Goal: Task Accomplishment & Management: Complete application form

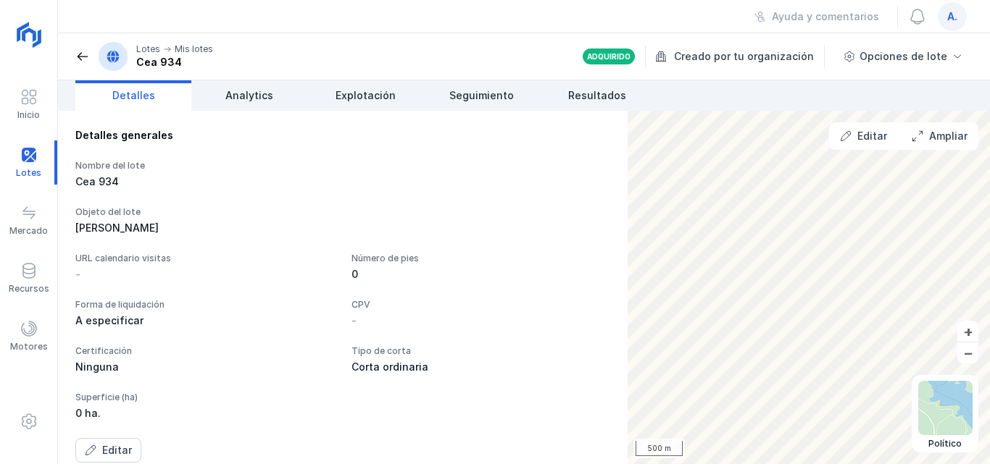
click at [83, 55] on span at bounding box center [82, 56] width 14 height 14
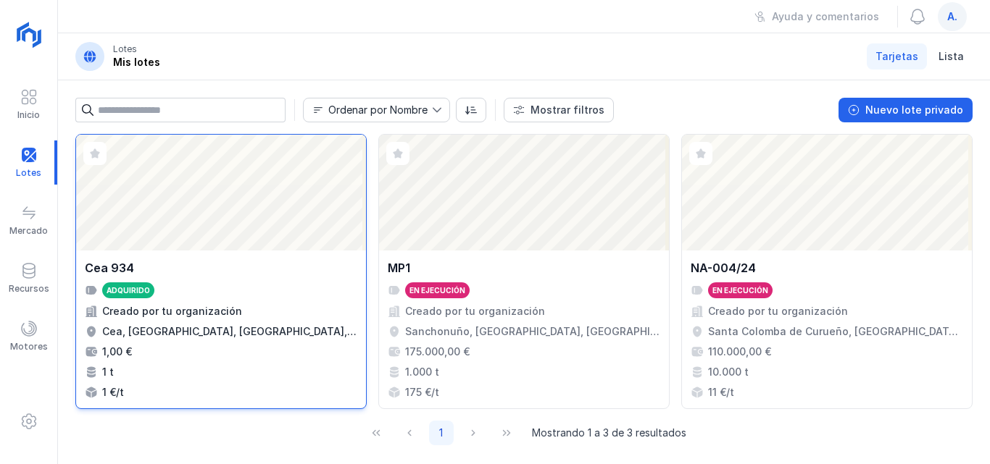
click at [243, 191] on div "Abrir lote" at bounding box center [221, 193] width 290 height 116
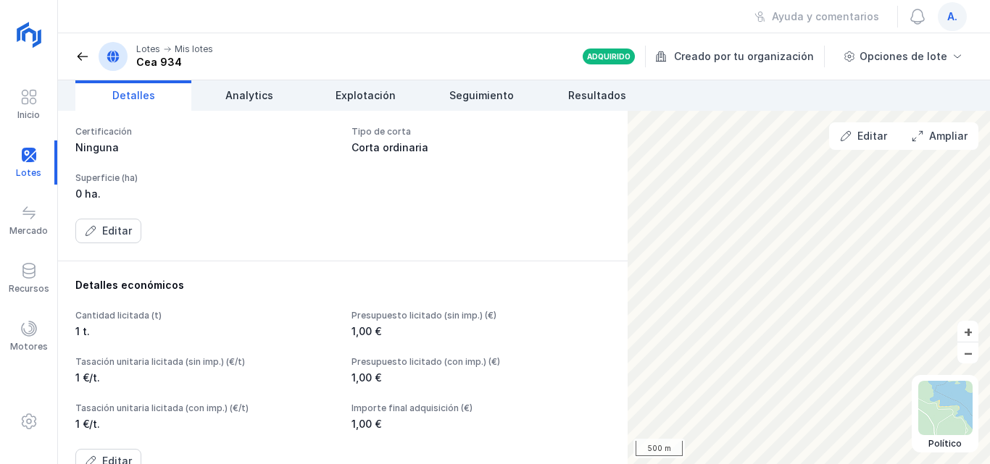
scroll to position [290, 0]
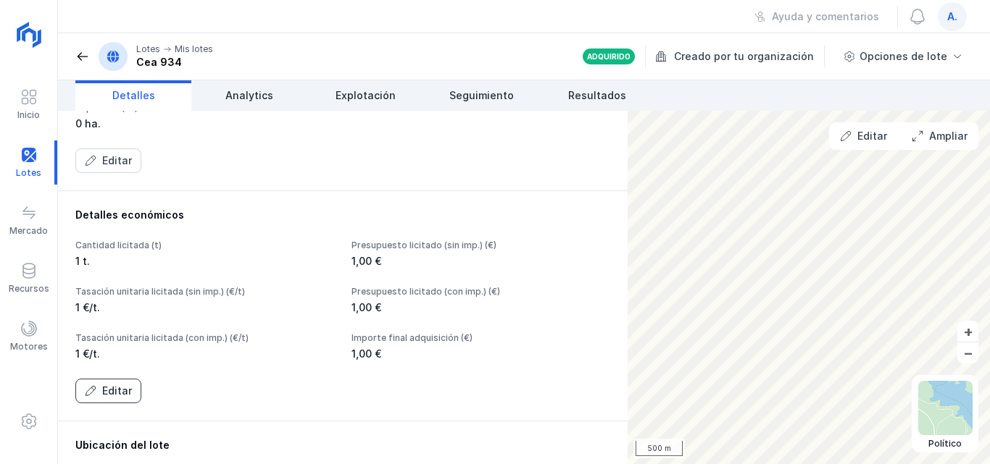
click at [99, 394] on button "Editar" at bounding box center [108, 391] width 66 height 25
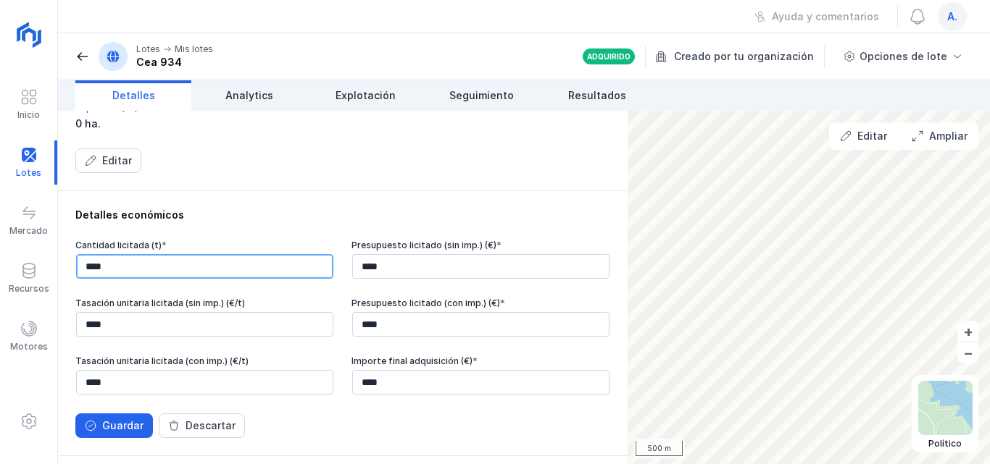
click at [193, 274] on input "****" at bounding box center [204, 266] width 257 height 25
click at [81, 56] on span at bounding box center [82, 56] width 14 height 14
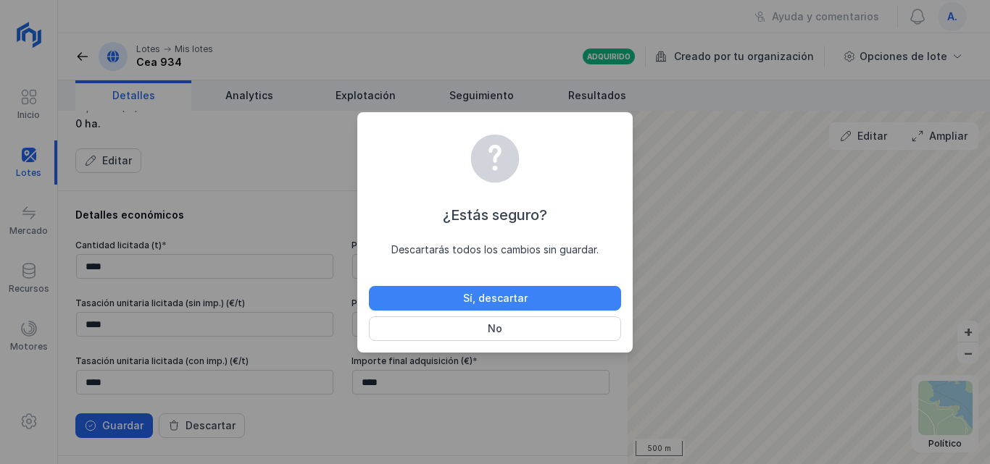
click at [516, 299] on div "Sí, descartar" at bounding box center [495, 298] width 64 height 14
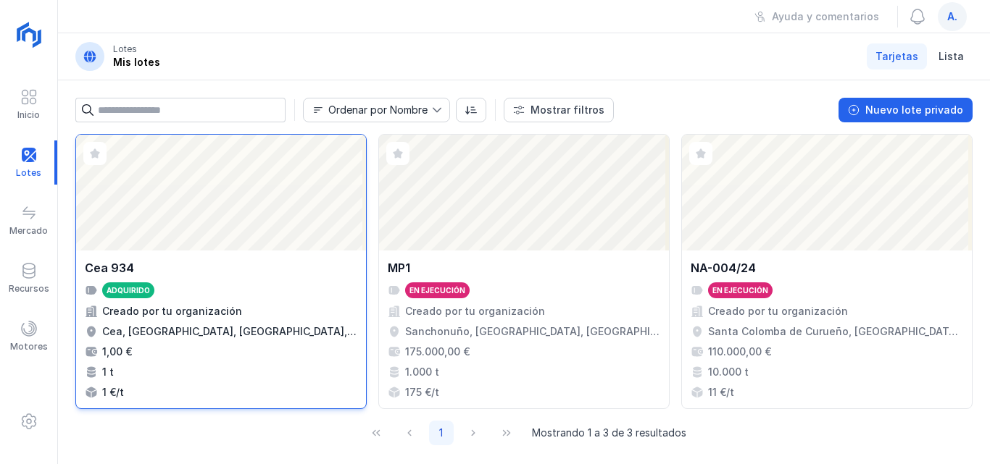
click at [246, 190] on div "Abrir lote" at bounding box center [221, 193] width 290 height 116
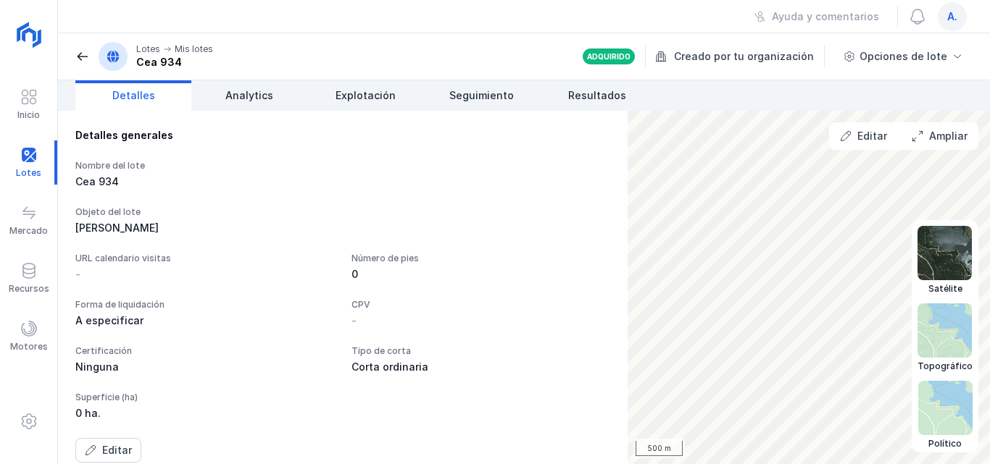
click at [942, 244] on img at bounding box center [944, 253] width 54 height 54
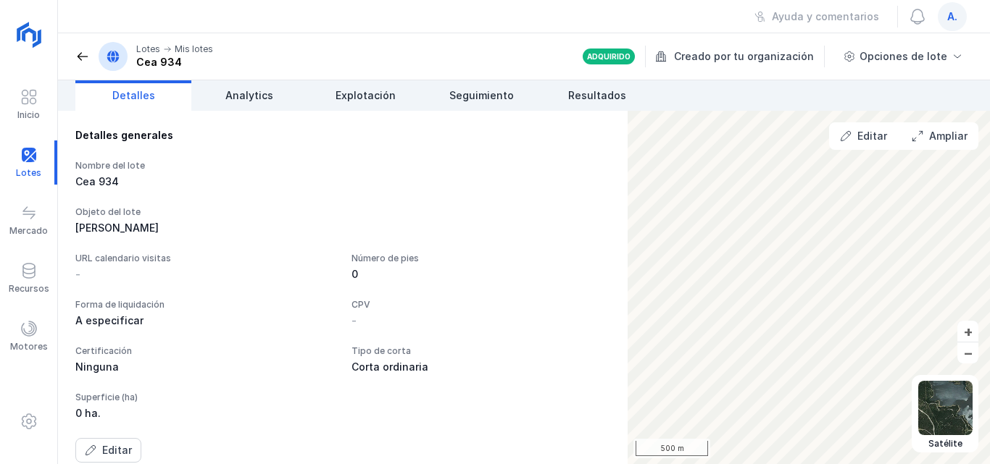
click at [145, 97] on span "Detalles" at bounding box center [133, 95] width 43 height 14
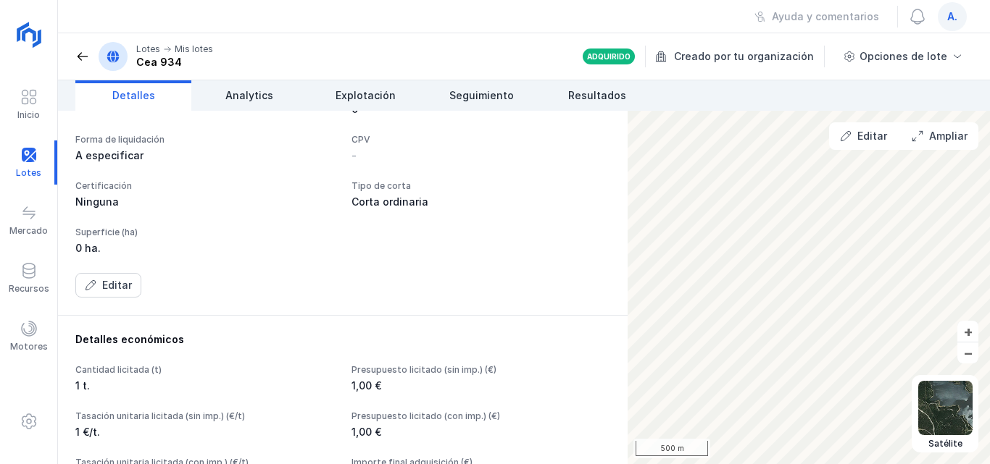
scroll to position [217, 0]
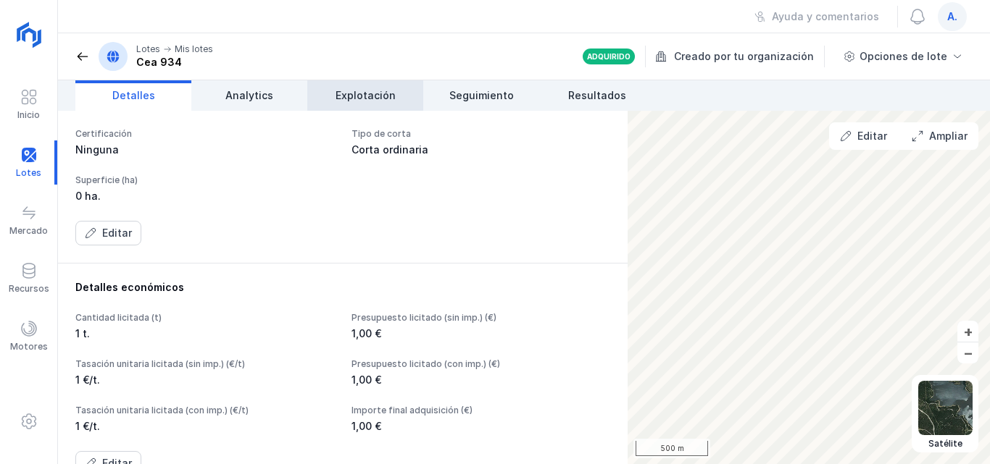
click at [383, 99] on span "Explotación" at bounding box center [365, 95] width 60 height 14
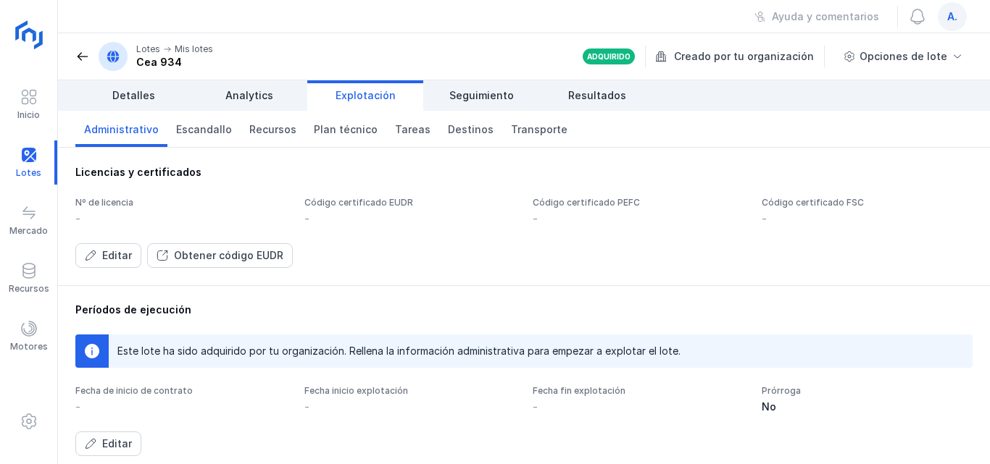
click at [35, 37] on img at bounding box center [30, 36] width 36 height 36
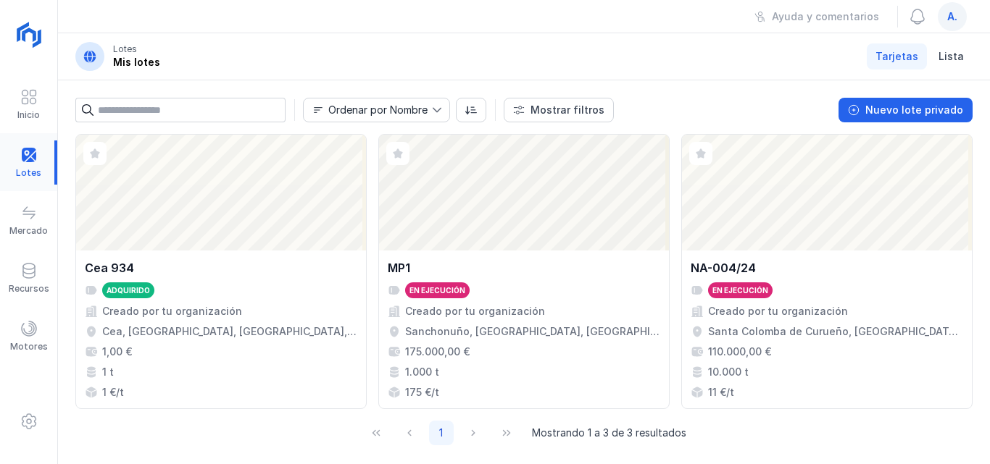
click at [24, 154] on div at bounding box center [28, 163] width 57 height 44
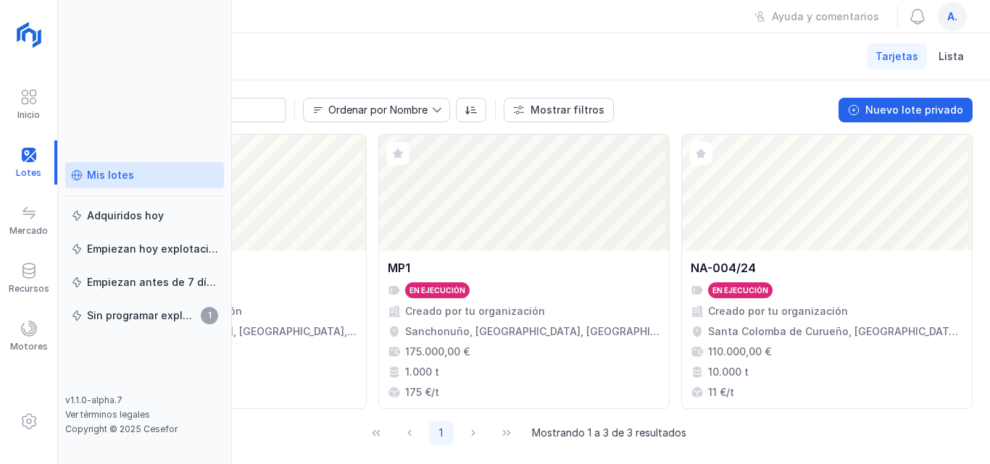
click at [97, 178] on div "Mis lotes" at bounding box center [110, 175] width 47 height 14
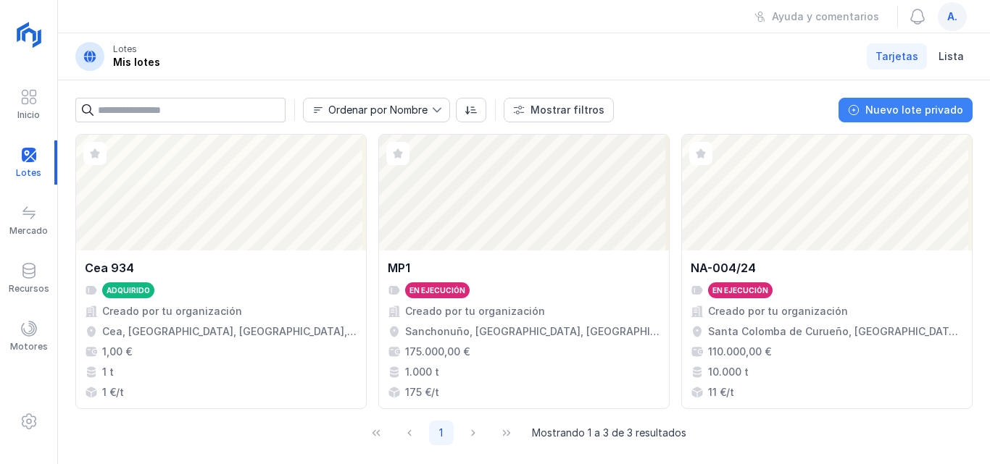
click at [883, 109] on div "Nuevo lote privado" at bounding box center [914, 110] width 98 height 14
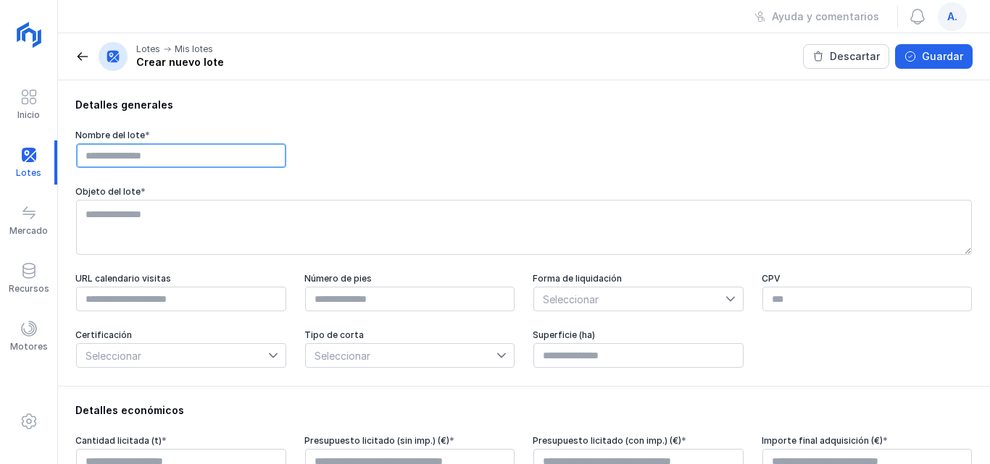
click at [256, 154] on input "text" at bounding box center [181, 155] width 210 height 25
click at [92, 156] on input "text" at bounding box center [181, 155] width 210 height 25
type input "**********"
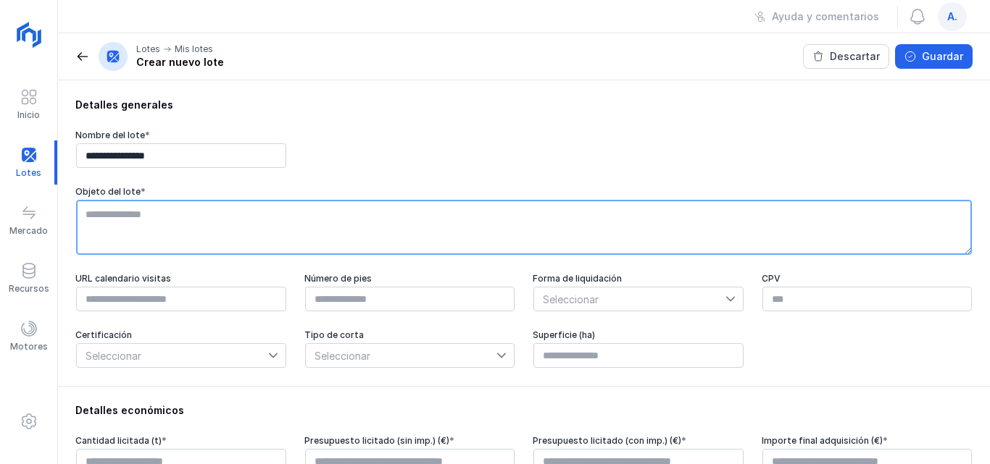
click at [99, 227] on textarea at bounding box center [524, 227] width 896 height 55
click at [96, 214] on textarea "**********" at bounding box center [524, 227] width 896 height 55
type textarea "**********"
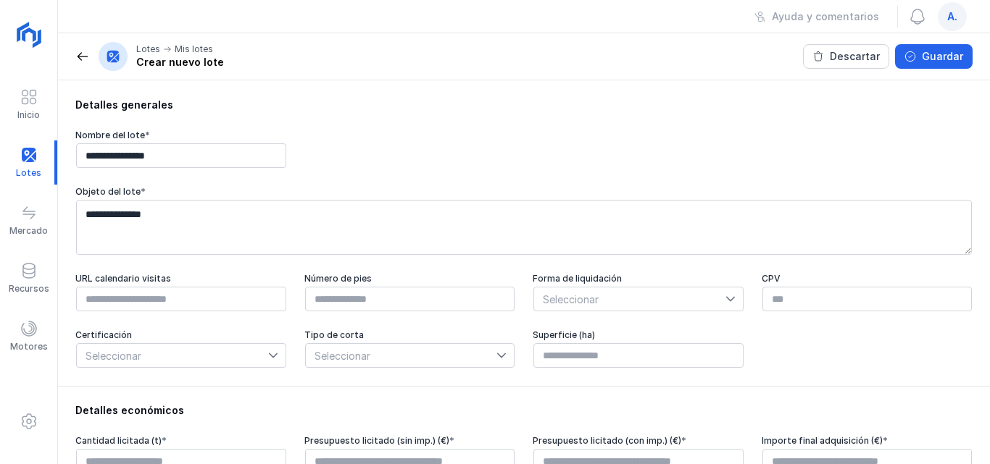
click at [546, 299] on span "Seleccionar" at bounding box center [629, 299] width 191 height 23
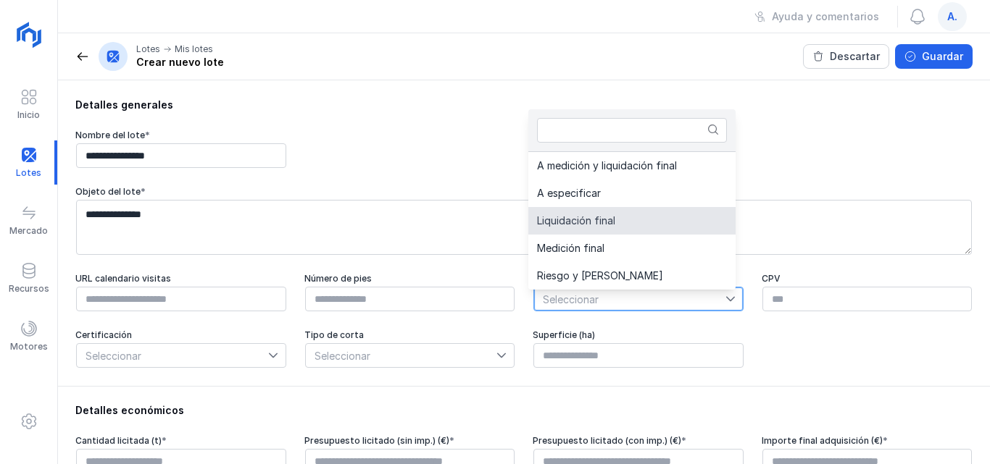
click at [574, 220] on span "Liquidación final" at bounding box center [576, 221] width 78 height 10
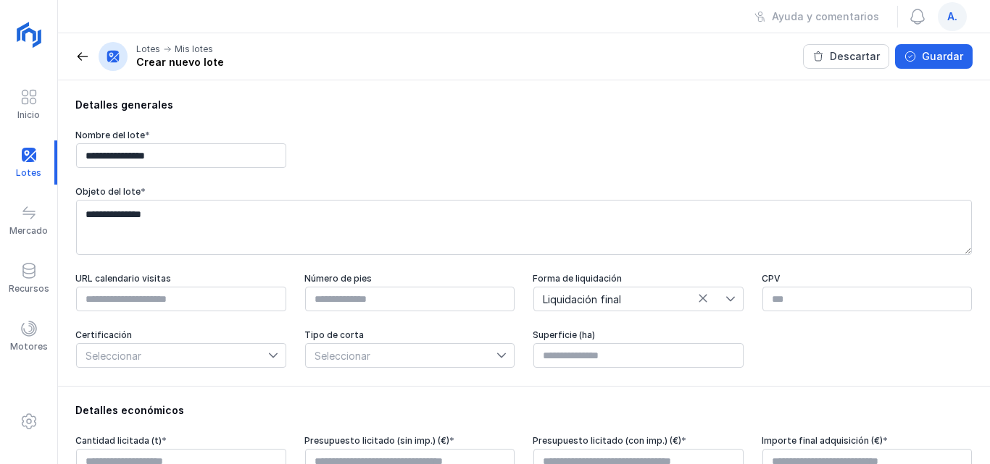
click at [268, 361] on icon at bounding box center [273, 356] width 10 height 10
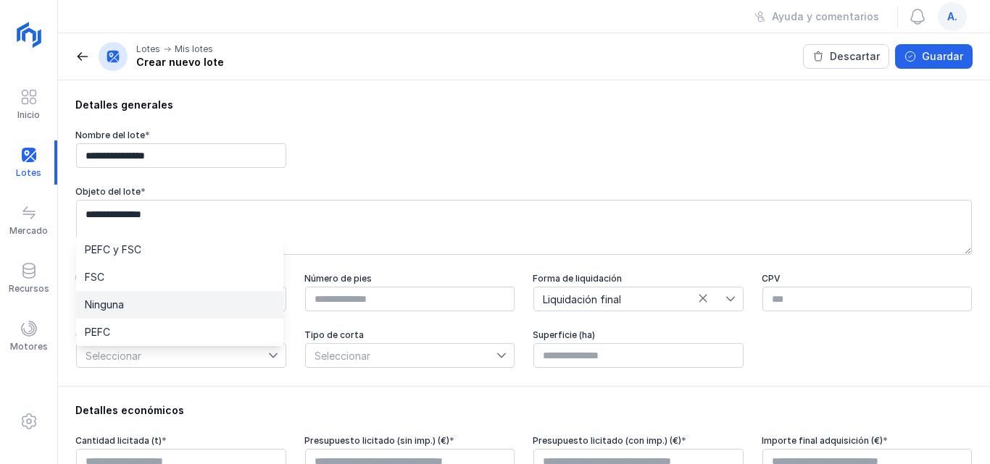
click at [120, 304] on span "Ninguna" at bounding box center [104, 305] width 39 height 10
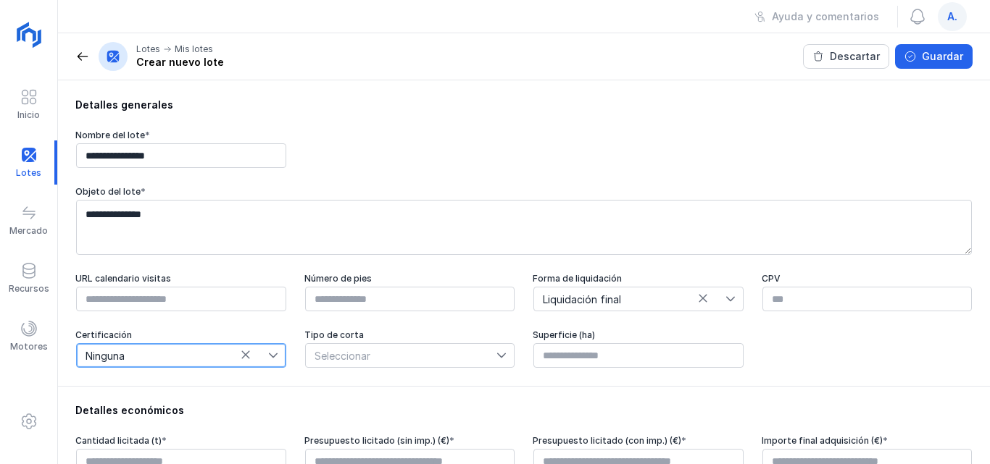
click at [497, 359] on icon at bounding box center [501, 356] width 9 height 5
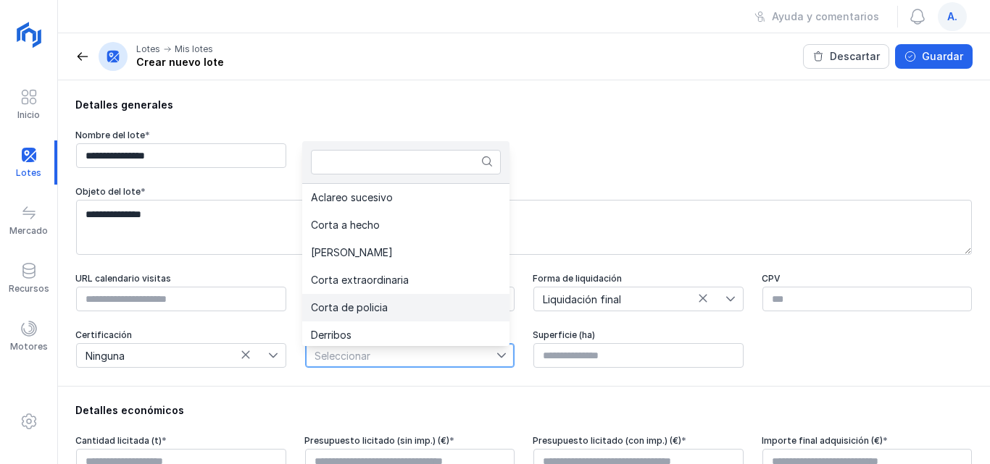
scroll to position [3, 0]
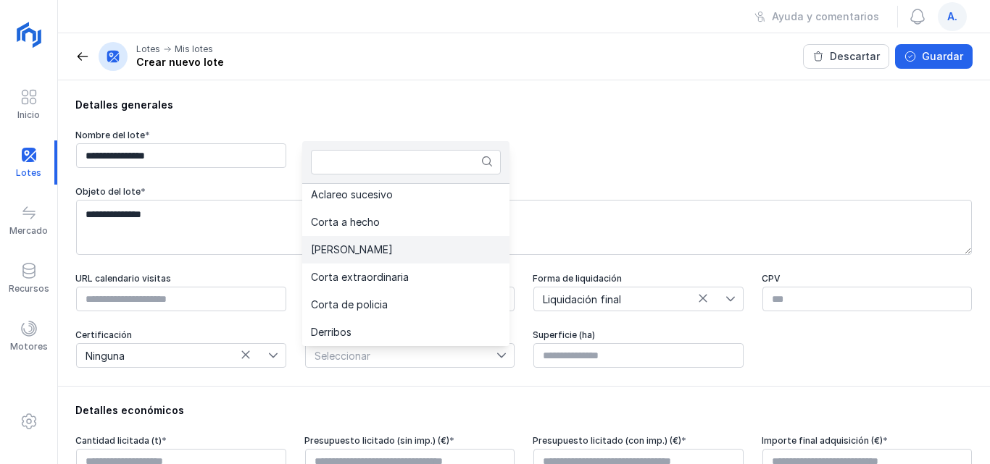
click at [325, 250] on span "Clara" at bounding box center [352, 250] width 82 height 10
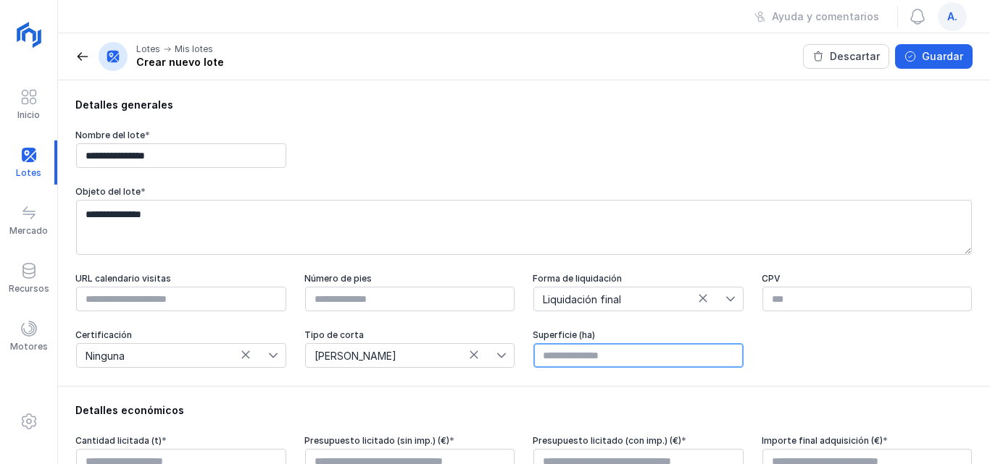
click at [642, 359] on input "text" at bounding box center [638, 355] width 210 height 25
type input "*****"
click at [606, 356] on input "*****" at bounding box center [638, 355] width 210 height 25
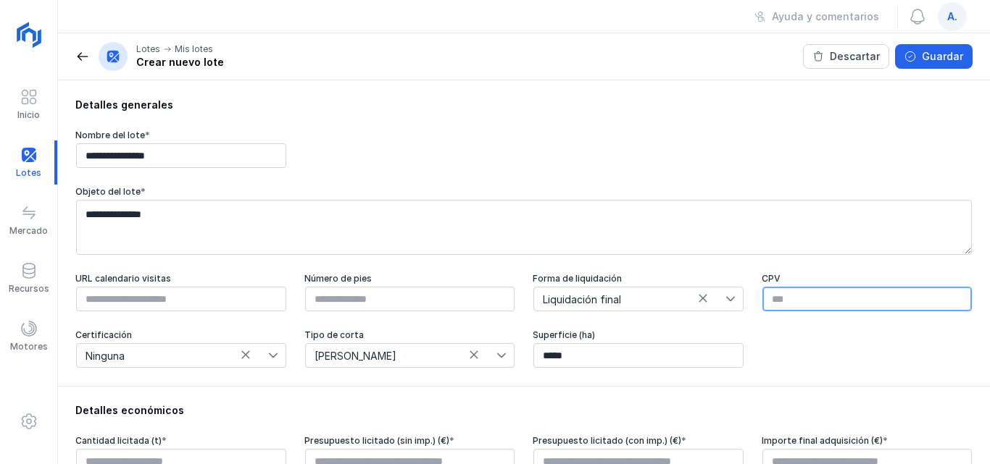
click at [764, 300] on input "text" at bounding box center [867, 299] width 210 height 25
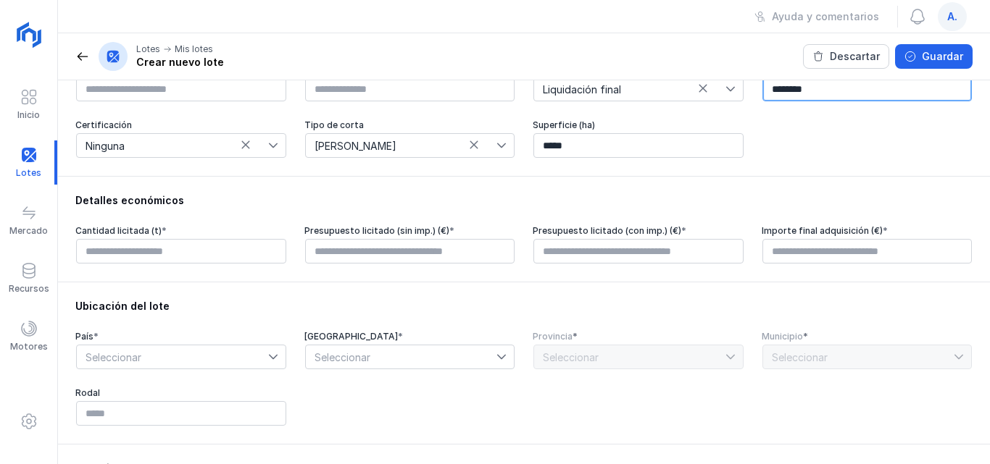
scroll to position [217, 0]
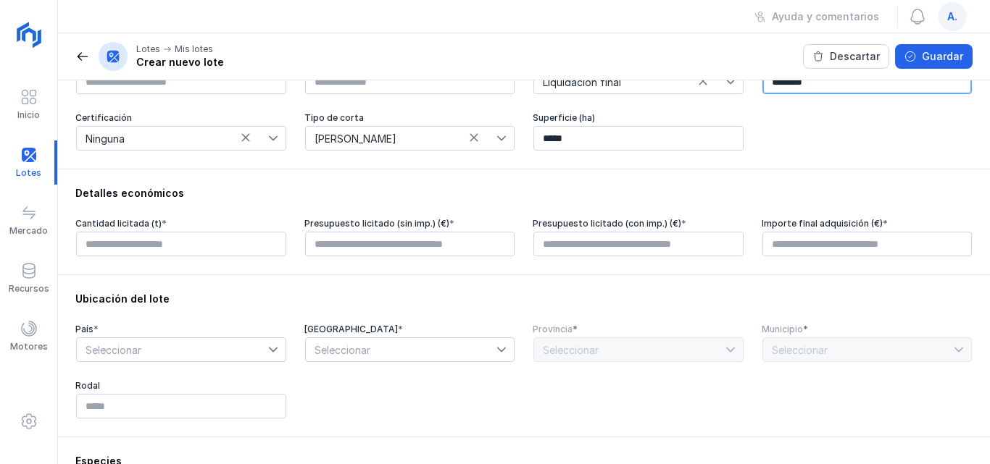
type input "********"
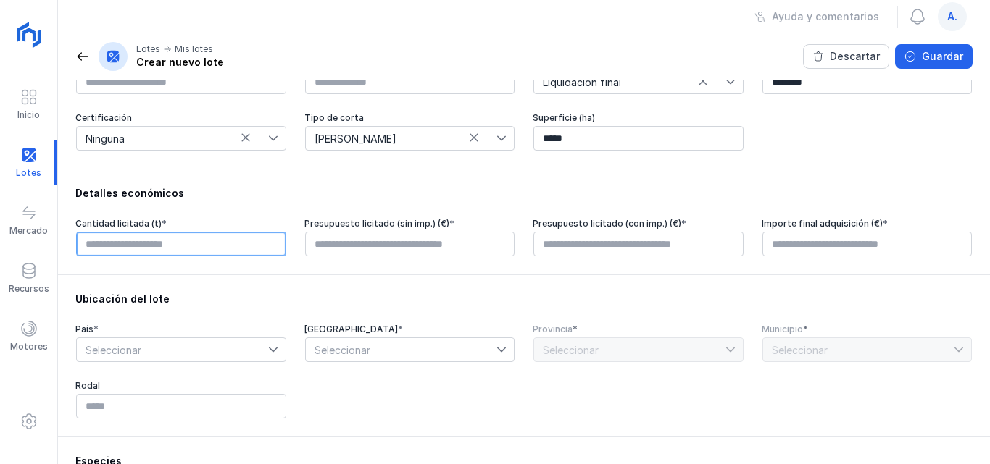
click at [200, 249] on input "text" at bounding box center [181, 244] width 210 height 25
click at [151, 249] on input "*********" at bounding box center [181, 244] width 210 height 25
click at [90, 248] on input "****" at bounding box center [181, 244] width 210 height 25
type input "******"
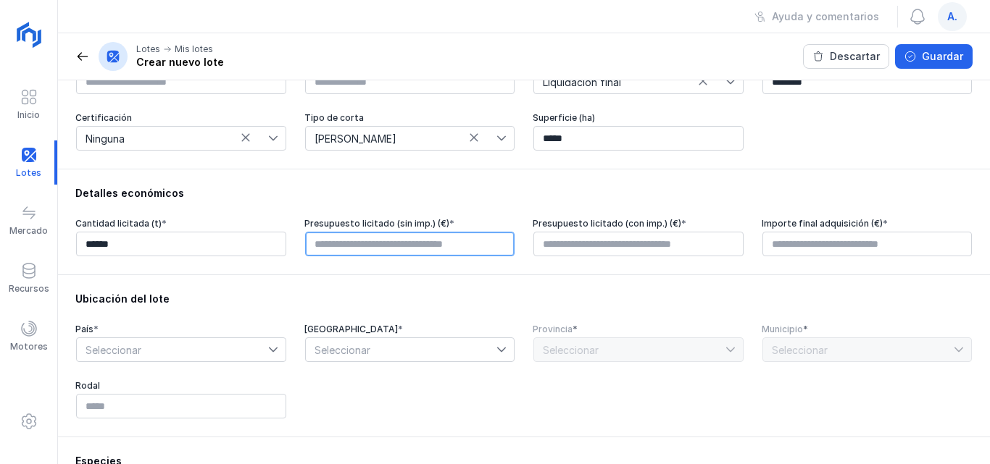
click at [335, 248] on input "text" at bounding box center [410, 244] width 210 height 25
type input "*********"
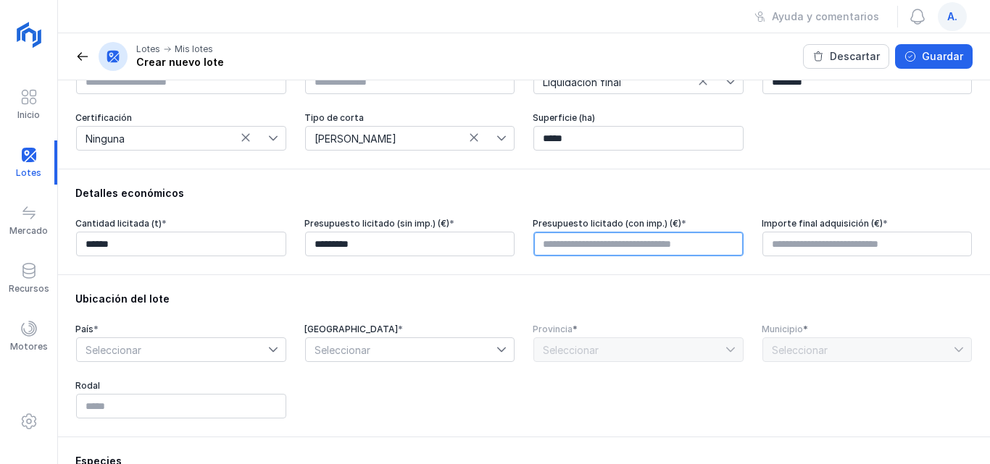
click at [546, 245] on input "text" at bounding box center [638, 244] width 210 height 25
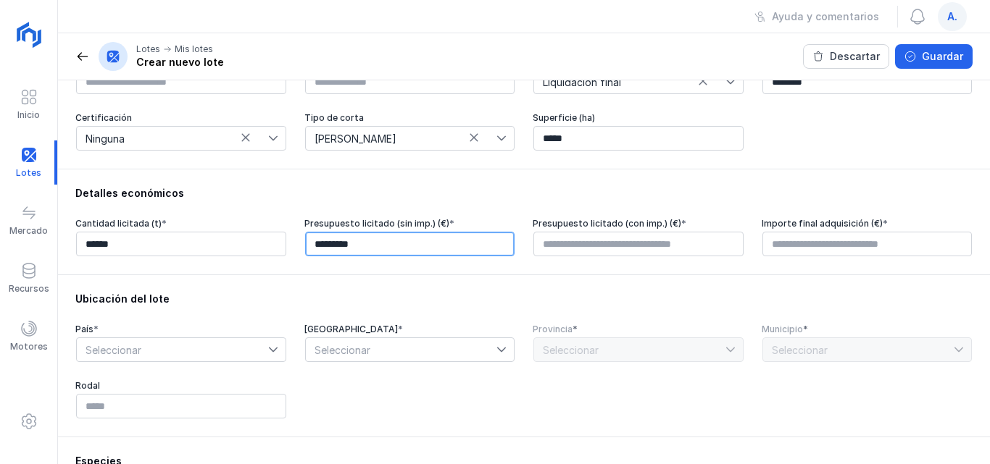
type input "****"
click at [339, 251] on input "*********" at bounding box center [410, 244] width 210 height 25
type input "********"
click at [389, 249] on input "********" at bounding box center [410, 244] width 210 height 25
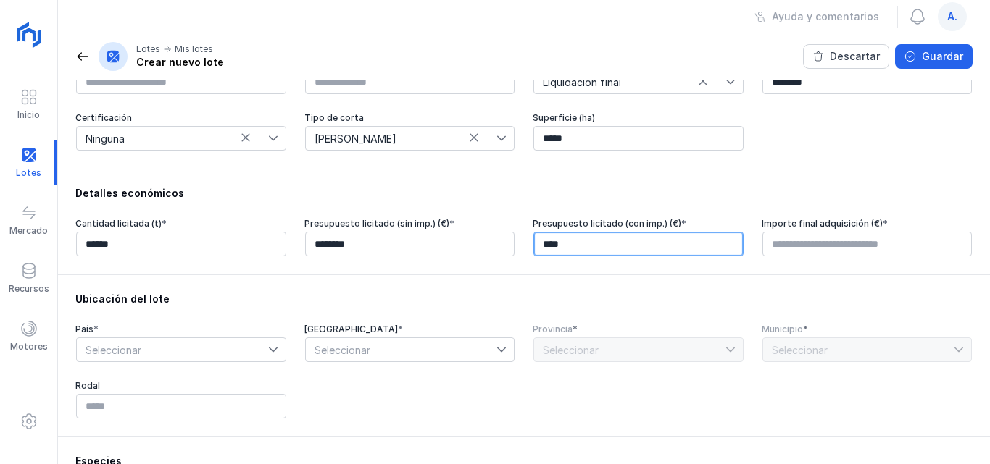
click at [543, 247] on input "****" at bounding box center [638, 244] width 210 height 25
click at [543, 249] on input "****" at bounding box center [638, 244] width 210 height 25
type input "********"
click at [712, 283] on div "Ubicación del lote País * Seleccionar Comunidad autónoma * Seleccionar Provinci…" at bounding box center [524, 356] width 932 height 162
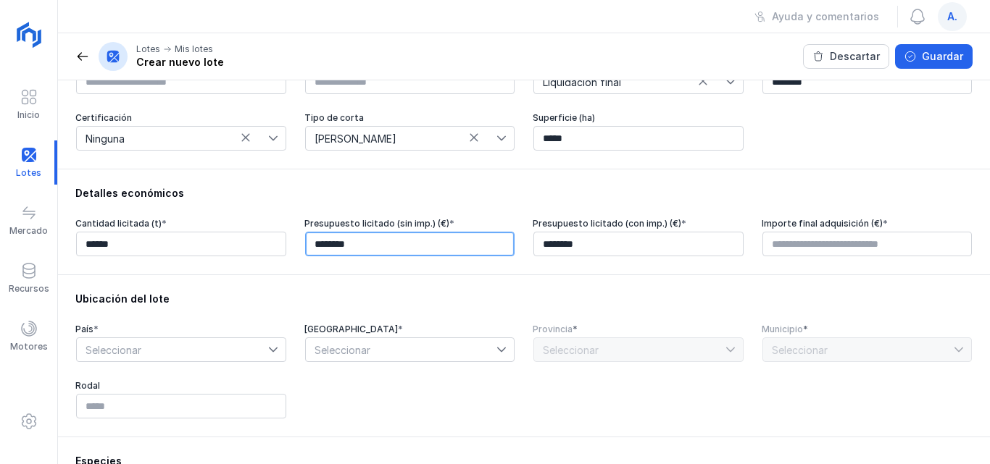
click at [335, 247] on input "********" at bounding box center [410, 244] width 210 height 25
type input "********"
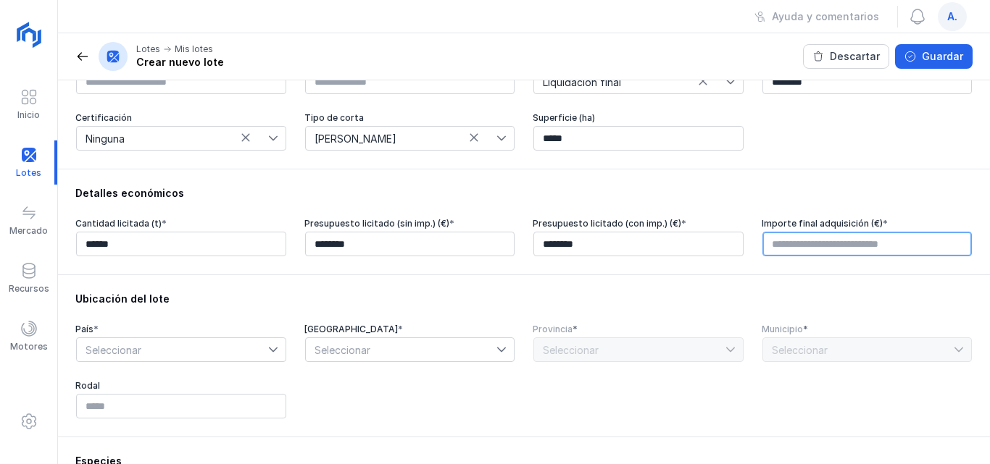
click at [769, 247] on input "text" at bounding box center [867, 244] width 210 height 25
type input "********"
click at [795, 291] on div "Ubicación del lote País * Seleccionar Comunidad autónoma * Seleccionar Provinci…" at bounding box center [524, 356] width 932 height 162
click at [269, 351] on icon at bounding box center [273, 350] width 10 height 10
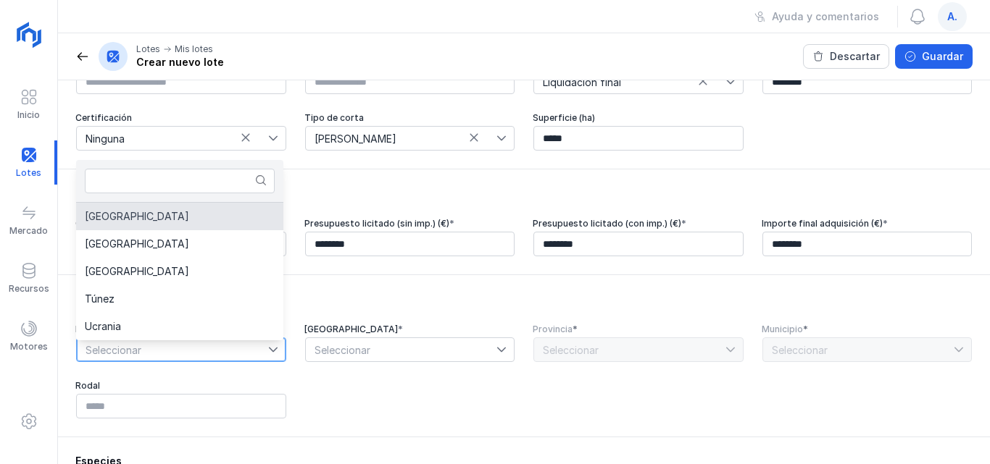
click at [112, 217] on span "[GEOGRAPHIC_DATA]" at bounding box center [137, 217] width 104 height 10
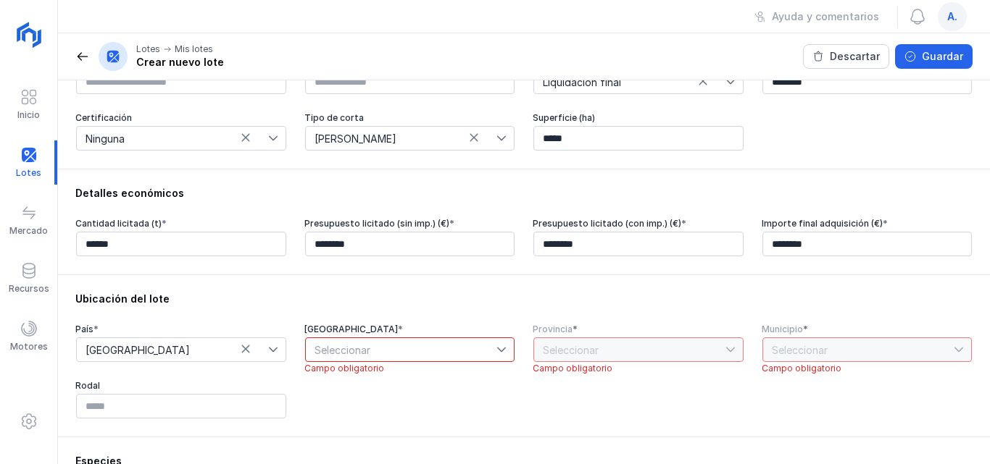
click at [498, 353] on icon at bounding box center [501, 350] width 9 height 5
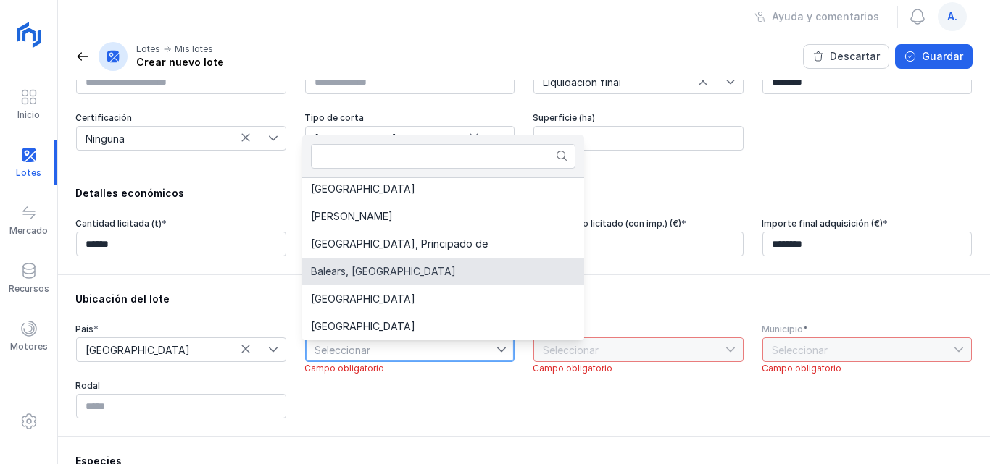
scroll to position [75, 0]
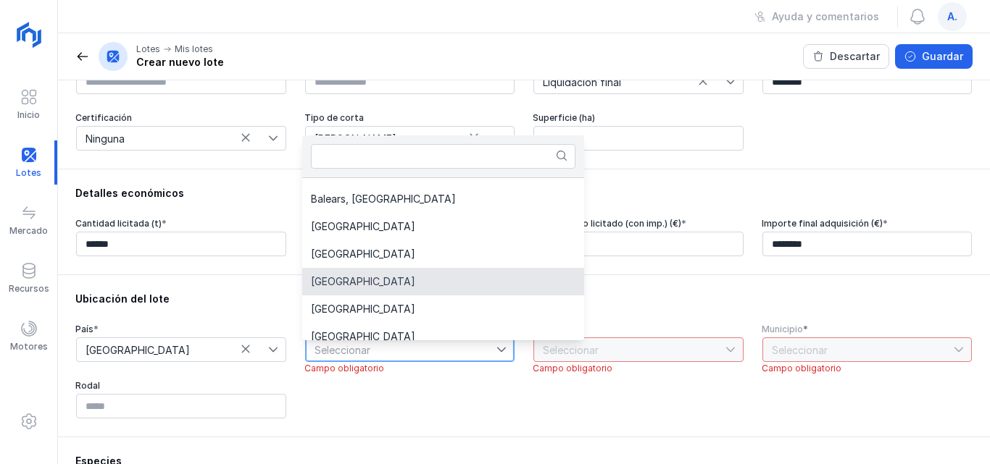
click at [372, 283] on span "[GEOGRAPHIC_DATA]" at bounding box center [363, 282] width 104 height 10
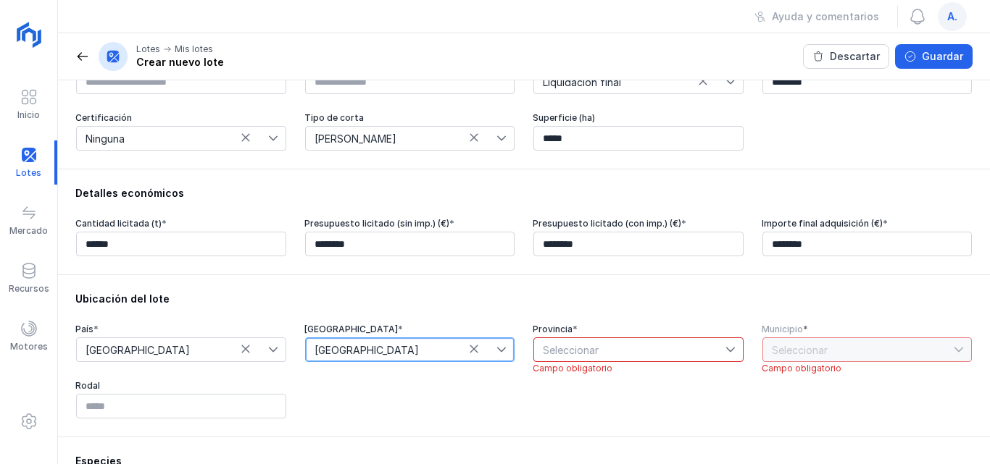
click at [725, 351] on icon at bounding box center [730, 350] width 10 height 10
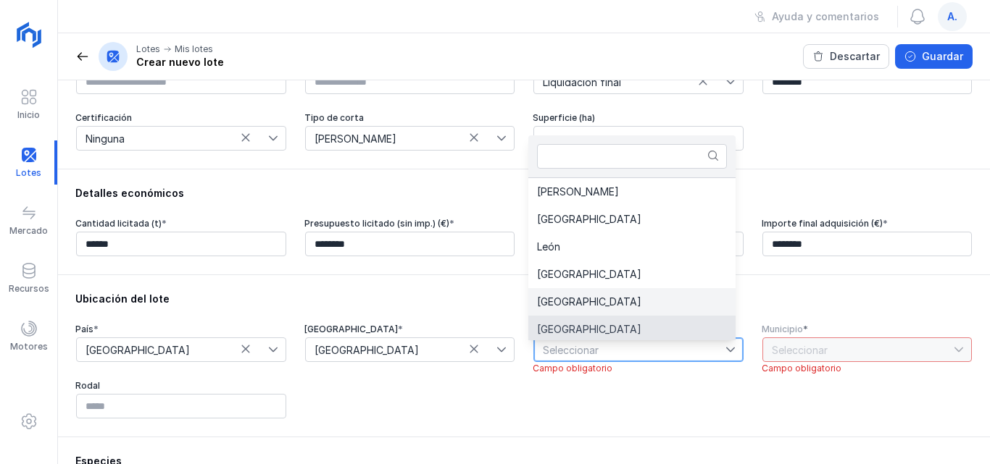
scroll to position [3, 0]
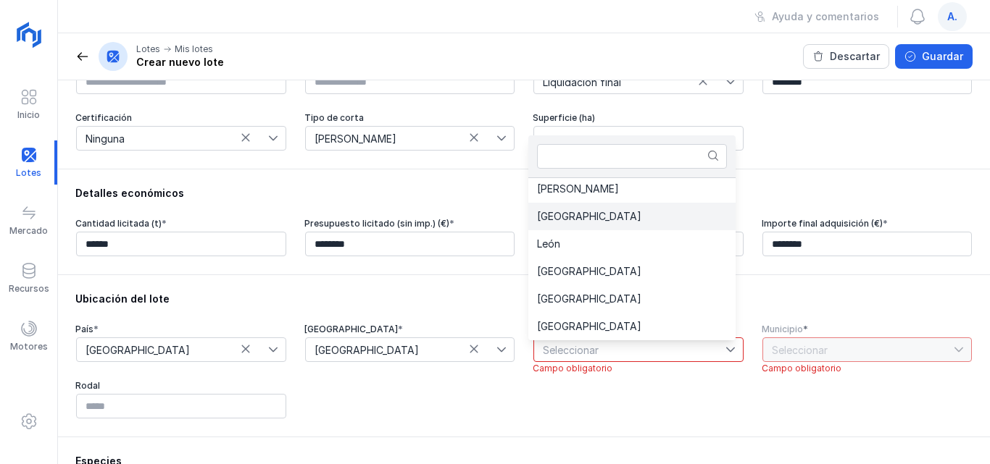
click at [556, 212] on span "Burgos" at bounding box center [589, 217] width 104 height 10
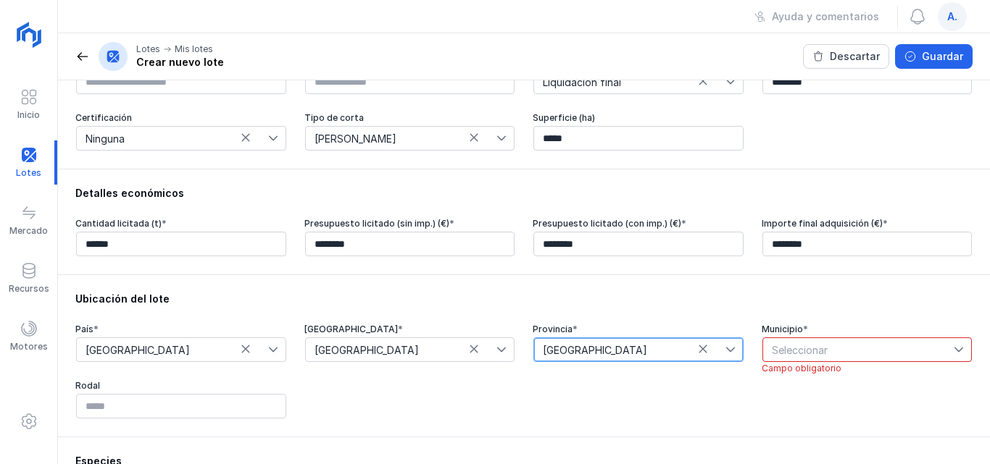
click at [954, 353] on icon at bounding box center [958, 350] width 9 height 5
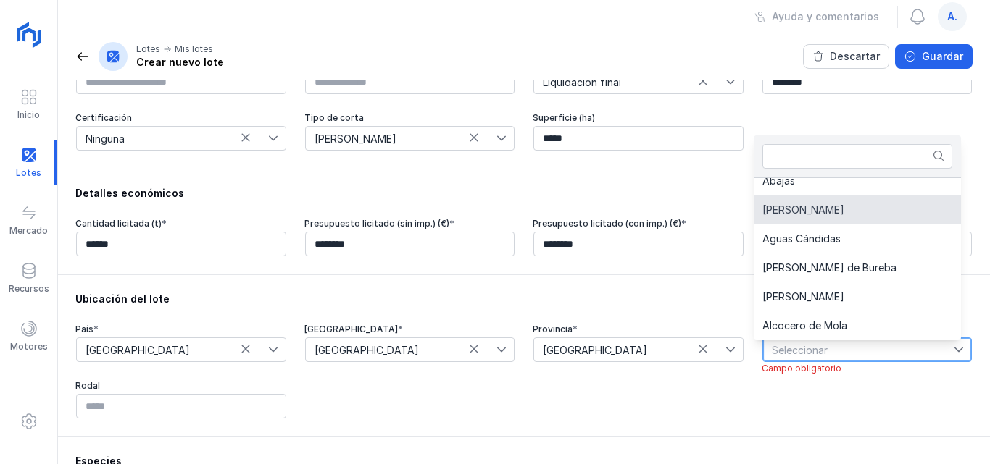
scroll to position [0, 0]
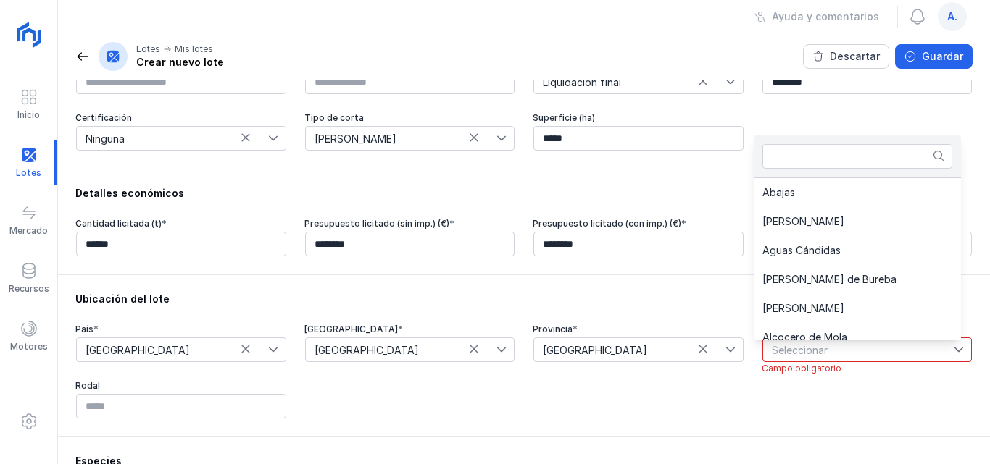
click at [936, 154] on icon at bounding box center [938, 156] width 10 height 10
click at [779, 157] on input "text" at bounding box center [857, 156] width 190 height 25
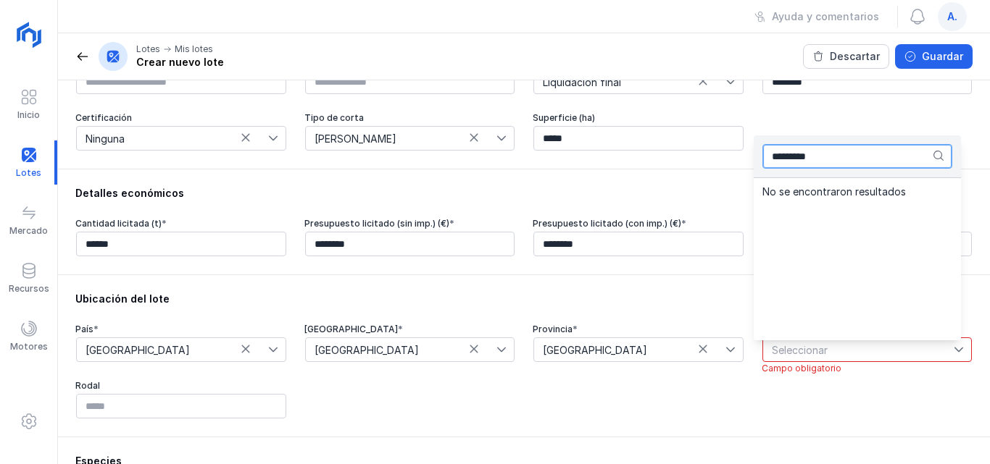
click at [790, 157] on input "*********" at bounding box center [857, 156] width 190 height 25
click at [815, 157] on input "********" at bounding box center [857, 156] width 190 height 25
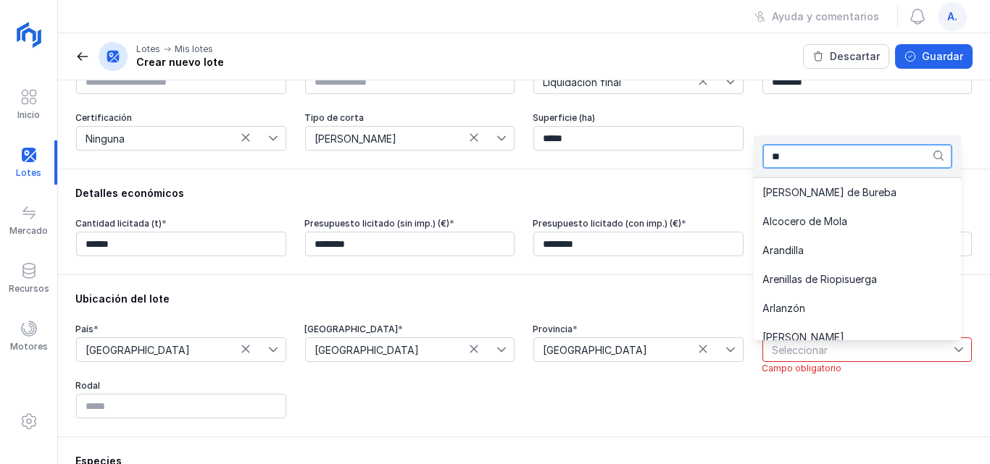
type input "*"
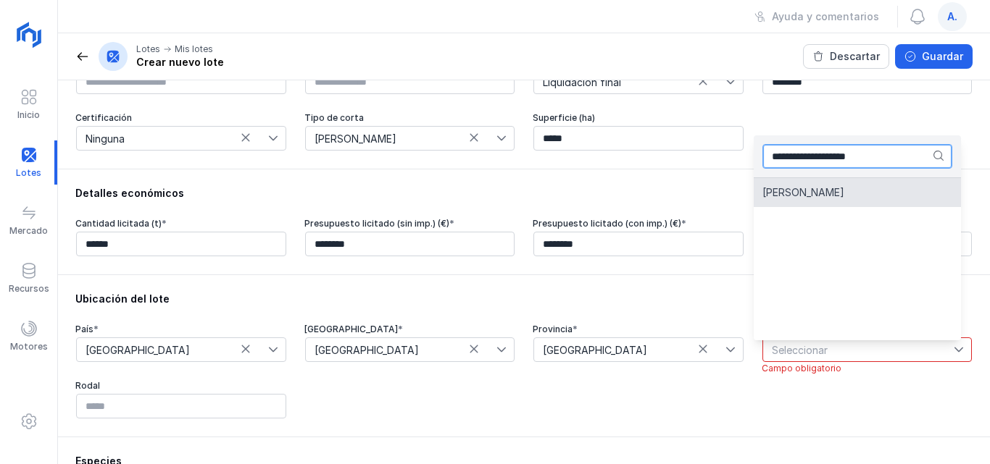
type input "**********"
click at [790, 191] on span "Basconcillos del Tozo" at bounding box center [803, 193] width 82 height 10
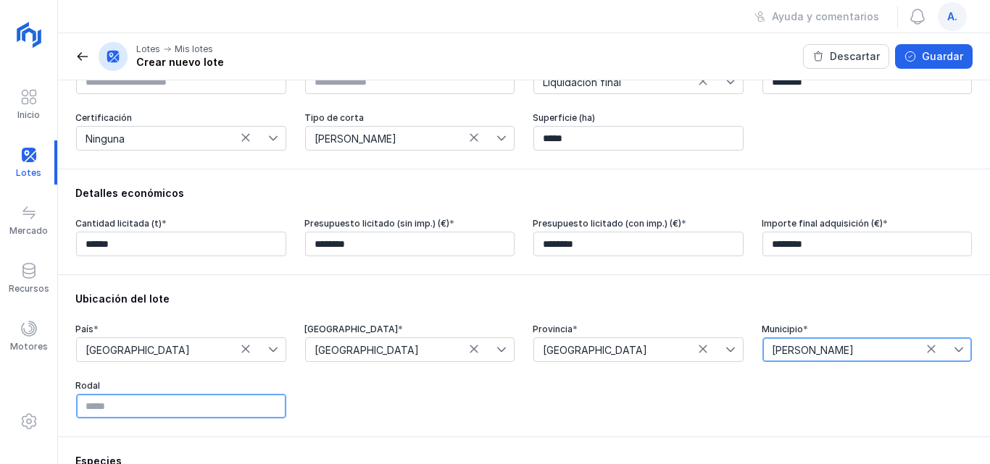
click at [197, 409] on input "text" at bounding box center [181, 406] width 210 height 25
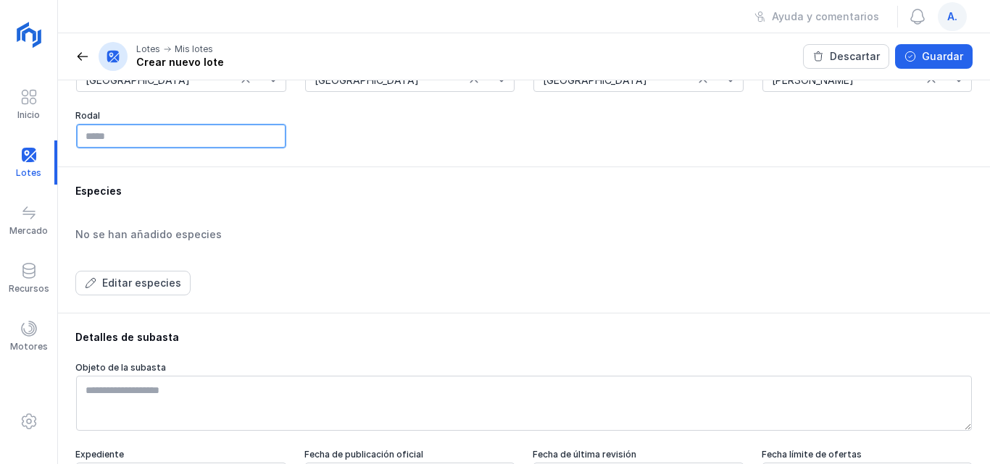
scroll to position [507, 0]
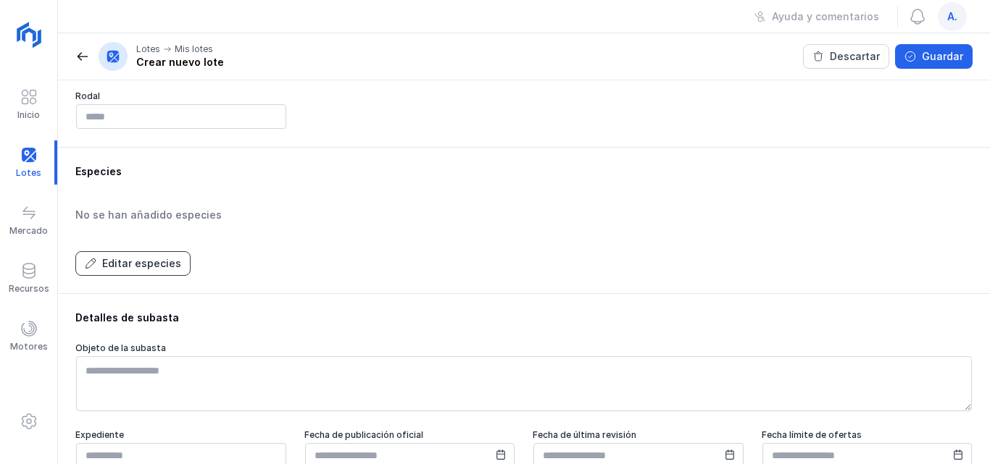
click at [119, 268] on div "Editar especies" at bounding box center [141, 263] width 79 height 14
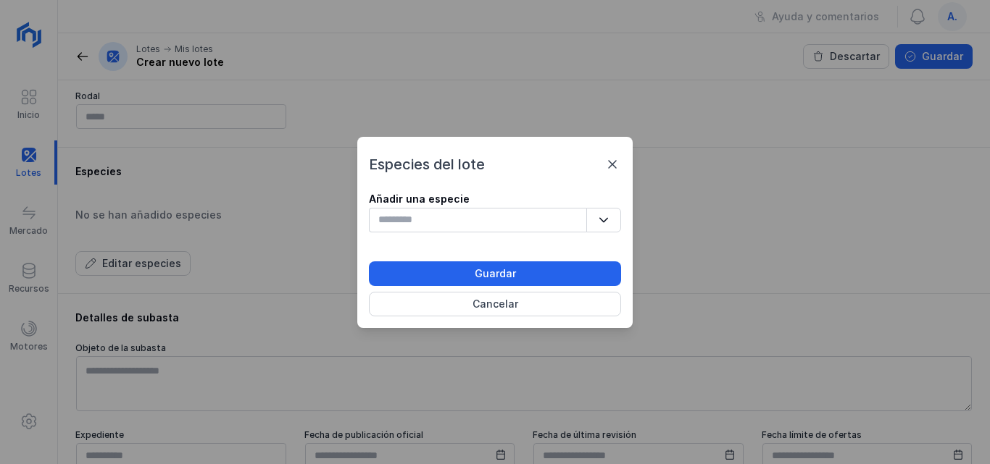
click at [606, 220] on icon "button" at bounding box center [603, 219] width 9 height 5
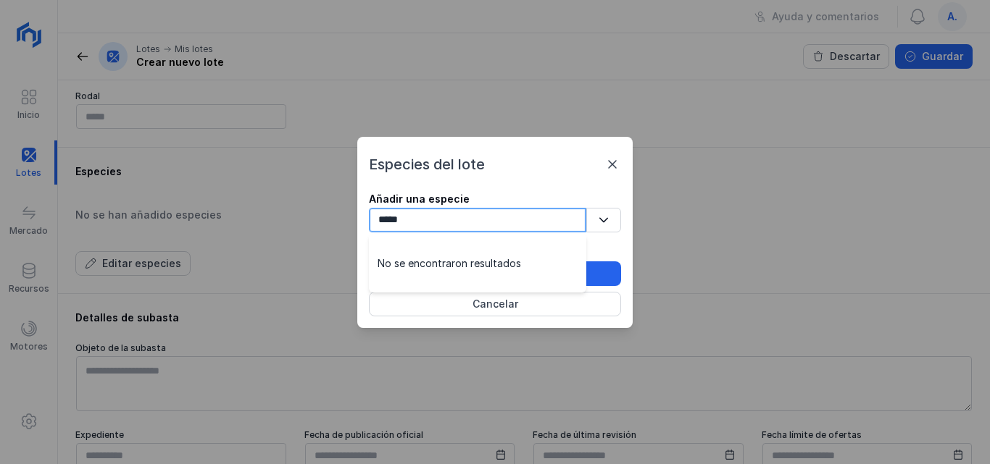
scroll to position [0, 0]
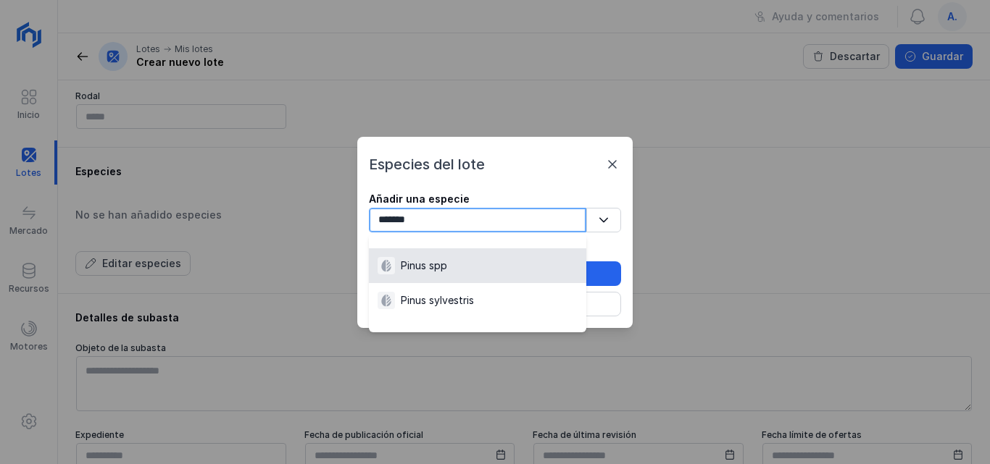
type input "*******"
click at [438, 264] on div "Pinus spp" at bounding box center [424, 266] width 46 height 14
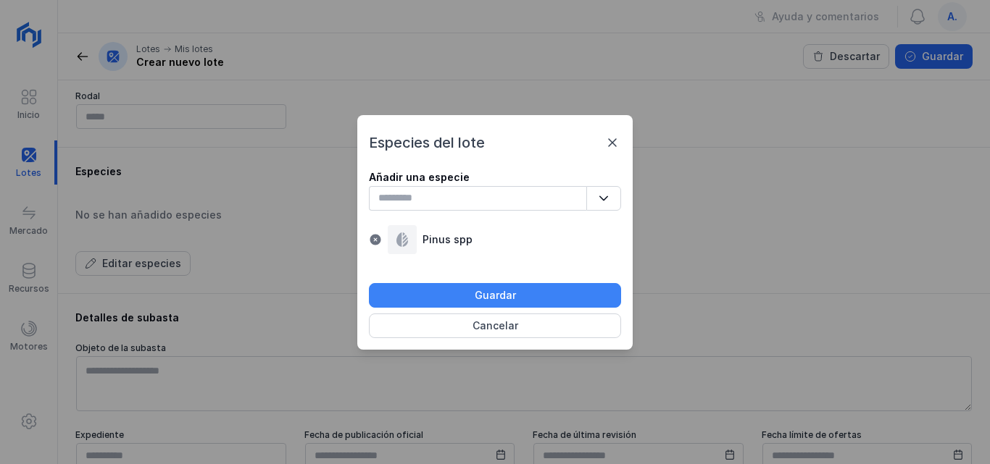
click at [501, 297] on div "Guardar" at bounding box center [495, 295] width 41 height 14
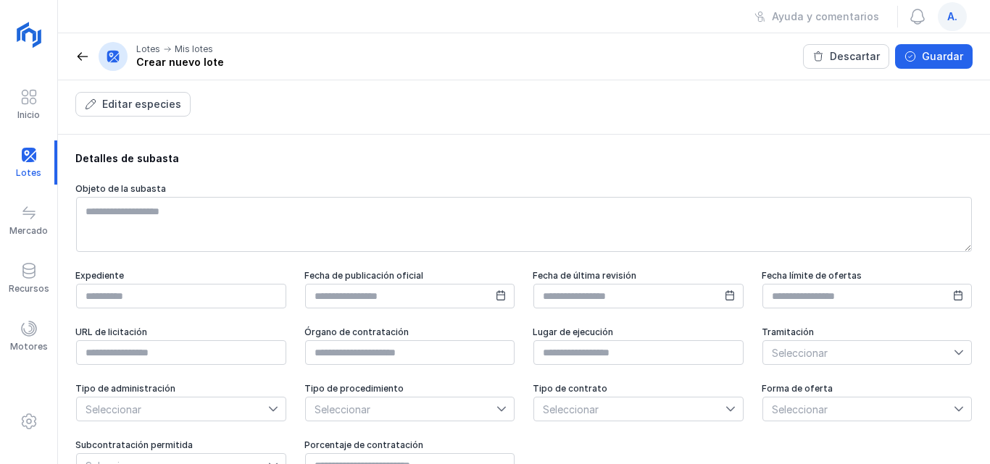
scroll to position [725, 0]
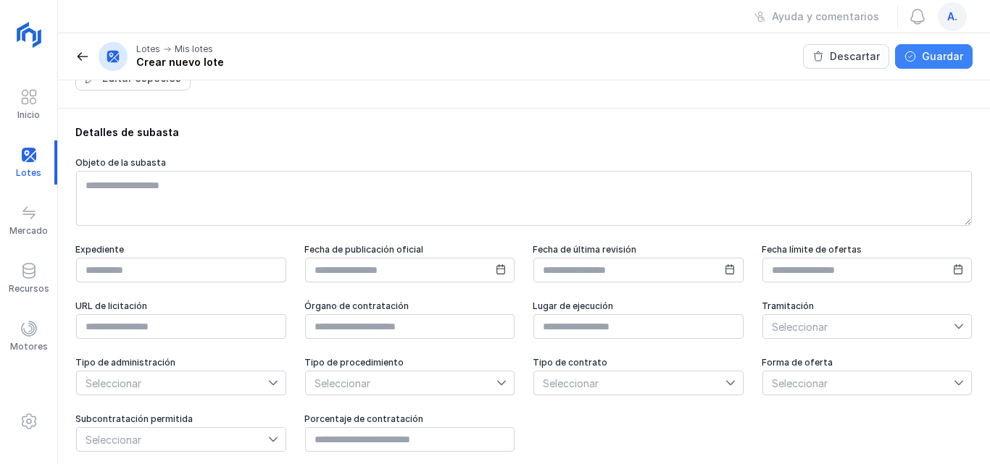
click at [927, 51] on div "Guardar" at bounding box center [942, 56] width 41 height 14
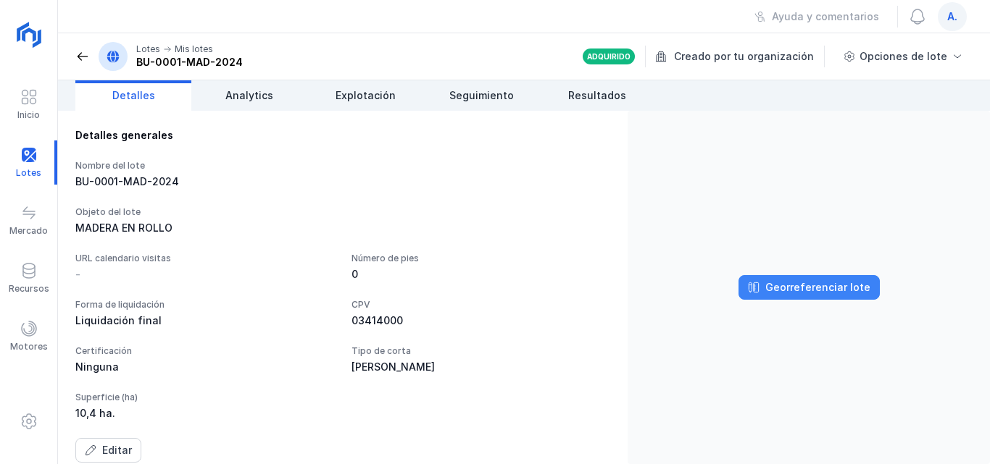
click at [790, 291] on div "Georreferenciar lote" at bounding box center [817, 287] width 105 height 14
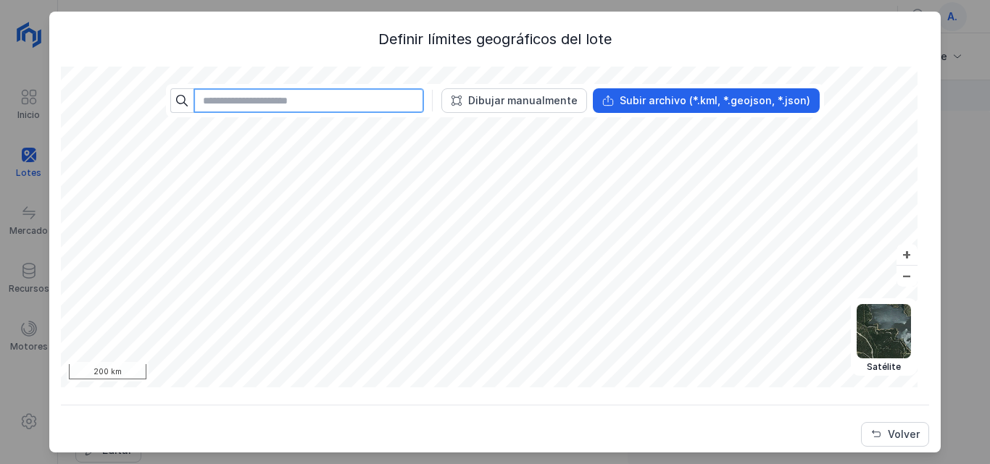
click at [242, 101] on input "text" at bounding box center [308, 100] width 230 height 25
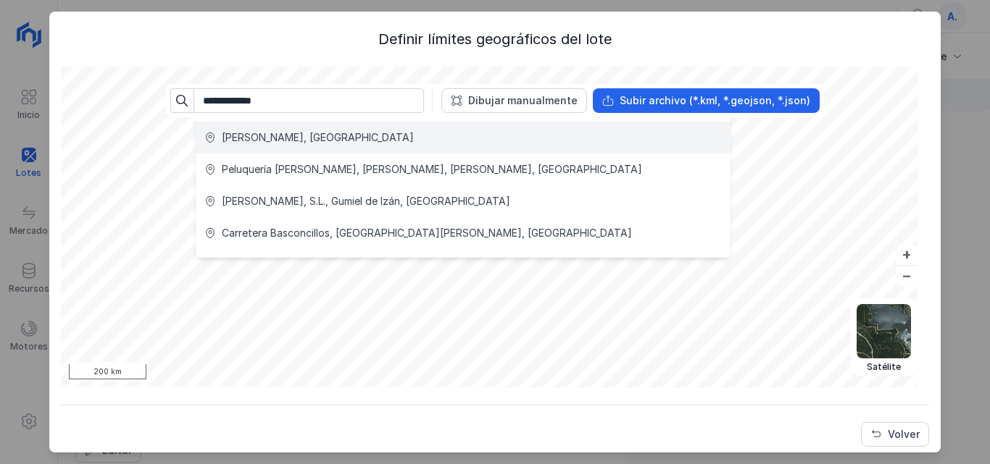
click at [287, 139] on div "Basconcillos del Tozo, España" at bounding box center [318, 137] width 192 height 14
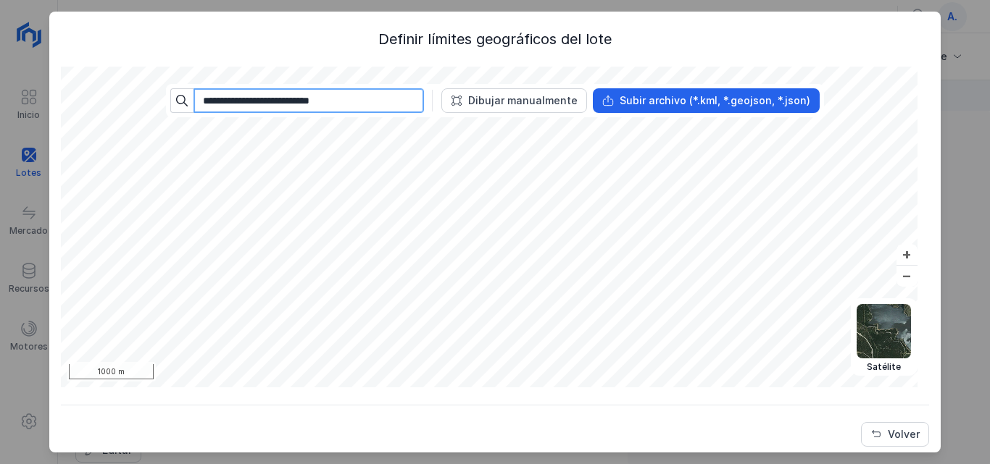
click at [356, 99] on input "**********" at bounding box center [308, 100] width 230 height 25
type input "*"
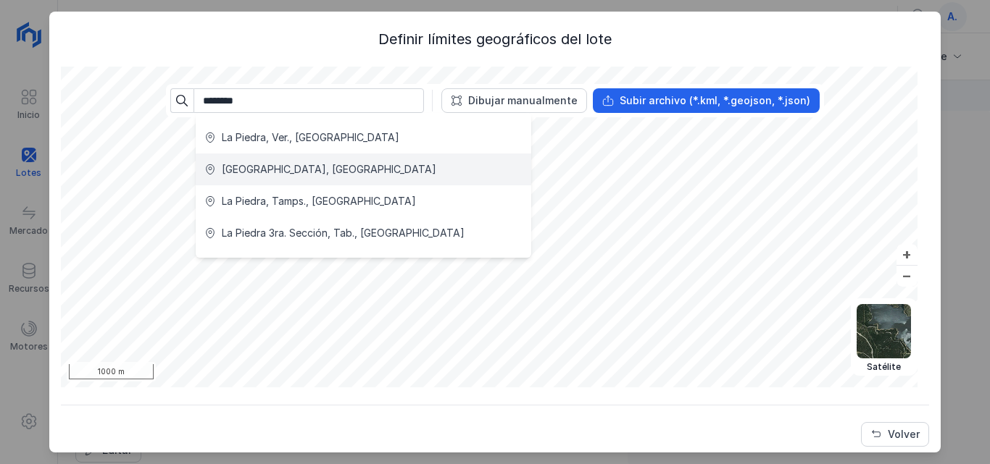
click at [260, 170] on div "La Piedra, España" at bounding box center [329, 169] width 214 height 14
type input "**********"
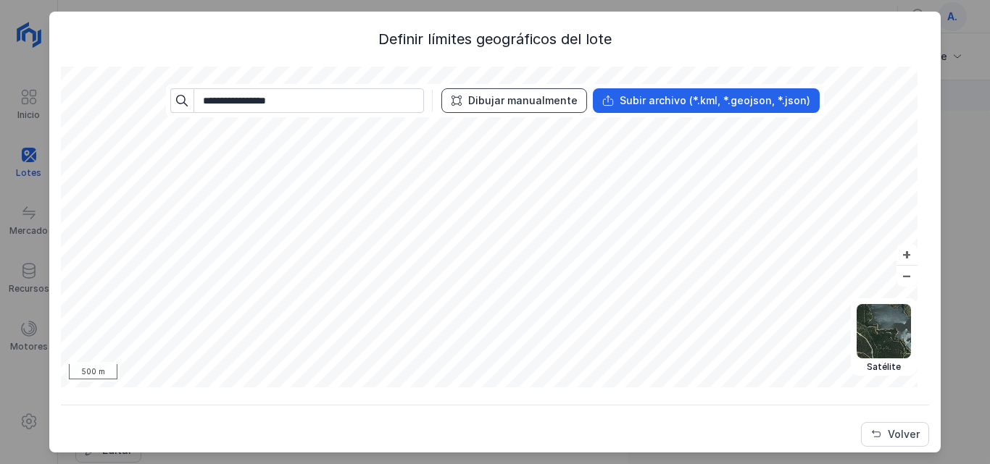
click at [538, 99] on div "Dibujar manualmente" at bounding box center [522, 100] width 109 height 14
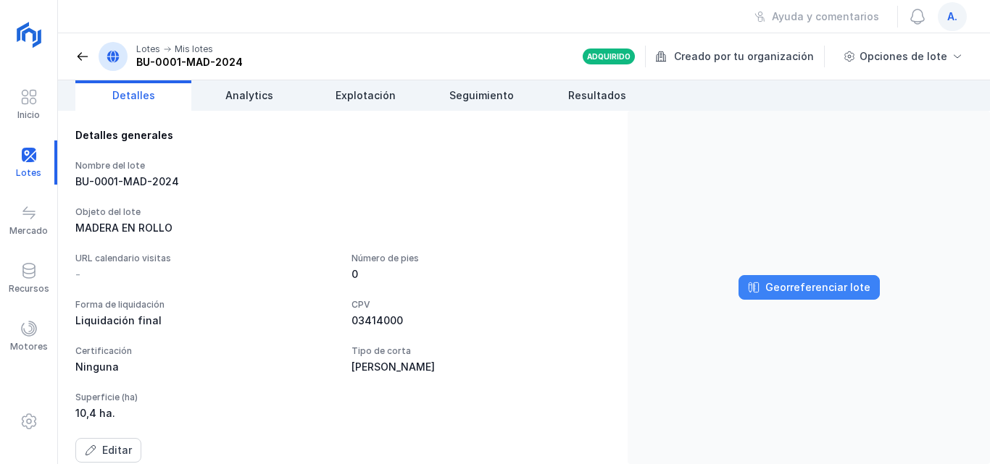
click at [775, 286] on div "Georreferenciar lote" at bounding box center [817, 287] width 105 height 14
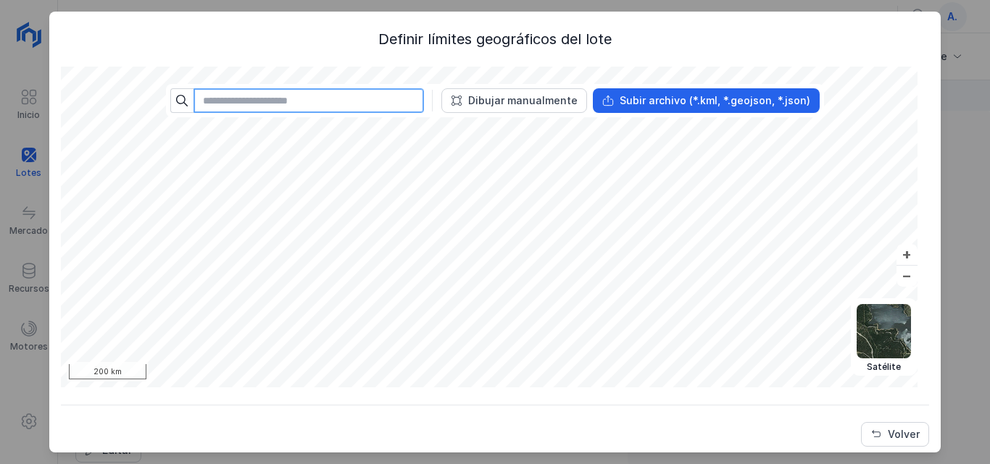
click at [374, 98] on input "text" at bounding box center [308, 100] width 230 height 25
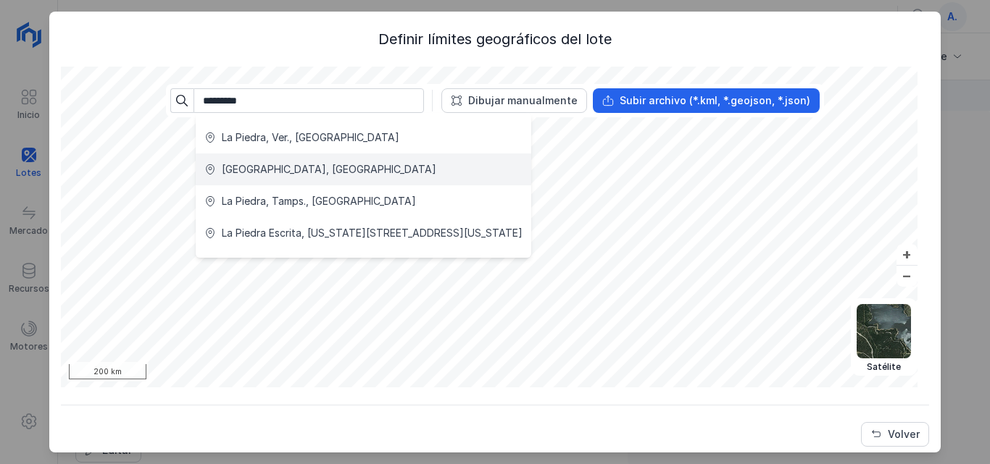
click at [261, 172] on div "La Piedra, España" at bounding box center [329, 169] width 214 height 14
type input "**********"
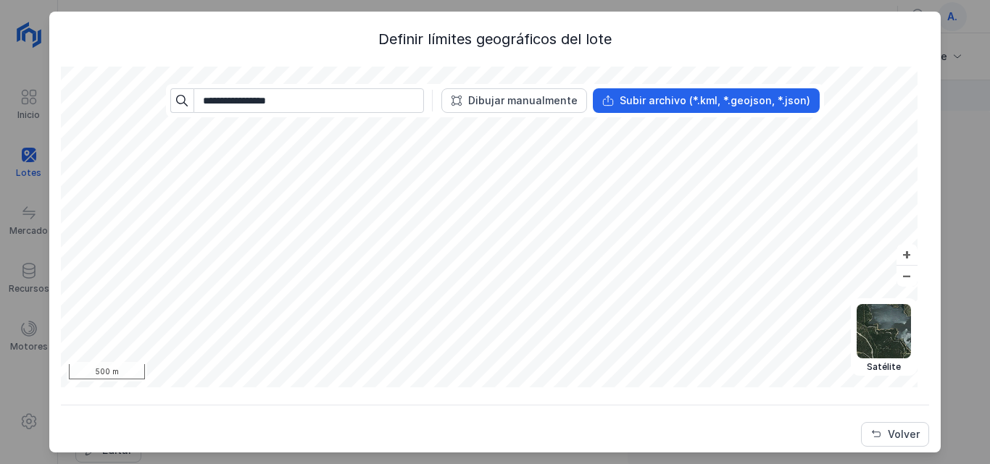
scroll to position [6, 0]
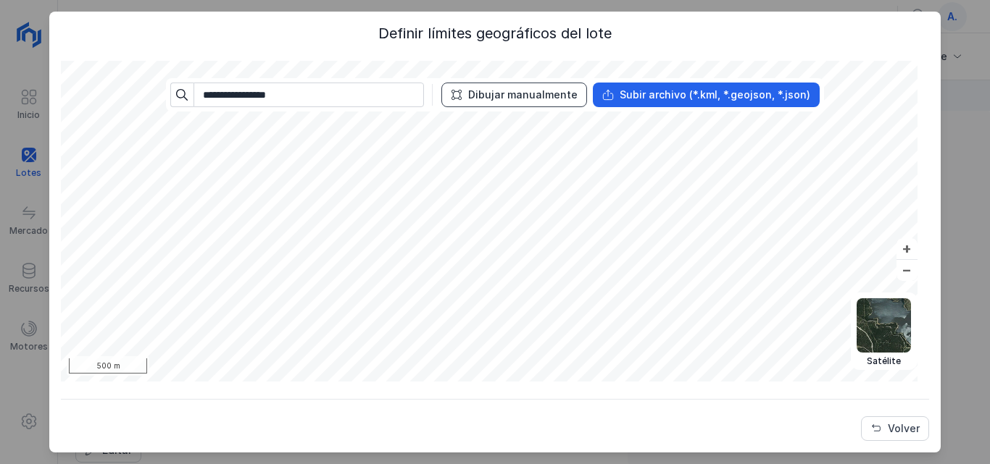
click at [533, 93] on div "Dibujar manualmente" at bounding box center [522, 95] width 109 height 14
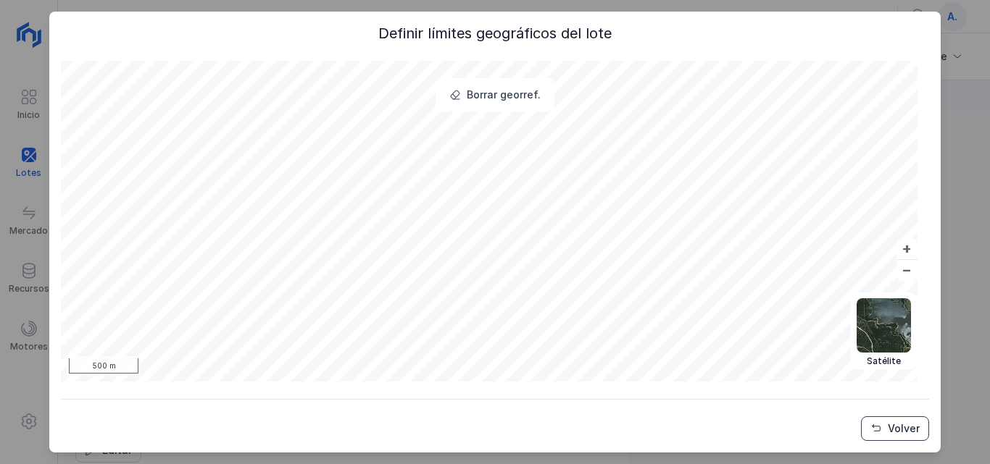
click at [895, 427] on div "Volver" at bounding box center [904, 429] width 32 height 14
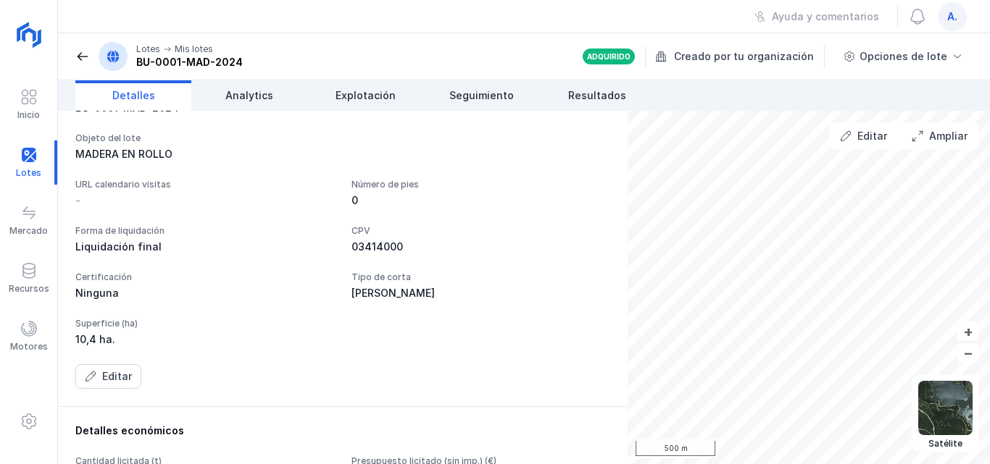
scroll to position [72, 0]
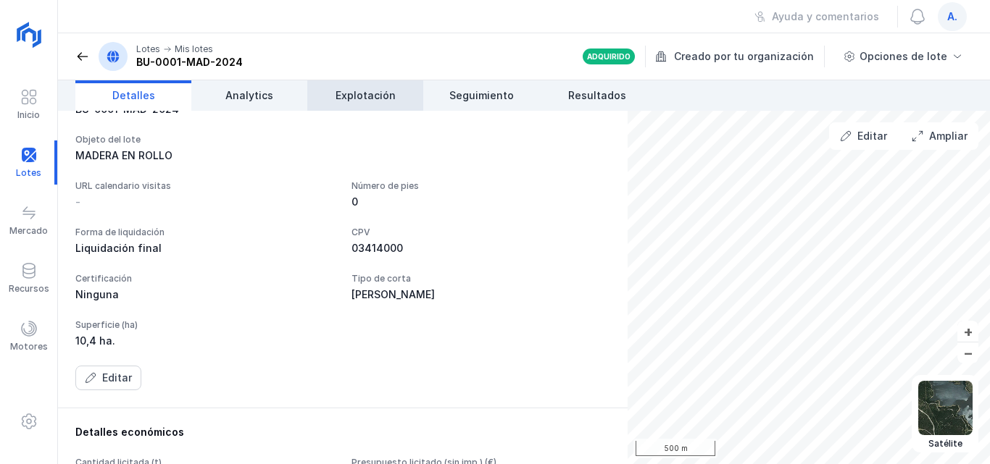
click at [374, 94] on span "Explotación" at bounding box center [365, 95] width 60 height 14
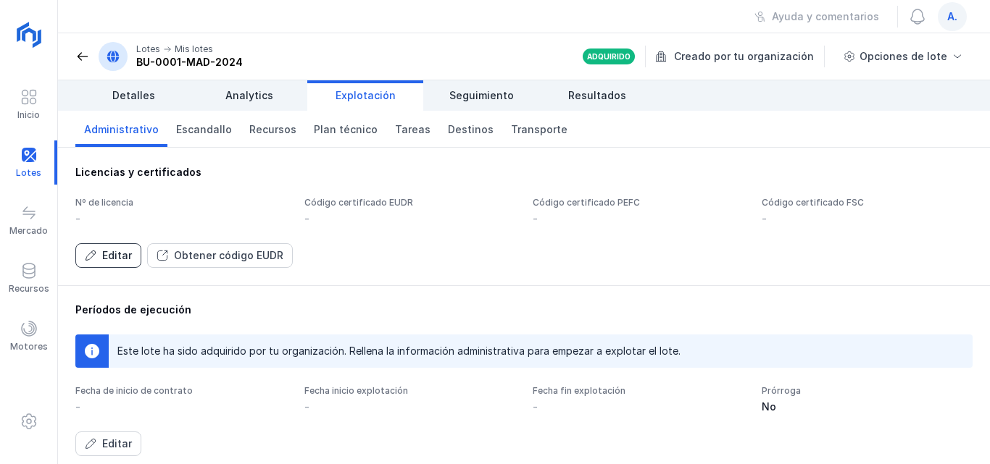
click at [111, 256] on div "Editar" at bounding box center [117, 256] width 30 height 14
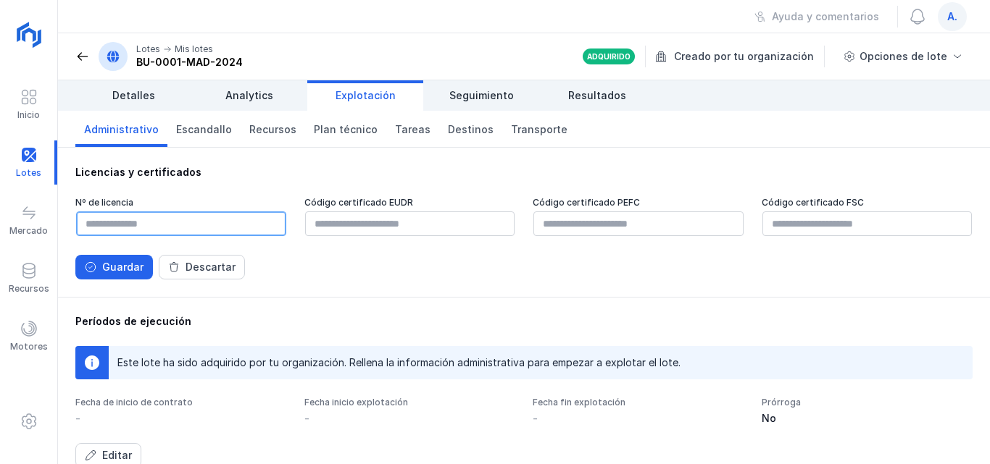
click at [107, 225] on input "text" at bounding box center [181, 224] width 210 height 25
click at [96, 223] on input "*********" at bounding box center [181, 224] width 210 height 25
type input "******"
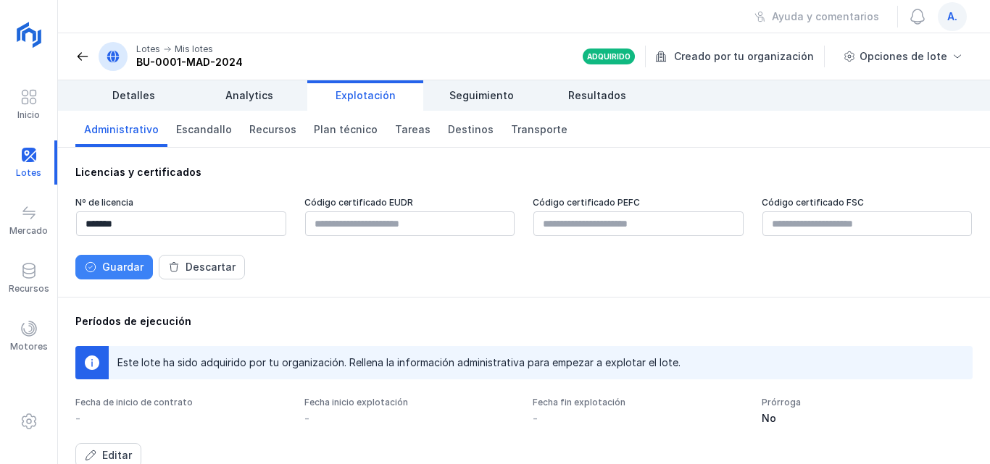
click at [132, 265] on div "Guardar" at bounding box center [122, 267] width 41 height 14
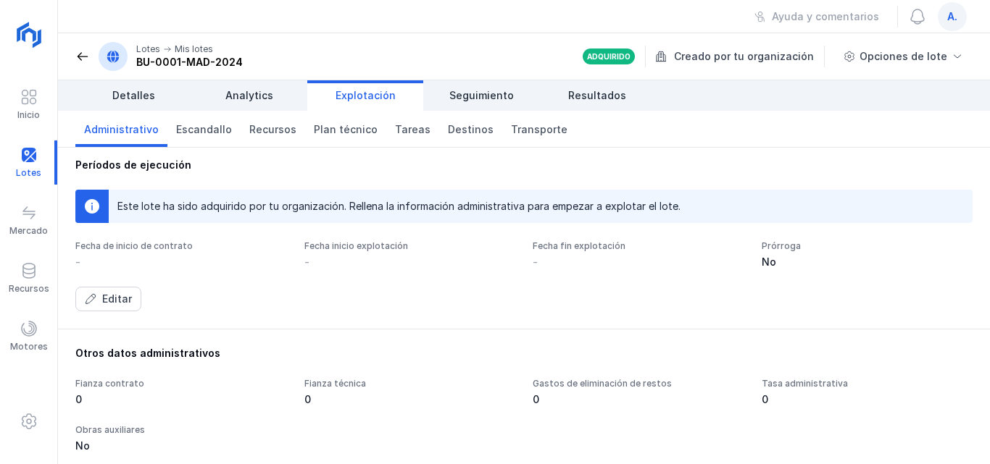
scroll to position [72, 0]
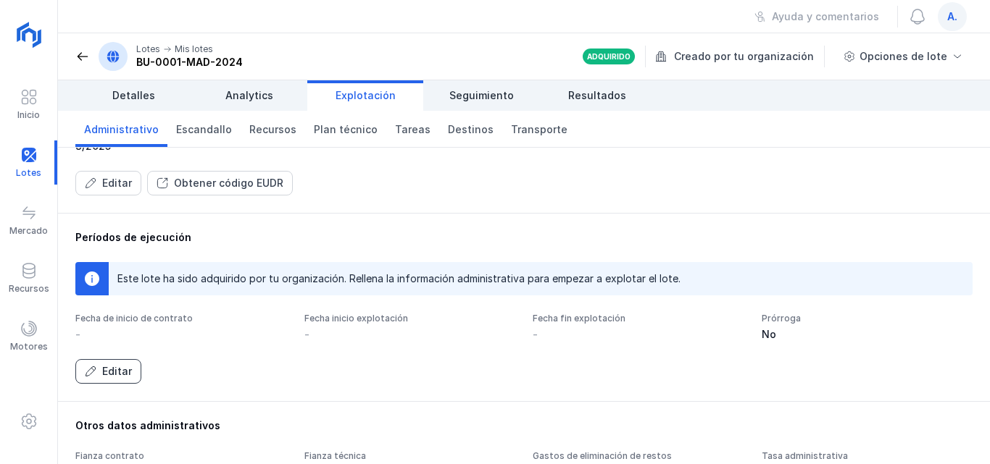
click at [122, 368] on div "Editar" at bounding box center [117, 371] width 30 height 14
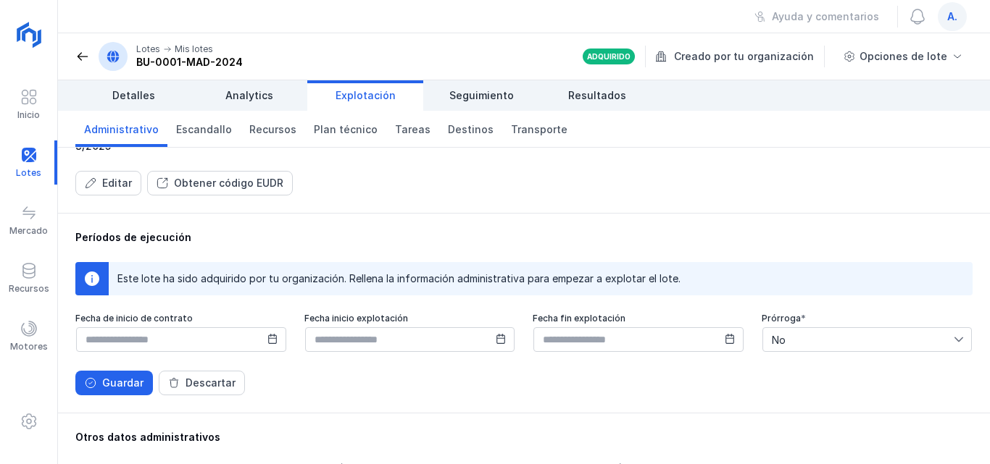
click at [269, 338] on icon at bounding box center [272, 339] width 9 height 10
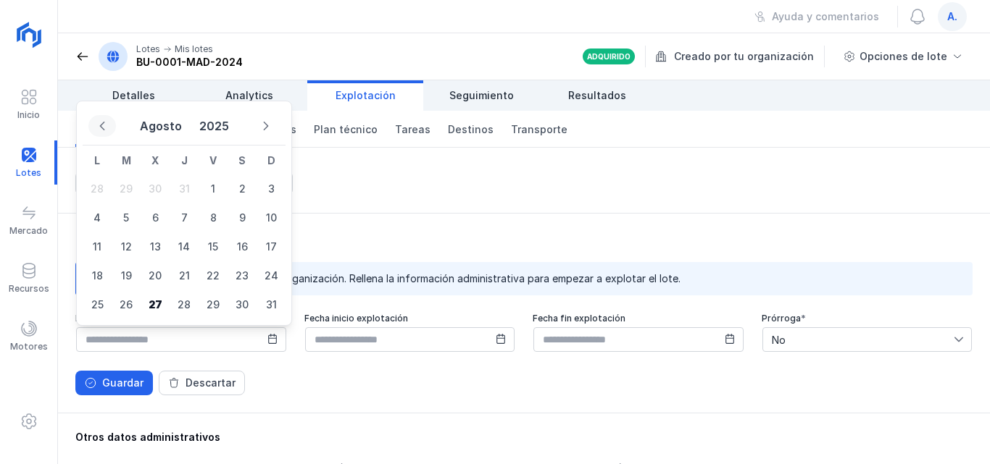
click at [97, 126] on icon "Previous Month" at bounding box center [102, 126] width 10 height 10
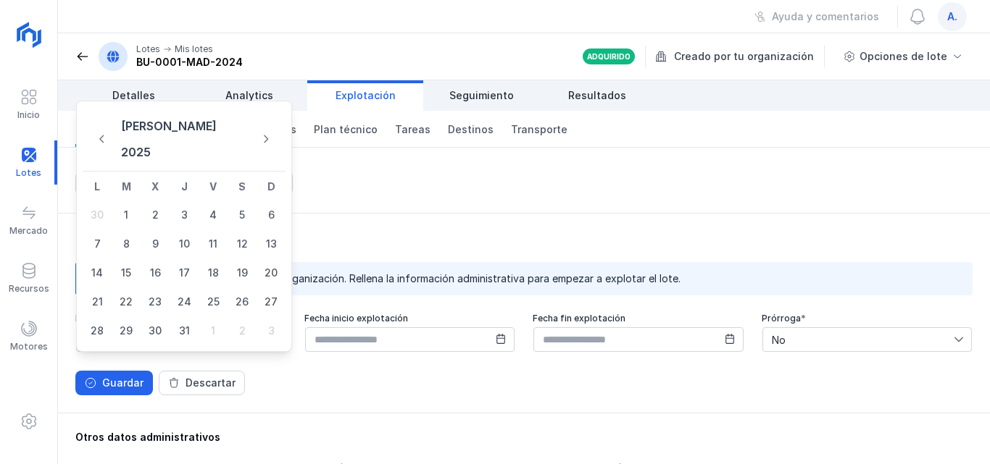
click at [97, 134] on icon "Previous Month" at bounding box center [101, 139] width 9 height 10
click at [97, 126] on icon "Previous Month" at bounding box center [102, 126] width 10 height 10
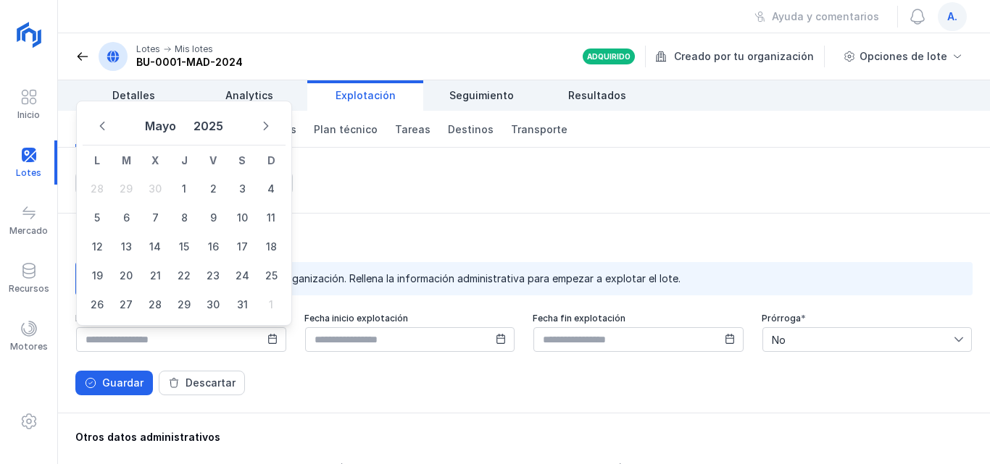
click at [97, 126] on icon "Previous Month" at bounding box center [102, 126] width 10 height 10
click at [269, 125] on icon "Next Month" at bounding box center [266, 126] width 10 height 10
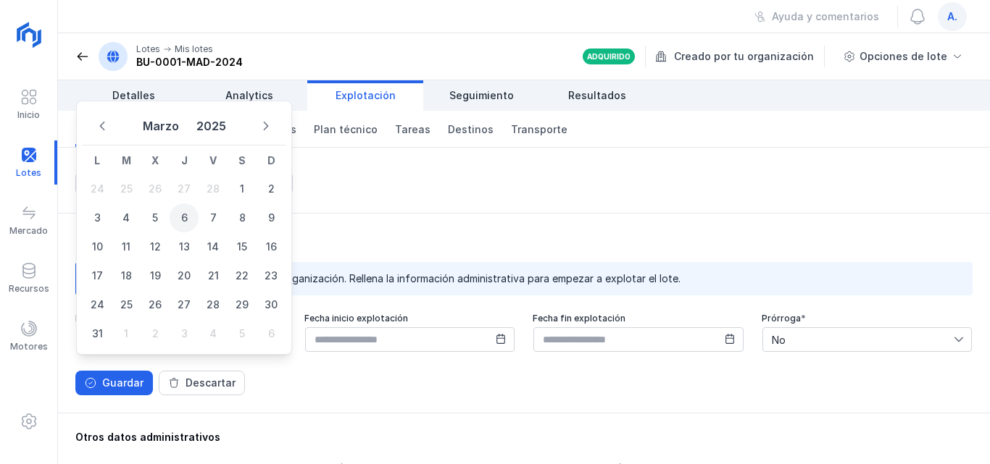
click at [181, 216] on span "6" at bounding box center [184, 218] width 29 height 29
type input "**********"
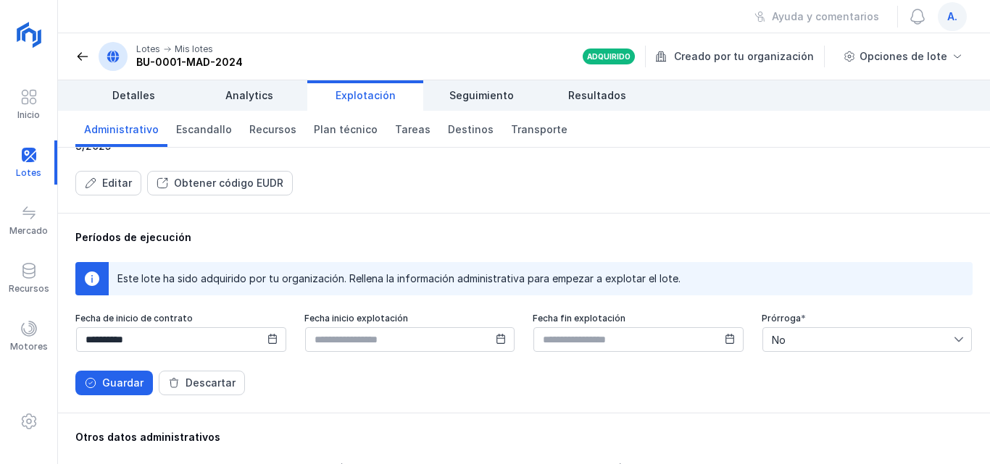
click at [497, 345] on span at bounding box center [501, 338] width 10 height 14
click at [496, 340] on icon at bounding box center [501, 339] width 10 height 10
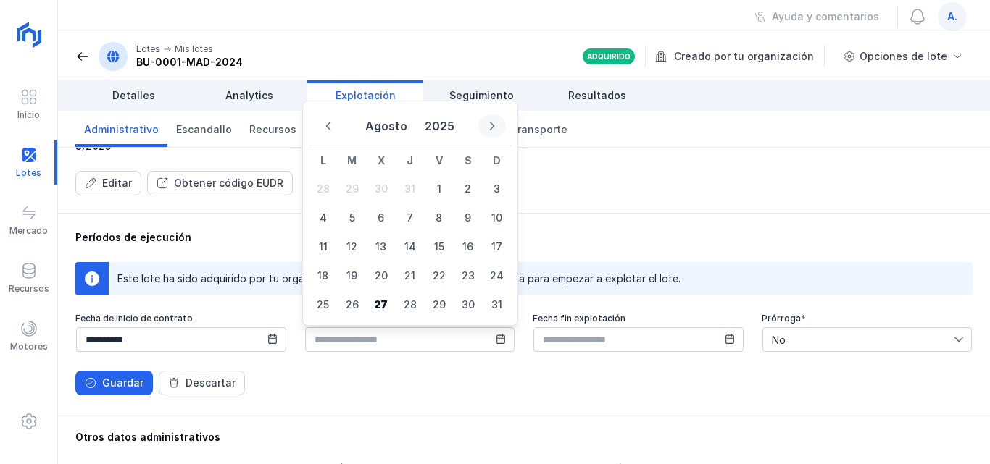
click at [489, 125] on icon "Next Month" at bounding box center [492, 126] width 10 height 10
click at [384, 189] on span "3" at bounding box center [381, 189] width 29 height 29
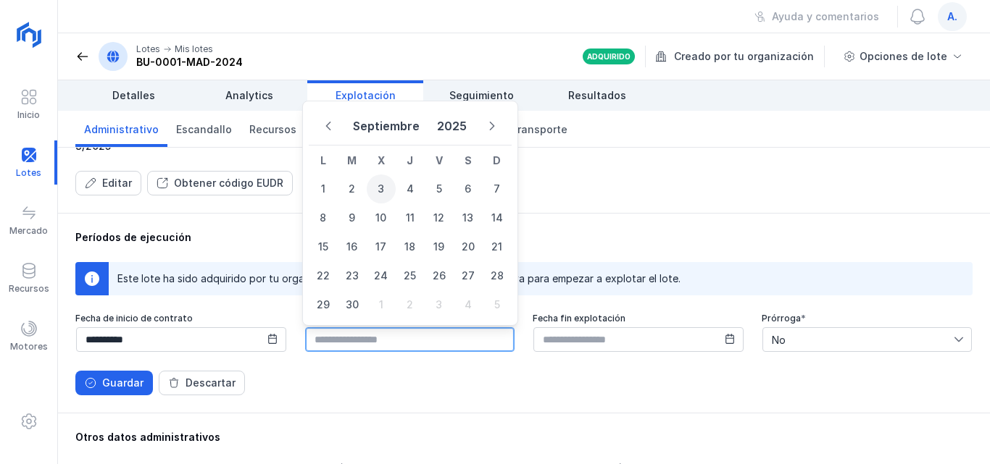
type input "**********"
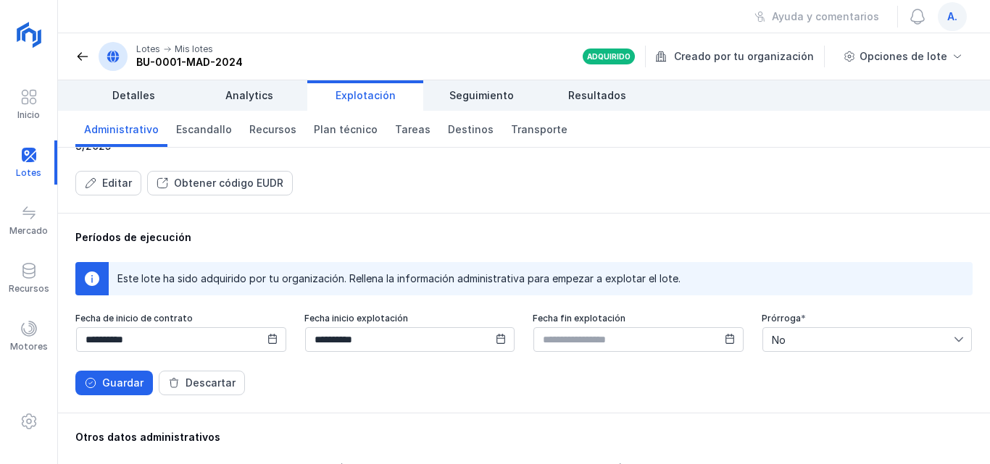
click at [725, 340] on icon at bounding box center [730, 339] width 10 height 10
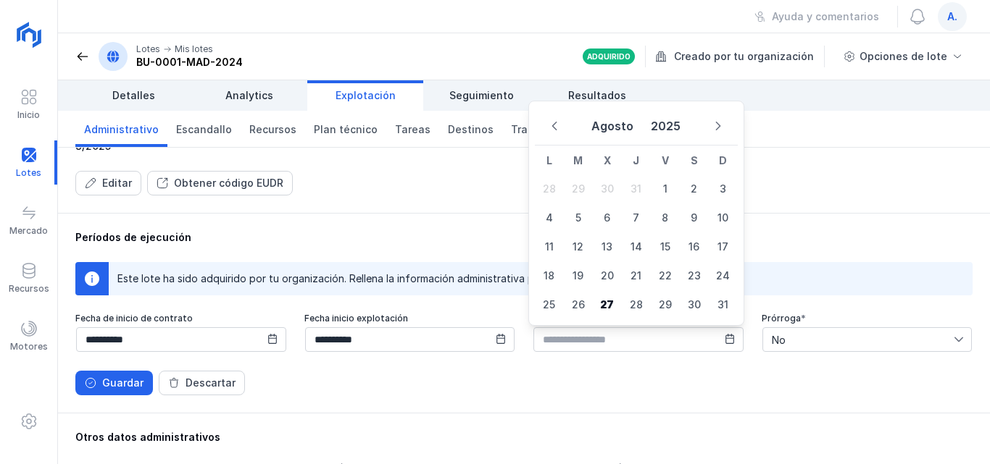
click at [671, 128] on button "2025" at bounding box center [665, 126] width 41 height 26
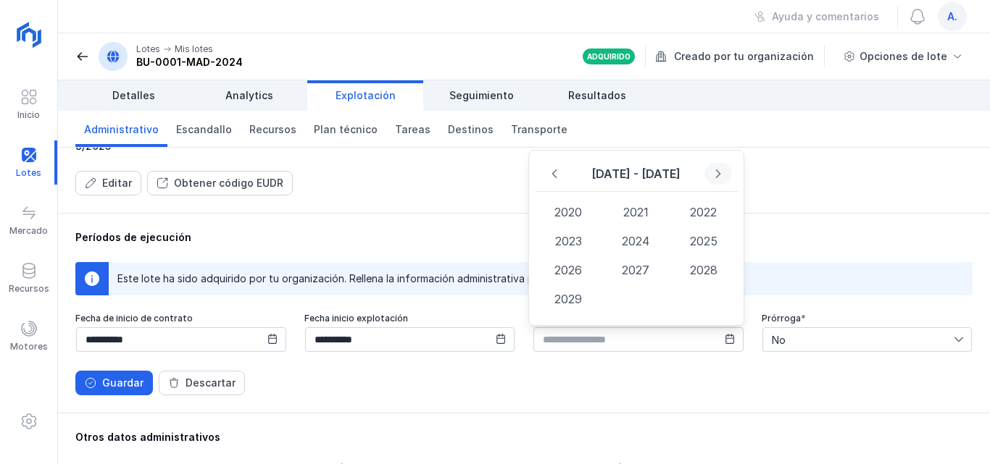
click at [718, 170] on icon "Next Decade" at bounding box center [718, 174] width 10 height 10
click at [556, 177] on icon "Previous Decade" at bounding box center [553, 174] width 5 height 9
click at [669, 267] on span "2027" at bounding box center [702, 270] width 67 height 29
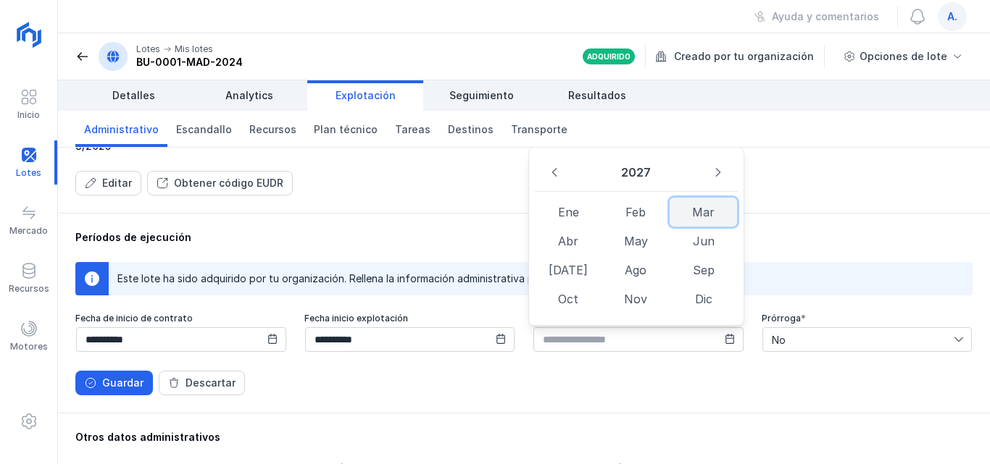
click at [602, 227] on span "Mar" at bounding box center [568, 241] width 67 height 29
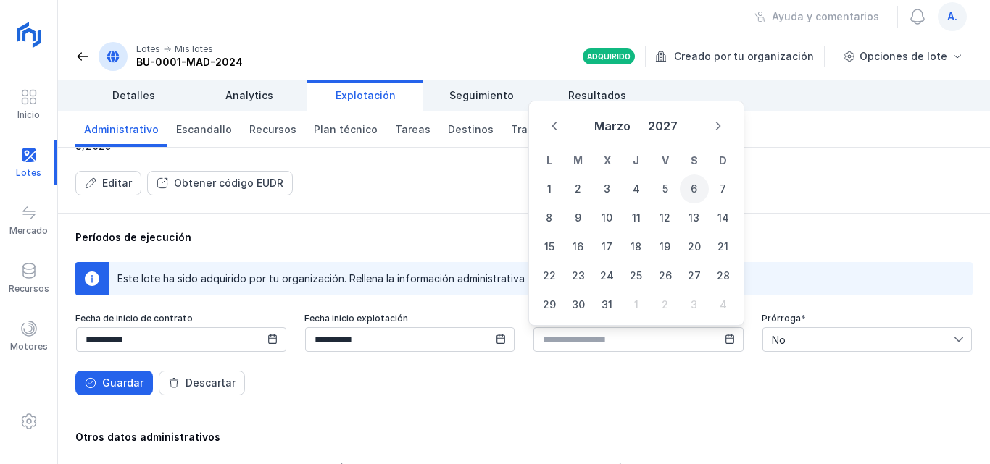
click at [696, 189] on span "6" at bounding box center [694, 189] width 29 height 29
type input "**********"
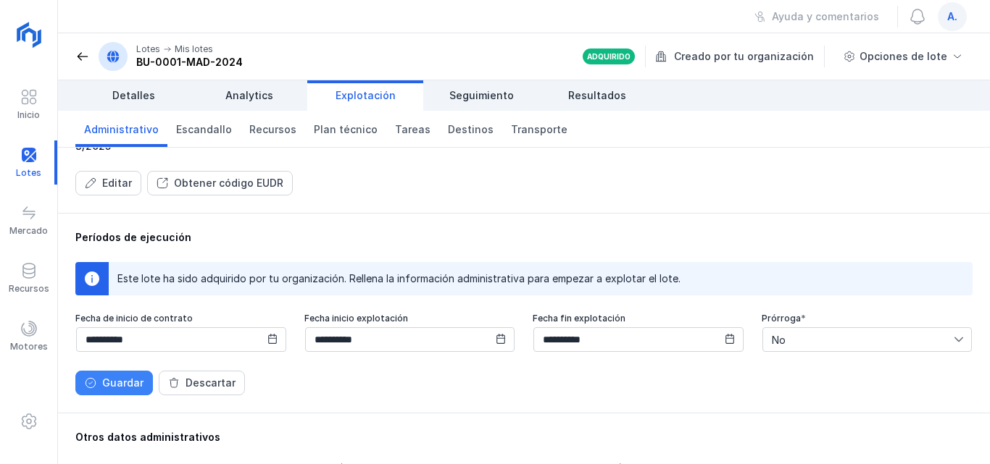
click at [122, 380] on div "Guardar" at bounding box center [122, 383] width 41 height 14
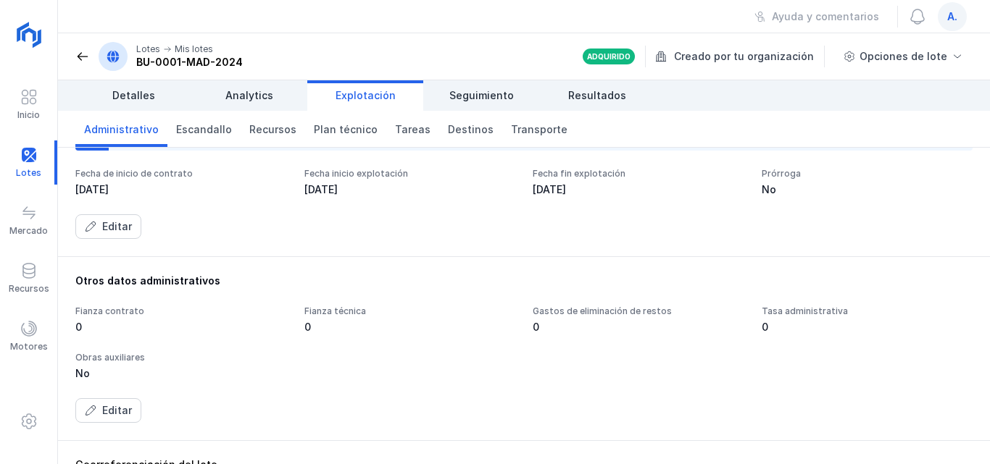
scroll to position [290, 0]
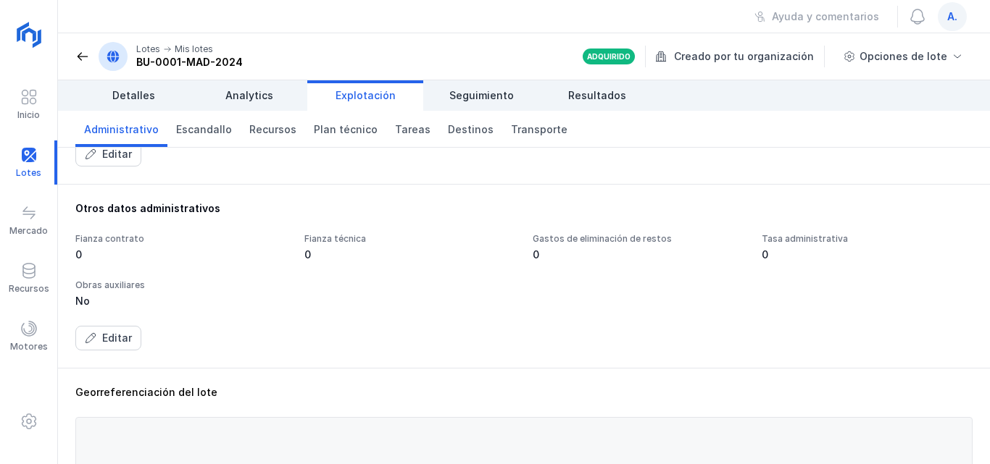
click at [126, 238] on div "Fianza contrato" at bounding box center [181, 239] width 212 height 12
click at [109, 254] on div "0" at bounding box center [181, 255] width 212 height 14
click at [78, 256] on div "0" at bounding box center [181, 255] width 212 height 14
click at [103, 333] on div "Editar" at bounding box center [117, 338] width 30 height 14
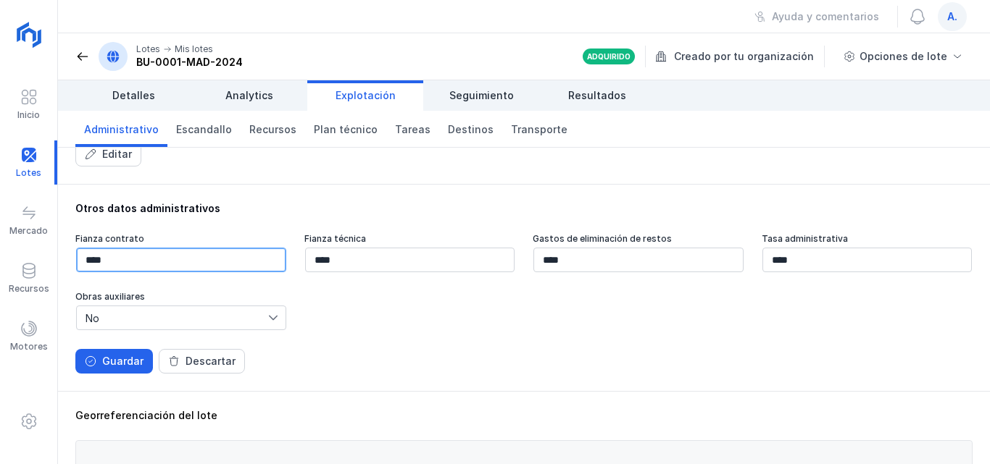
click at [89, 259] on input "****" at bounding box center [181, 260] width 210 height 25
type input "******"
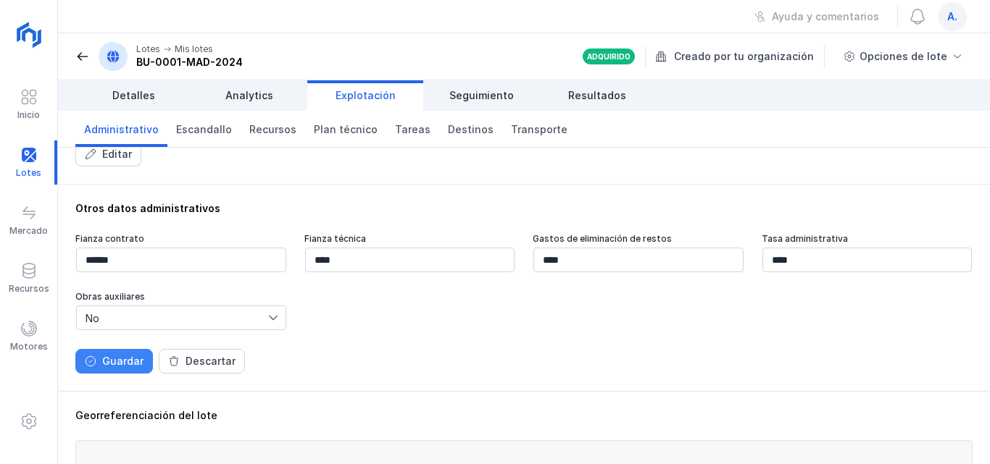
click at [122, 357] on div "Guardar" at bounding box center [122, 361] width 41 height 14
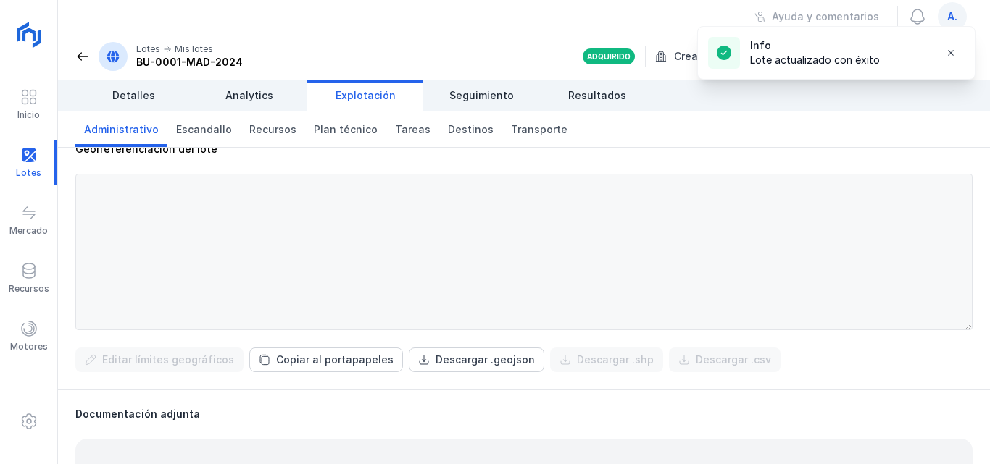
scroll to position [507, 0]
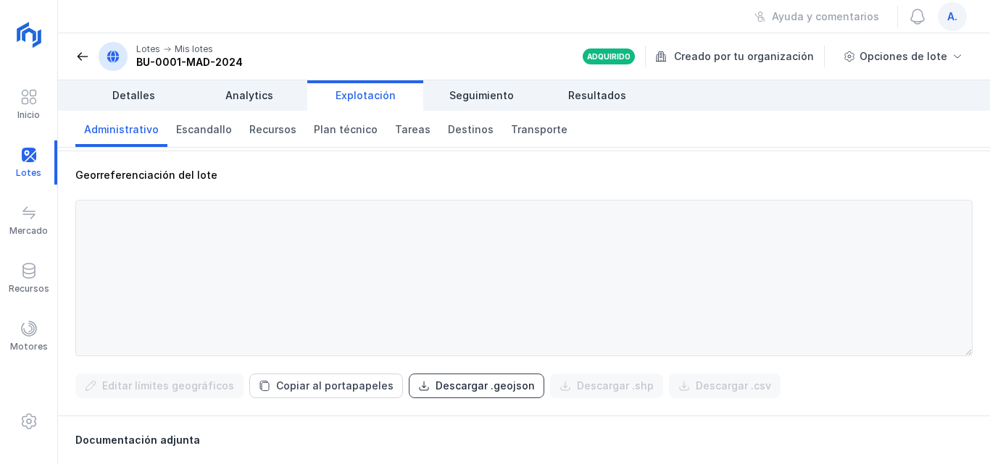
click at [461, 385] on div "Descargar .geojson" at bounding box center [484, 386] width 99 height 14
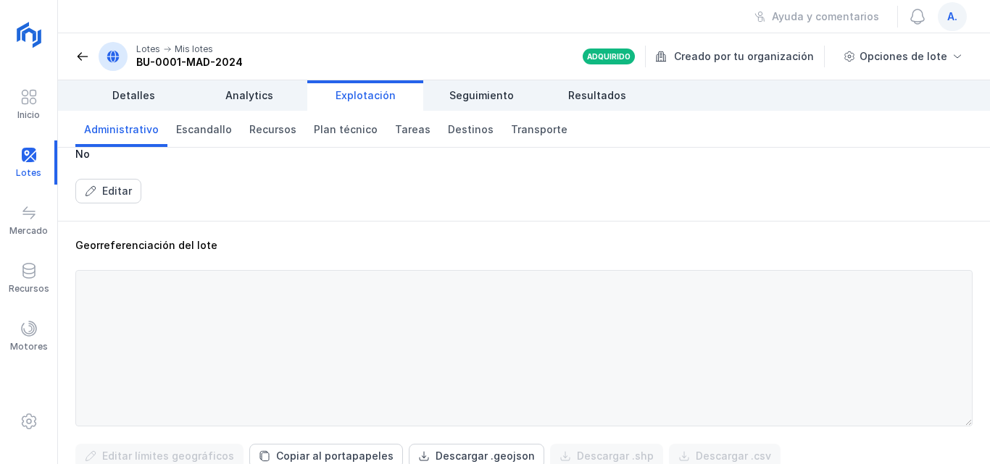
scroll to position [435, 0]
click at [341, 129] on span "Plan técnico" at bounding box center [346, 129] width 64 height 14
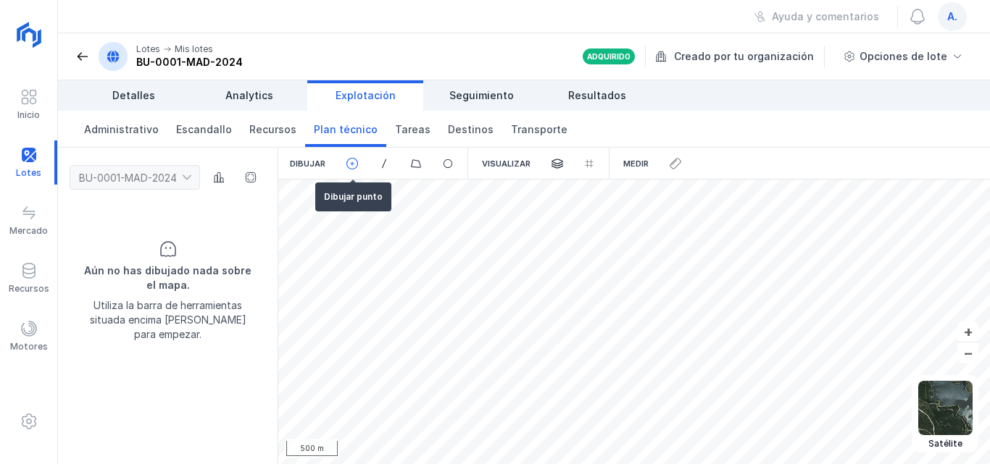
click at [351, 164] on span at bounding box center [352, 163] width 13 height 13
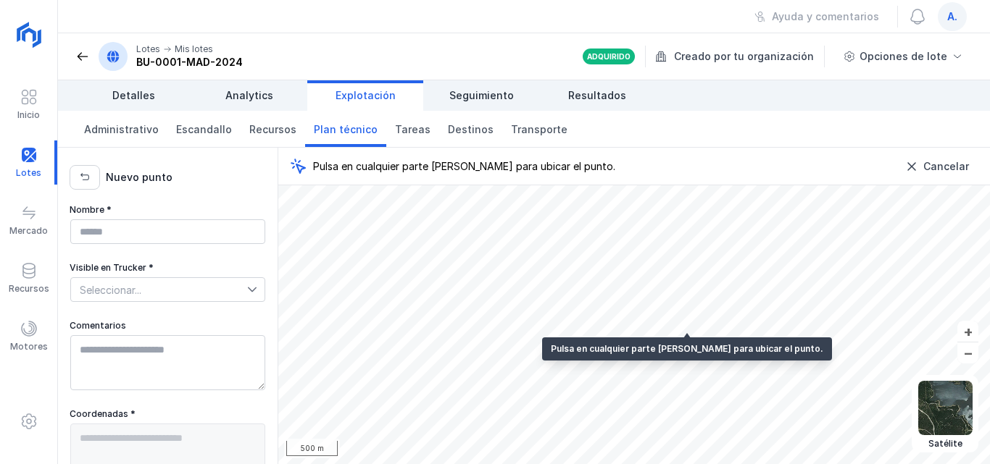
type textarea "**********"
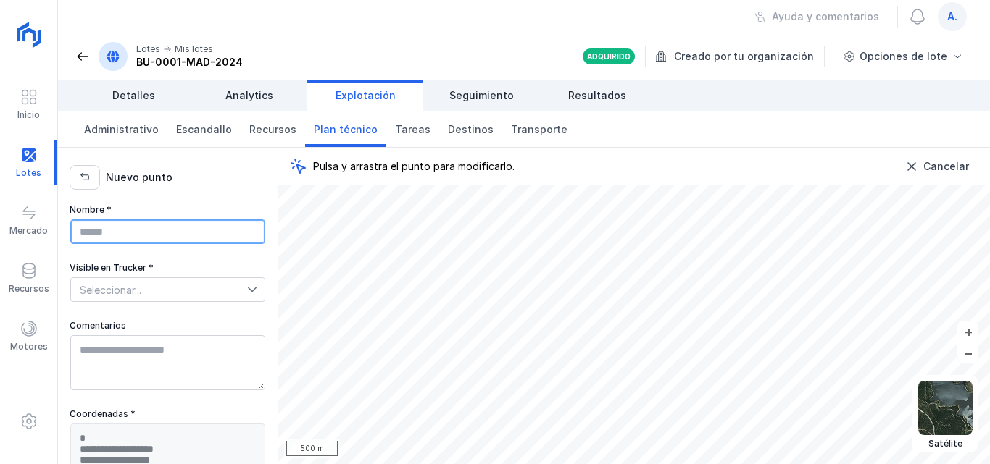
click at [135, 233] on input "Nombre *" at bounding box center [167, 232] width 195 height 25
type input "**********"
click at [247, 292] on icon at bounding box center [252, 290] width 10 height 10
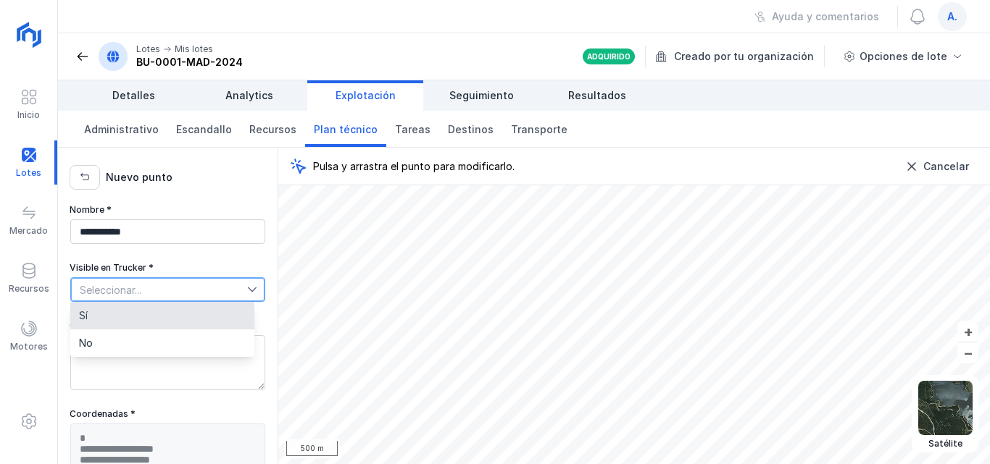
click at [86, 313] on span "Sí" at bounding box center [83, 316] width 9 height 10
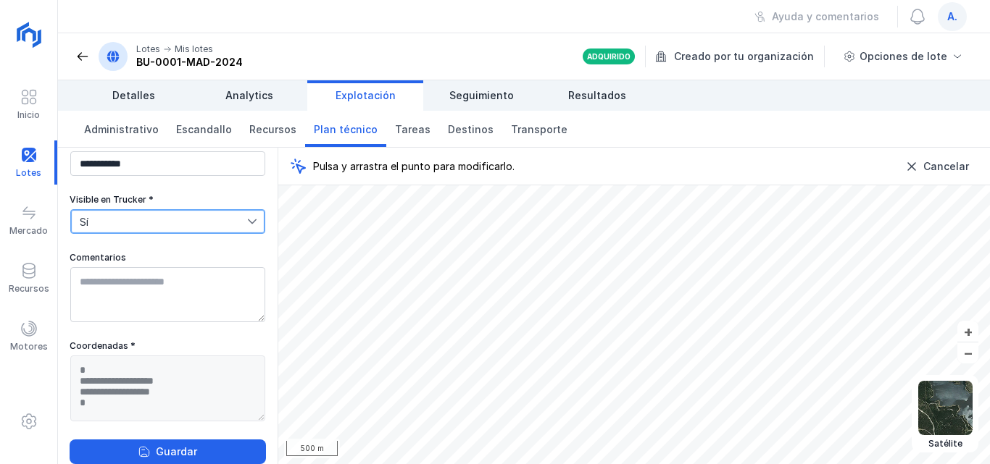
scroll to position [78, 0]
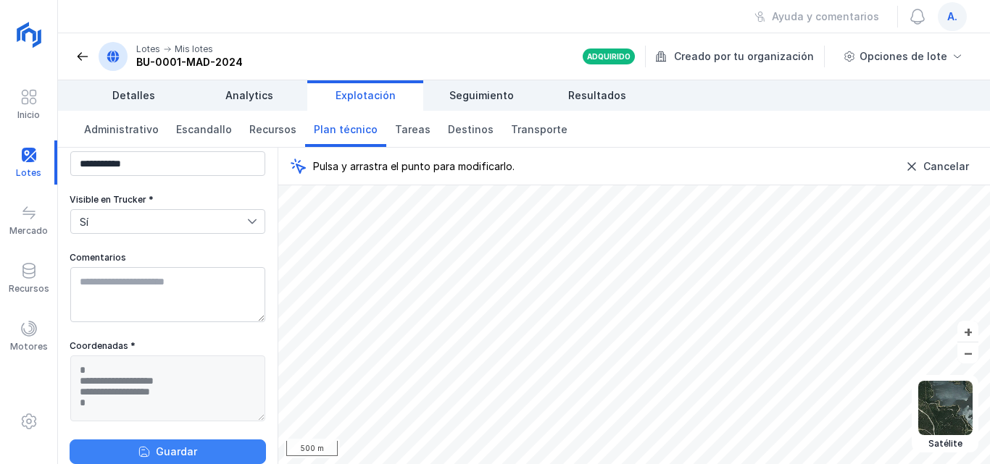
click at [174, 447] on div "Guardar" at bounding box center [176, 452] width 41 height 14
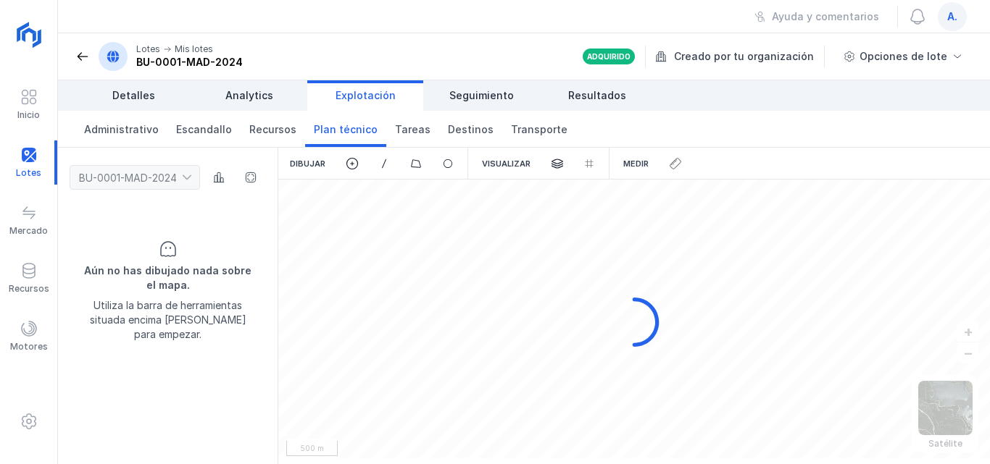
scroll to position [0, 0]
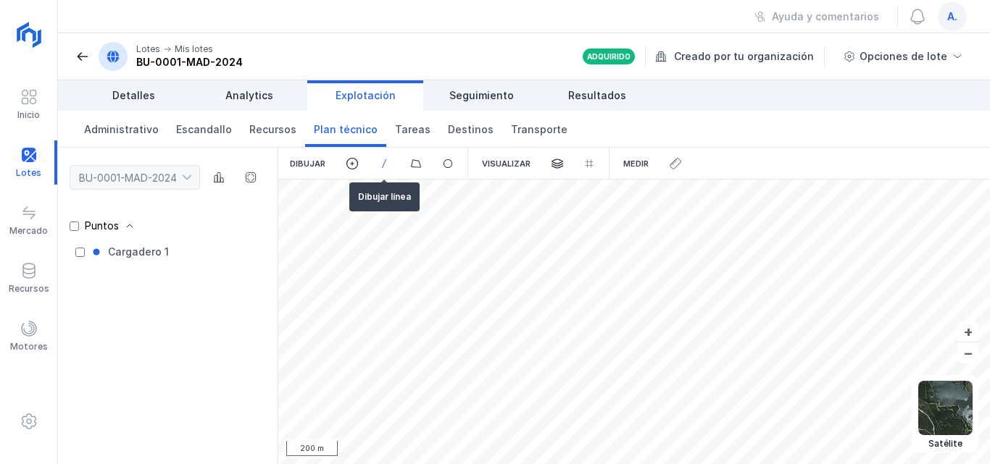
click at [383, 164] on span at bounding box center [383, 163] width 13 height 13
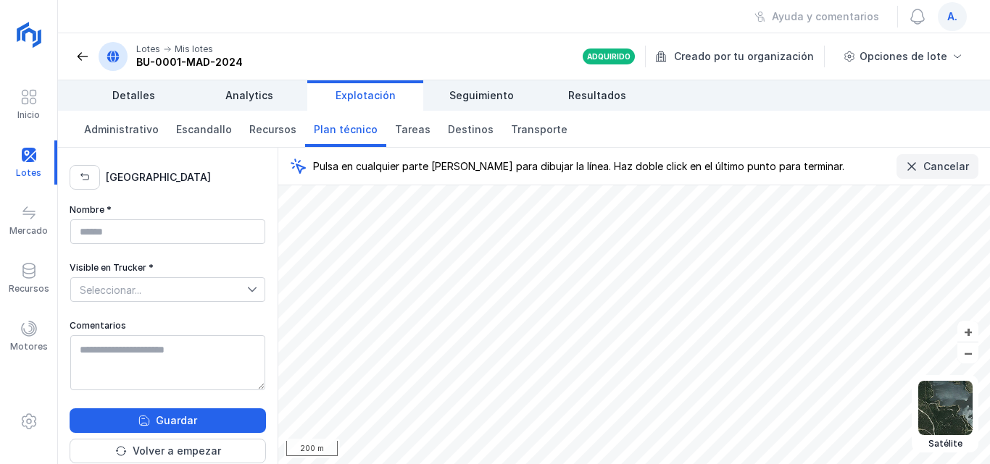
click at [933, 167] on div "Cancelar" at bounding box center [946, 166] width 46 height 14
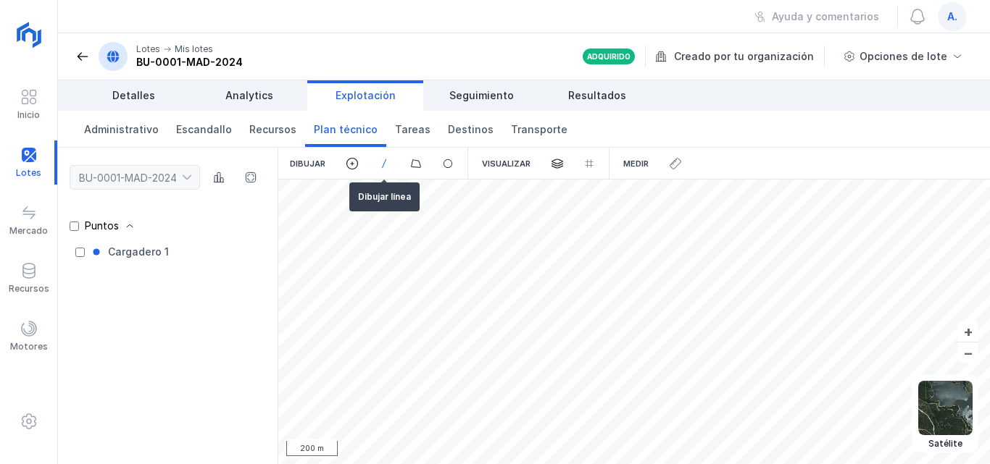
click at [381, 163] on span at bounding box center [383, 163] width 13 height 13
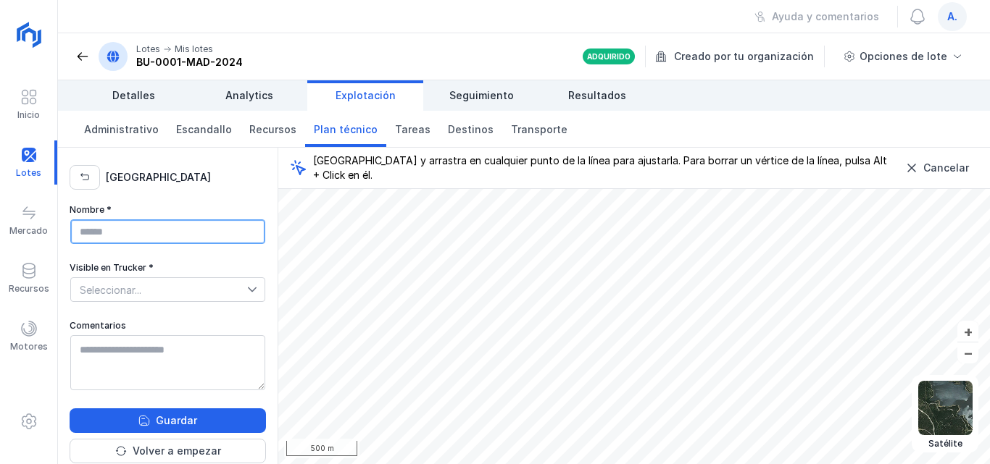
click at [112, 232] on input "Nombre *" at bounding box center [167, 232] width 195 height 25
type input "**********"
click at [247, 288] on icon at bounding box center [252, 290] width 10 height 10
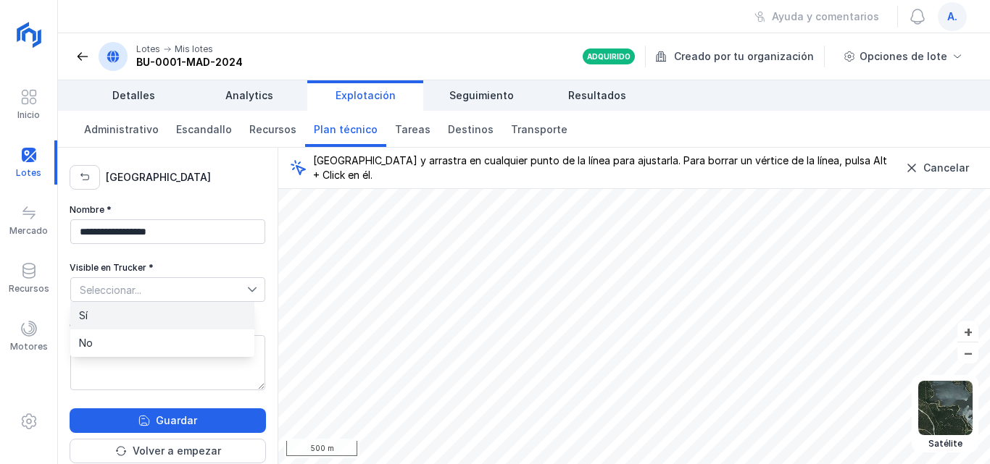
click at [88, 315] on span "Sí" at bounding box center [83, 316] width 9 height 10
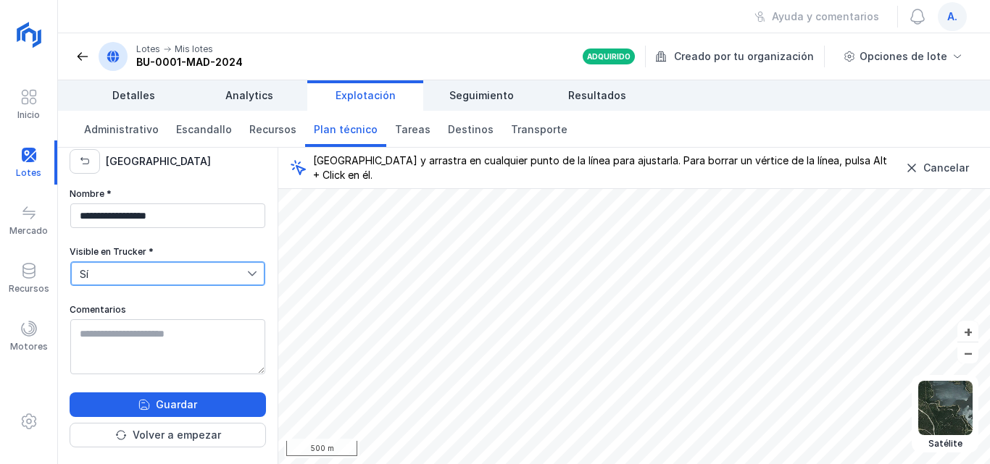
scroll to position [21, 0]
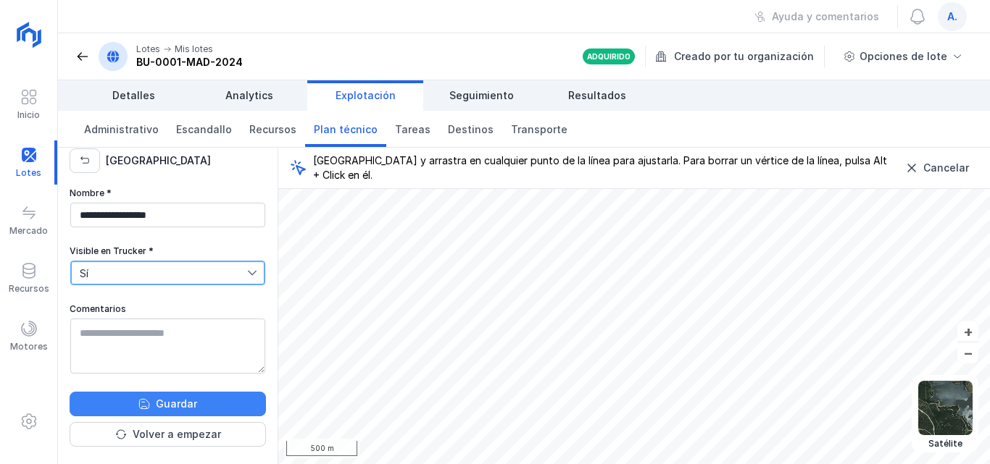
click at [168, 405] on div "Guardar" at bounding box center [176, 404] width 41 height 14
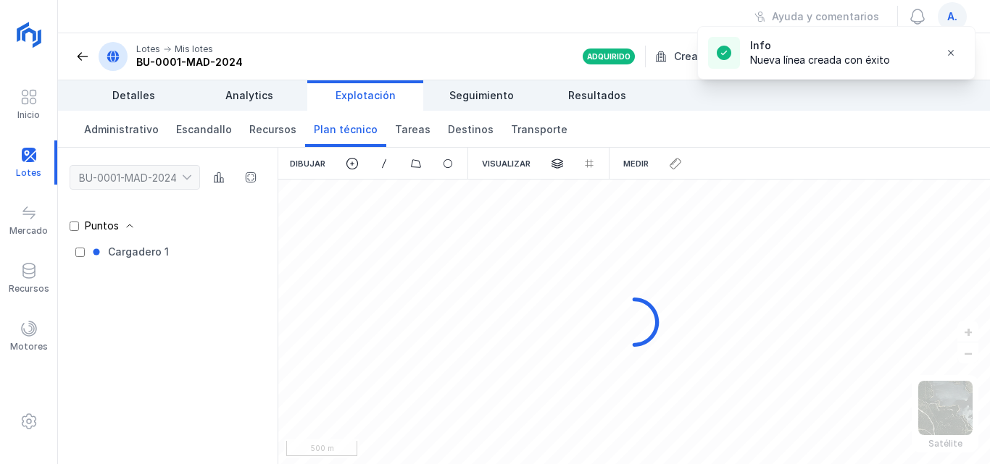
scroll to position [0, 0]
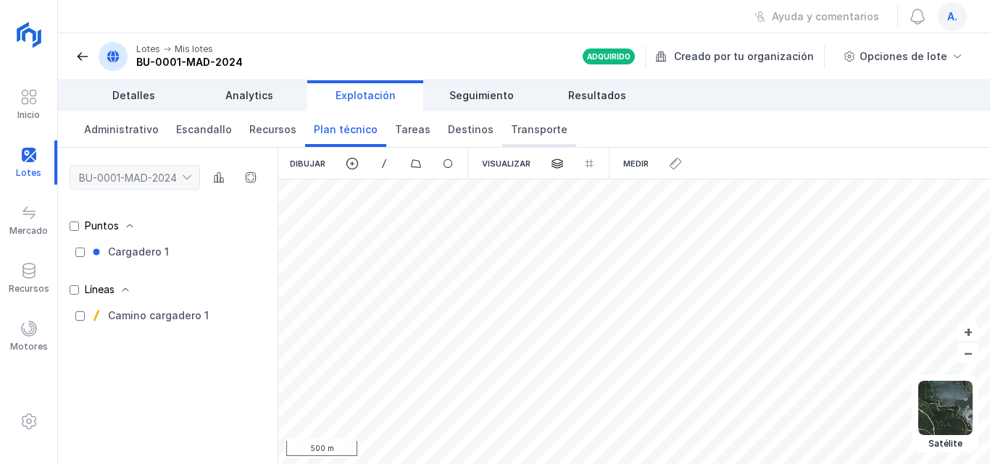
click at [529, 128] on span "Transporte" at bounding box center [539, 129] width 57 height 14
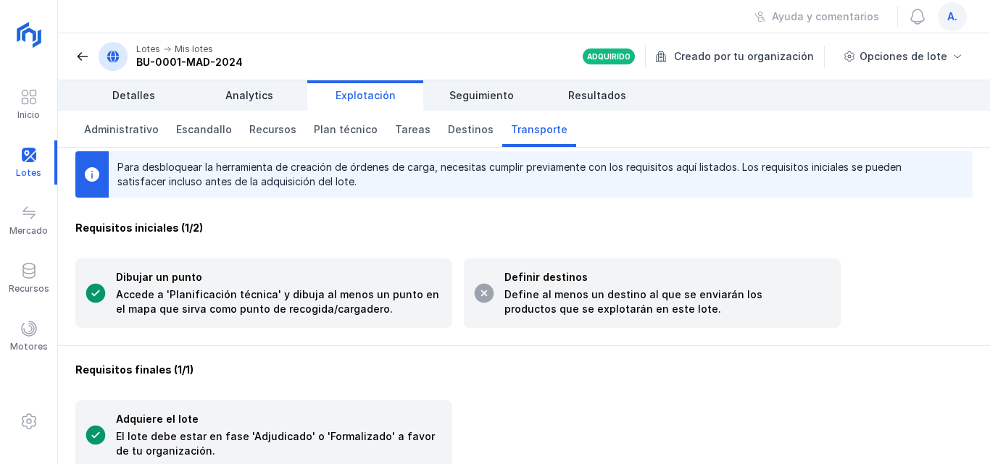
scroll to position [37, 0]
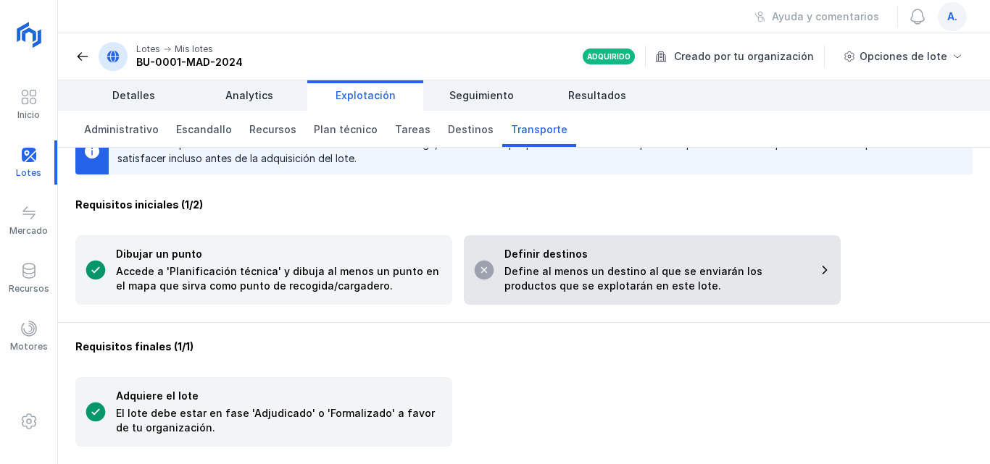
click at [485, 268] on span at bounding box center [483, 270] width 23 height 23
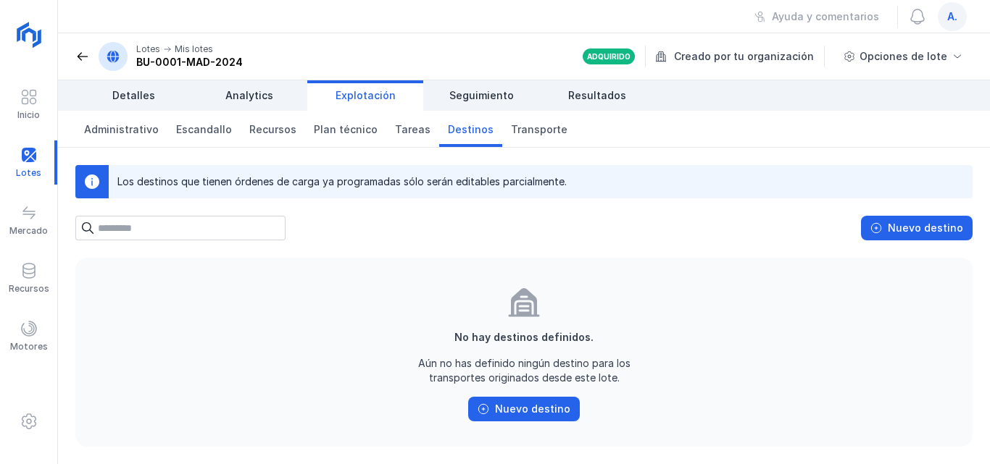
click at [137, 228] on input "text" at bounding box center [192, 228] width 188 height 25
click at [902, 228] on div "Nuevo destino" at bounding box center [925, 228] width 75 height 14
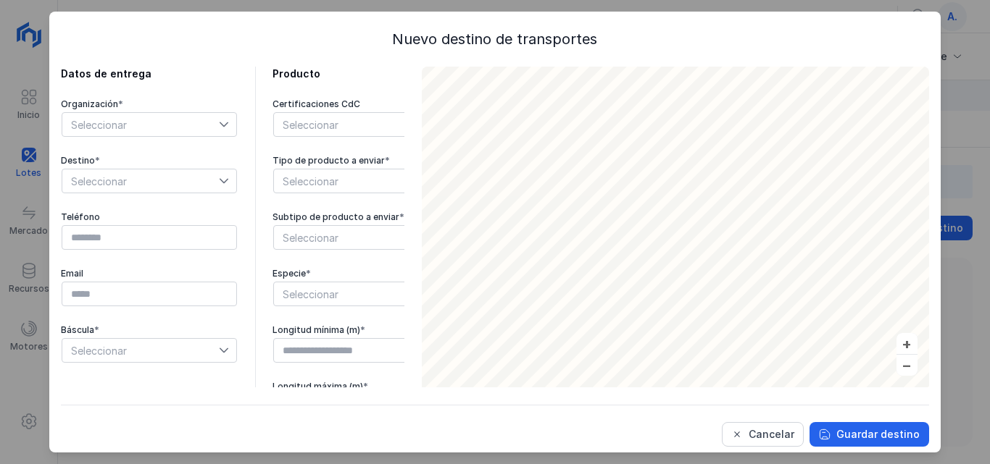
click at [224, 125] on icon at bounding box center [224, 125] width 10 height 10
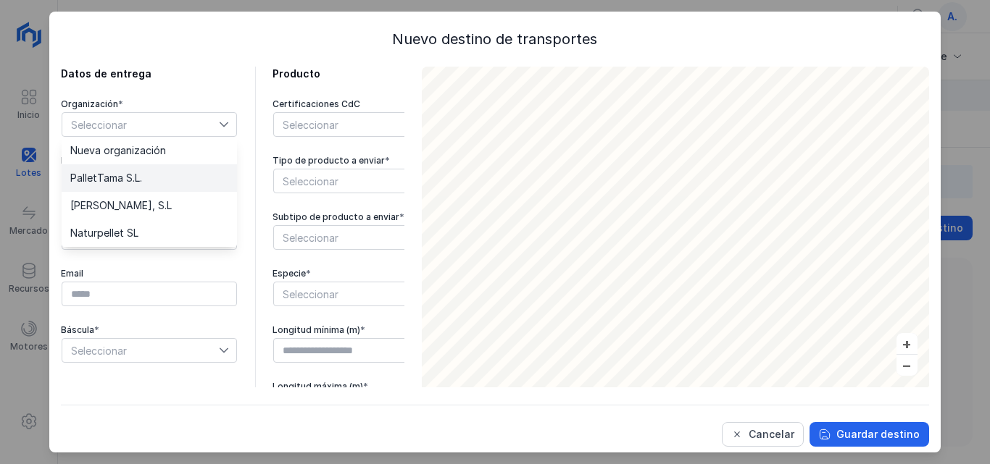
click at [125, 177] on span "PalletTama S.L." at bounding box center [106, 178] width 72 height 10
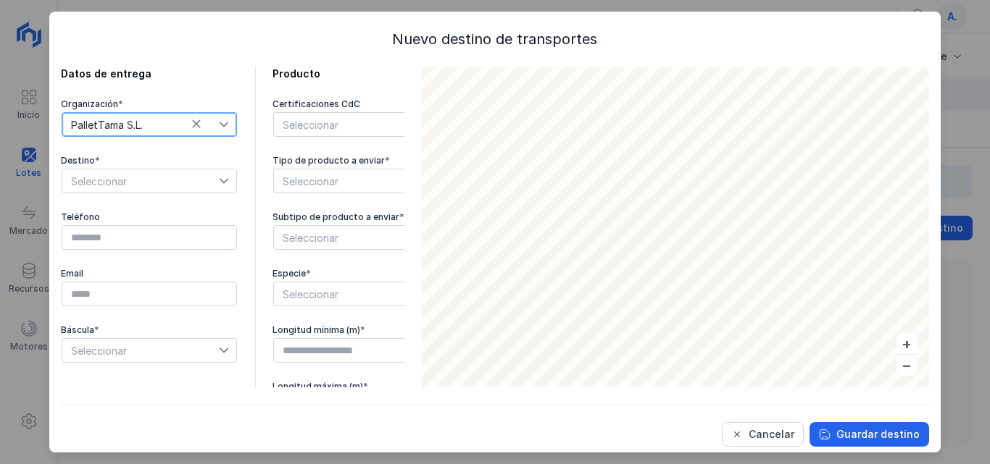
click at [220, 182] on icon at bounding box center [224, 181] width 10 height 10
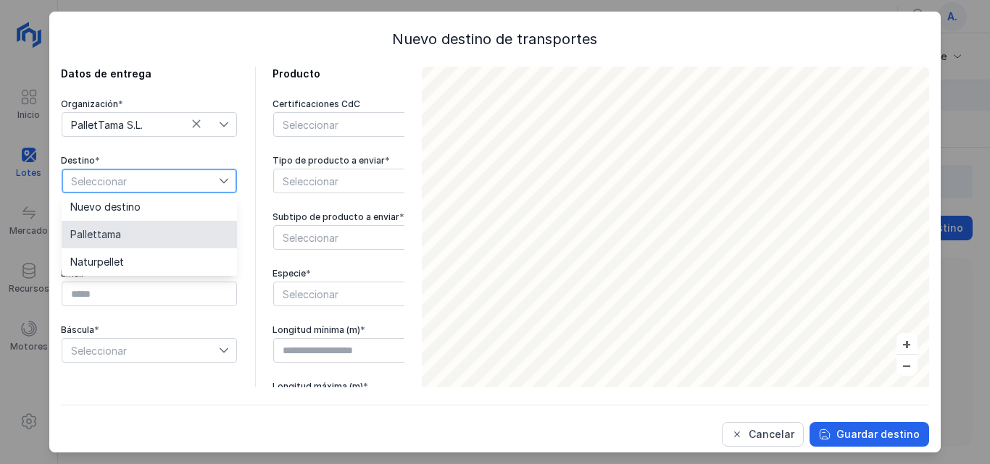
click at [112, 235] on span "Pallettama" at bounding box center [95, 235] width 51 height 10
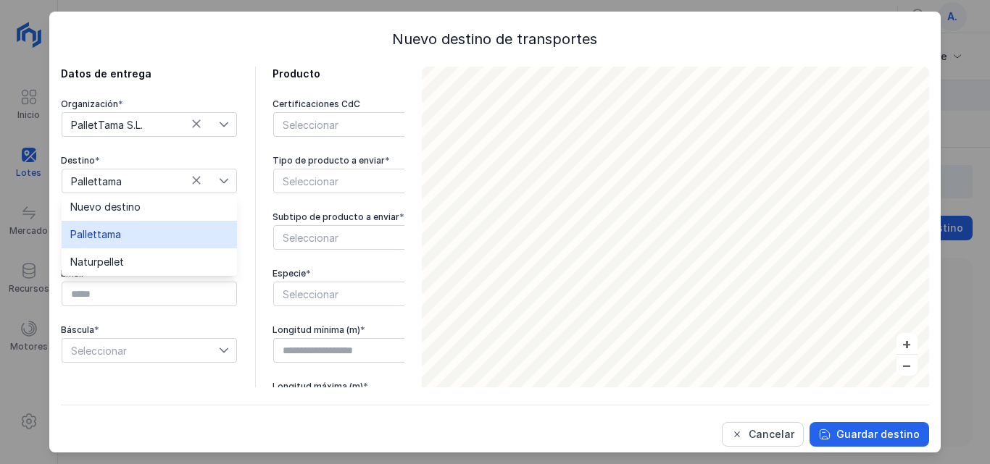
type input "*********"
type input "**********"
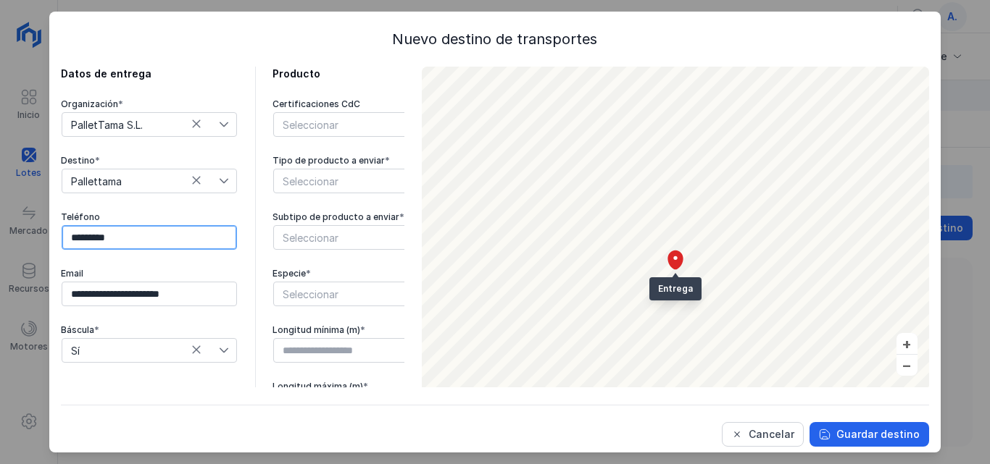
click at [141, 239] on input "*********" at bounding box center [149, 237] width 175 height 25
click at [748, 428] on div "Cancelar" at bounding box center [771, 434] width 46 height 14
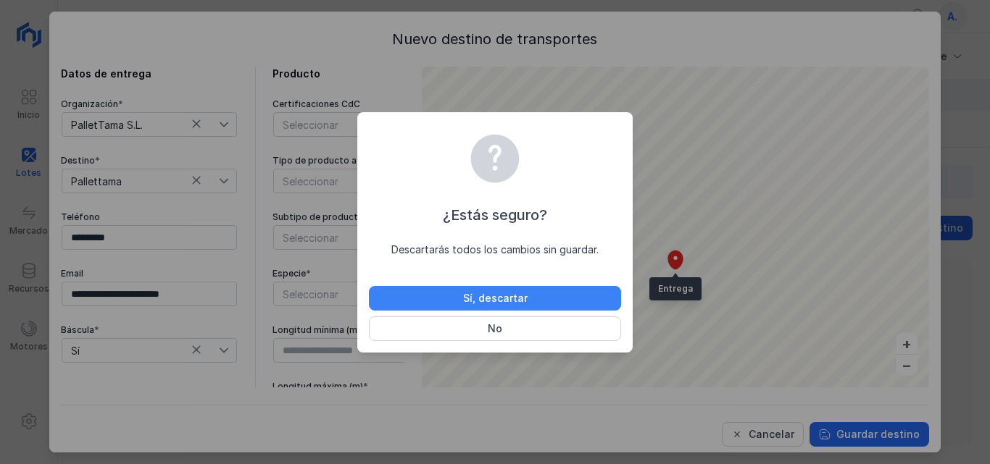
click at [591, 295] on button "Sí, descartar" at bounding box center [495, 298] width 252 height 25
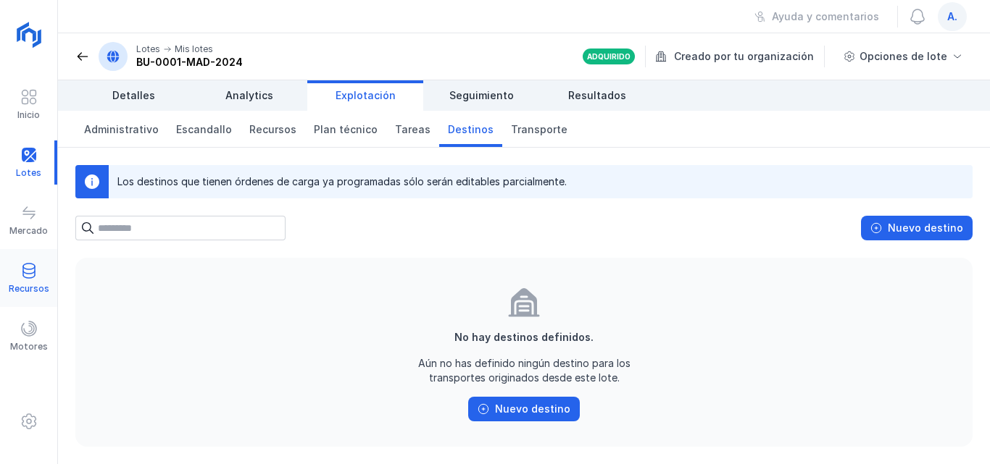
click at [30, 275] on span at bounding box center [28, 270] width 17 height 17
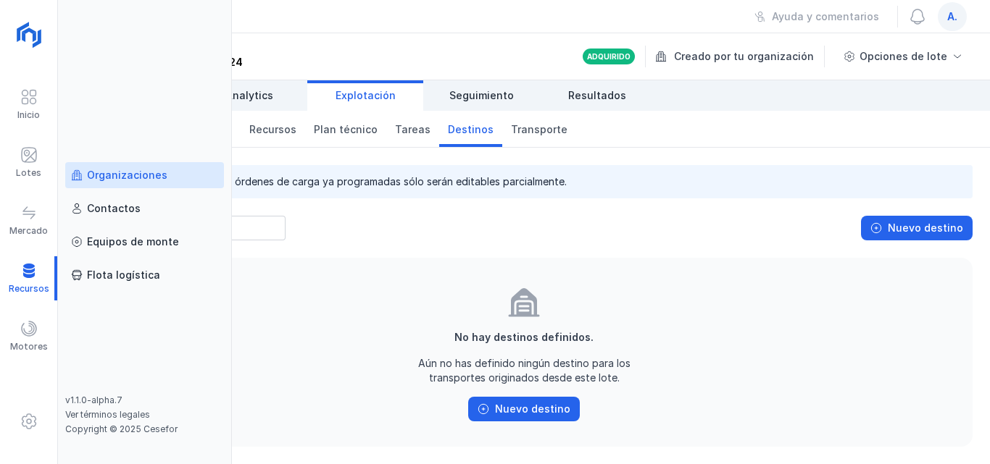
click at [121, 179] on div "Organizaciones" at bounding box center [127, 175] width 80 height 14
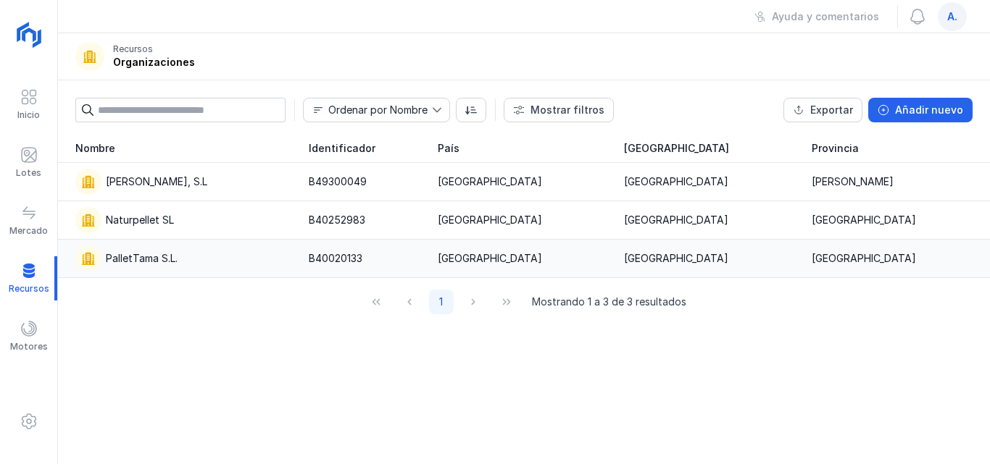
click at [141, 256] on div "PalletTama S.L." at bounding box center [142, 258] width 72 height 14
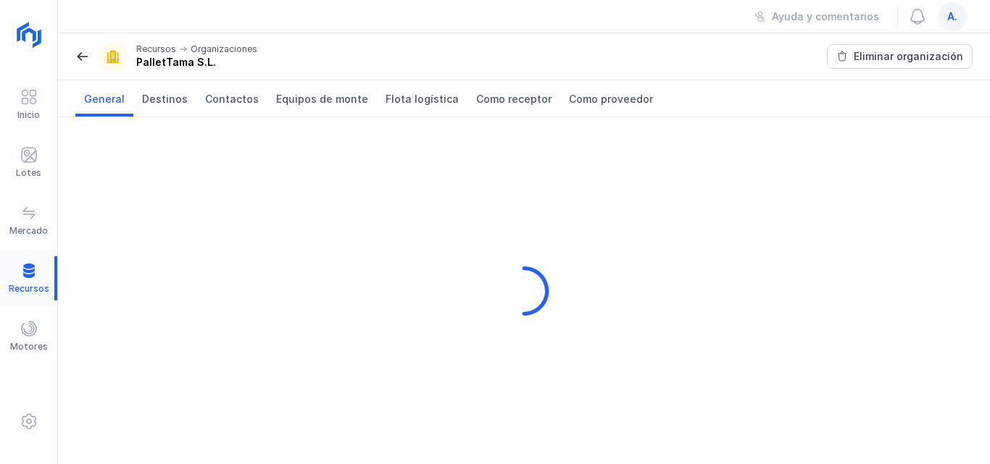
click at [34, 271] on div at bounding box center [28, 278] width 57 height 44
click at [397, 63] on header "Recursos Organizaciones PalletTama S.L. Eliminar organización" at bounding box center [524, 56] width 932 height 47
click at [38, 154] on div "Lotes" at bounding box center [28, 163] width 57 height 44
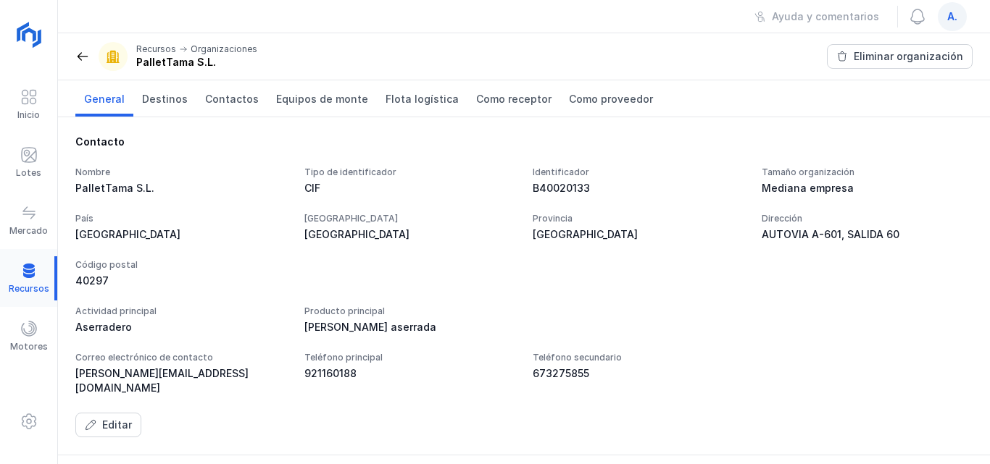
click at [38, 268] on div at bounding box center [28, 278] width 57 height 44
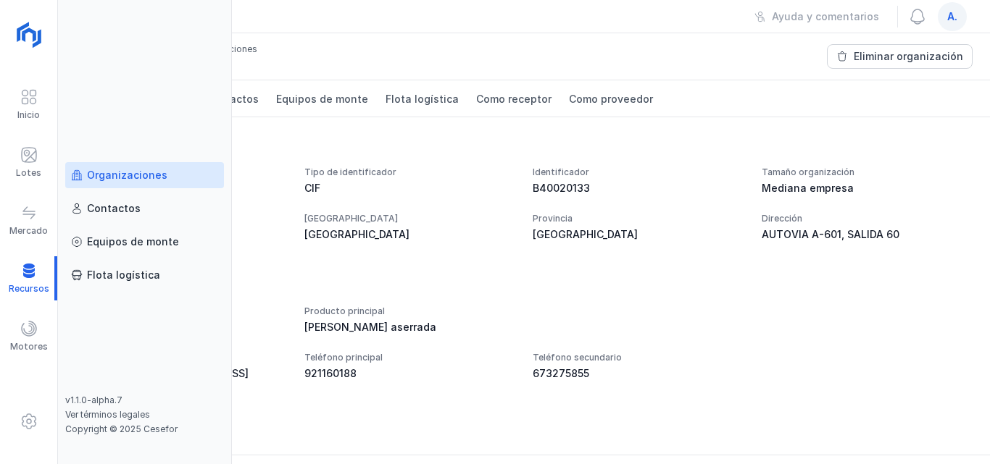
click at [141, 178] on div "Organizaciones" at bounding box center [127, 175] width 80 height 14
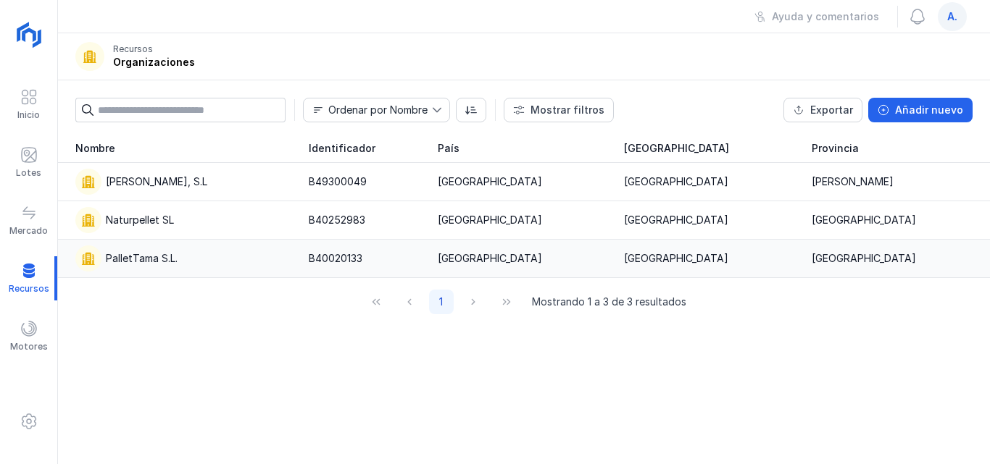
click at [162, 257] on div "PalletTama S.L." at bounding box center [142, 258] width 72 height 14
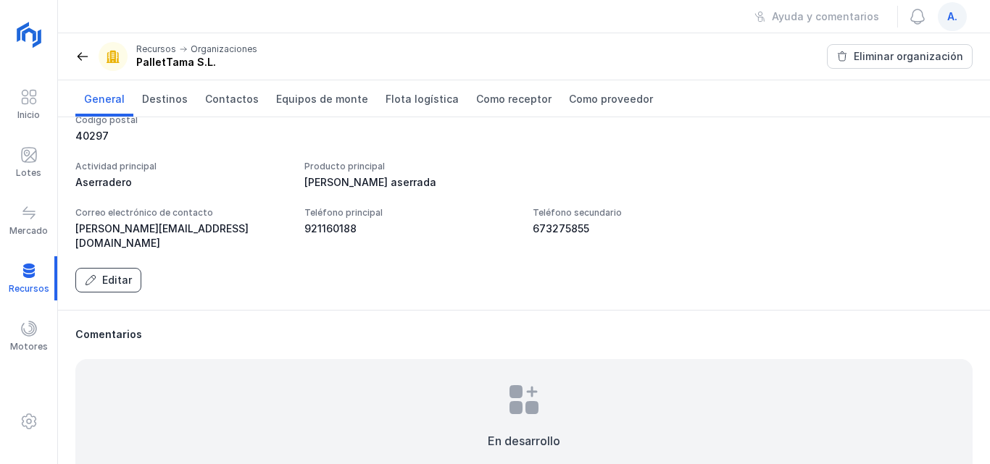
click at [110, 273] on div "Editar" at bounding box center [117, 280] width 30 height 14
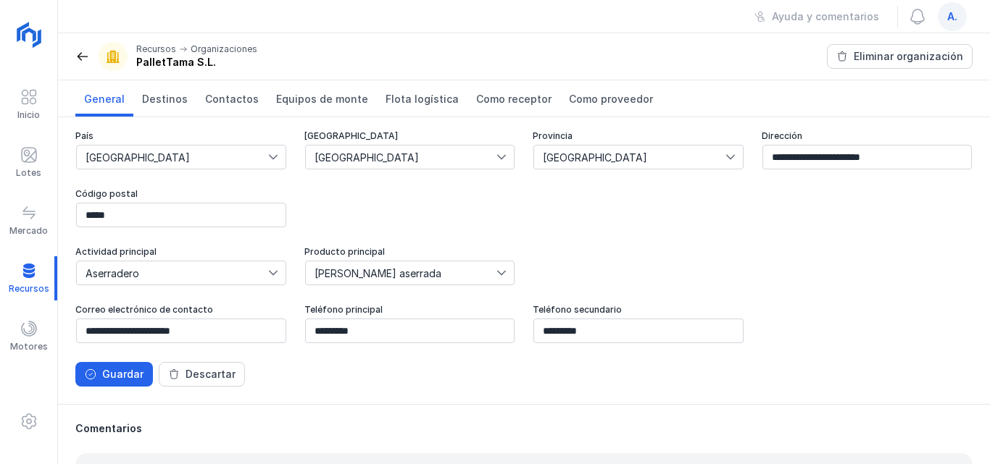
scroll to position [219, 0]
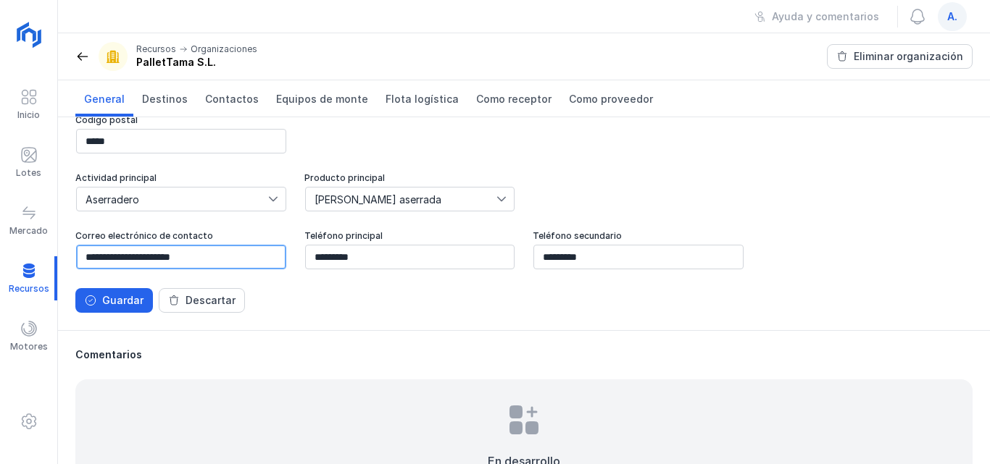
drag, startPoint x: 220, startPoint y: 261, endPoint x: 68, endPoint y: 258, distance: 152.2
click at [68, 258] on div "**********" at bounding box center [524, 115] width 932 height 432
click at [122, 258] on input "********" at bounding box center [181, 257] width 210 height 25
click at [151, 259] on input "*********" at bounding box center [181, 257] width 210 height 25
type input "**********"
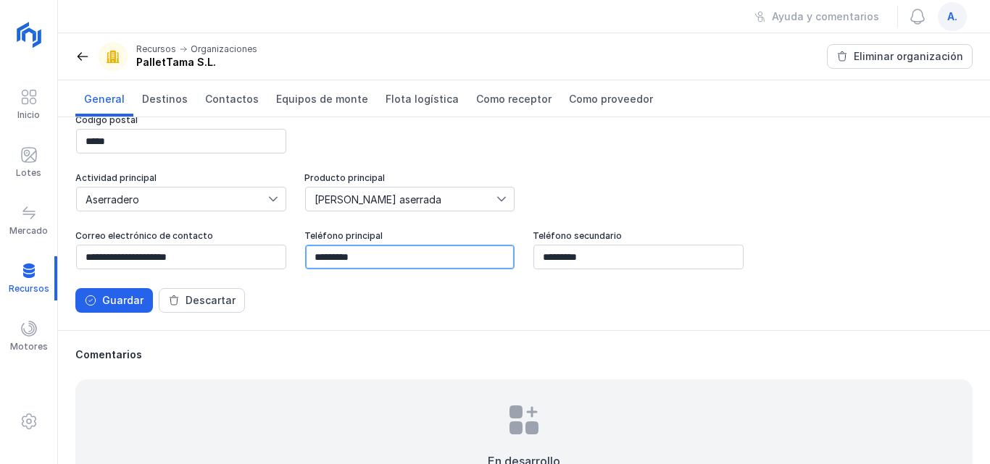
click at [367, 256] on input "*********" at bounding box center [410, 257] width 210 height 25
type input "*"
type input "*********"
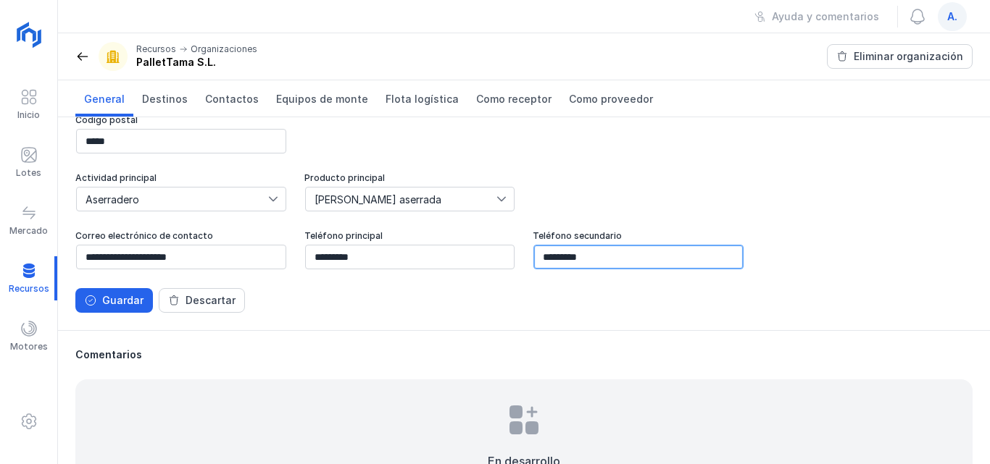
click at [596, 256] on input "*********" at bounding box center [638, 257] width 210 height 25
type input "*"
type input "*********"
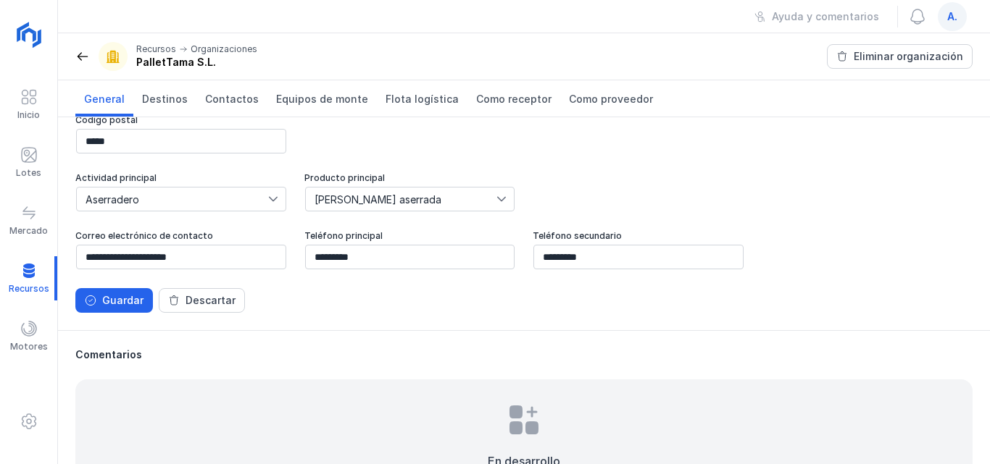
click at [498, 201] on icon at bounding box center [501, 199] width 10 height 10
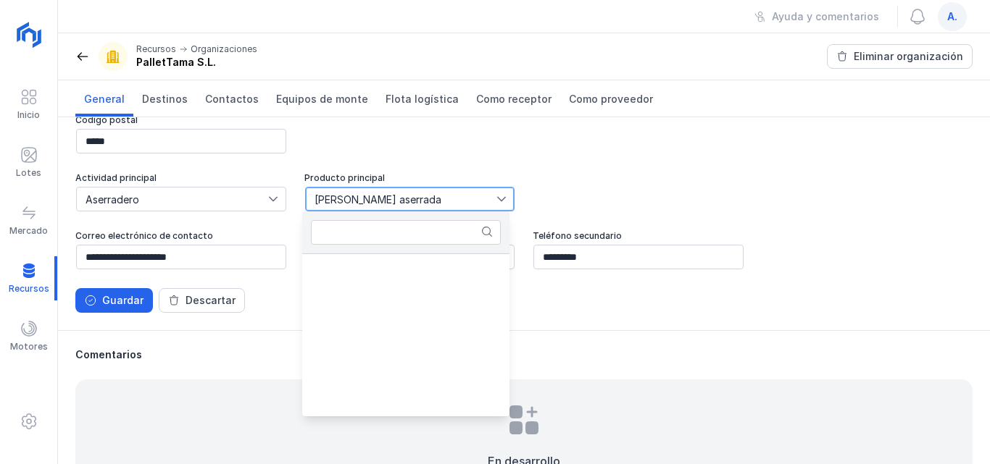
scroll to position [493, 0]
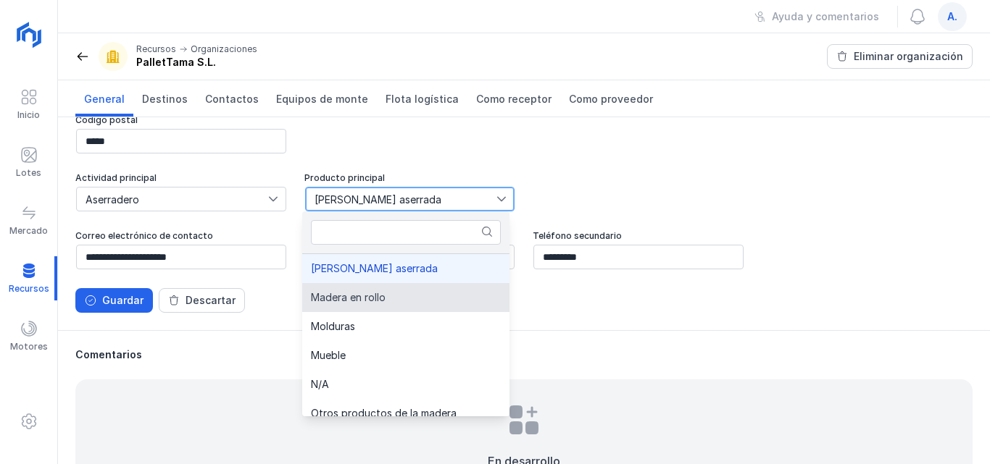
click at [358, 302] on span "Madera en rollo" at bounding box center [348, 298] width 75 height 10
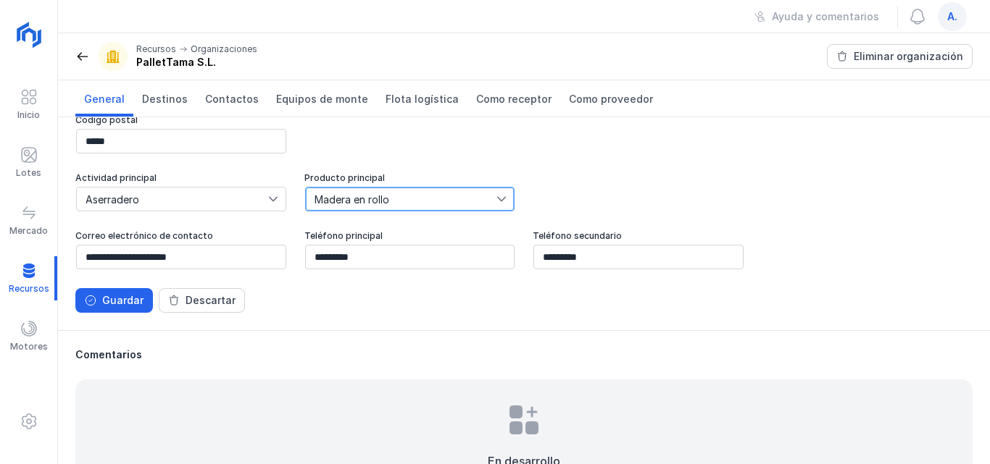
click at [270, 199] on icon at bounding box center [273, 199] width 10 height 10
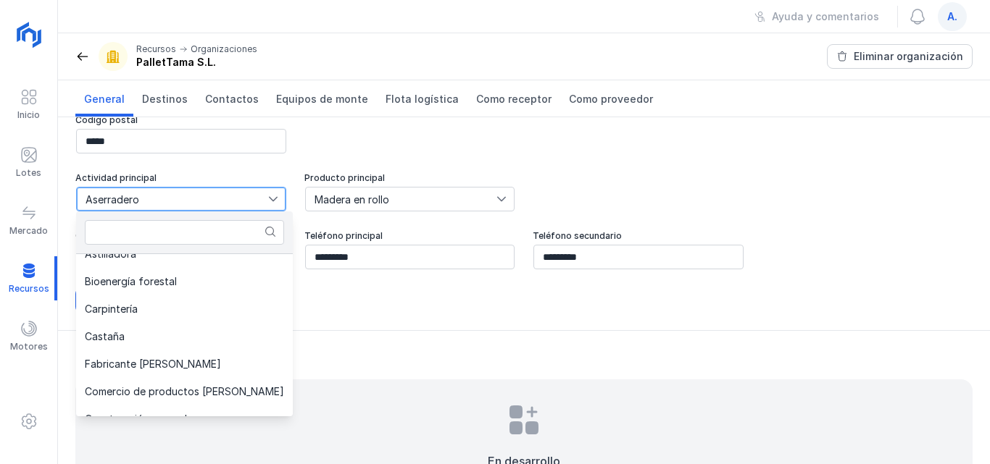
scroll to position [0, 0]
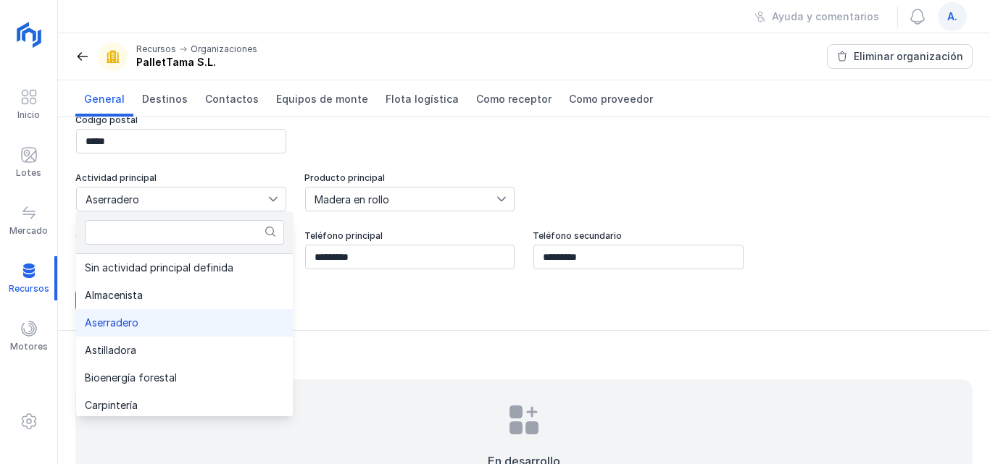
click at [269, 199] on icon at bounding box center [273, 199] width 9 height 5
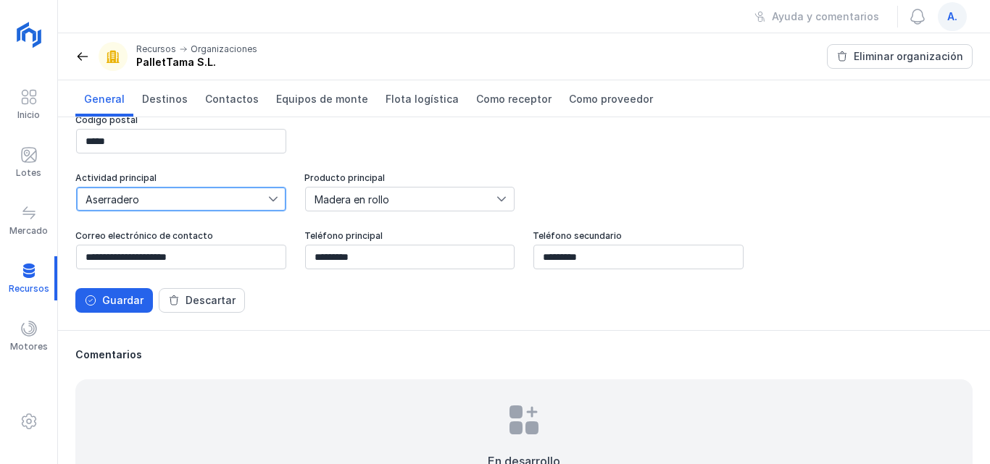
click at [498, 202] on icon at bounding box center [501, 199] width 10 height 10
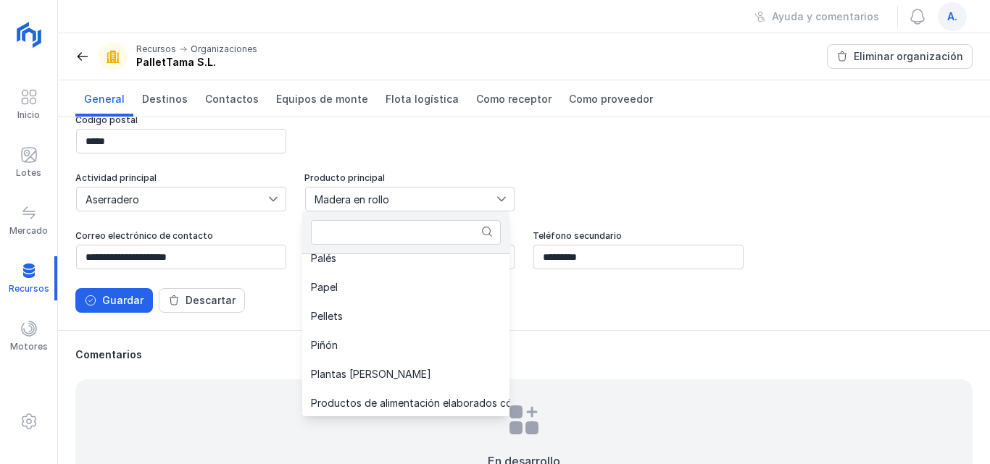
scroll to position [741, 0]
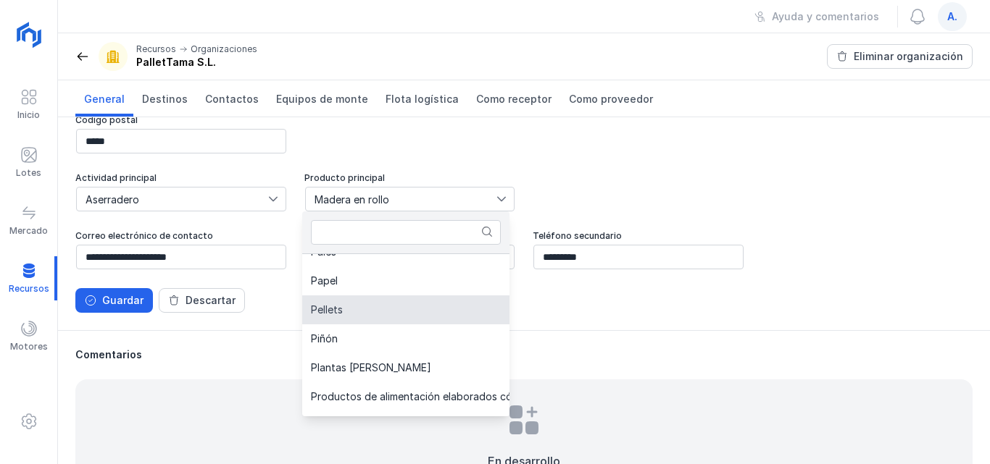
click at [337, 310] on span "Pellets" at bounding box center [327, 310] width 32 height 10
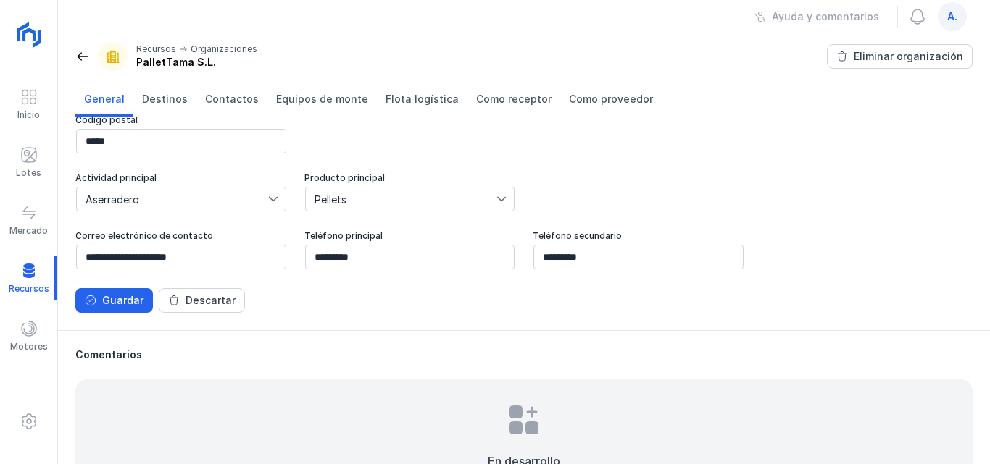
click at [496, 193] on div at bounding box center [504, 199] width 17 height 23
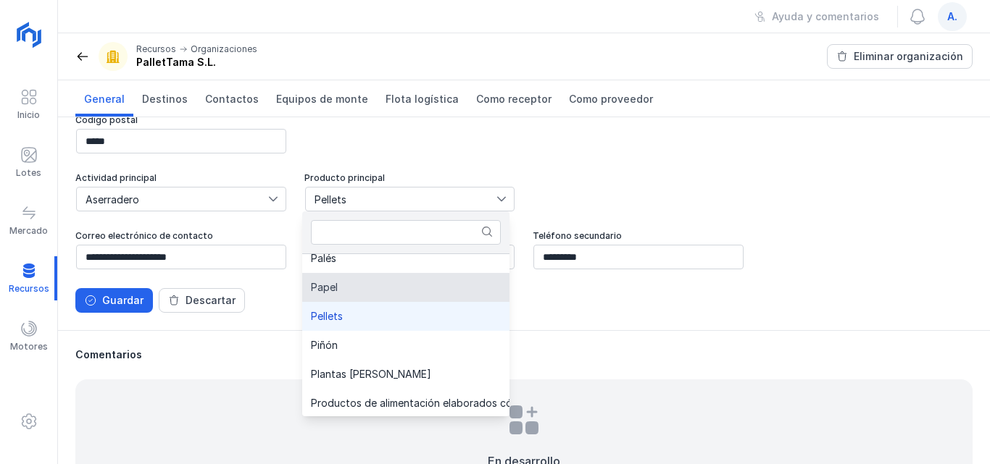
scroll to position [725, 0]
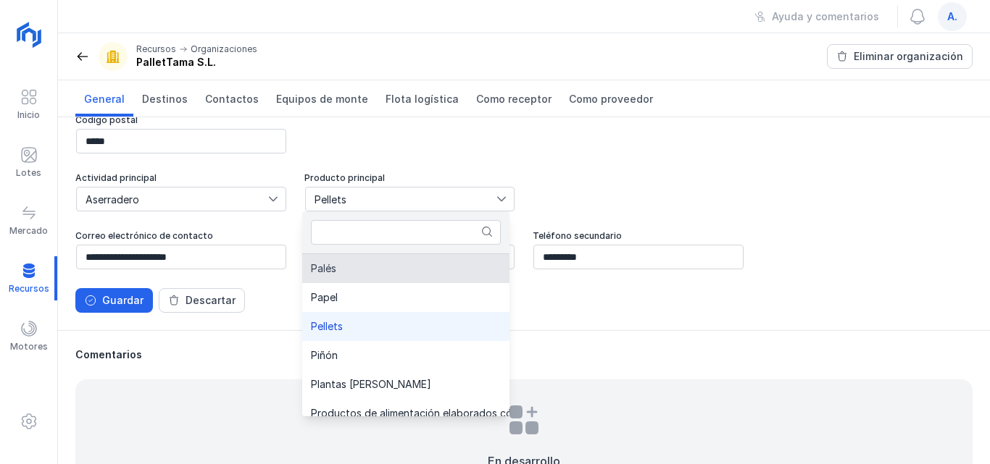
click at [379, 265] on li "Palés" at bounding box center [450, 268] width 296 height 29
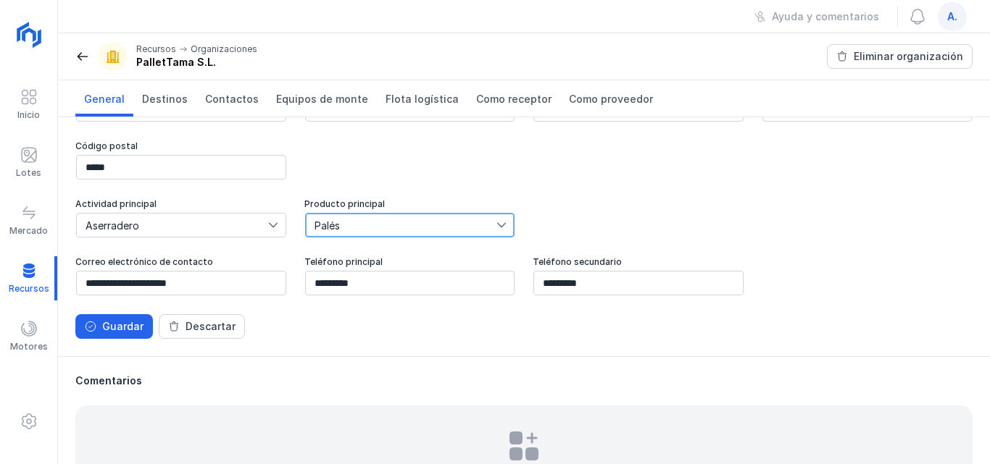
scroll to position [219, 0]
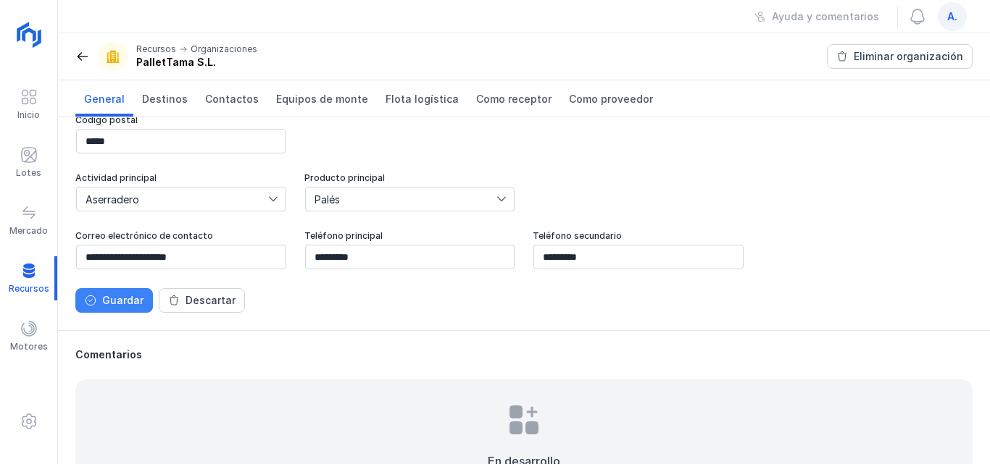
click at [104, 304] on div "Guardar" at bounding box center [122, 300] width 41 height 14
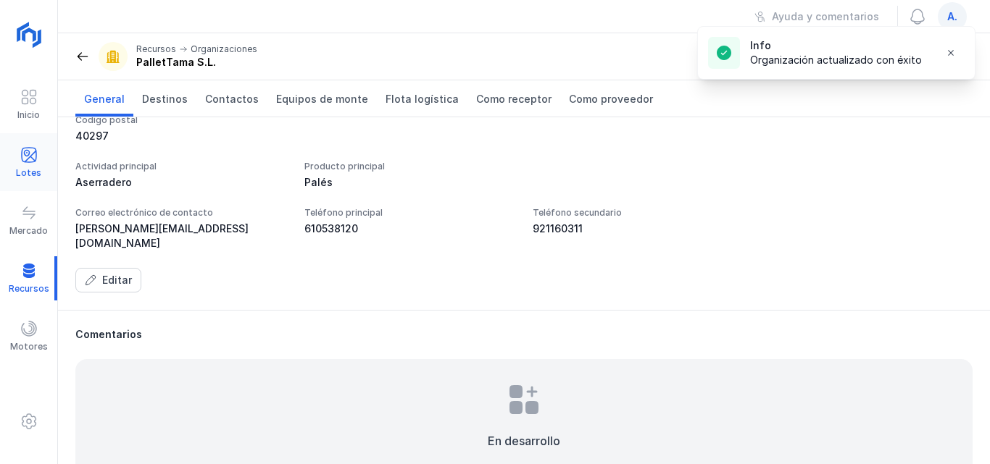
click at [39, 158] on div "Lotes" at bounding box center [28, 163] width 57 height 44
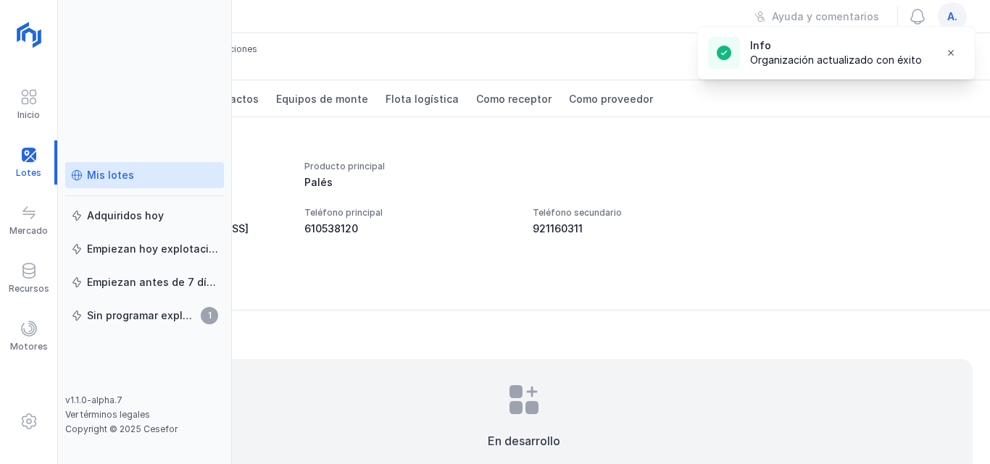
click at [99, 174] on div "Mis lotes" at bounding box center [110, 175] width 47 height 14
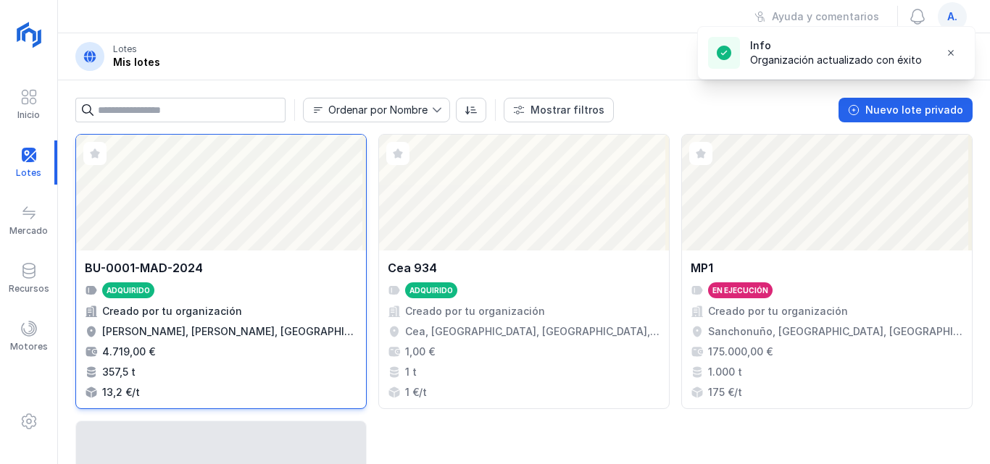
click at [254, 215] on div "Abrir lote" at bounding box center [221, 193] width 290 height 116
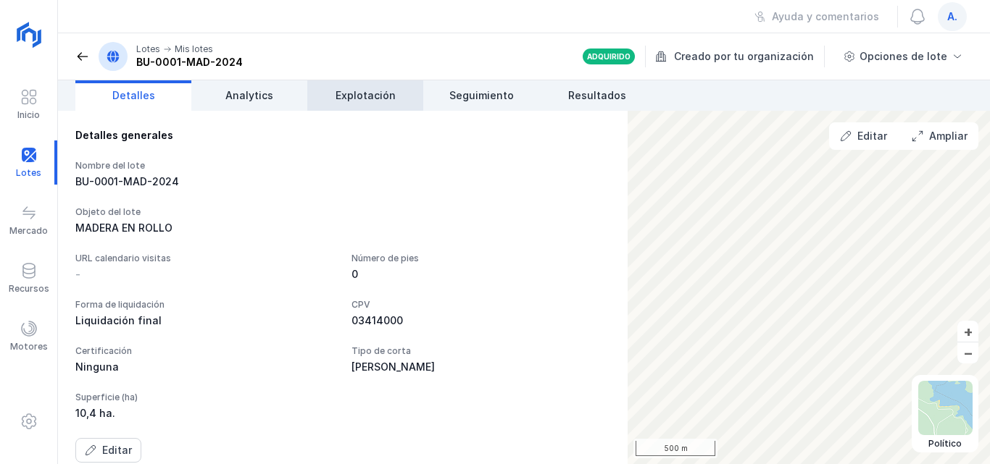
click at [333, 91] on link "Explotación" at bounding box center [365, 95] width 116 height 30
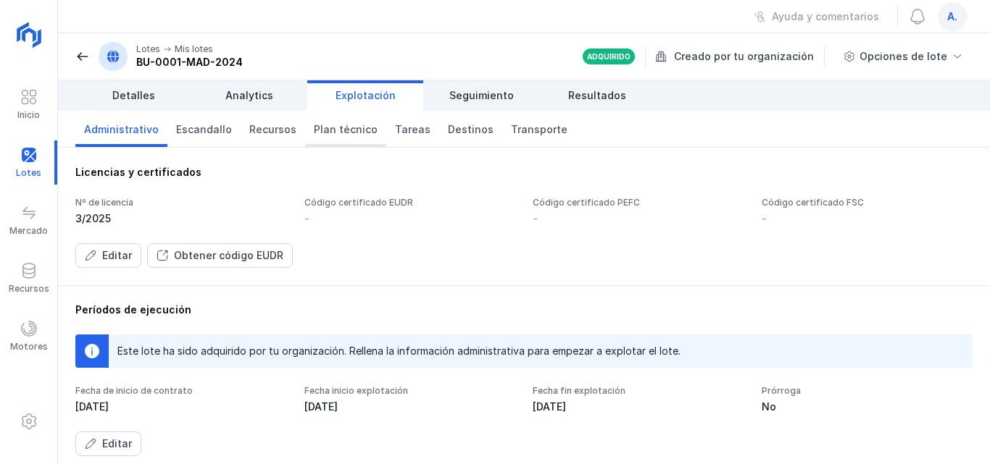
click at [358, 130] on span "Plan técnico" at bounding box center [346, 129] width 64 height 14
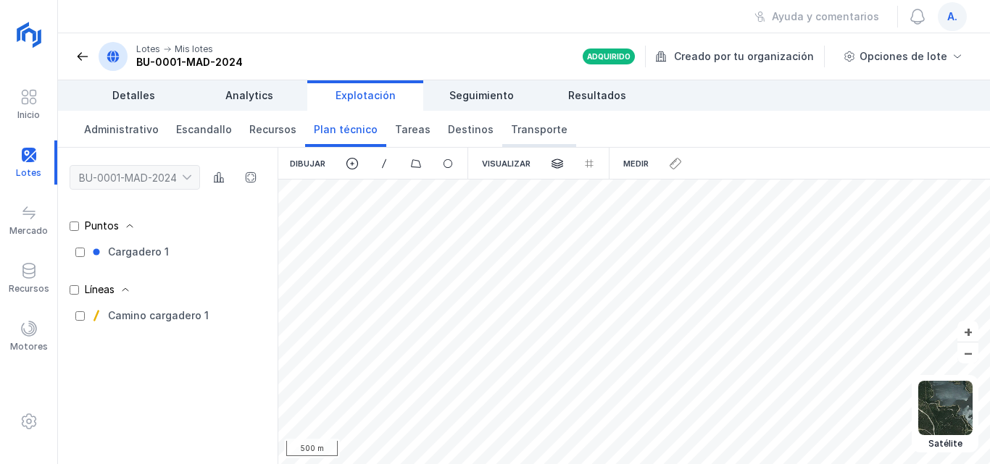
click at [502, 137] on link "Transporte" at bounding box center [539, 129] width 74 height 36
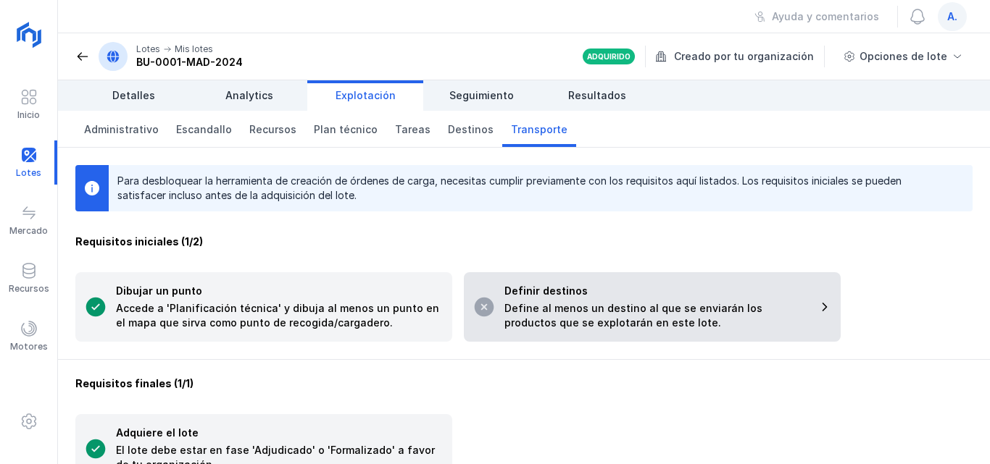
click at [611, 288] on div "Definir destinos" at bounding box center [656, 291] width 304 height 14
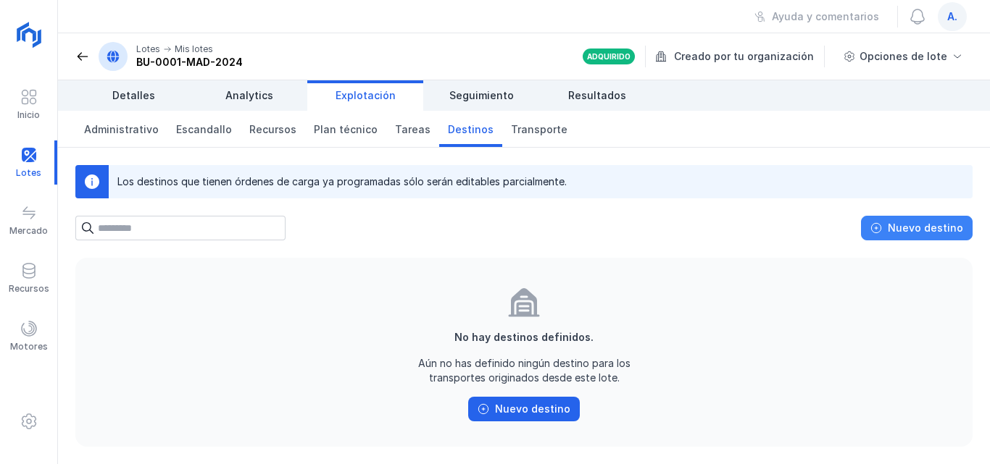
click at [897, 228] on div "Nuevo destino" at bounding box center [925, 228] width 75 height 14
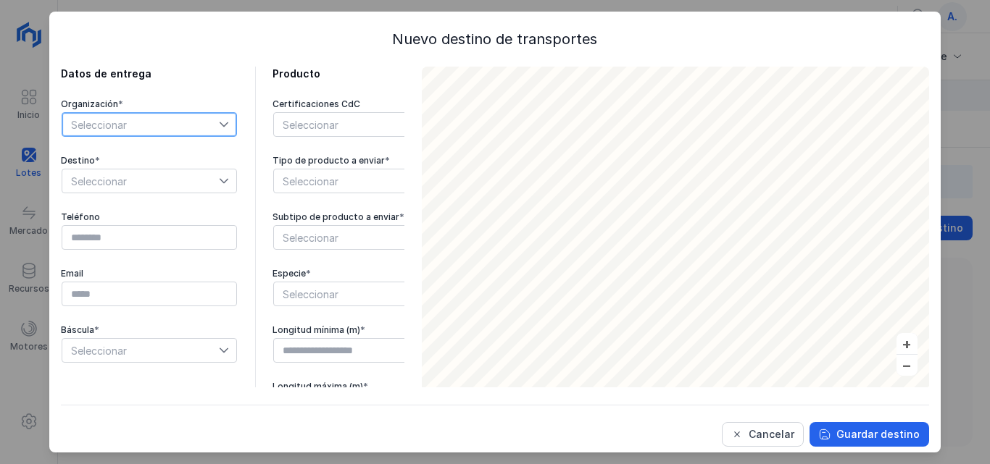
click at [179, 127] on span "Seleccionar" at bounding box center [140, 124] width 157 height 23
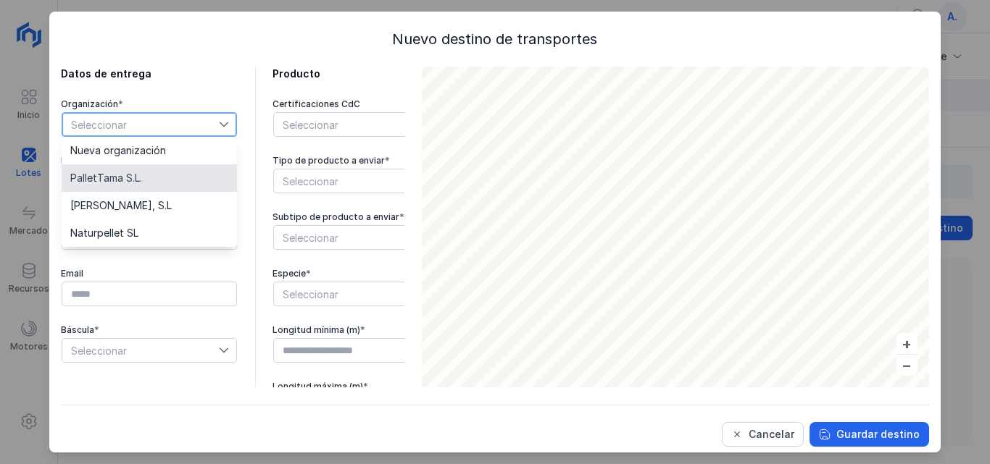
click at [125, 173] on span "PalletTama S.L." at bounding box center [106, 178] width 72 height 10
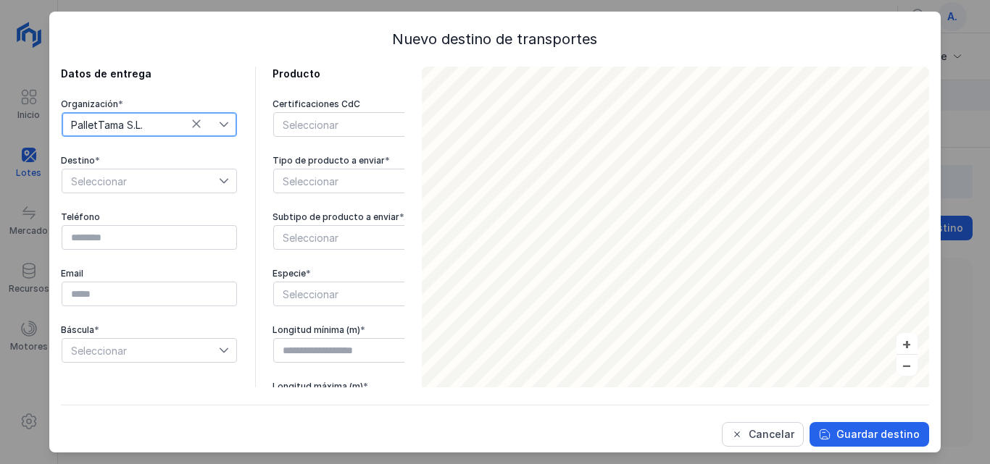
click at [222, 181] on icon at bounding box center [224, 181] width 9 height 5
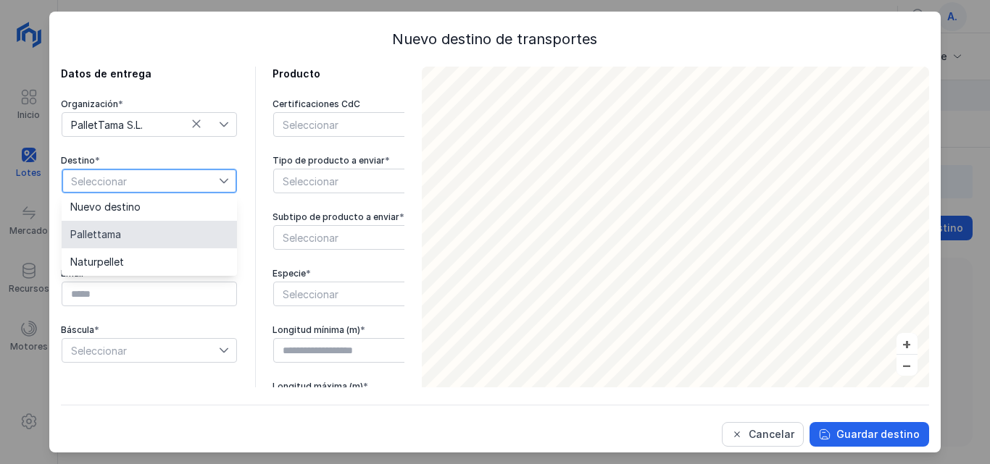
click at [109, 238] on span "Pallettama" at bounding box center [95, 235] width 51 height 10
type input "*********"
type input "**********"
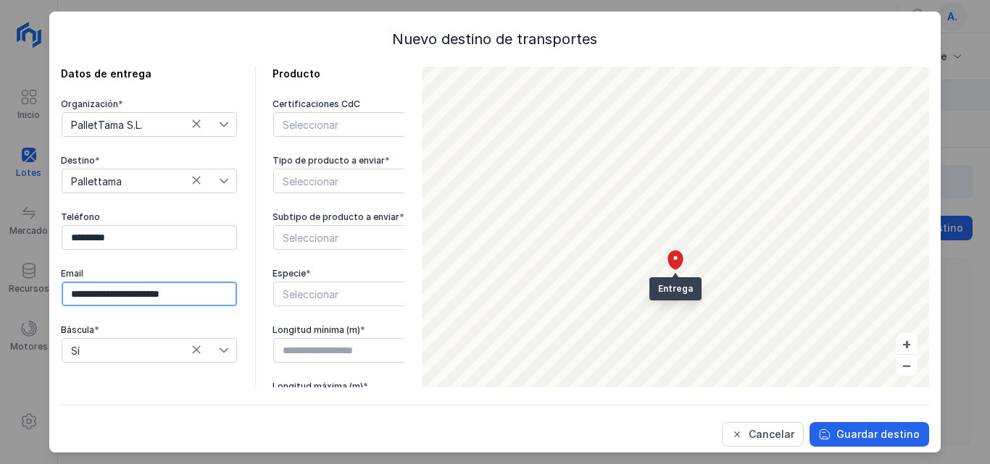
drag, startPoint x: 204, startPoint y: 288, endPoint x: 58, endPoint y: 312, distance: 147.7
click at [58, 312] on div "**********" at bounding box center [494, 232] width 890 height 441
click at [180, 283] on input "text" at bounding box center [149, 294] width 175 height 25
type input "**********"
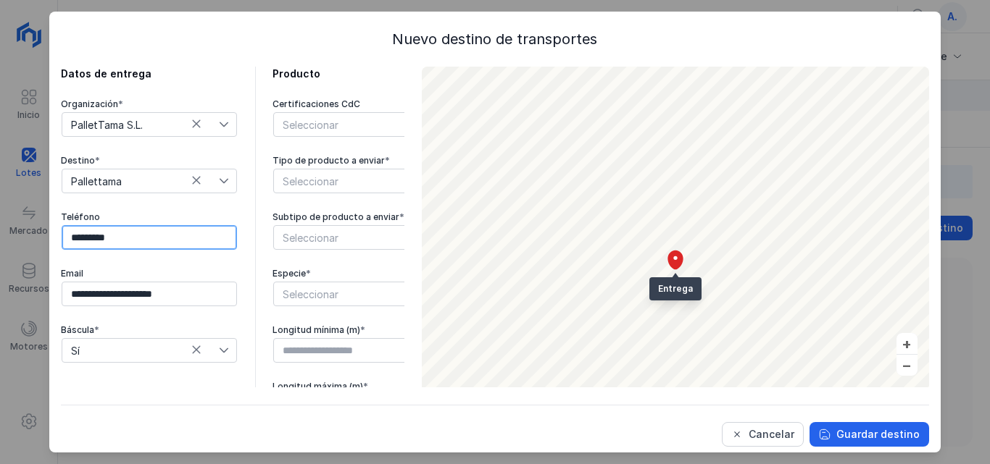
click at [125, 225] on input "*********" at bounding box center [149, 237] width 175 height 25
type input "*"
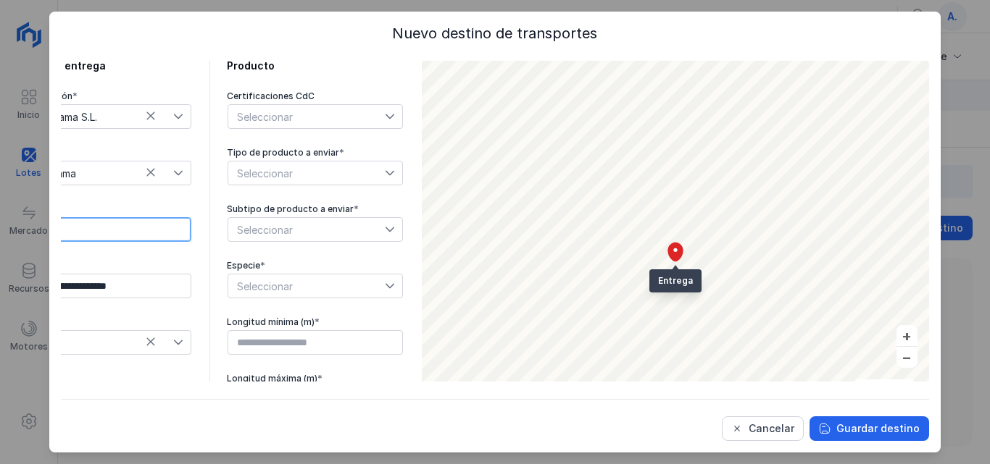
scroll to position [0, 0]
type input "*********"
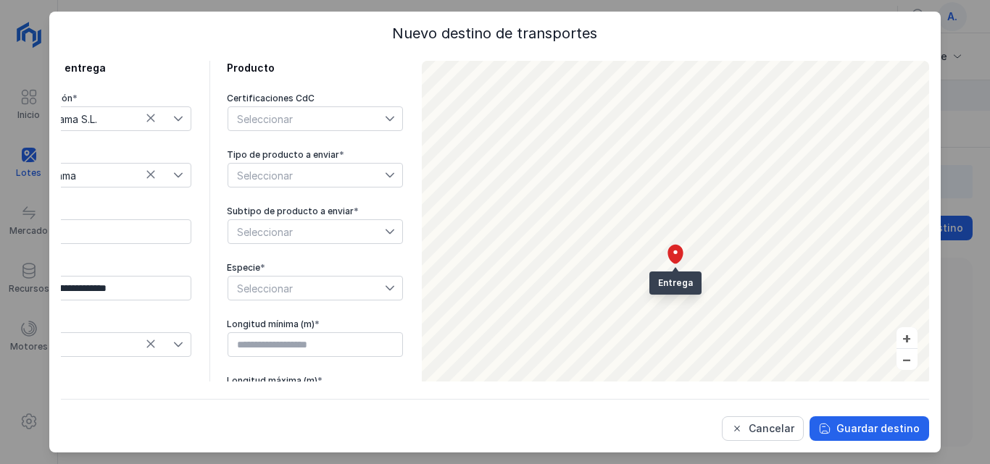
click at [268, 117] on div "Seleccionar" at bounding box center [306, 118] width 157 height 23
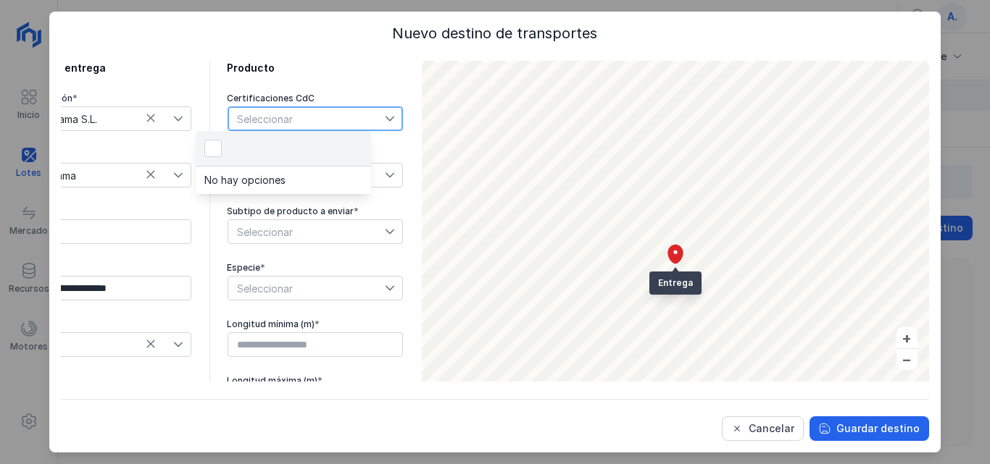
scroll to position [7, 72]
click at [220, 183] on li "No hay opciones" at bounding box center [283, 181] width 175 height 28
click at [234, 184] on li "No hay opciones" at bounding box center [283, 181] width 175 height 28
click at [191, 87] on div "**********" at bounding box center [186, 266] width 343 height 410
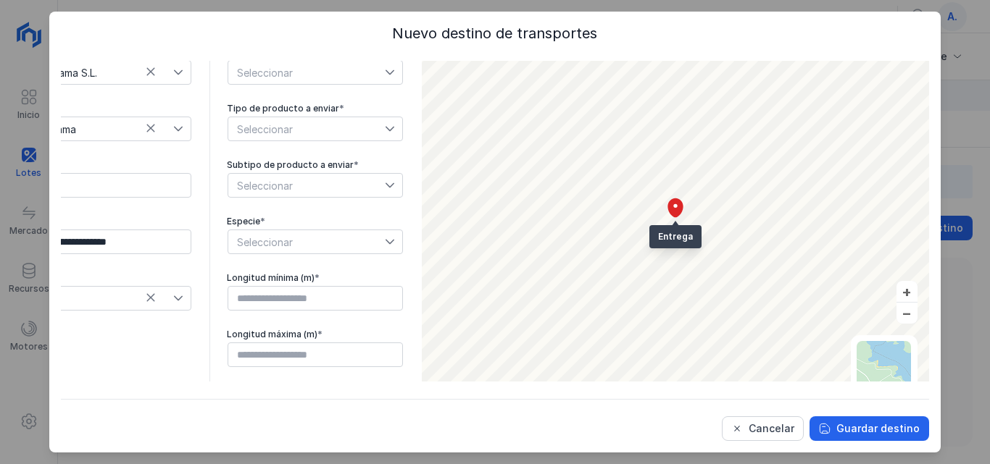
scroll to position [72, 0]
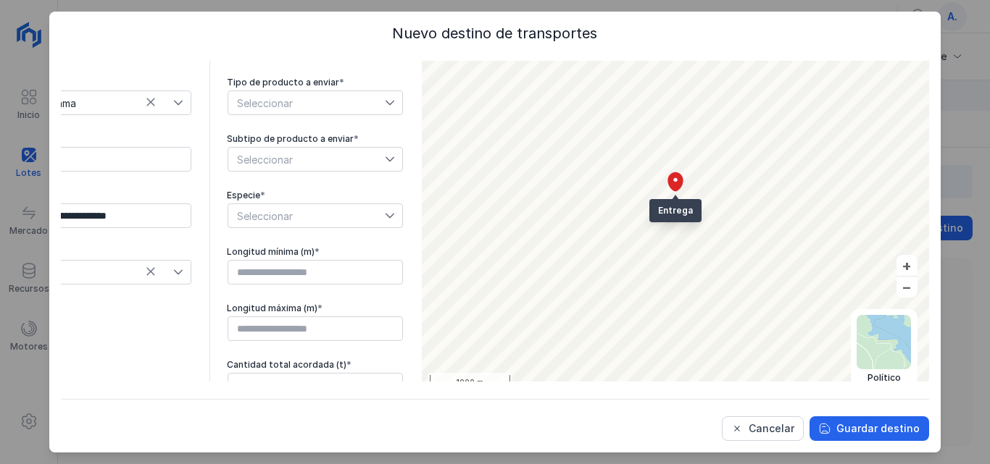
click at [250, 148] on span "Seleccionar" at bounding box center [306, 159] width 157 height 23
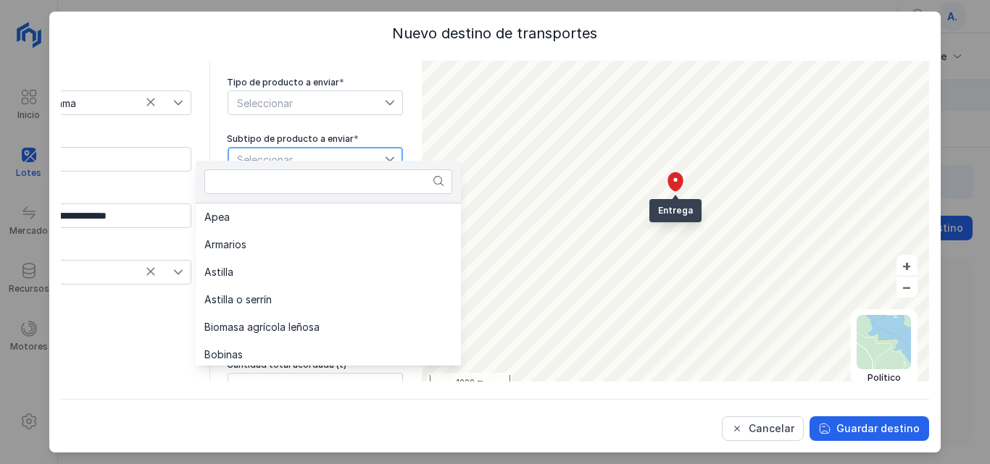
click at [264, 91] on span "Seleccionar" at bounding box center [306, 102] width 157 height 23
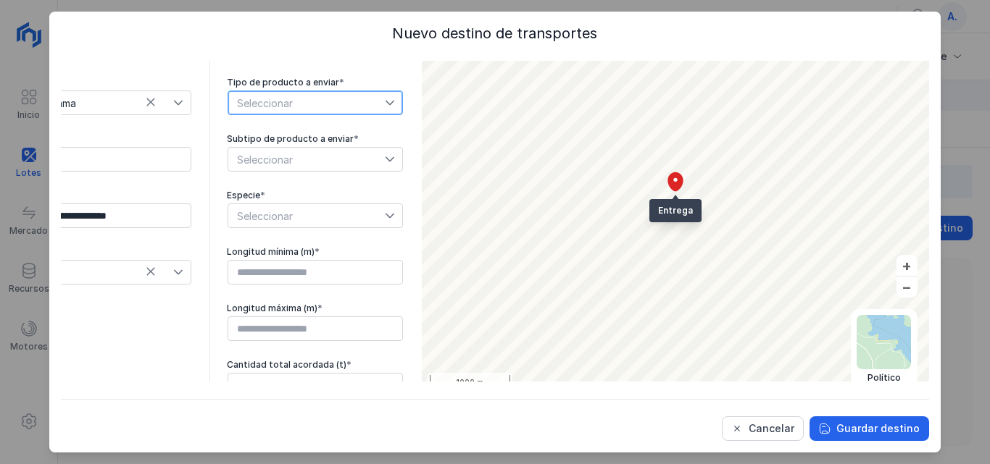
scroll to position [6, 78]
click at [301, 97] on span "Seleccionar" at bounding box center [306, 102] width 157 height 23
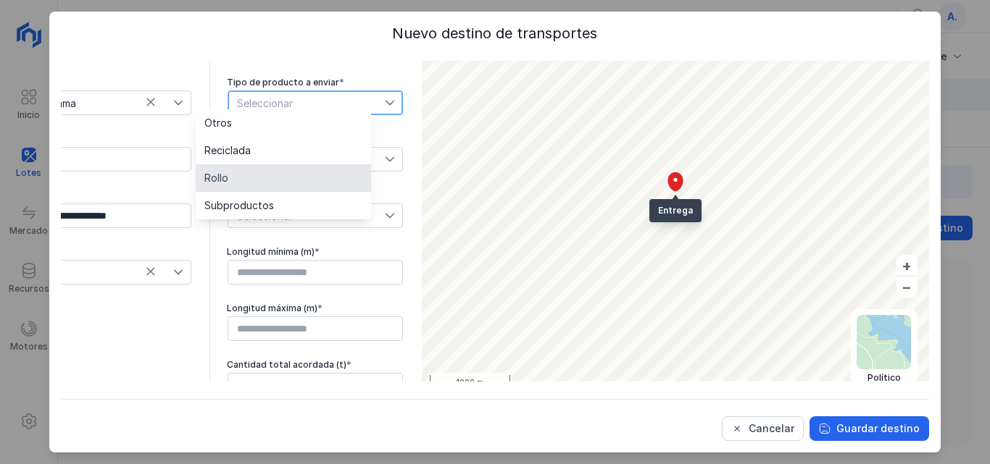
click at [237, 178] on li "Rollo" at bounding box center [283, 178] width 175 height 28
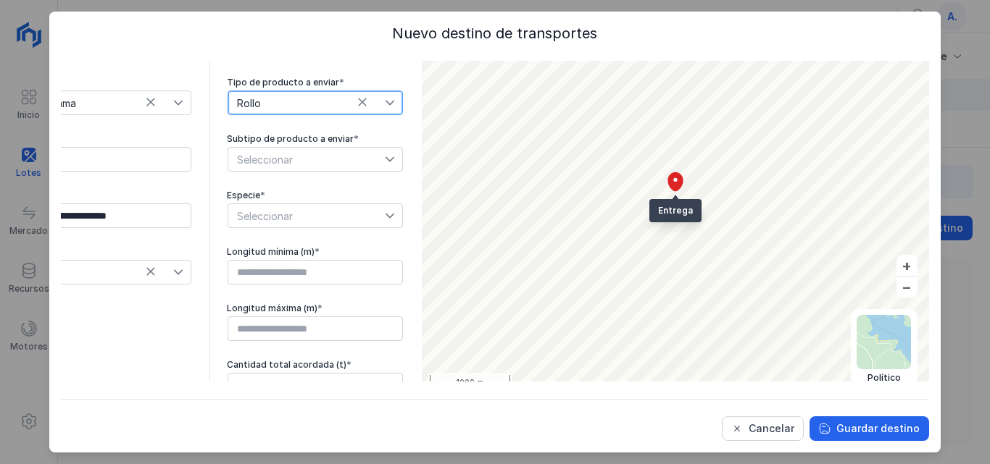
click at [385, 154] on icon at bounding box center [390, 159] width 10 height 10
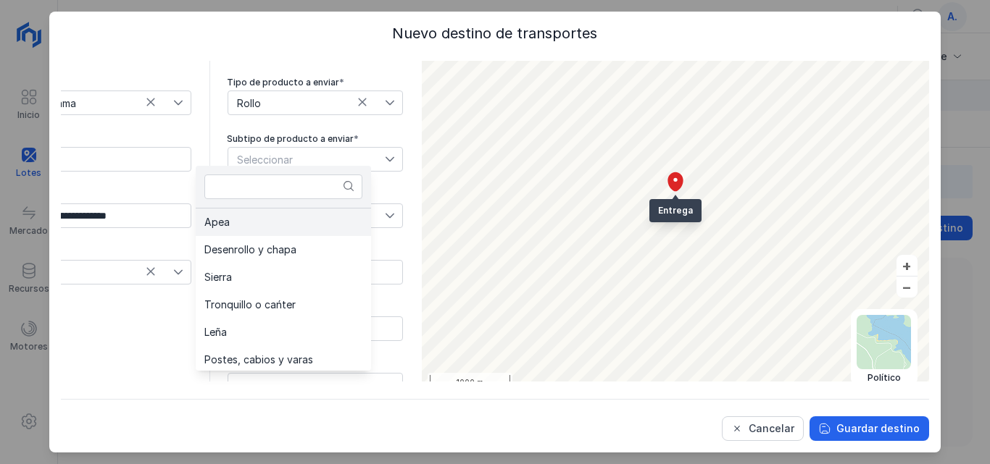
click at [228, 219] on span "Apea" at bounding box center [216, 222] width 25 height 10
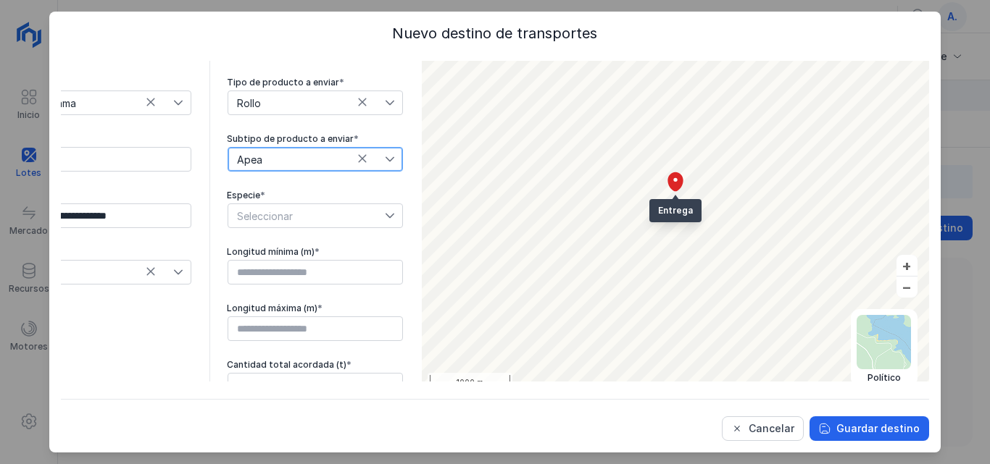
click at [385, 211] on icon at bounding box center [390, 216] width 10 height 10
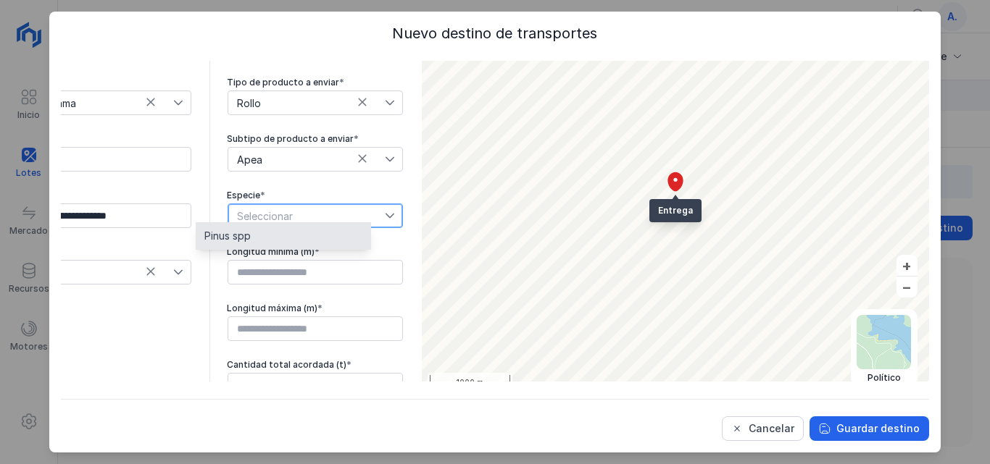
click at [243, 235] on span "Pinus spp" at bounding box center [227, 236] width 46 height 10
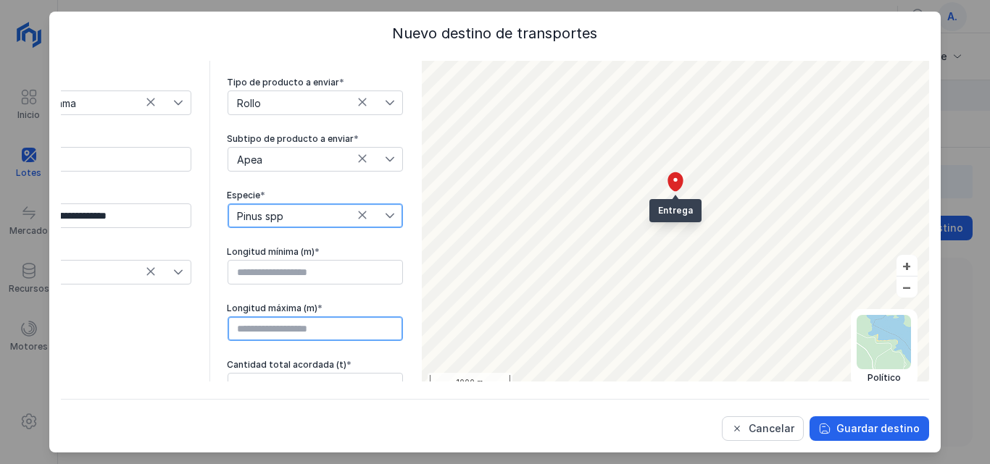
click at [228, 320] on input "text" at bounding box center [315, 329] width 175 height 25
type input "****"
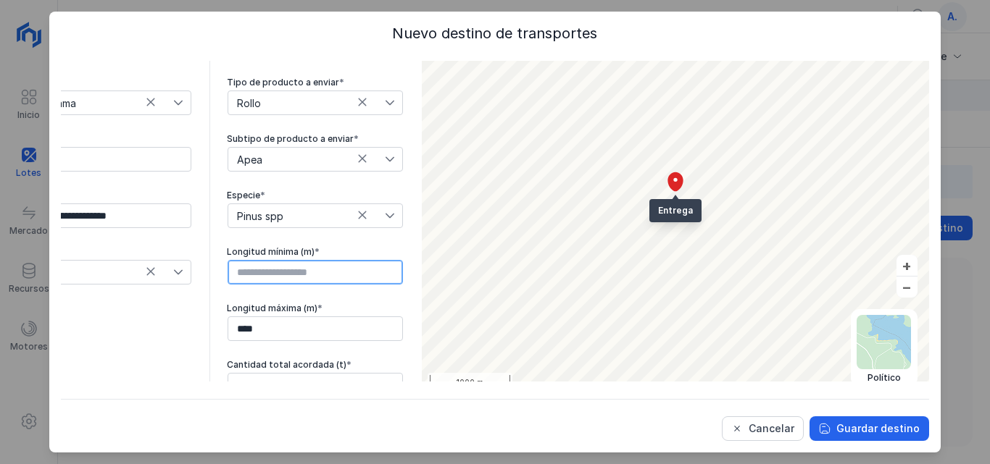
click at [238, 268] on input "text" at bounding box center [315, 272] width 175 height 25
type input "****"
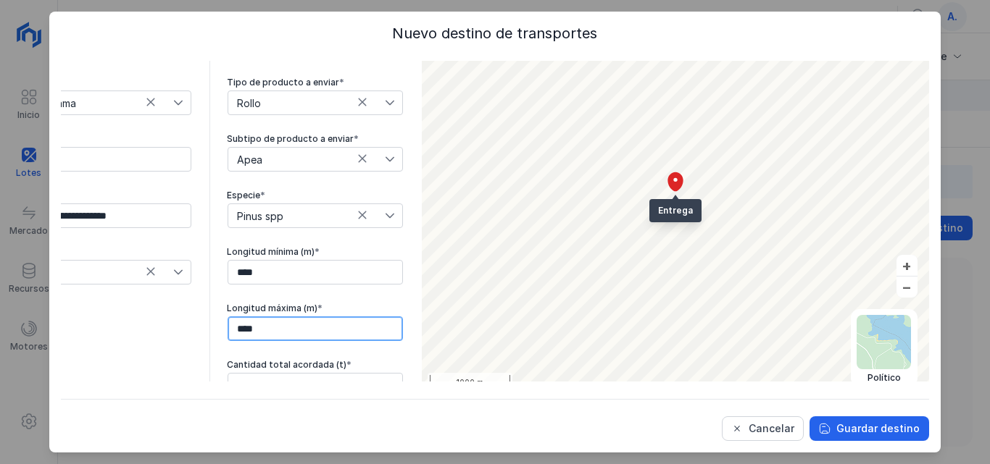
click at [236, 324] on input "****" at bounding box center [315, 329] width 175 height 25
type input "****"
click at [334, 377] on input "text" at bounding box center [315, 385] width 175 height 25
click at [228, 374] on input "******" at bounding box center [315, 385] width 175 height 25
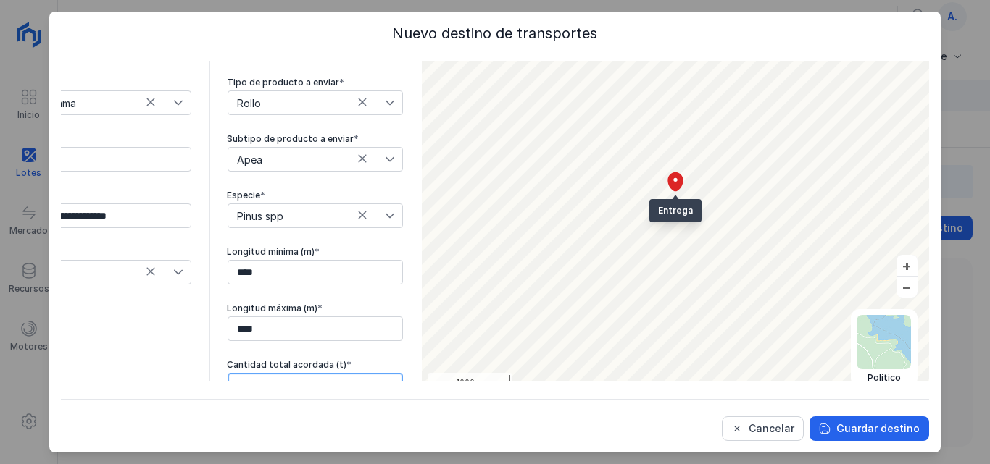
click at [231, 375] on input "******" at bounding box center [315, 385] width 175 height 25
type input "******"
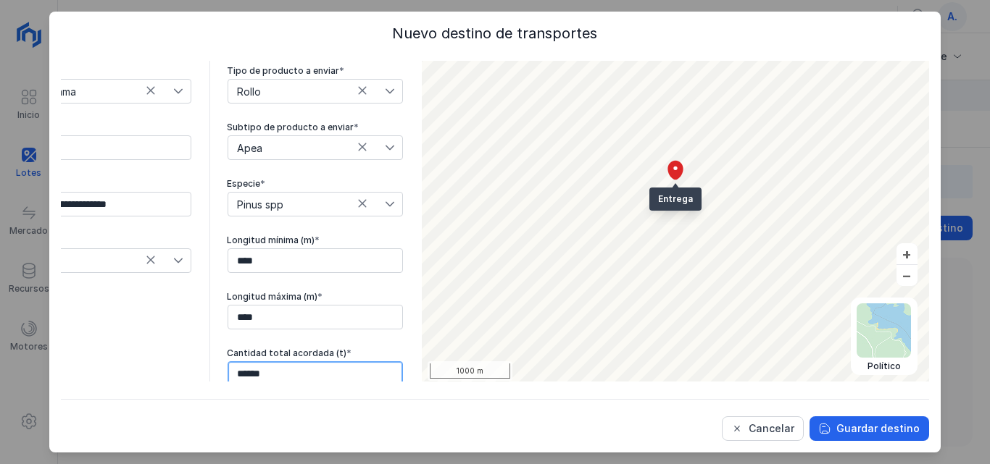
scroll to position [89, 0]
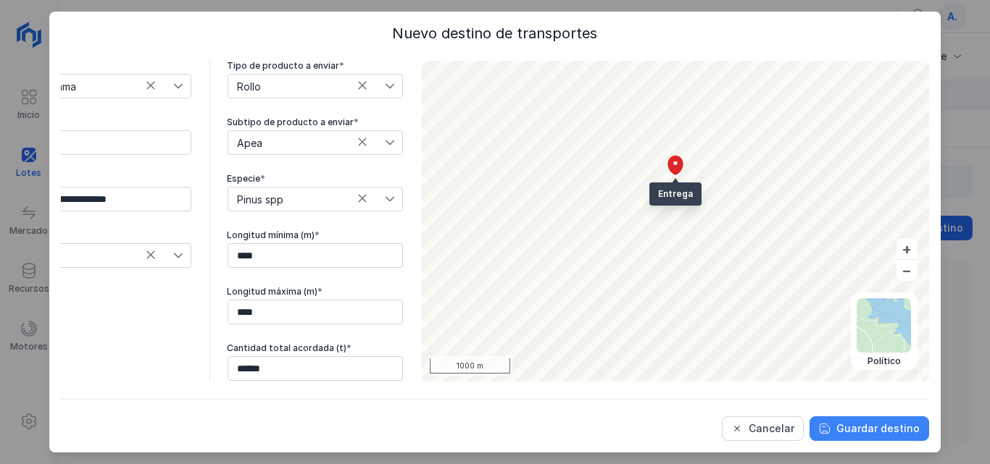
click at [849, 427] on div "Guardar destino" at bounding box center [877, 429] width 83 height 14
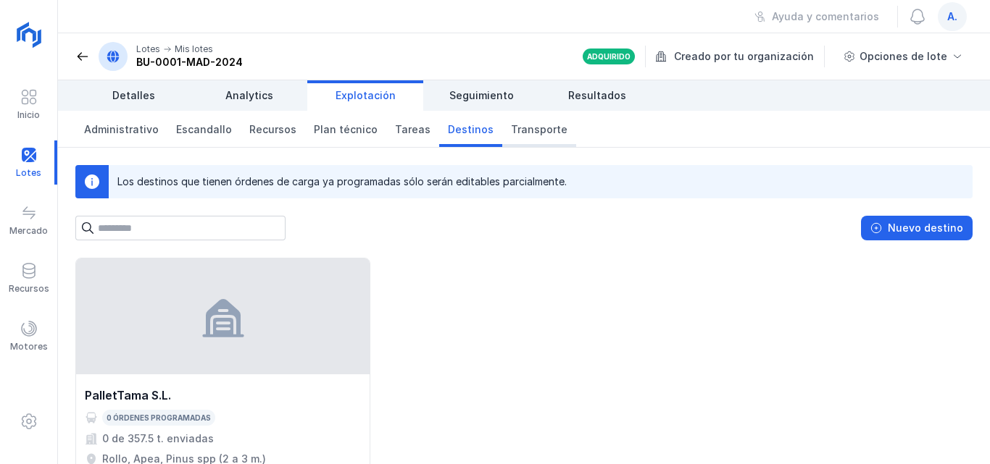
click at [533, 127] on span "Transporte" at bounding box center [539, 129] width 57 height 14
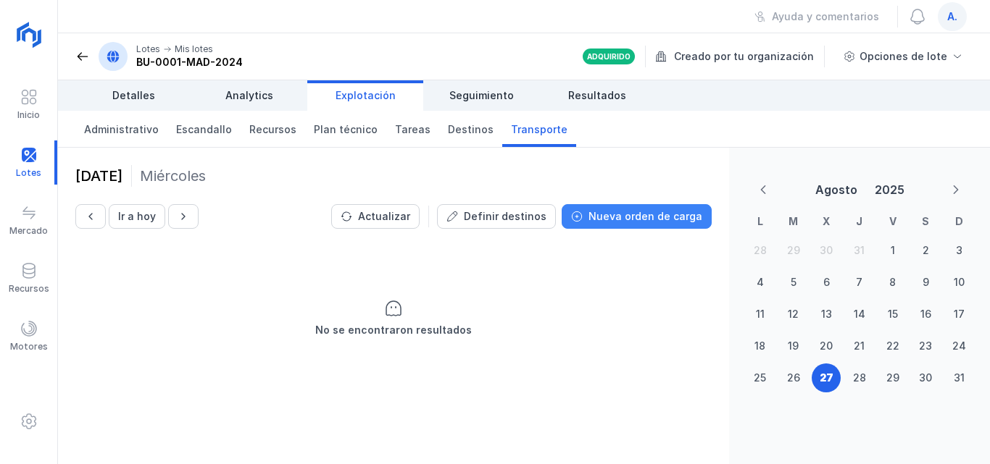
click at [649, 217] on div "Nueva orden de carga" at bounding box center [645, 216] width 114 height 14
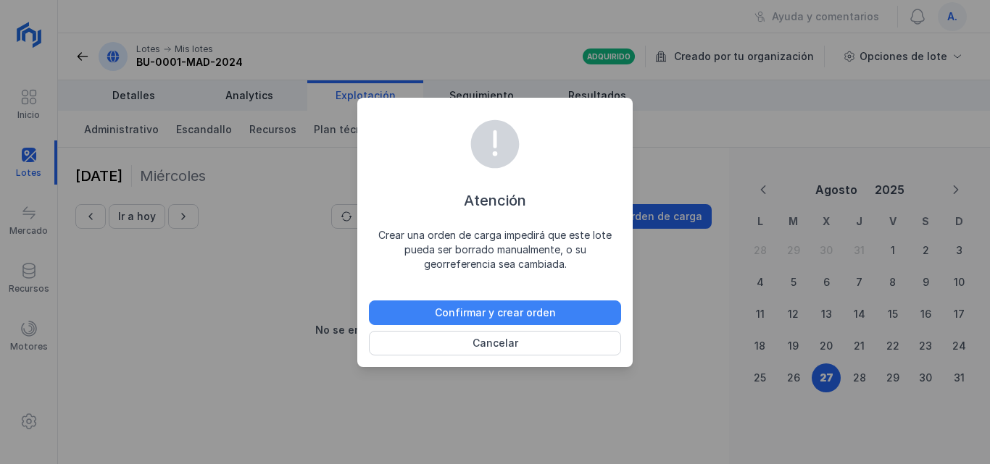
click at [504, 314] on div "Confirmar y crear orden" at bounding box center [495, 313] width 121 height 14
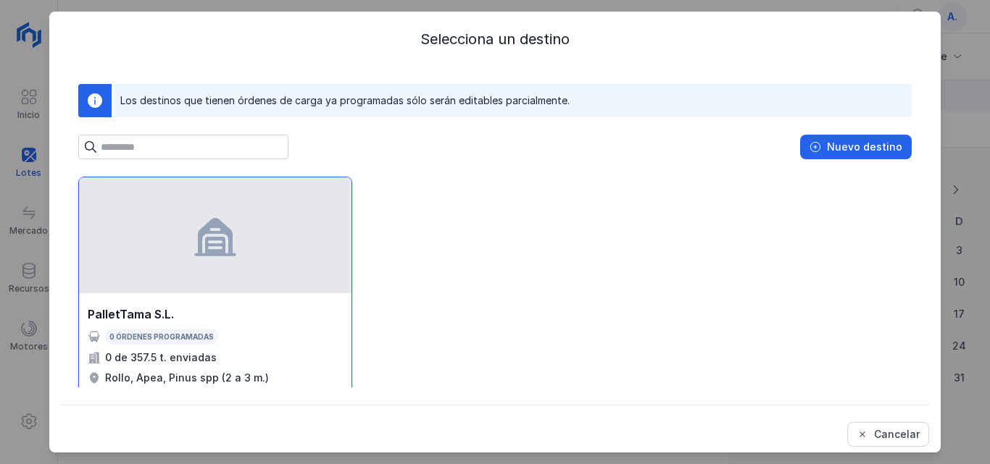
scroll to position [65, 0]
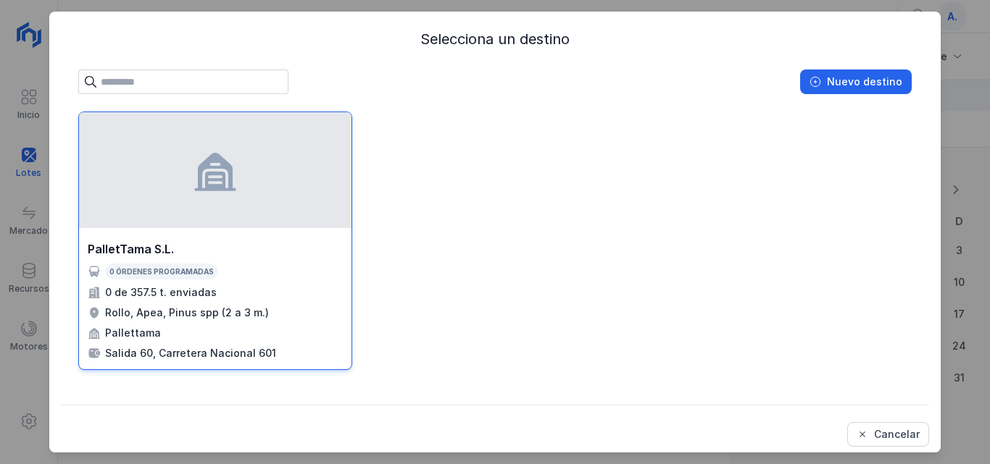
click at [133, 249] on div "PalletTama S.L." at bounding box center [131, 249] width 86 height 17
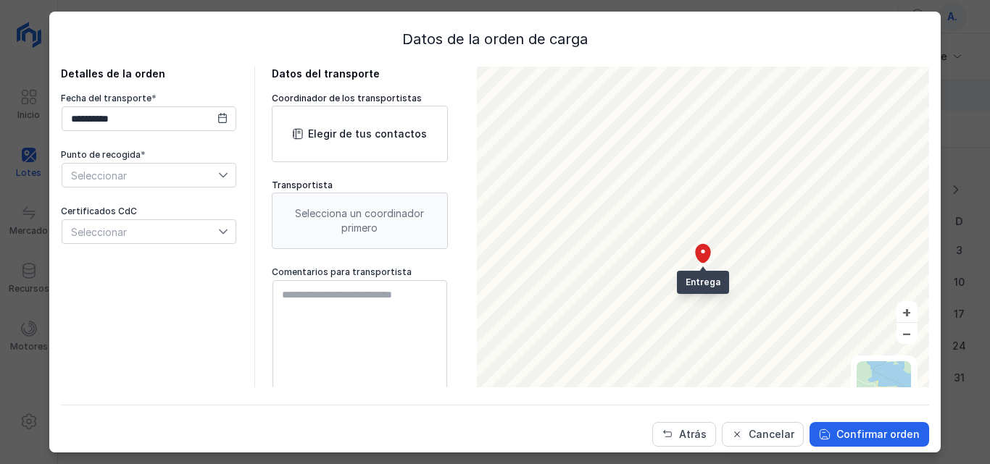
click at [219, 177] on icon at bounding box center [223, 175] width 9 height 5
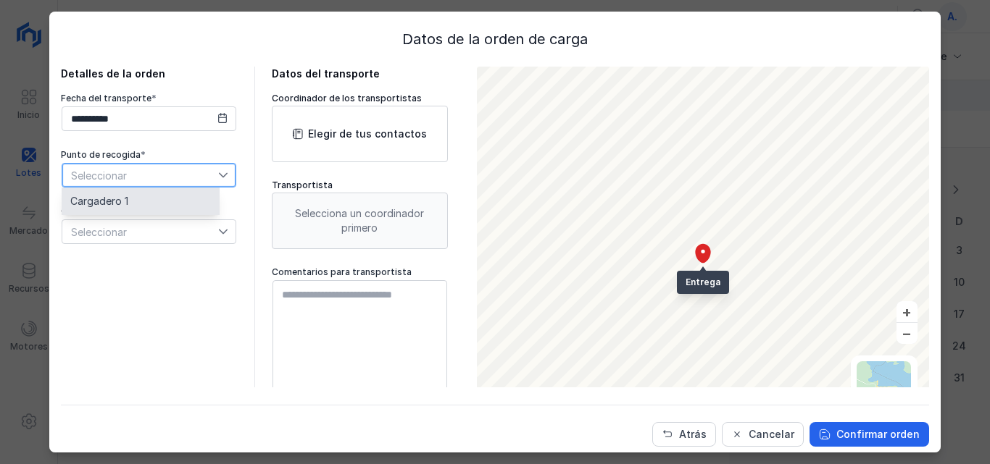
click at [117, 202] on span "Cargadero 1" at bounding box center [99, 201] width 58 height 10
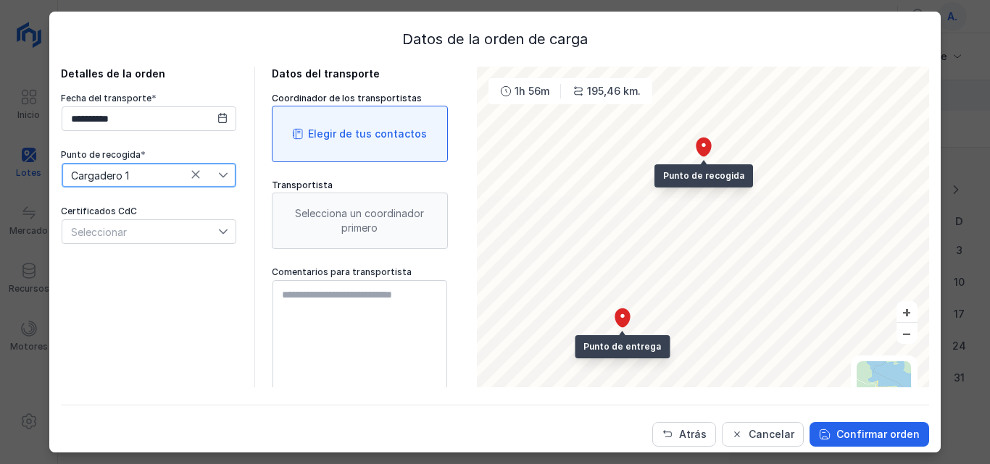
click at [363, 142] on div "Elegir de tus contactos" at bounding box center [360, 134] width 176 height 57
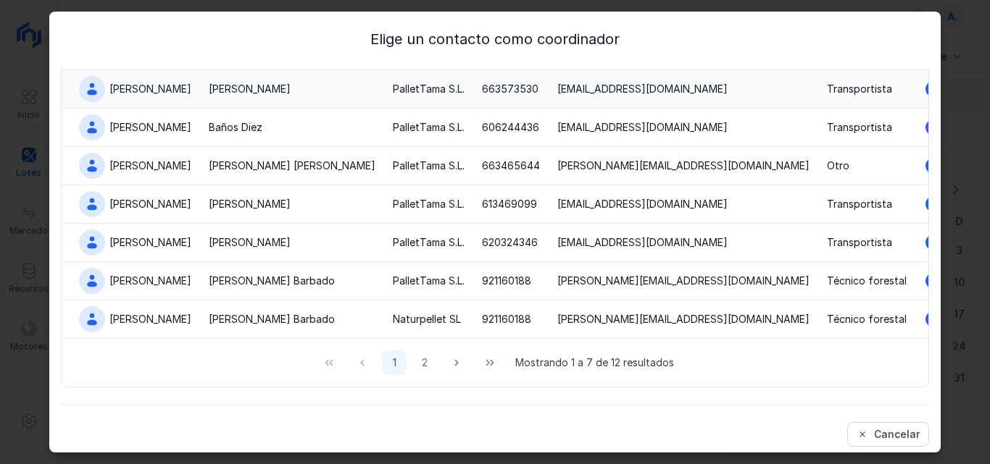
scroll to position [6, 0]
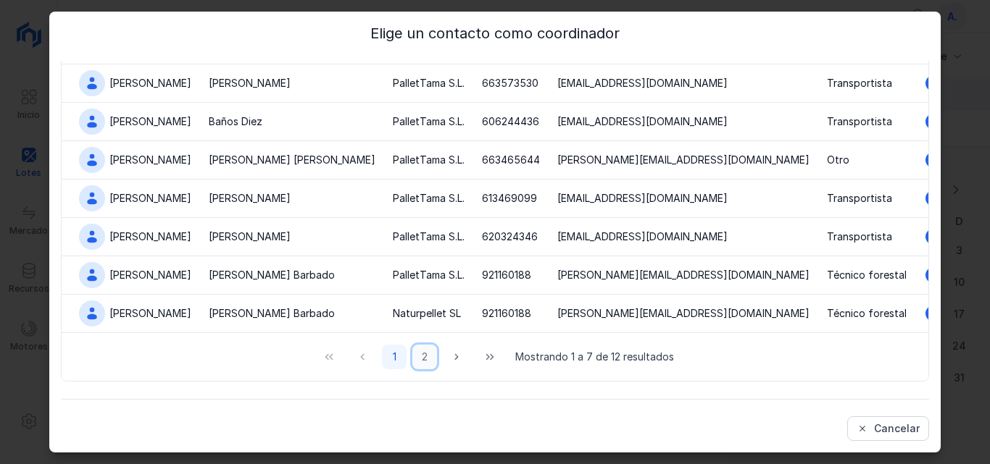
click at [415, 362] on button "2" at bounding box center [424, 357] width 25 height 25
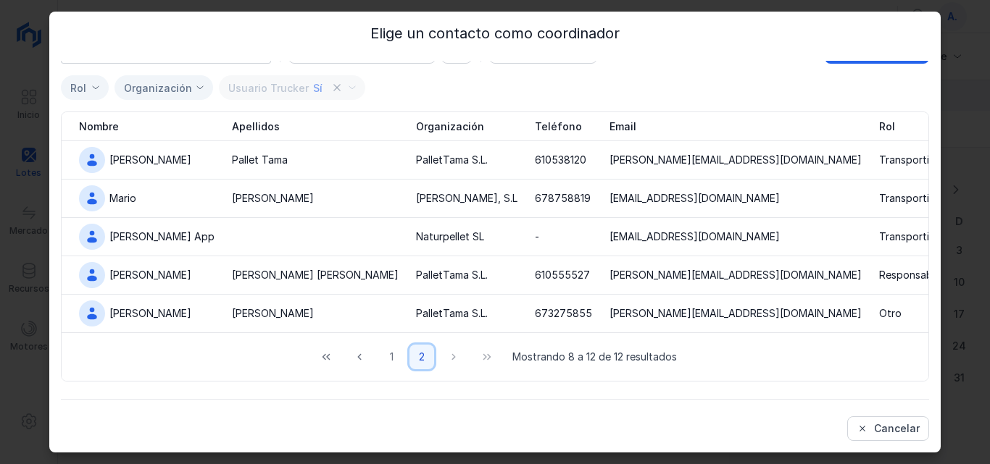
scroll to position [33, 0]
click at [117, 153] on div "Marco" at bounding box center [150, 160] width 82 height 14
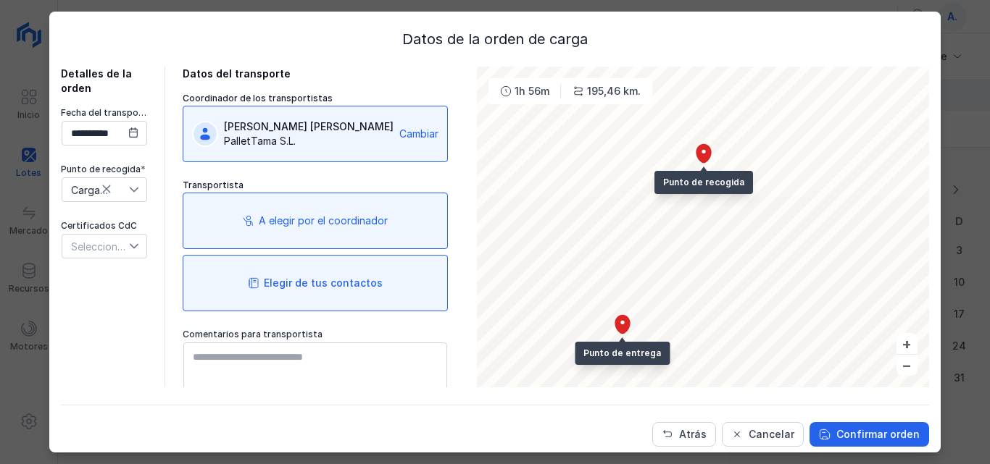
click at [347, 283] on div "Elegir de tus contactos" at bounding box center [323, 283] width 119 height 14
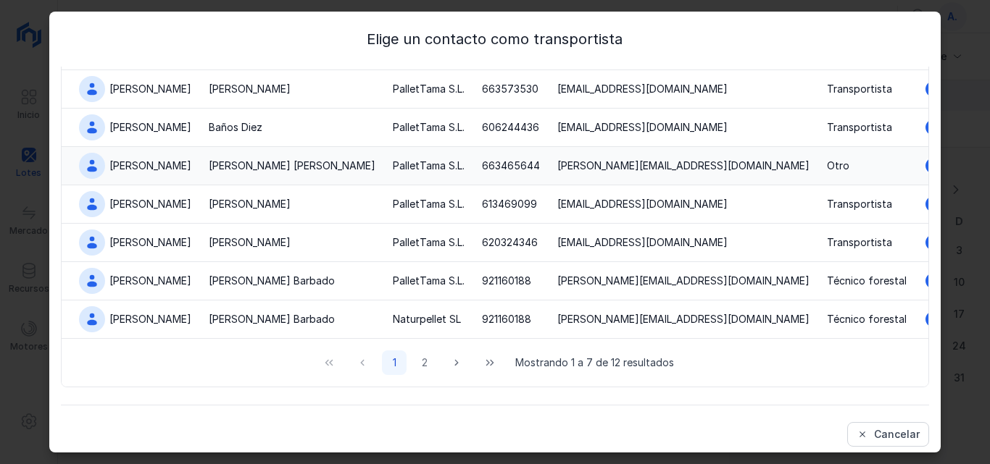
scroll to position [6, 0]
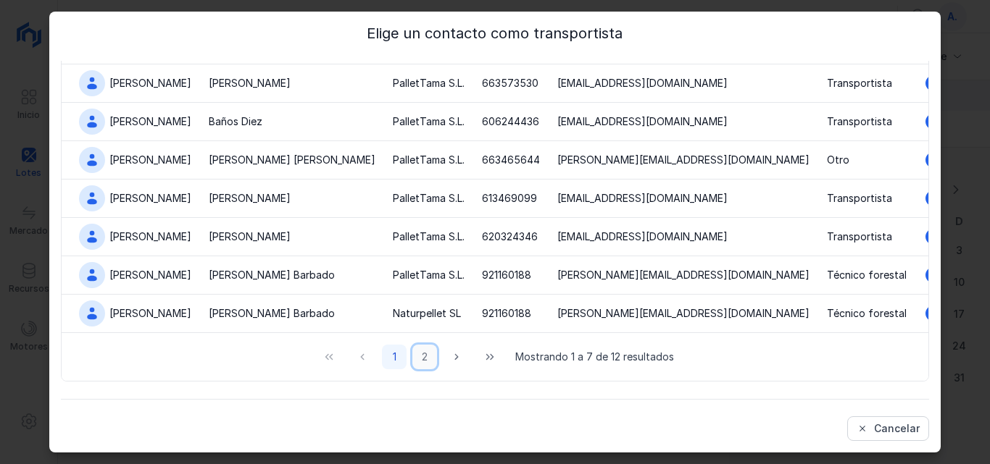
click at [417, 360] on button "2" at bounding box center [424, 357] width 25 height 25
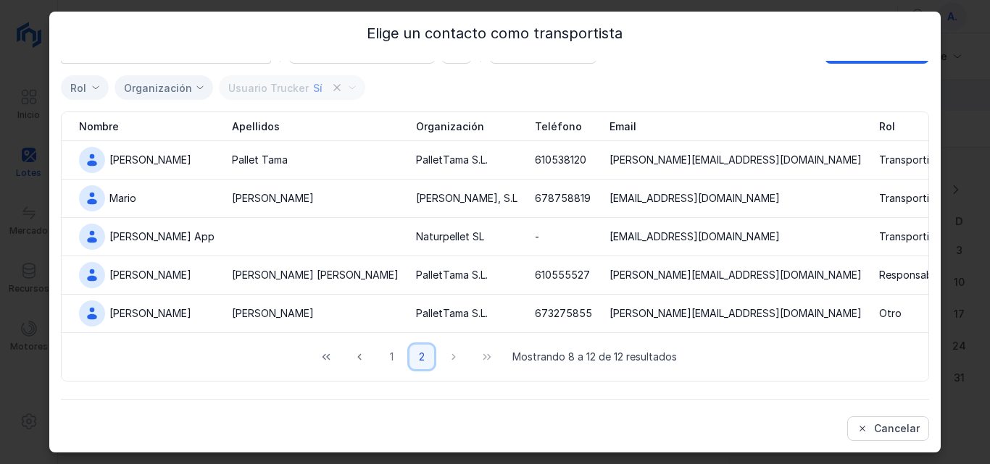
scroll to position [33, 0]
click at [857, 424] on span "Cancelar" at bounding box center [862, 429] width 12 height 12
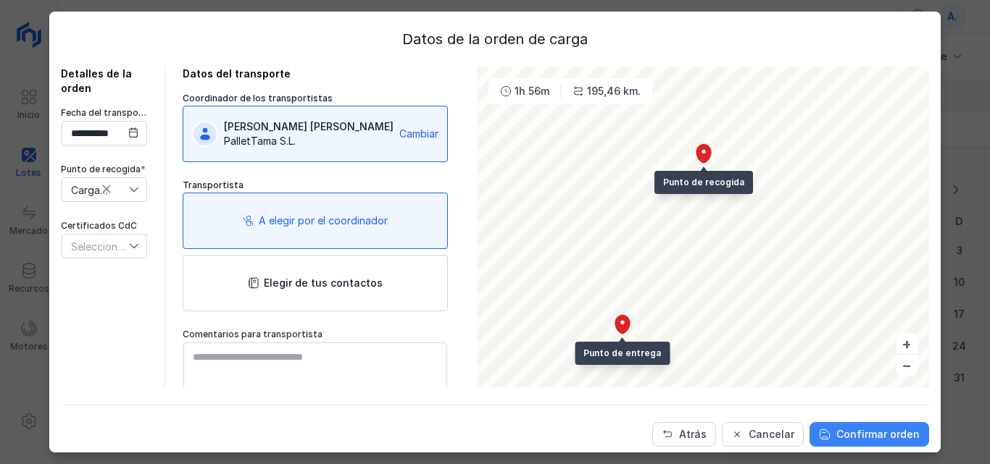
click at [870, 428] on div "Confirmar orden" at bounding box center [877, 434] width 83 height 14
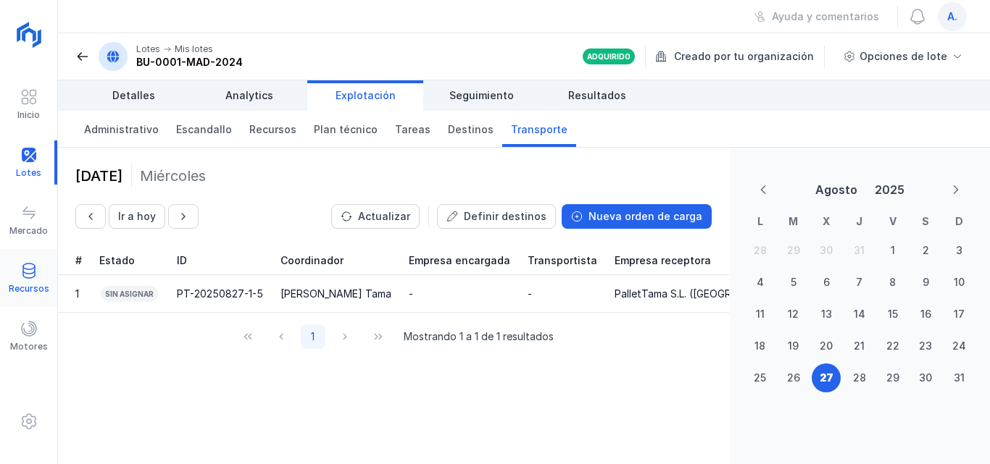
click at [33, 273] on span at bounding box center [28, 270] width 17 height 17
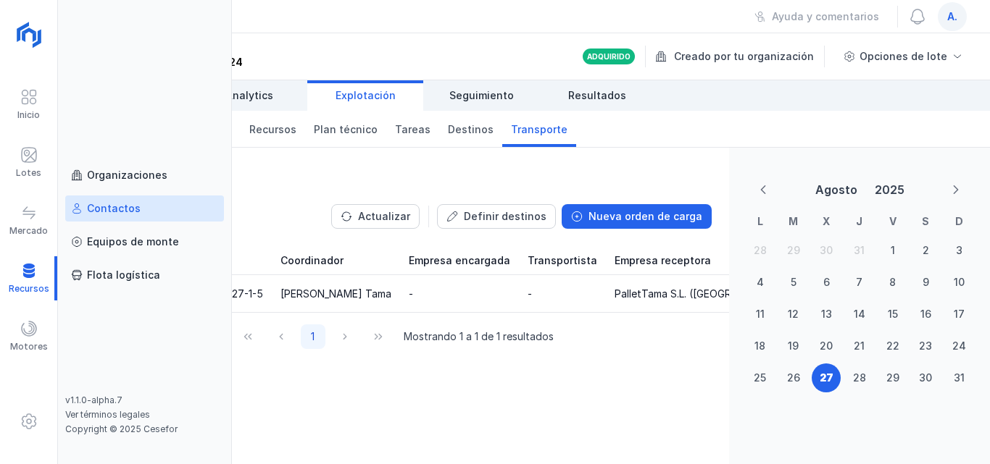
click at [117, 212] on div "Contactos" at bounding box center [114, 208] width 54 height 14
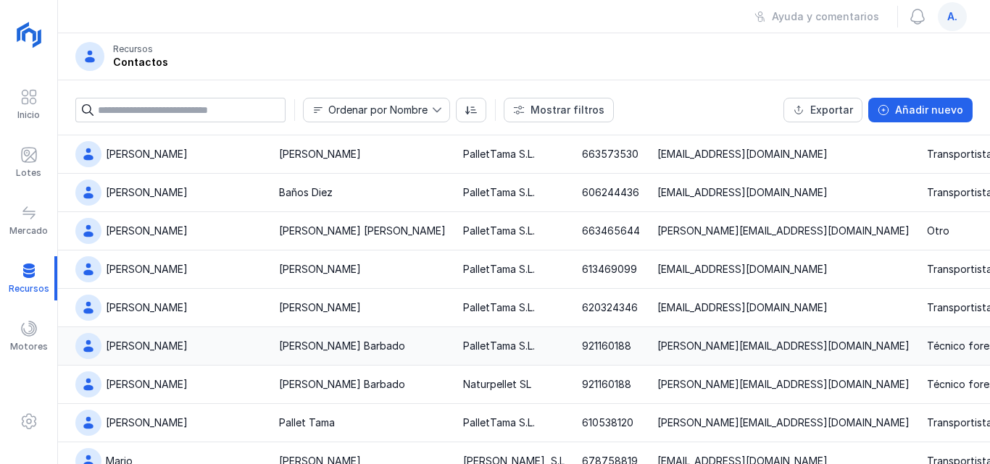
scroll to position [130, 0]
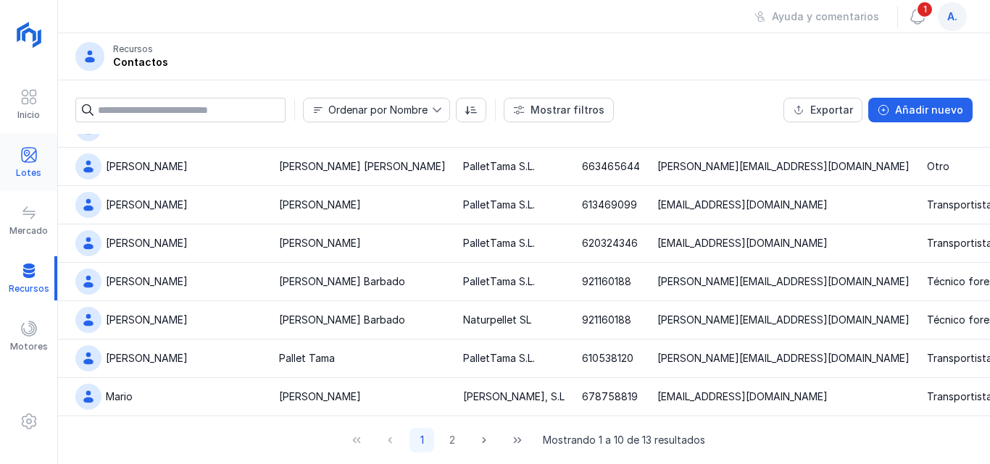
click at [24, 159] on span at bounding box center [28, 154] width 17 height 17
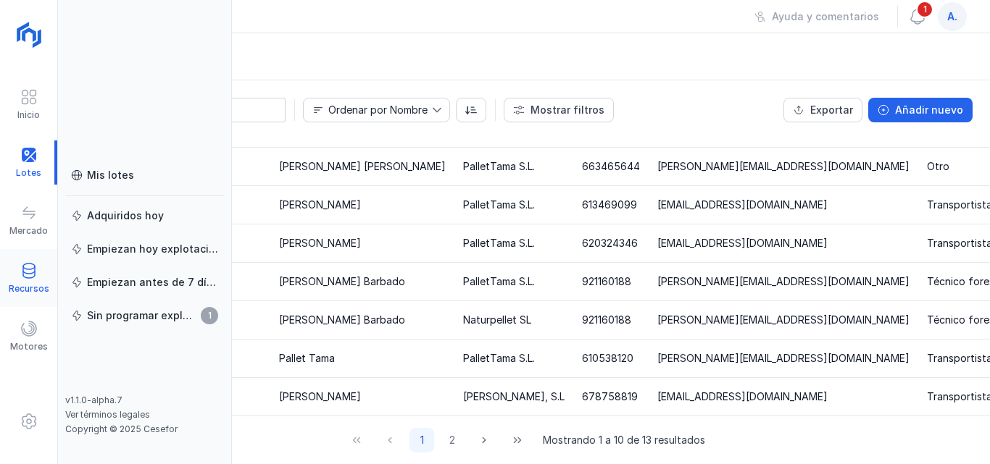
click at [33, 276] on span at bounding box center [28, 270] width 17 height 17
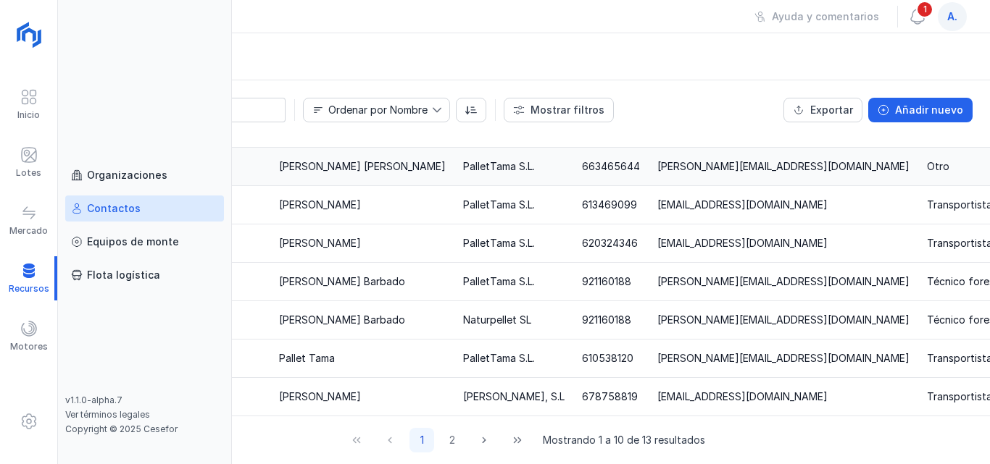
click at [133, 179] on div "Organizaciones" at bounding box center [127, 175] width 80 height 14
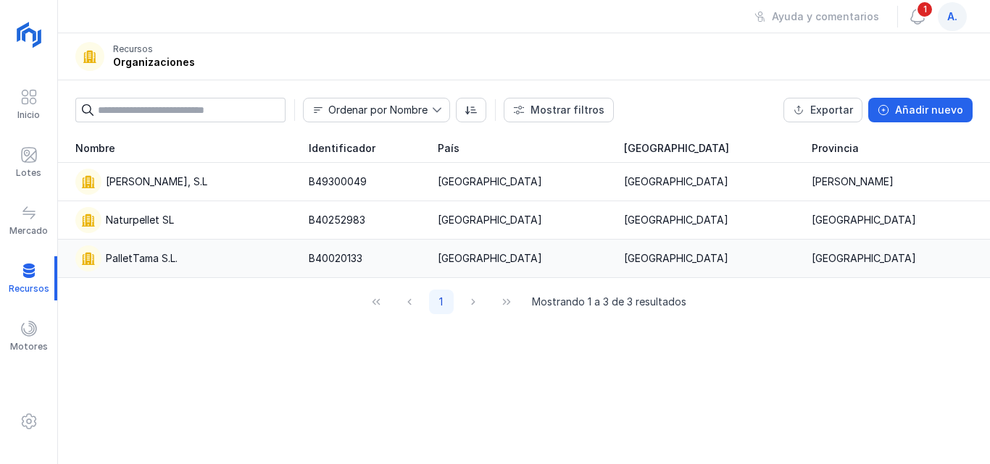
click at [157, 260] on div "PalletTama S.L." at bounding box center [142, 258] width 72 height 14
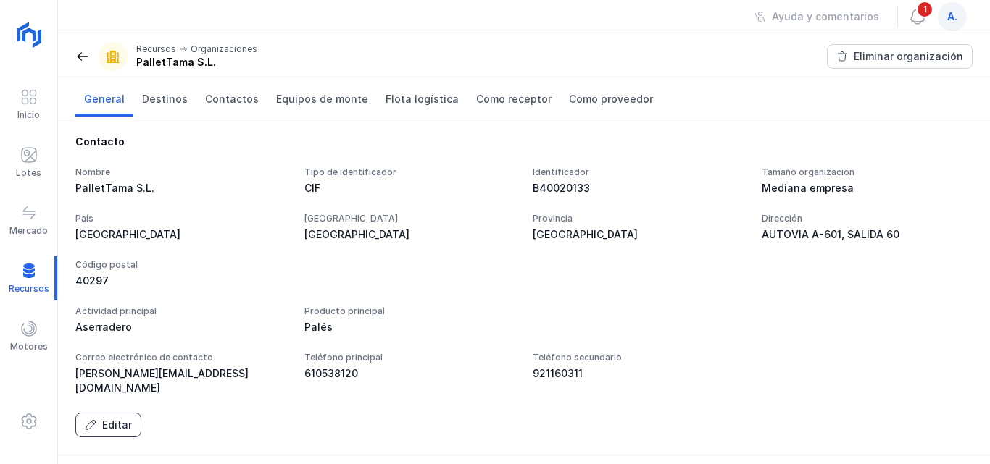
click at [111, 418] on div "Editar" at bounding box center [117, 425] width 30 height 14
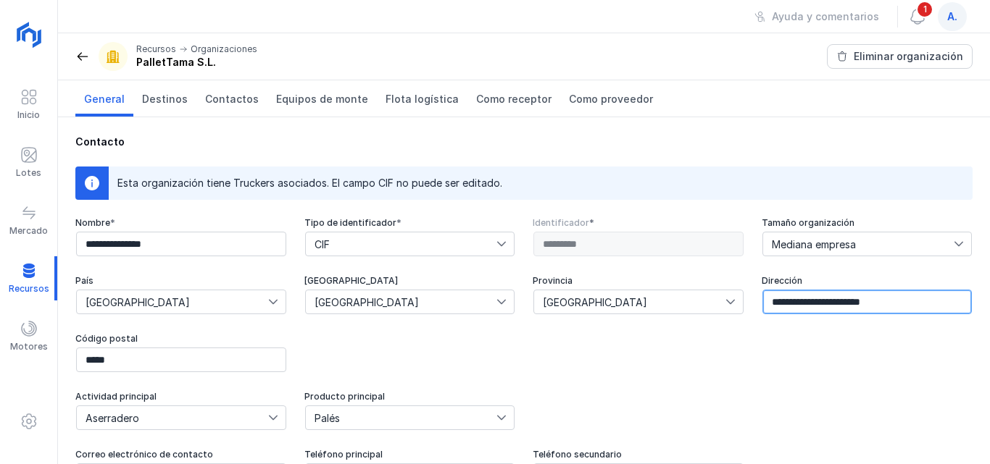
click at [825, 304] on input "**********" at bounding box center [867, 302] width 210 height 25
drag, startPoint x: 910, startPoint y: 303, endPoint x: 754, endPoint y: 299, distance: 155.8
click at [762, 299] on input "**********" at bounding box center [867, 302] width 210 height 25
paste input "**********"
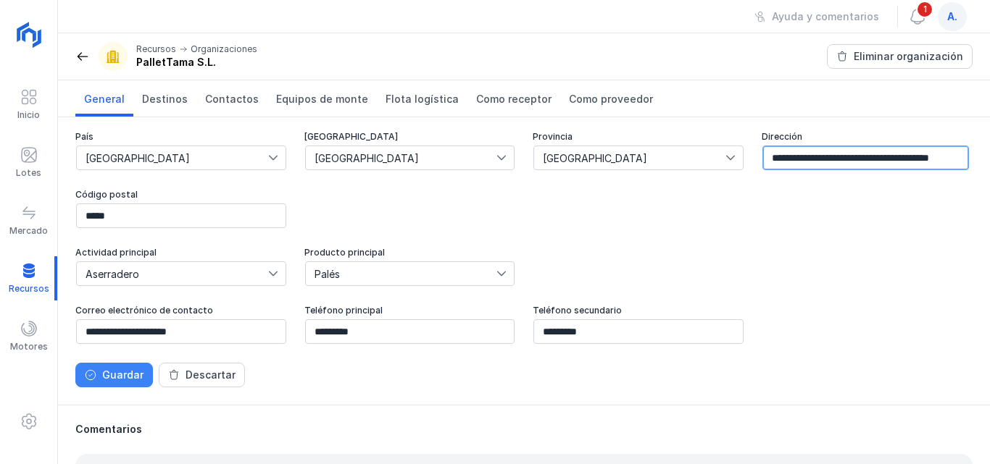
scroll to position [145, 0]
type input "**********"
click at [117, 375] on div "Guardar" at bounding box center [122, 374] width 41 height 14
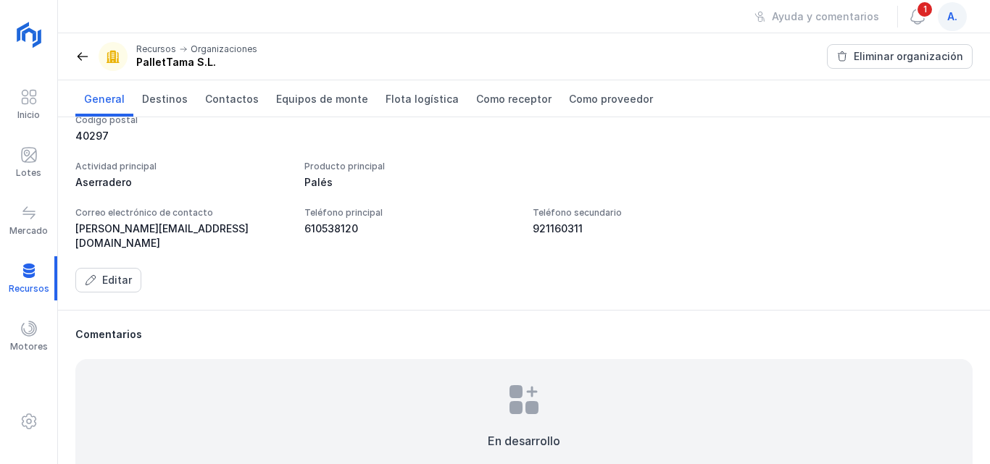
scroll to position [83, 0]
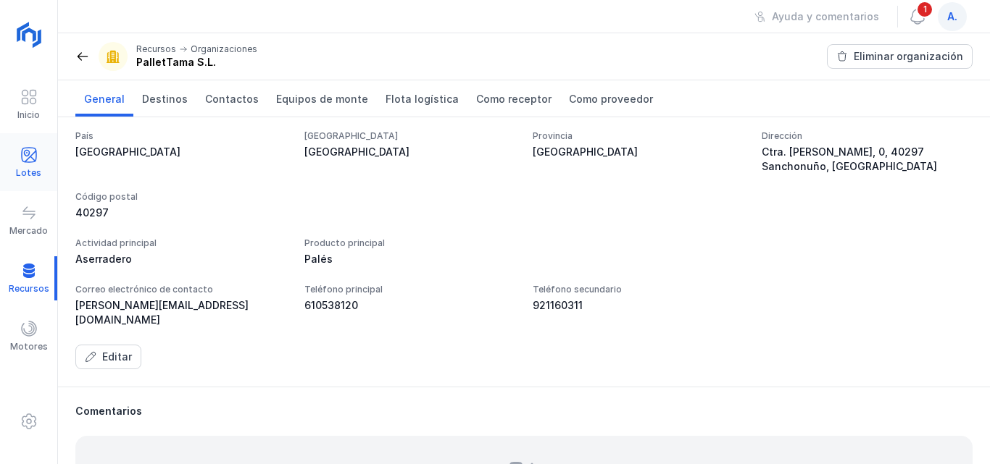
click at [31, 152] on span at bounding box center [28, 154] width 17 height 17
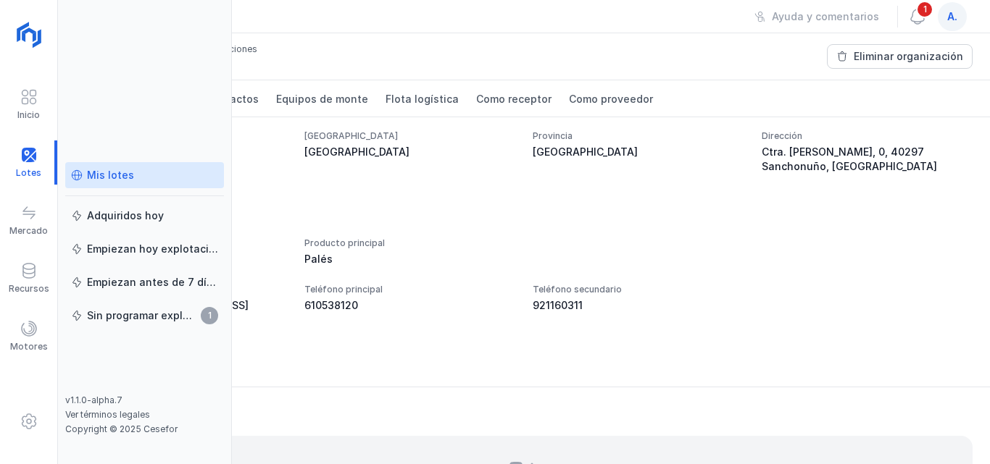
click at [137, 185] on link "Mis lotes" at bounding box center [144, 175] width 159 height 26
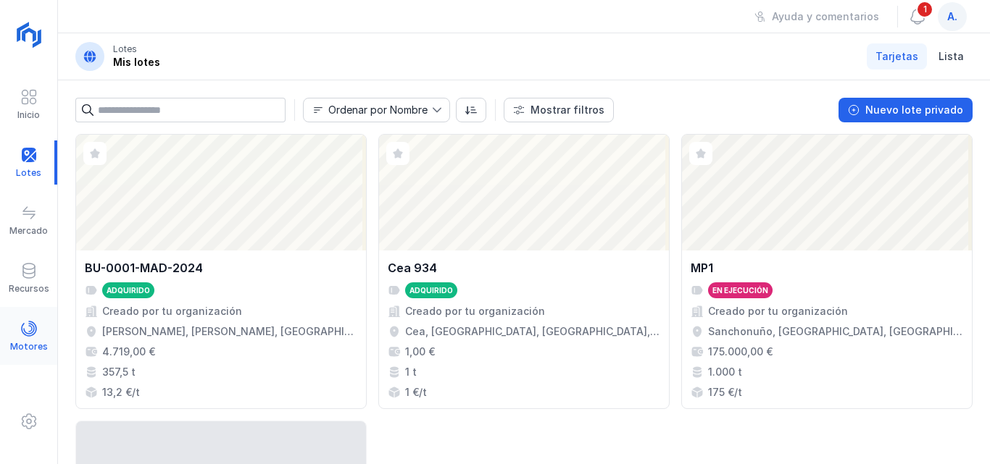
click at [39, 328] on div "Motores" at bounding box center [28, 336] width 57 height 44
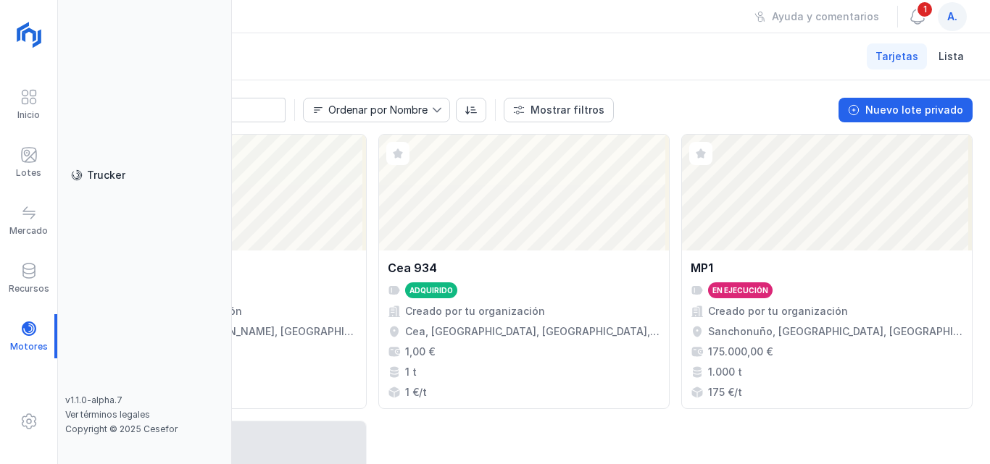
click at [414, 66] on header "Lotes Mis lotes Tarjetas Lista" at bounding box center [524, 56] width 932 height 47
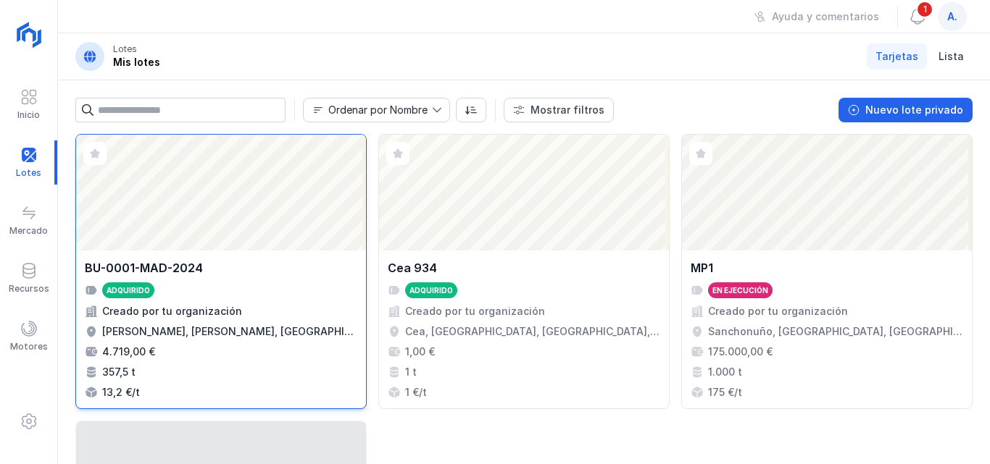
click at [287, 204] on div "Abrir lote" at bounding box center [221, 193] width 290 height 116
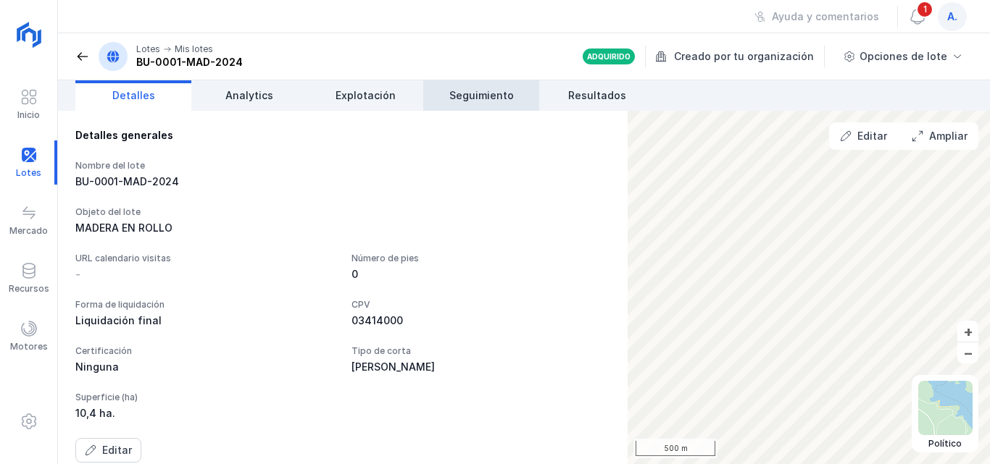
click at [496, 91] on span "Seguimiento" at bounding box center [481, 95] width 64 height 14
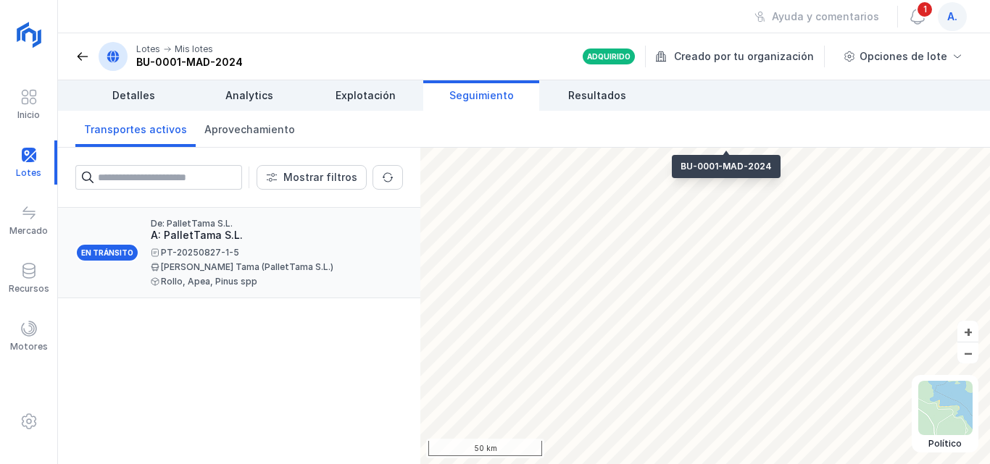
click at [218, 233] on div "A: PalletTama S.L." at bounding box center [271, 235] width 241 height 14
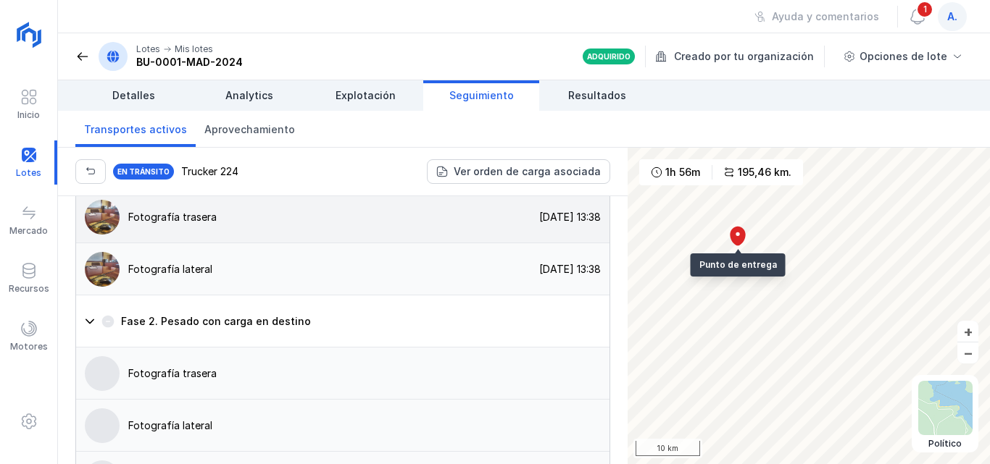
scroll to position [1449, 0]
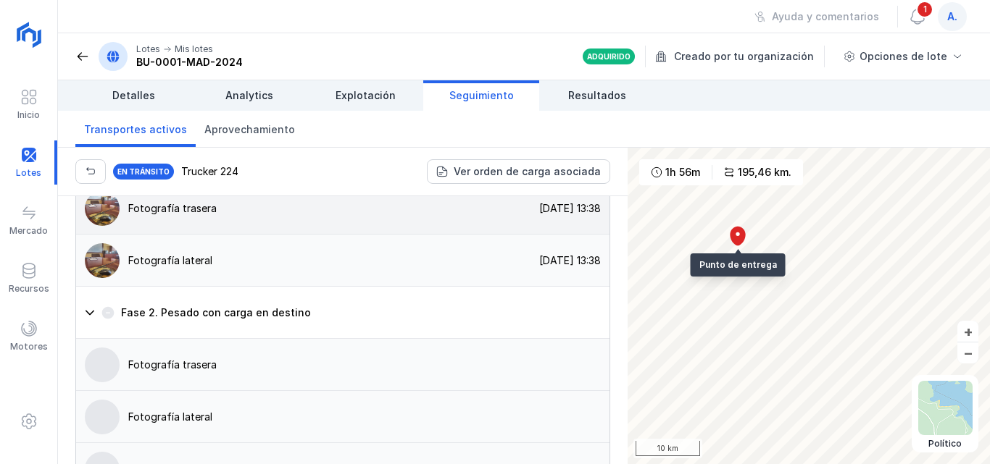
click at [193, 220] on div "Fotografía trasera" at bounding box center [146, 208] width 141 height 35
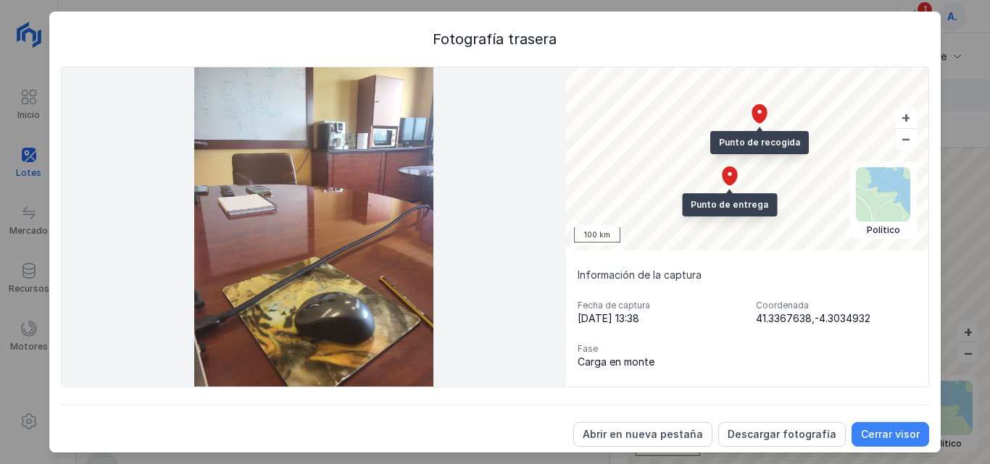
click at [866, 433] on div "Cerrar visor" at bounding box center [890, 434] width 59 height 14
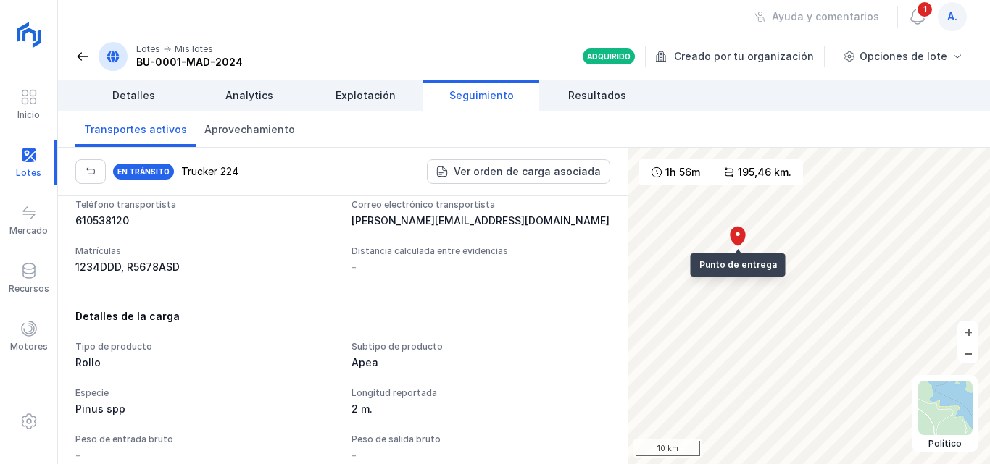
scroll to position [785, 0]
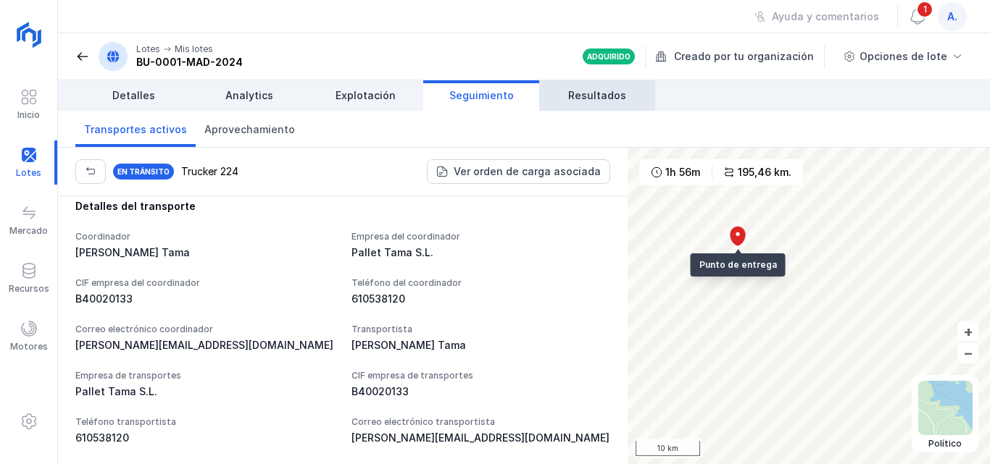
click at [570, 95] on span "Resultados" at bounding box center [597, 95] width 58 height 14
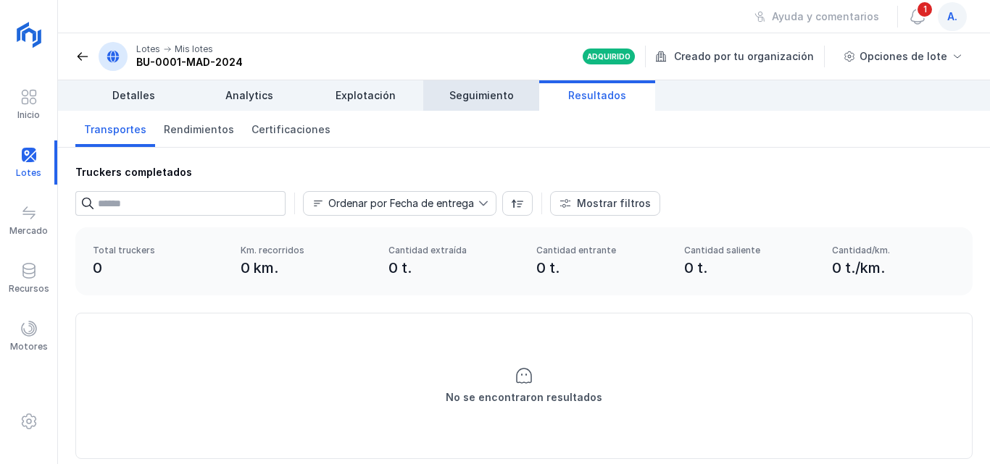
click at [483, 98] on span "Seguimiento" at bounding box center [481, 95] width 64 height 14
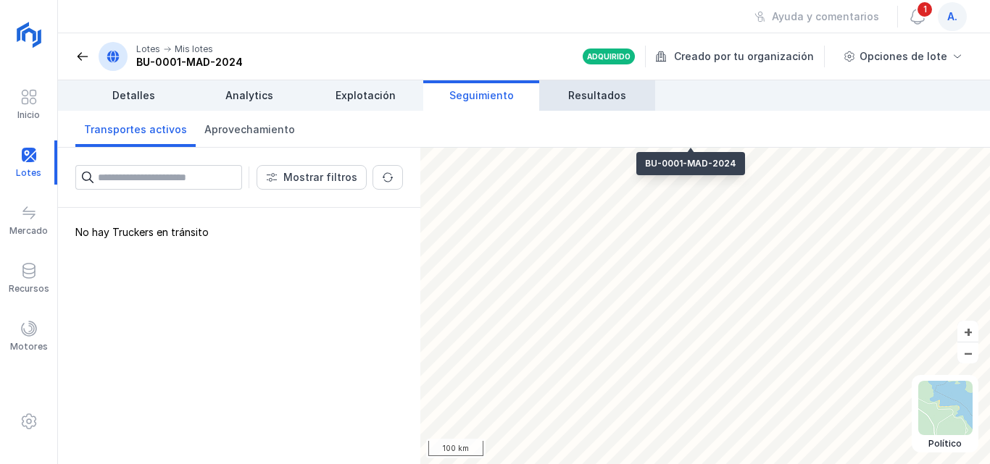
click at [583, 103] on link "Resultados" at bounding box center [597, 95] width 116 height 30
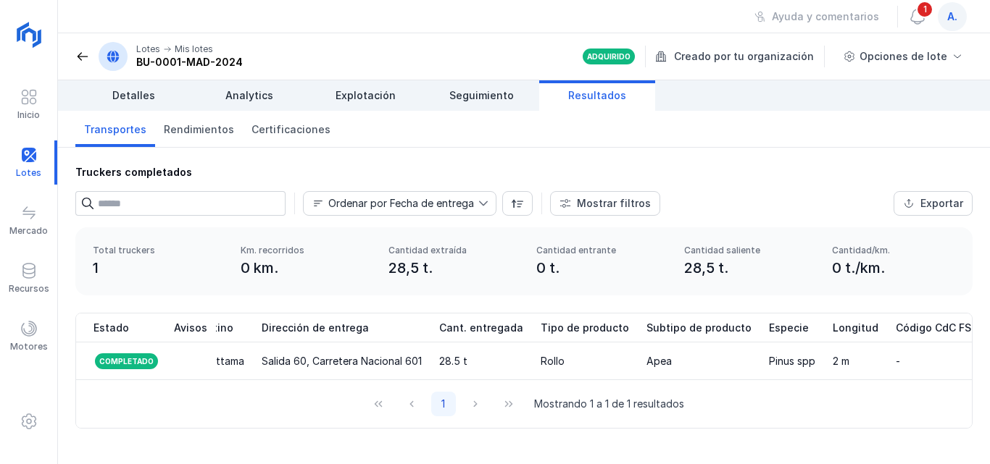
scroll to position [0, 933]
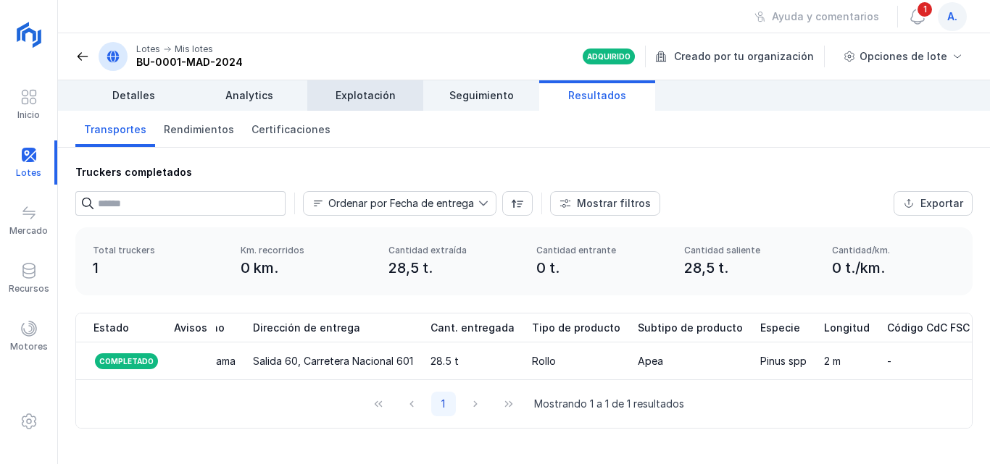
click at [369, 105] on link "Explotación" at bounding box center [365, 95] width 116 height 30
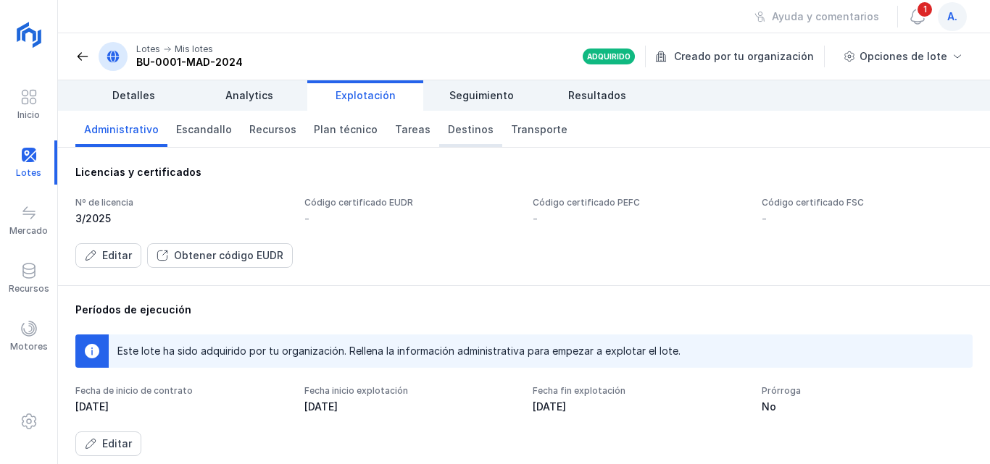
click at [451, 133] on span "Destinos" at bounding box center [471, 129] width 46 height 14
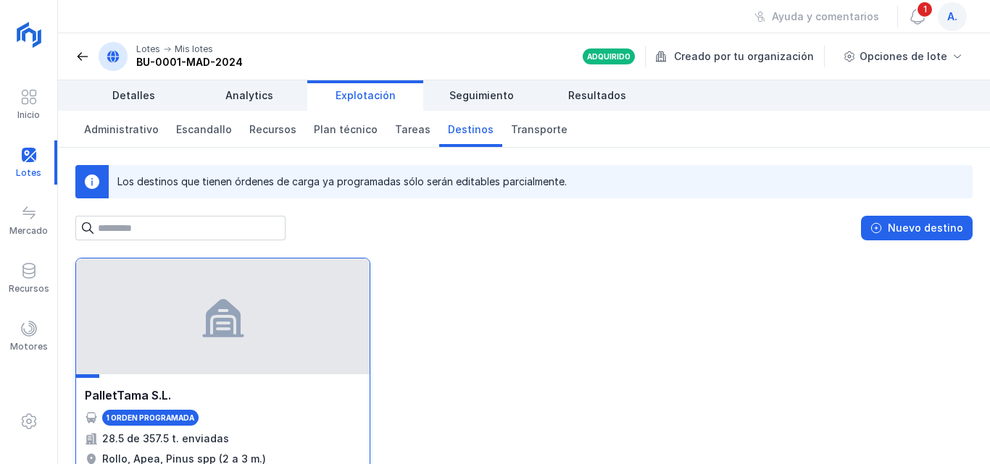
scroll to position [70, 0]
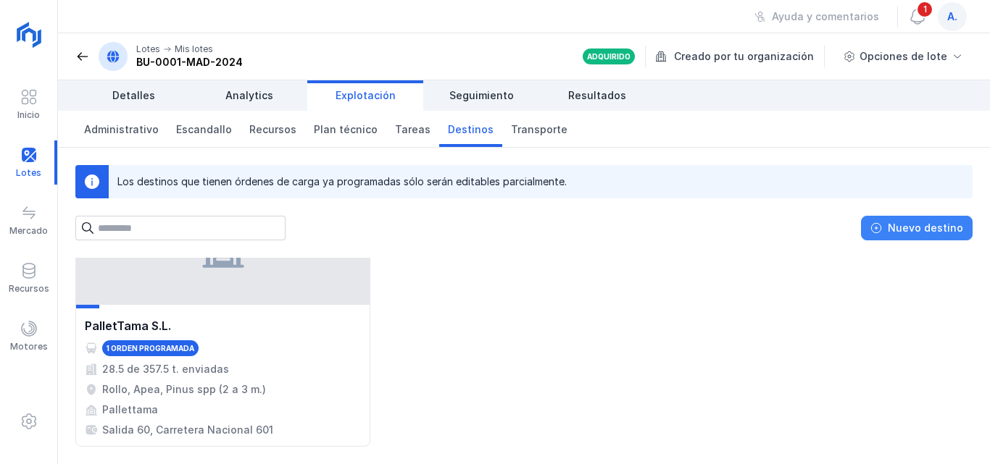
click at [900, 228] on div "Nuevo destino" at bounding box center [925, 228] width 75 height 14
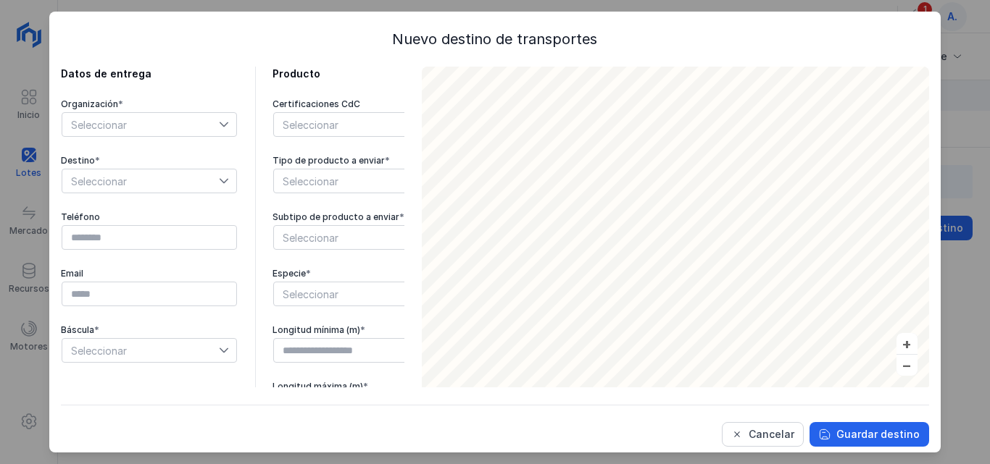
click at [175, 184] on span "Seleccionar" at bounding box center [140, 181] width 157 height 23
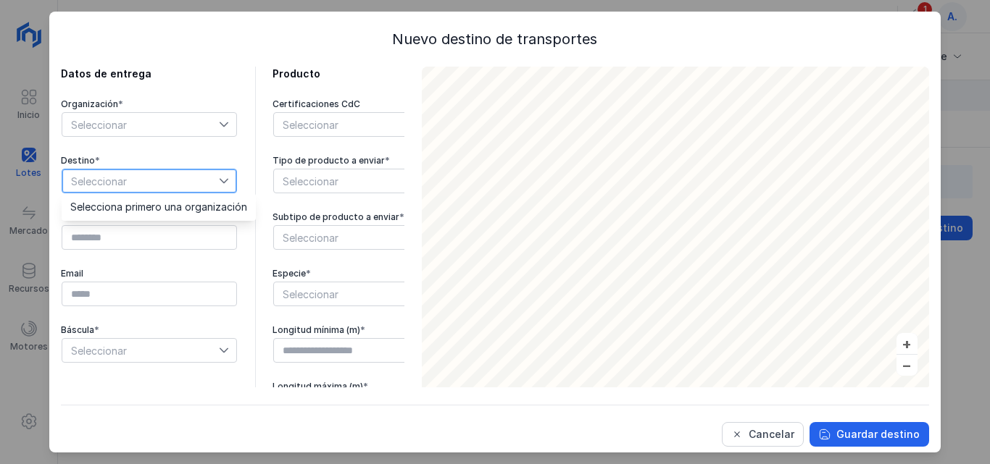
drag, startPoint x: 309, startPoint y: 293, endPoint x: 296, endPoint y: 288, distance: 13.6
click at [309, 293] on span "Seleccionar" at bounding box center [352, 294] width 157 height 23
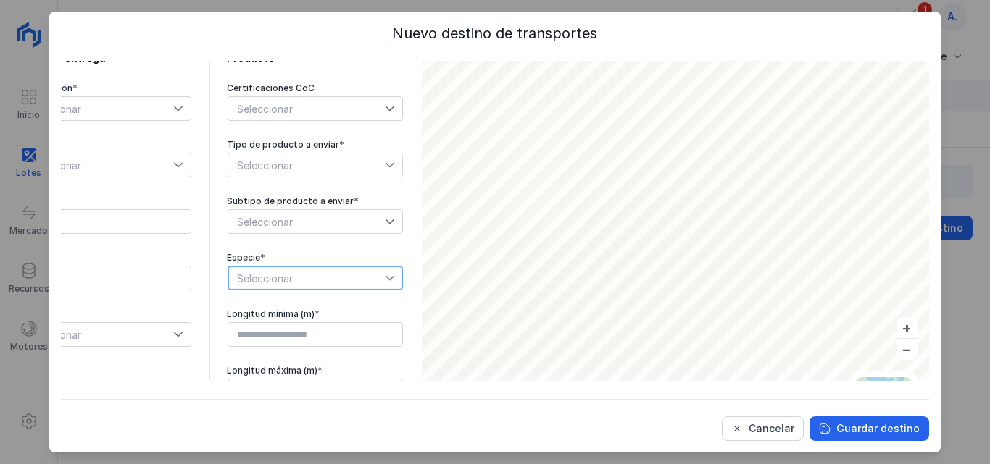
scroll to position [0, 0]
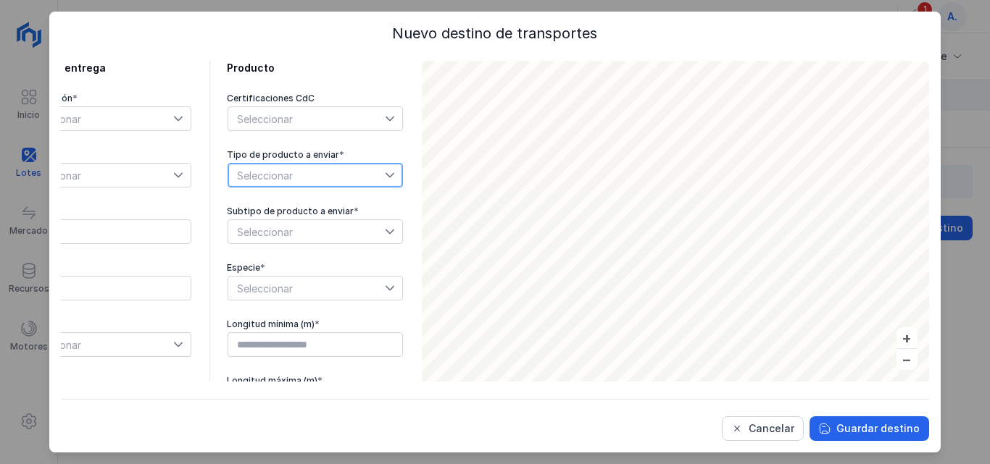
click at [285, 166] on span "Seleccionar" at bounding box center [306, 175] width 157 height 23
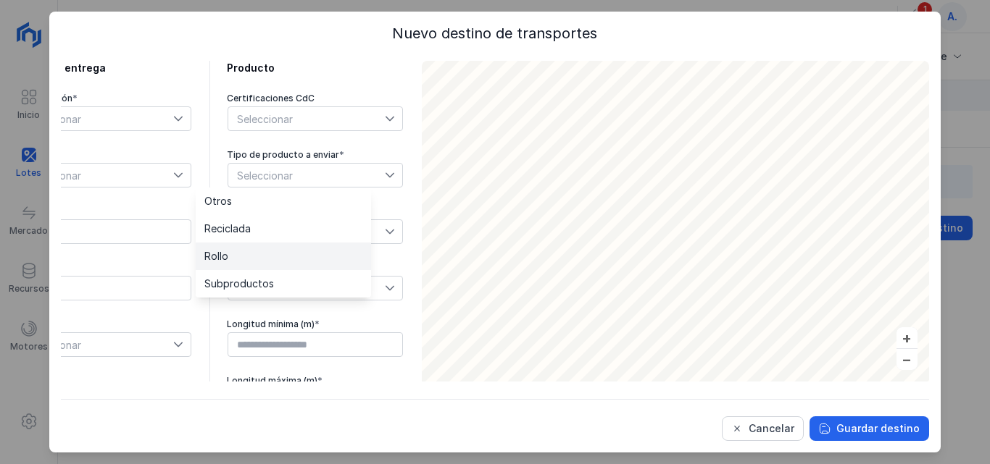
click at [283, 254] on li "Rollo" at bounding box center [283, 257] width 175 height 28
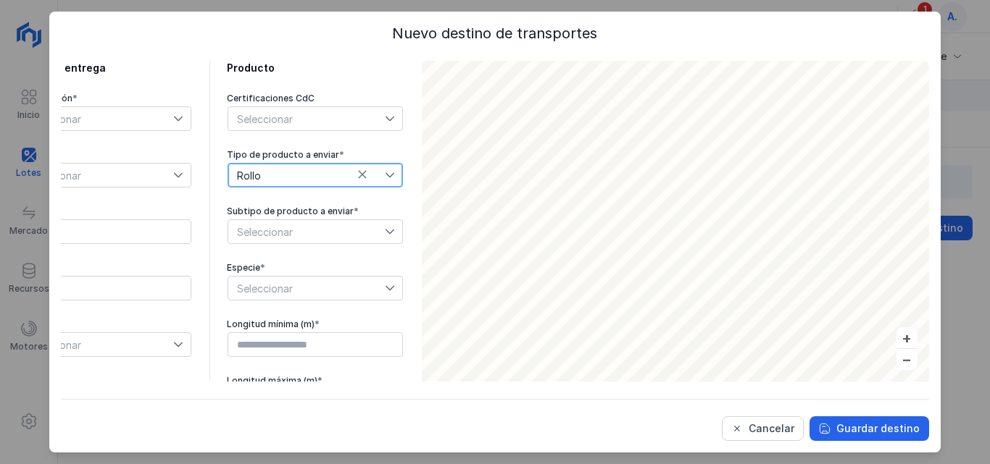
click at [291, 236] on span "Seleccionar" at bounding box center [306, 231] width 157 height 23
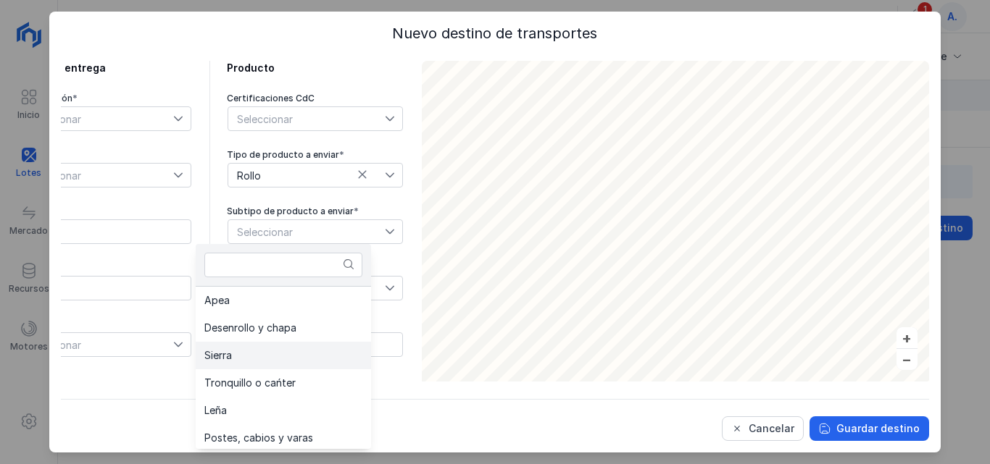
click at [275, 352] on li "Sierra" at bounding box center [283, 356] width 175 height 28
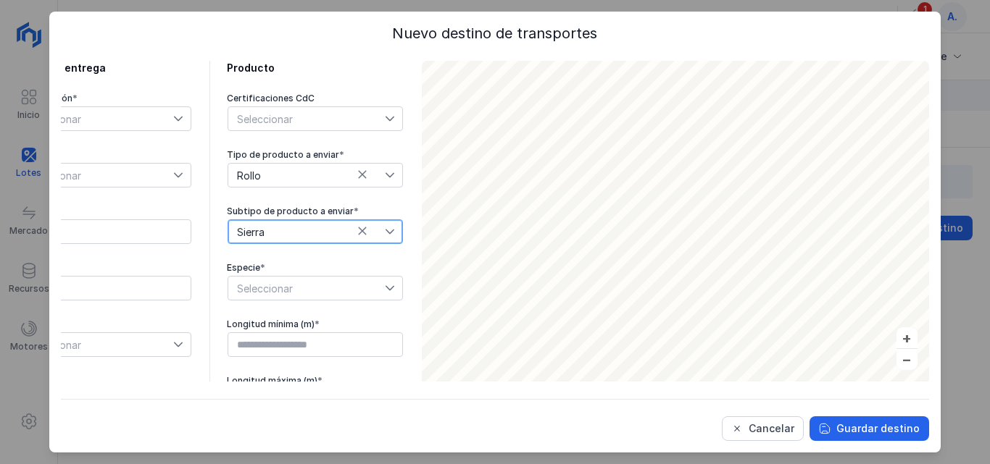
click at [268, 288] on span "Seleccionar" at bounding box center [306, 288] width 157 height 23
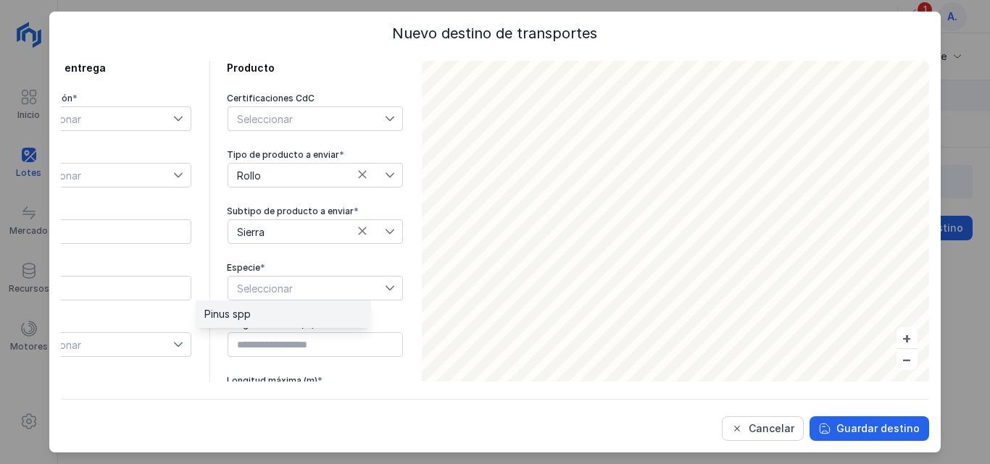
click at [272, 317] on li "Pinus spp" at bounding box center [283, 315] width 175 height 28
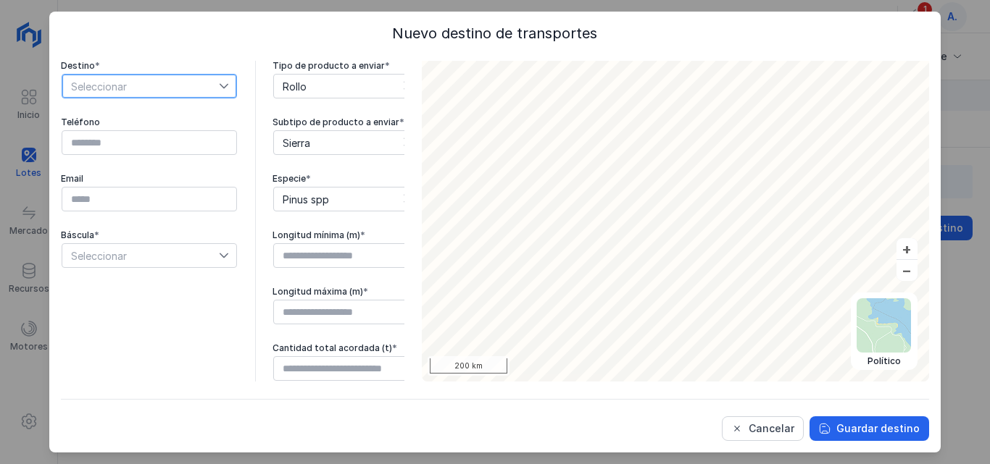
click at [162, 82] on span "Seleccionar" at bounding box center [140, 86] width 157 height 23
click at [173, 114] on li "Selecciona primero una organización" at bounding box center [159, 113] width 194 height 28
click at [155, 90] on span "Seleccionar" at bounding box center [140, 86] width 157 height 23
click at [138, 86] on span "Seleccionar" at bounding box center [140, 86] width 157 height 23
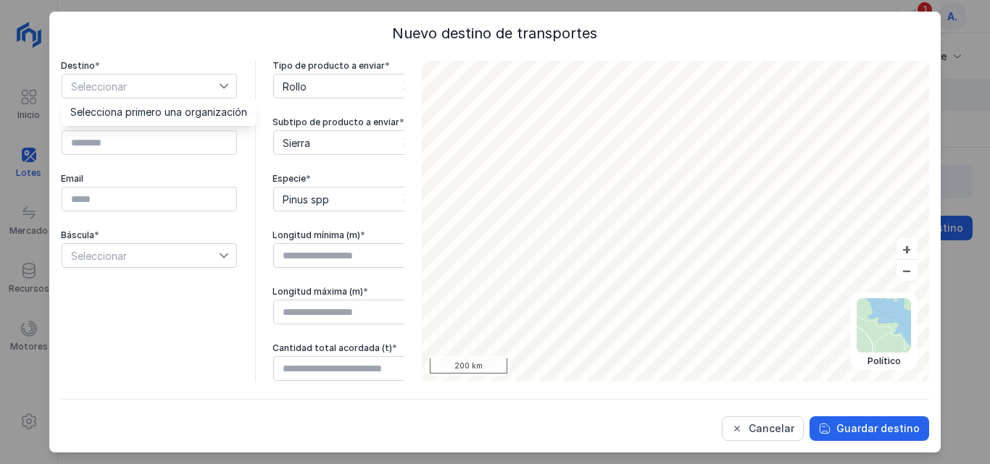
click at [228, 88] on icon at bounding box center [224, 86] width 10 height 10
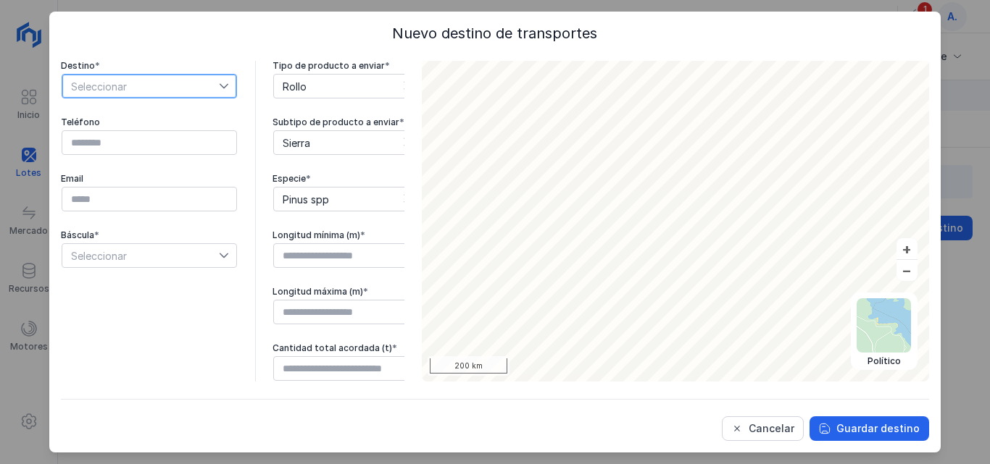
click at [157, 88] on span "Seleccionar" at bounding box center [140, 86] width 157 height 23
click at [128, 112] on li "Selecciona primero una organización" at bounding box center [159, 113] width 194 height 28
drag, startPoint x: 130, startPoint y: 370, endPoint x: 144, endPoint y: 376, distance: 14.9
click at [144, 376] on div "Datos de entrega Organización * Seleccionar Destino * Seleccionar Teléfono Emai…" at bounding box center [232, 177] width 343 height 410
drag, startPoint x: 335, startPoint y: 198, endPoint x: 293, endPoint y: 211, distance: 44.0
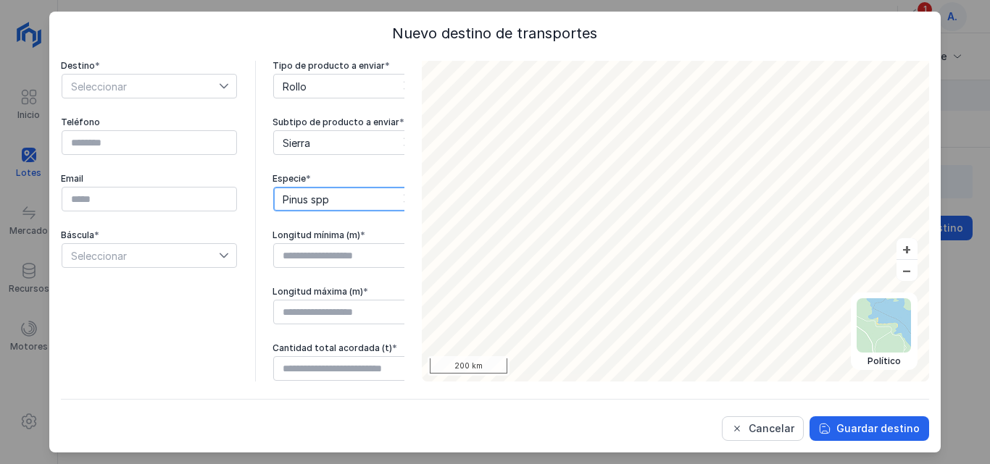
click at [251, 212] on div "Datos de entrega Organización * Seleccionar Destino * Seleccionar Teléfono Emai…" at bounding box center [232, 177] width 343 height 410
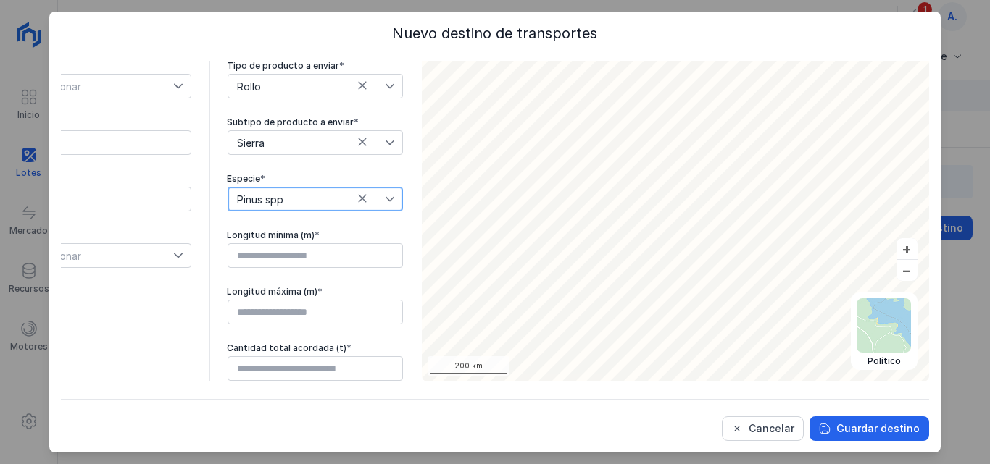
scroll to position [0, 78]
click at [264, 198] on span "Pinus spp" at bounding box center [306, 199] width 157 height 23
click at [359, 196] on icon at bounding box center [363, 199] width 8 height 8
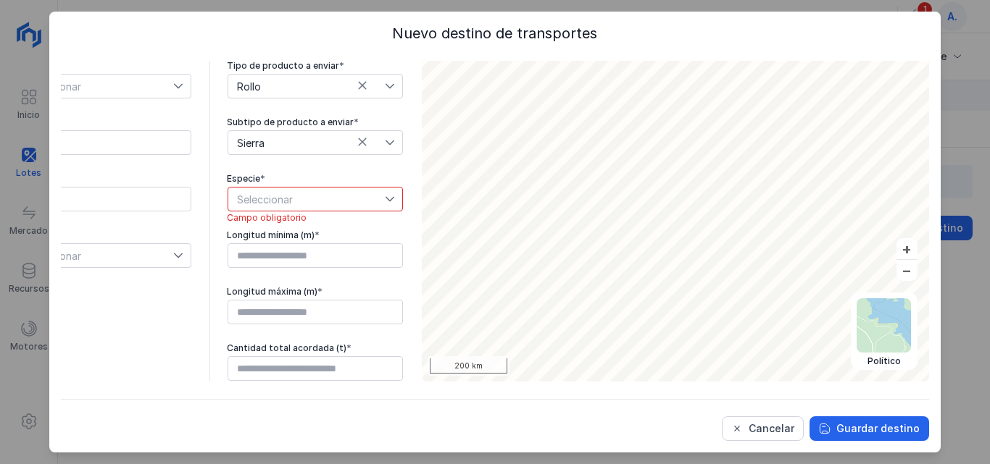
click at [357, 140] on icon at bounding box center [362, 142] width 10 height 10
click at [357, 87] on icon at bounding box center [362, 85] width 10 height 10
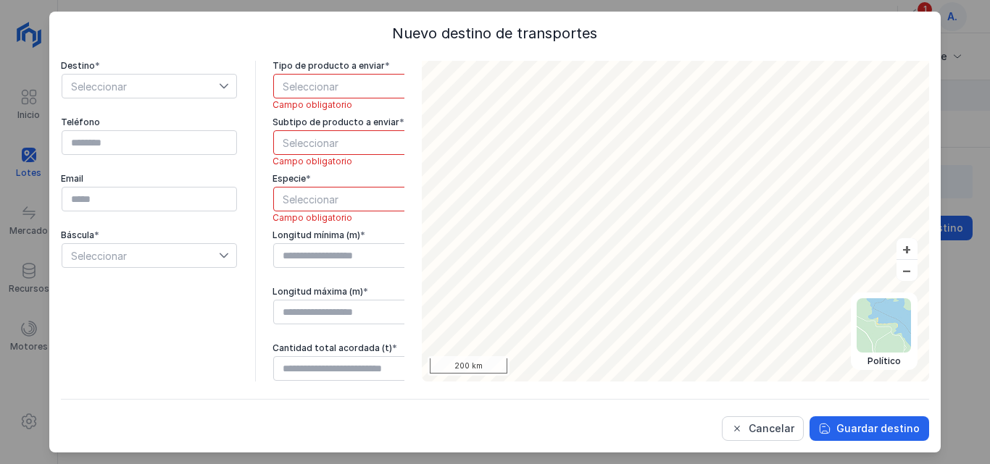
scroll to position [0, 0]
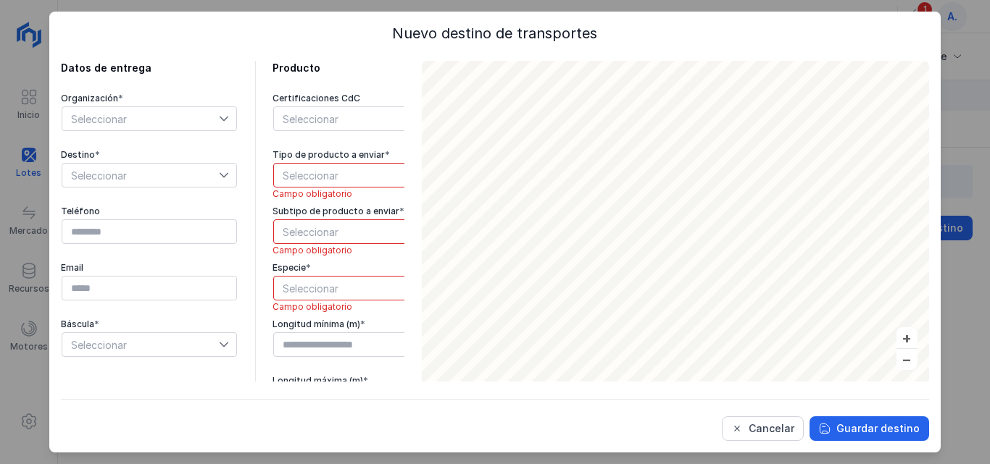
click at [170, 120] on span "Seleccionar" at bounding box center [140, 118] width 157 height 23
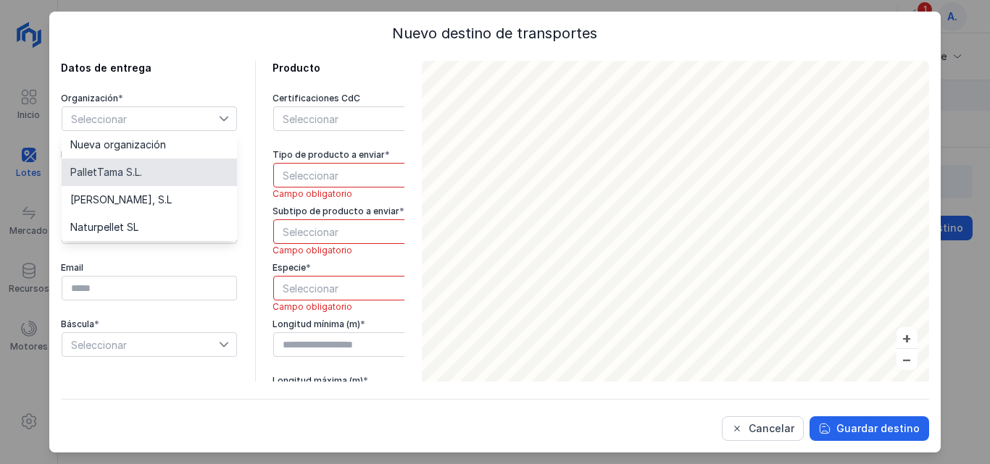
click at [149, 172] on li "PalletTama S.L." at bounding box center [149, 173] width 175 height 28
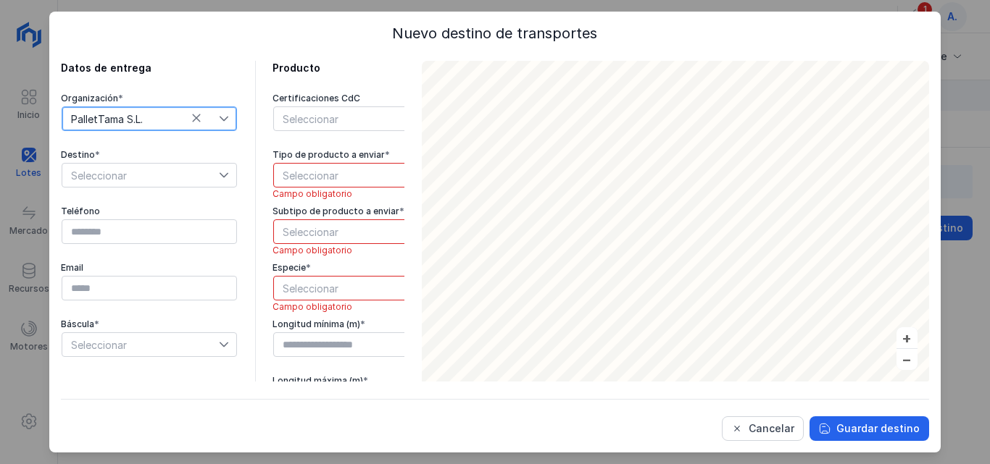
click at [151, 172] on span "Seleccionar" at bounding box center [140, 175] width 157 height 23
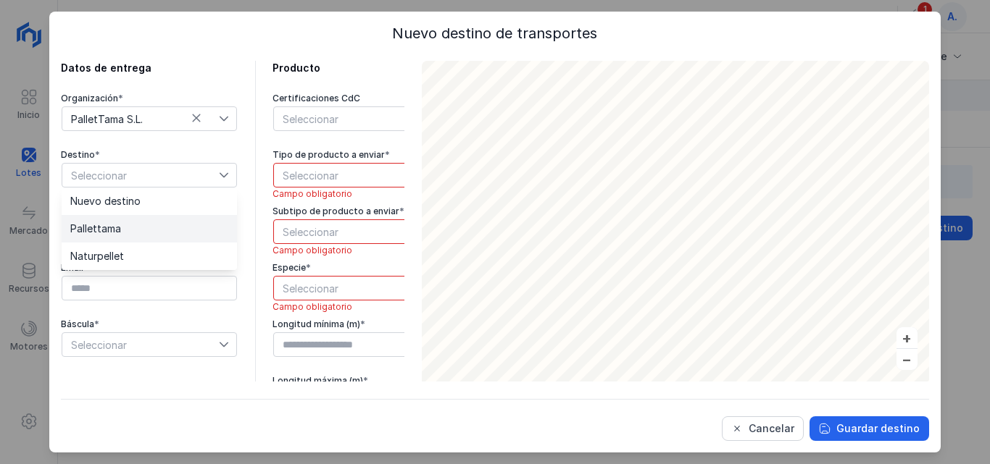
click at [127, 227] on li "Pallettama" at bounding box center [149, 229] width 175 height 28
type input "*********"
type input "**********"
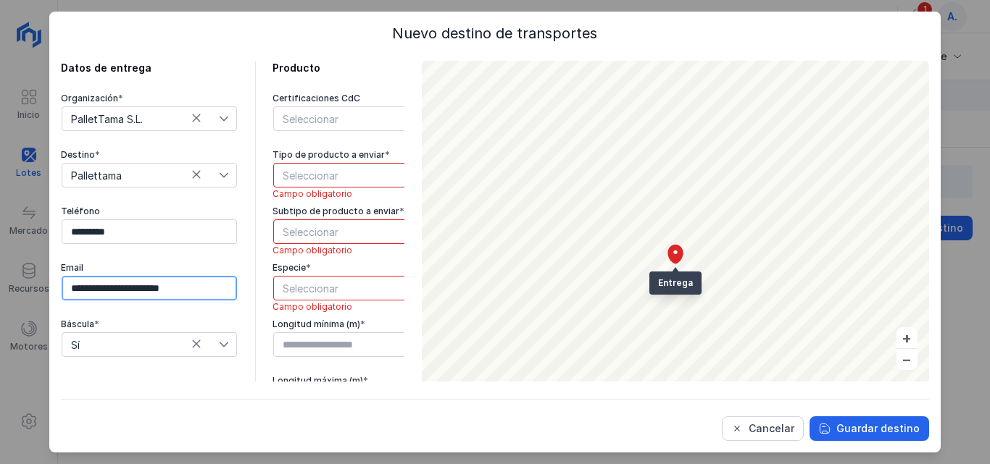
drag, startPoint x: 204, startPoint y: 291, endPoint x: 35, endPoint y: 288, distance: 169.6
click at [35, 288] on div "**********" at bounding box center [495, 232] width 990 height 464
type input "**********"
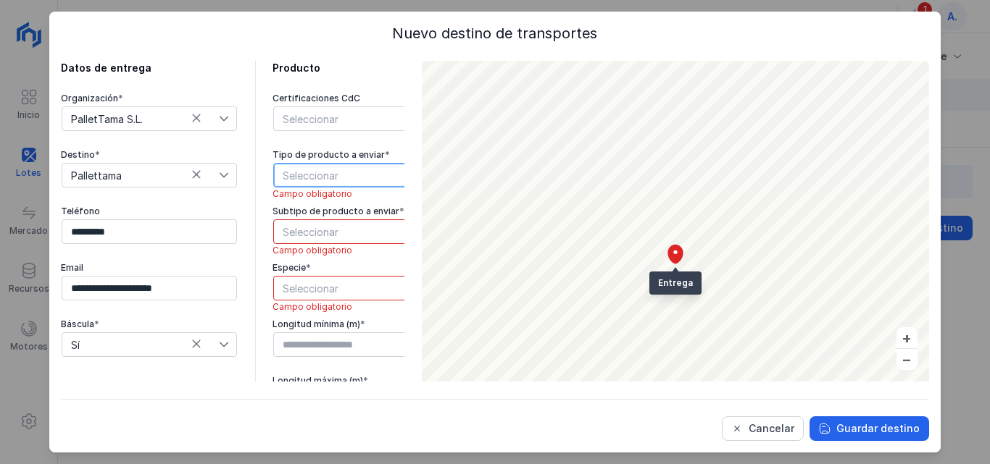
click at [324, 170] on span "Seleccionar" at bounding box center [352, 175] width 157 height 23
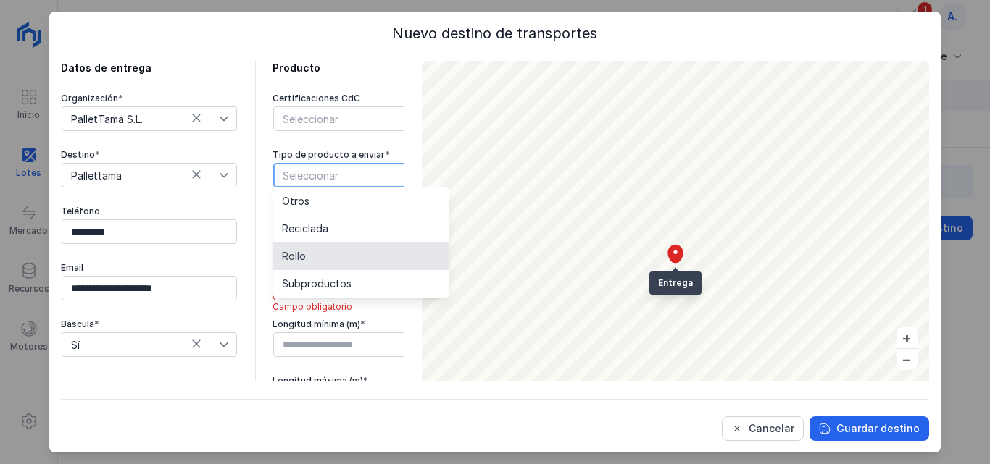
click at [311, 251] on li "Rollo" at bounding box center [360, 257] width 175 height 28
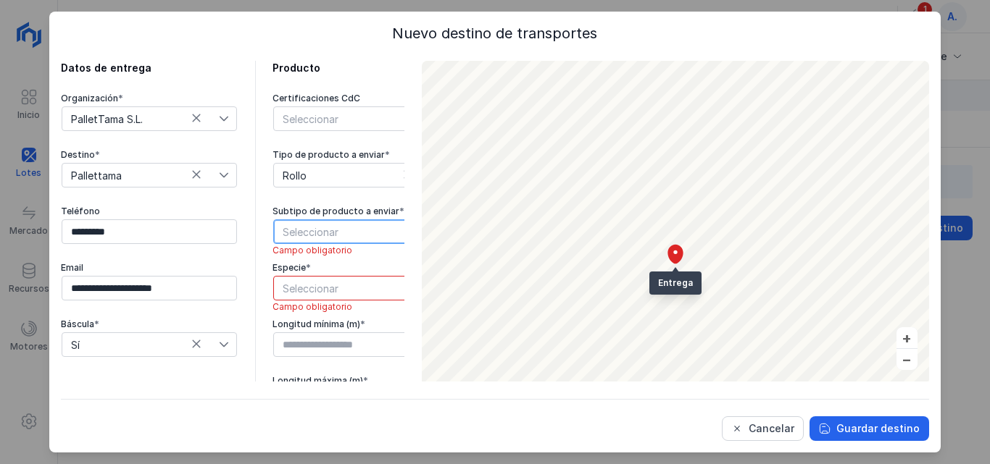
click at [323, 222] on span "Seleccionar" at bounding box center [352, 231] width 157 height 23
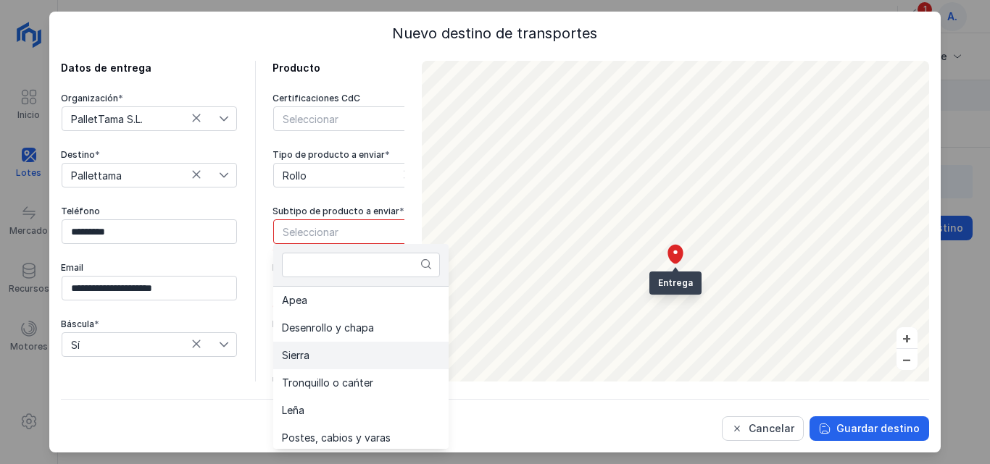
click at [324, 350] on li "Sierra" at bounding box center [360, 356] width 175 height 28
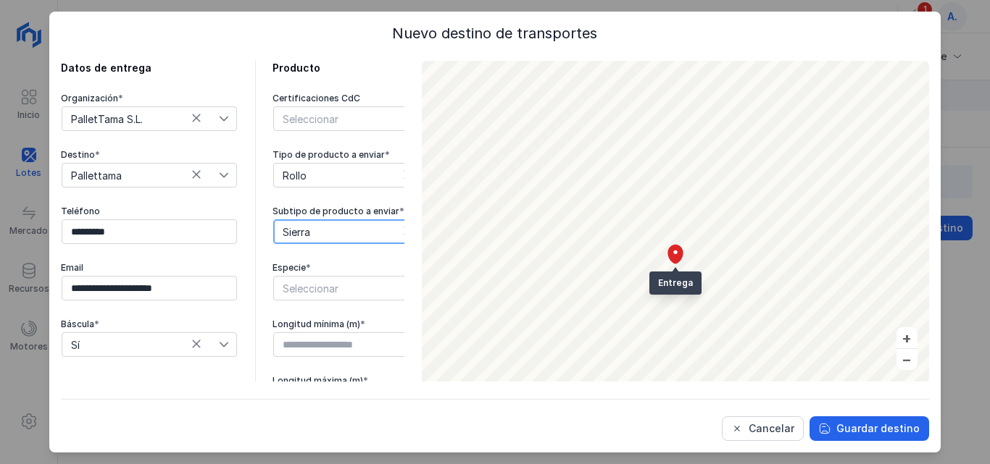
click at [330, 293] on span "Seleccionar" at bounding box center [352, 288] width 157 height 23
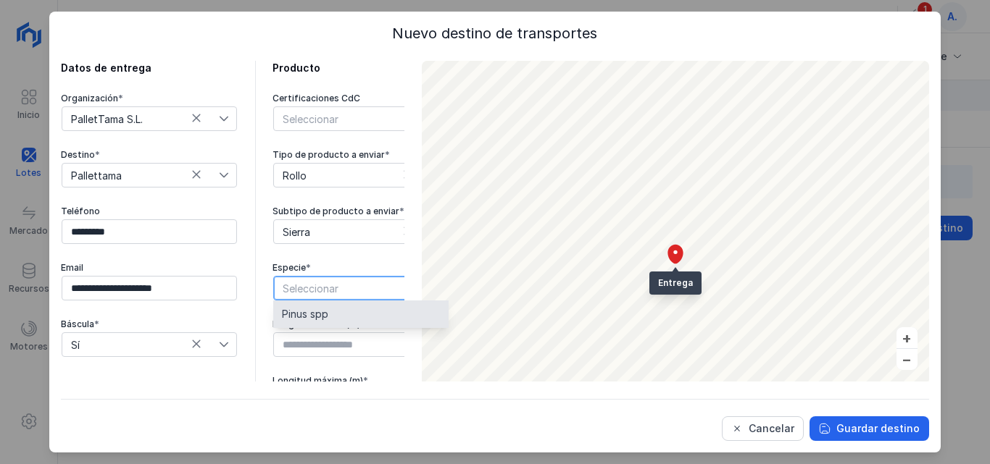
click at [336, 318] on li "Pinus spp" at bounding box center [360, 315] width 175 height 28
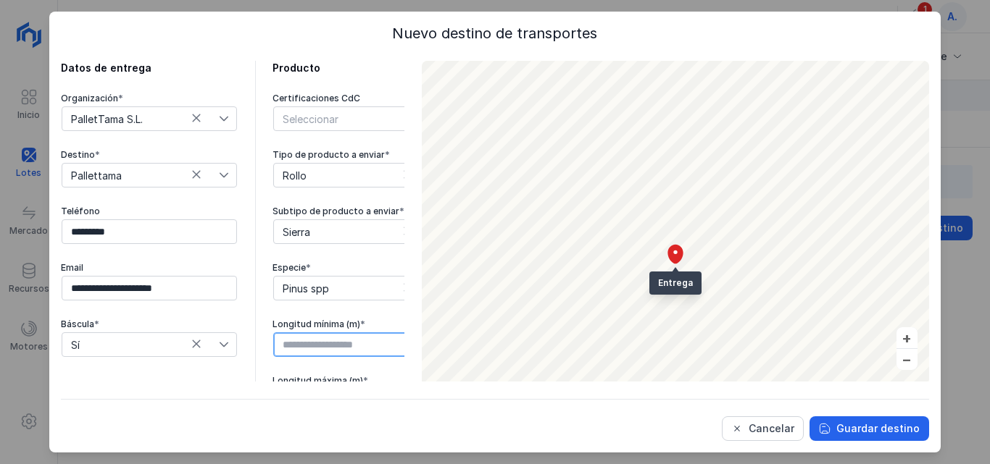
click at [336, 349] on input "text" at bounding box center [360, 345] width 175 height 25
type input "****"
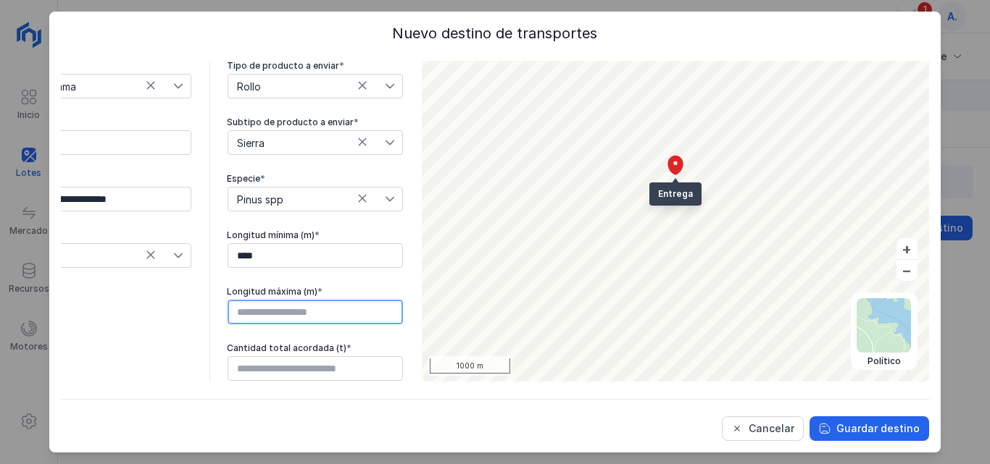
click at [322, 301] on input "text" at bounding box center [315, 312] width 175 height 25
type input "****"
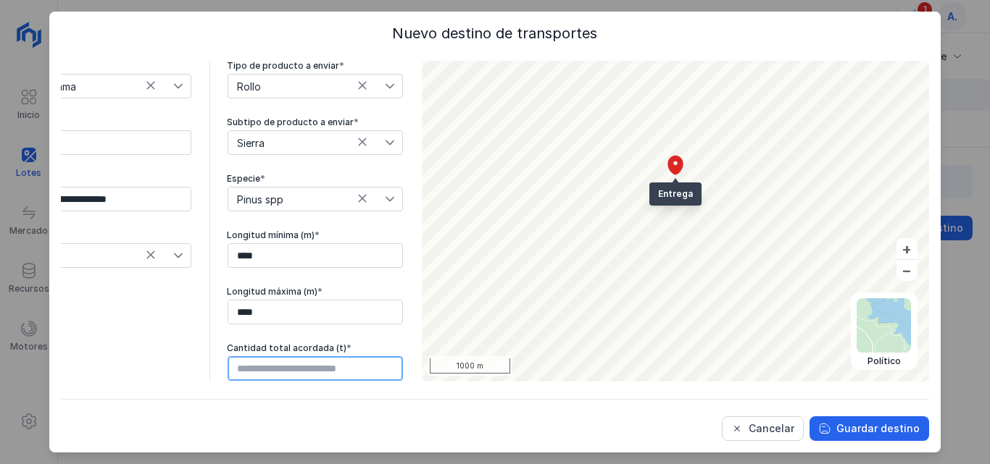
click at [319, 357] on input "text" at bounding box center [315, 368] width 175 height 25
click at [239, 359] on input "******" at bounding box center [315, 368] width 175 height 25
type input "******"
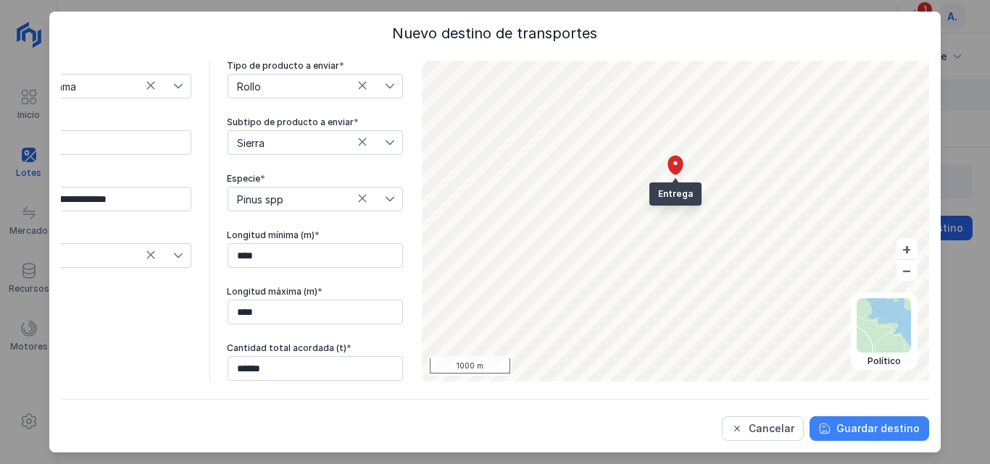
click at [836, 427] on div "Guardar destino" at bounding box center [877, 429] width 83 height 14
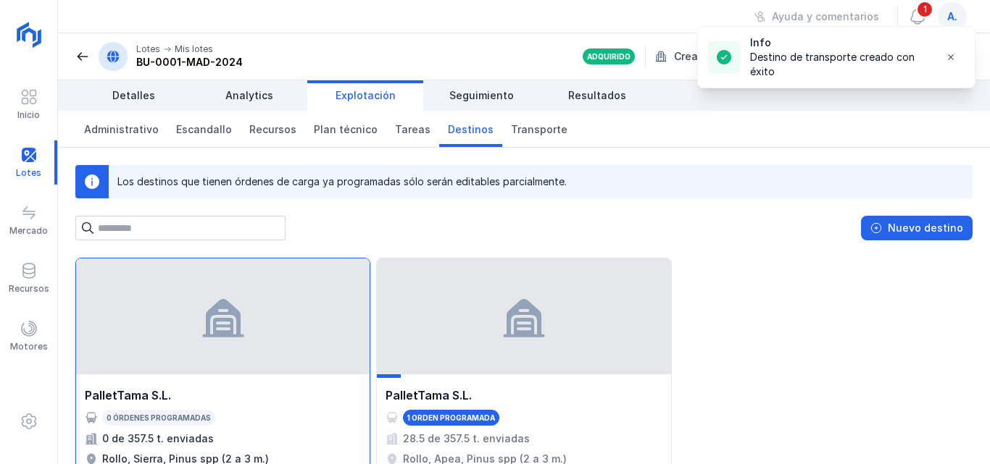
scroll to position [70, 0]
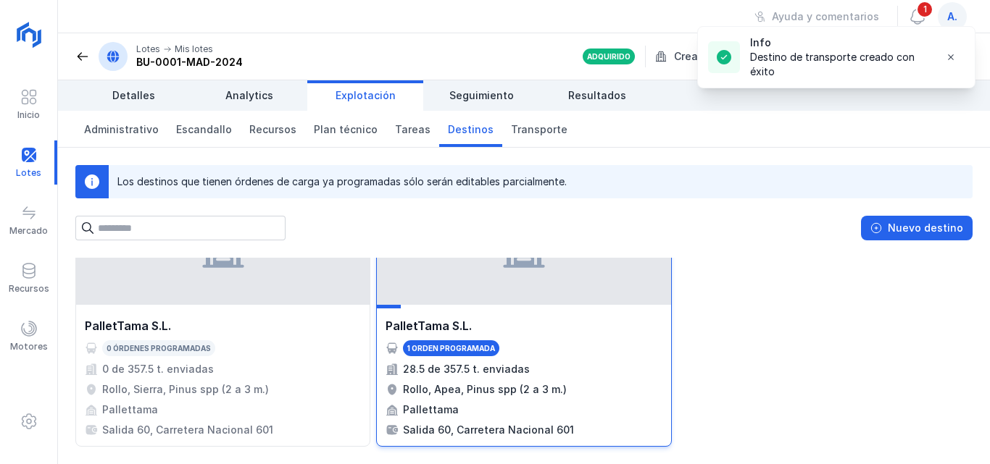
click at [538, 349] on div "1 orden programada" at bounding box center [523, 349] width 276 height 16
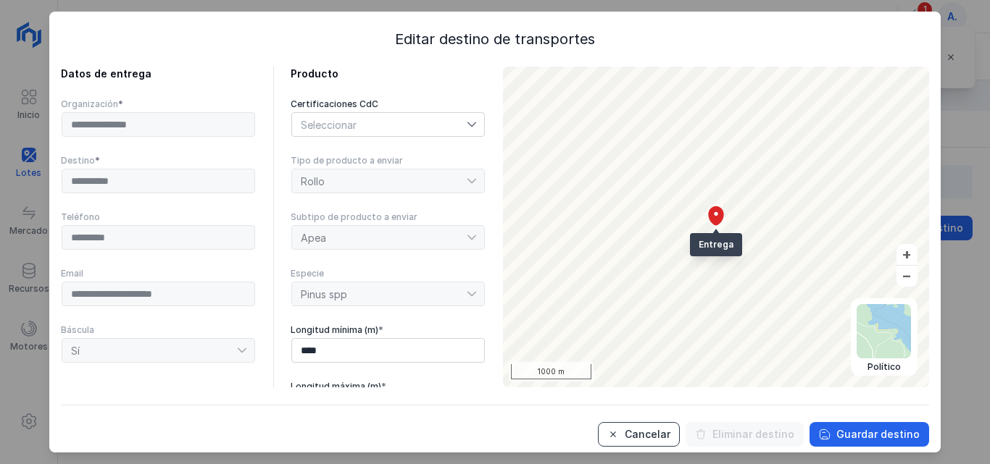
click at [669, 440] on button "Cancelar" at bounding box center [639, 434] width 82 height 25
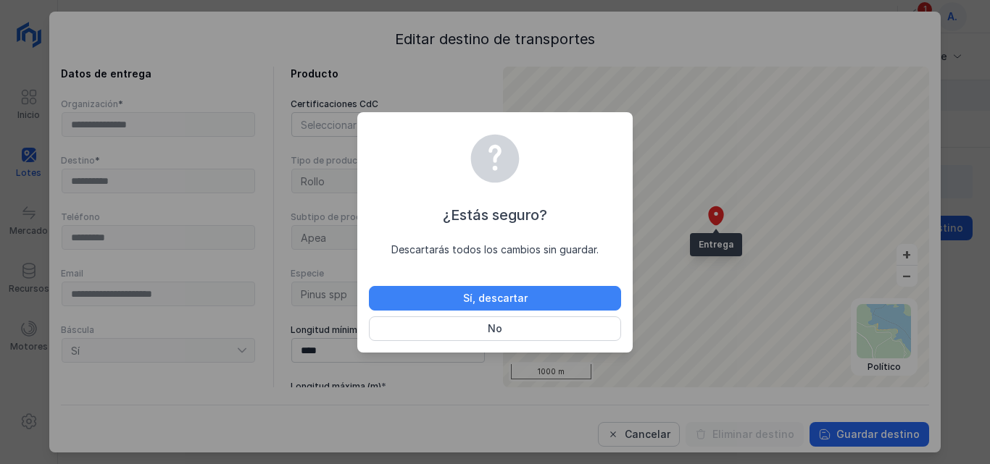
click at [536, 304] on button "Sí, descartar" at bounding box center [495, 298] width 252 height 25
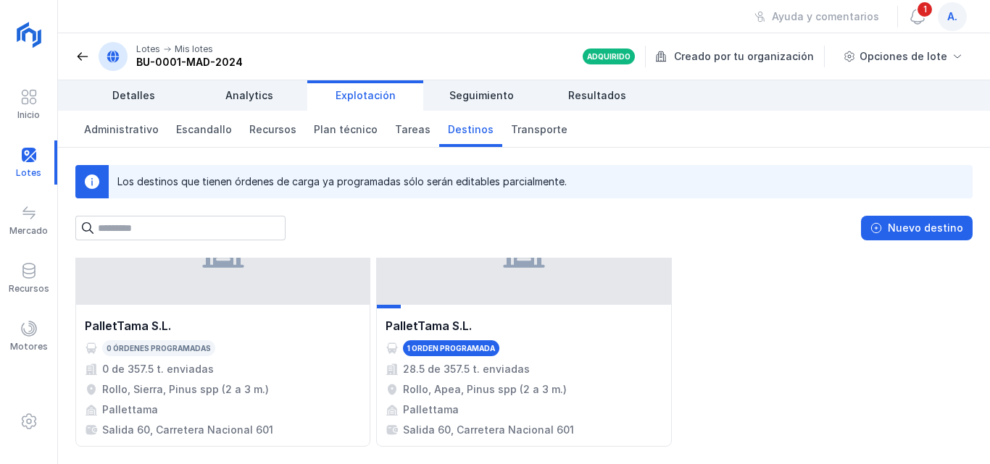
scroll to position [0, 0]
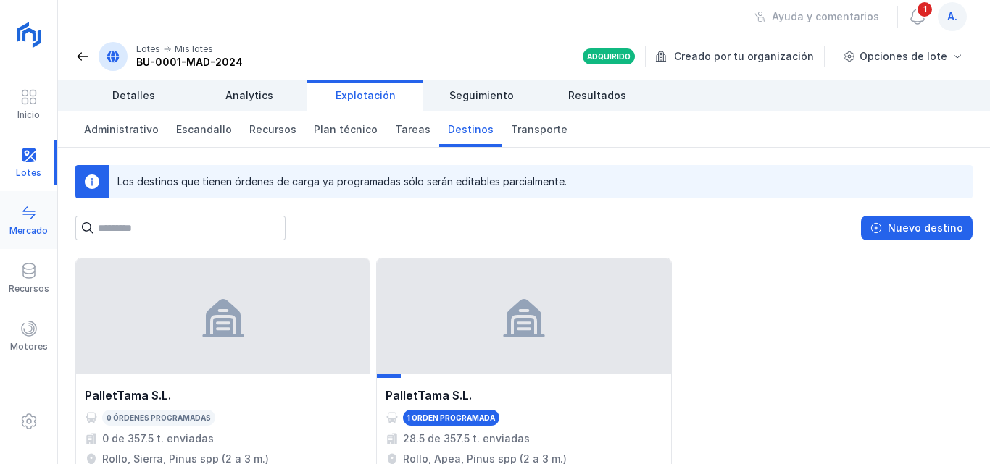
click at [38, 209] on div "Mercado" at bounding box center [28, 221] width 57 height 44
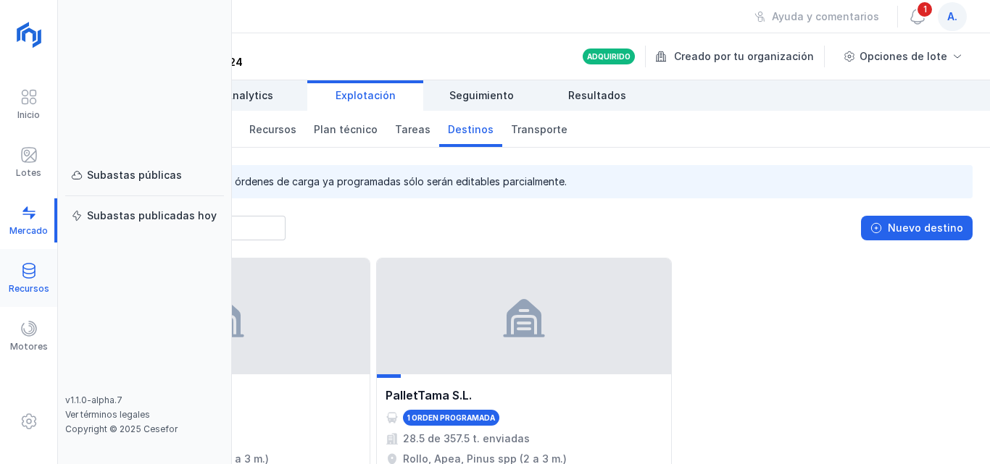
click at [26, 278] on span at bounding box center [28, 270] width 17 height 17
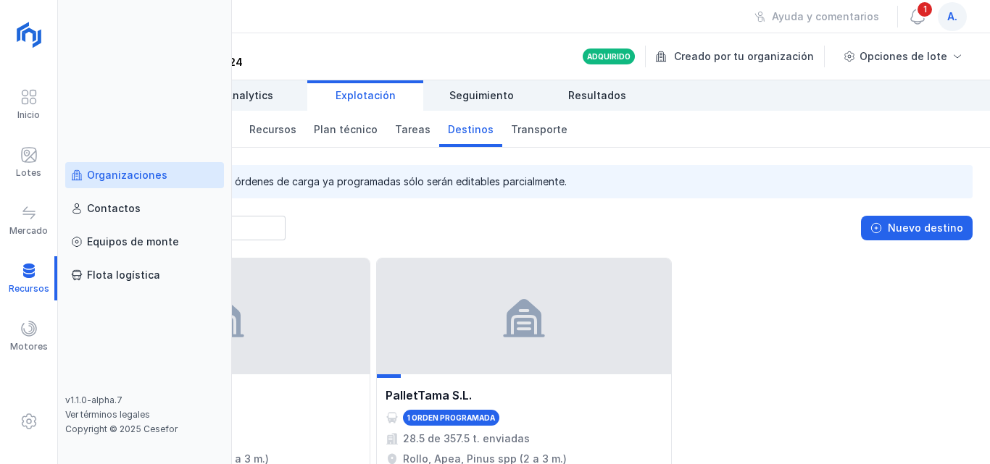
click at [130, 180] on div "Organizaciones" at bounding box center [127, 175] width 80 height 14
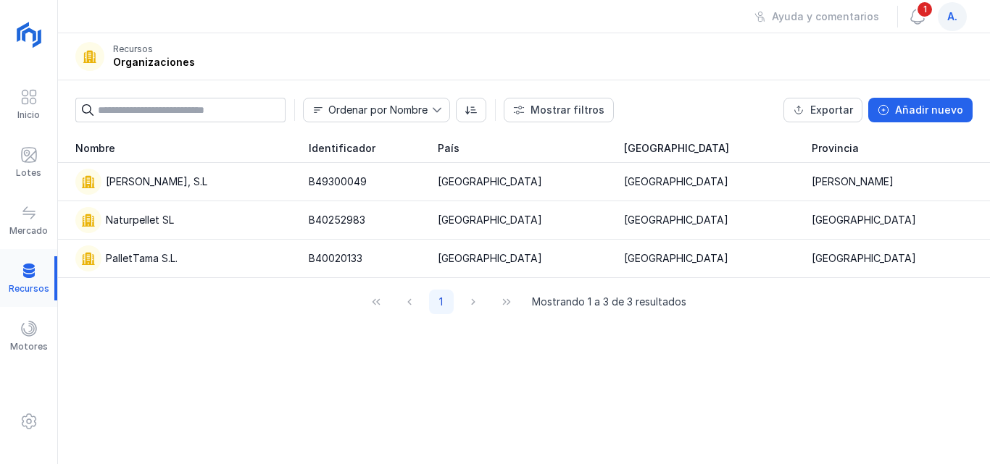
click at [30, 259] on div at bounding box center [28, 278] width 57 height 44
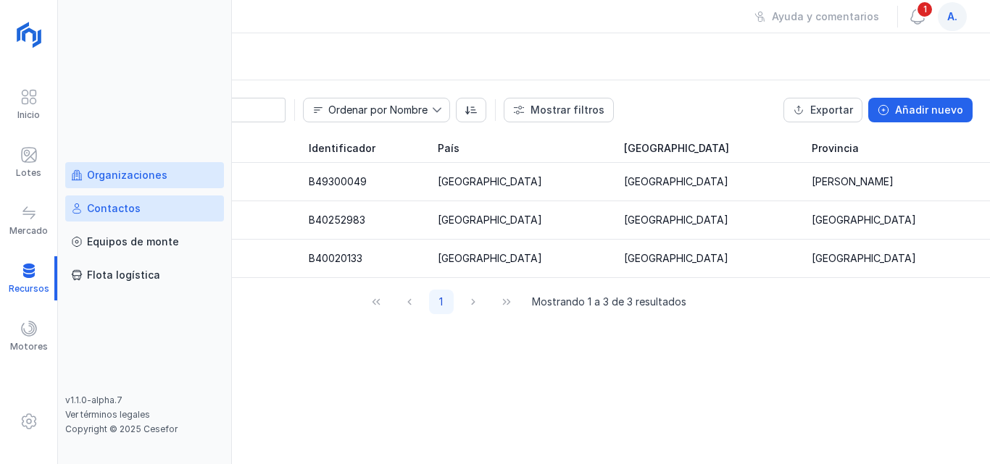
click at [140, 206] on div "Contactos" at bounding box center [144, 208] width 147 height 14
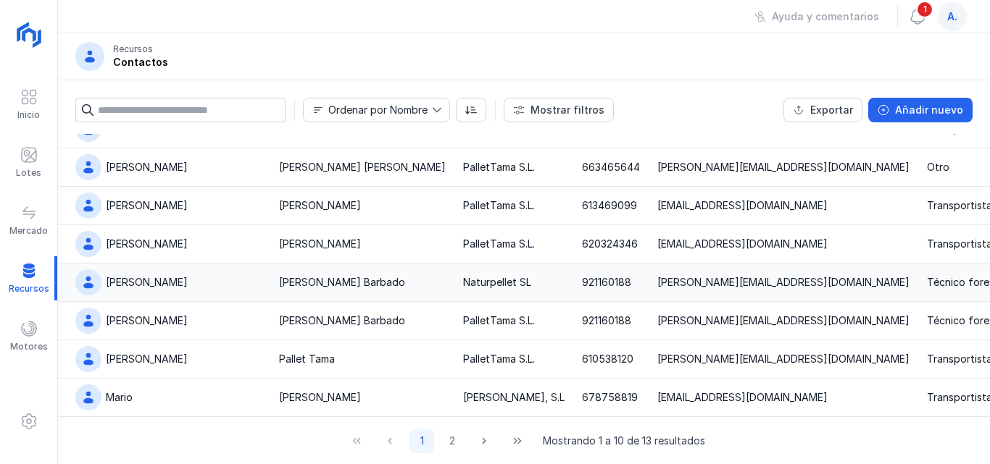
scroll to position [130, 0]
click at [28, 263] on div at bounding box center [28, 278] width 57 height 44
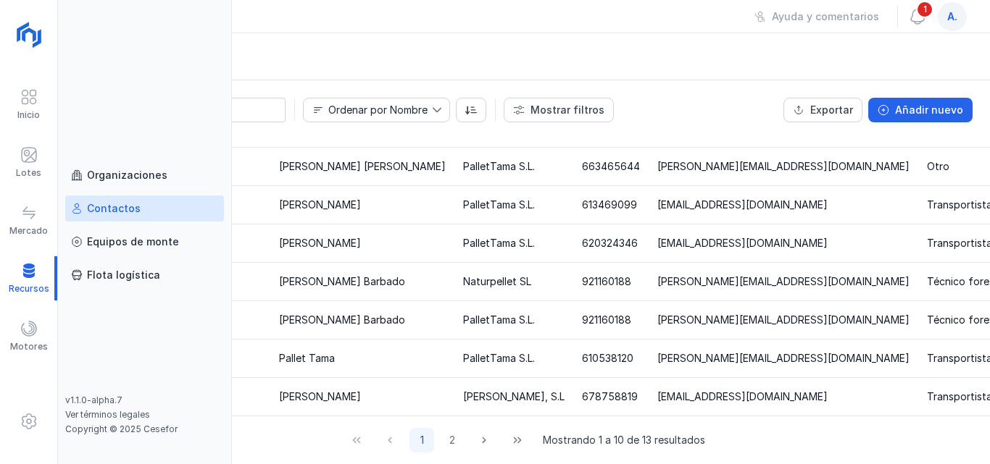
click at [138, 205] on div "Contactos" at bounding box center [144, 208] width 147 height 14
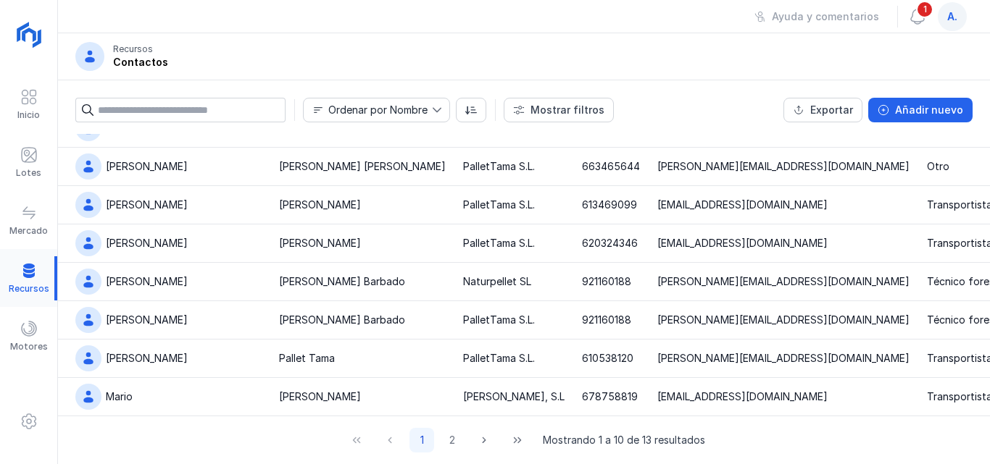
click at [37, 263] on div at bounding box center [28, 278] width 57 height 44
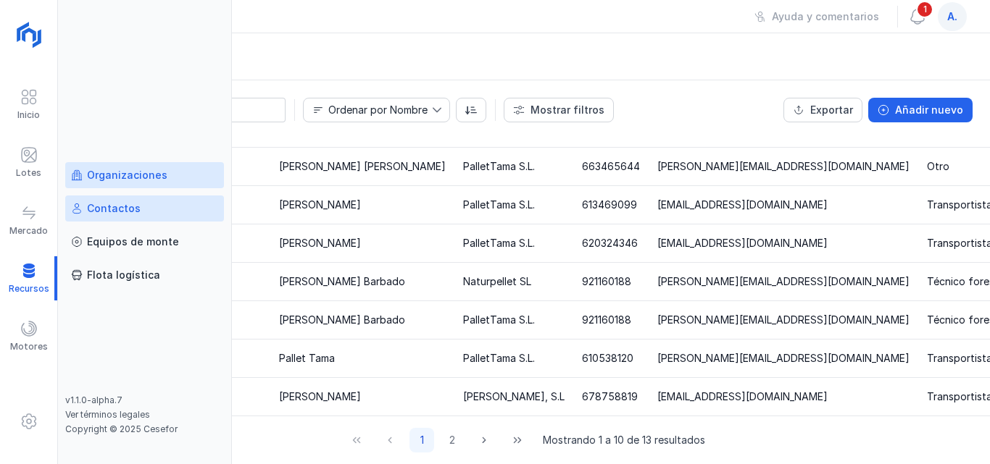
click at [175, 171] on div "Organizaciones" at bounding box center [144, 175] width 147 height 14
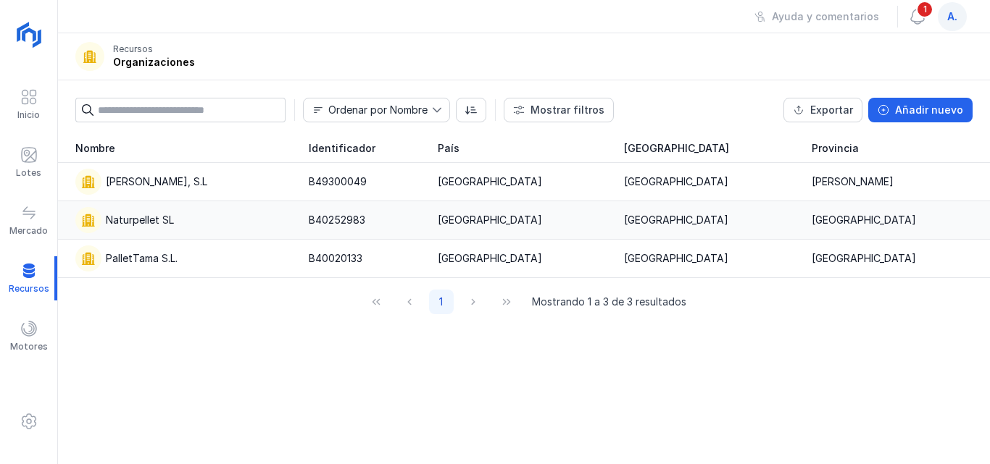
click at [185, 227] on div "Naturpellet SL" at bounding box center [183, 220] width 216 height 26
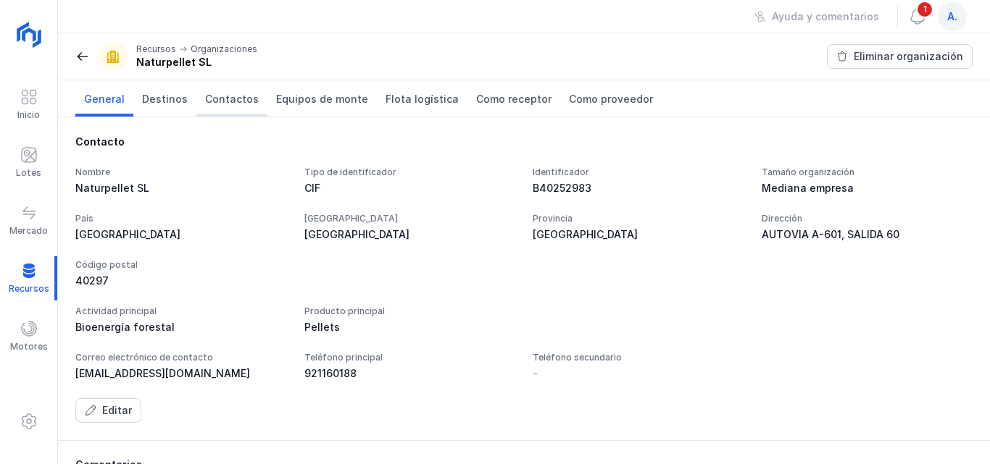
click at [236, 100] on span "Contactos" at bounding box center [232, 99] width 54 height 14
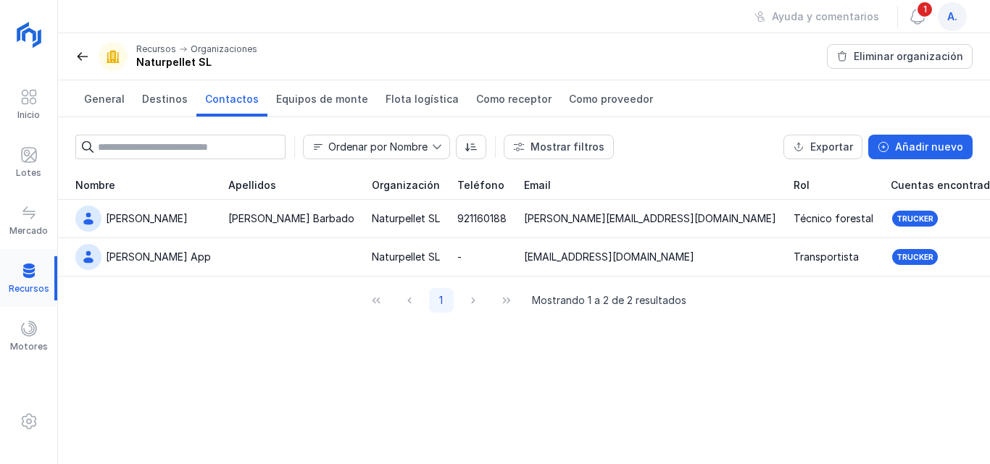
click at [36, 262] on div at bounding box center [28, 278] width 57 height 44
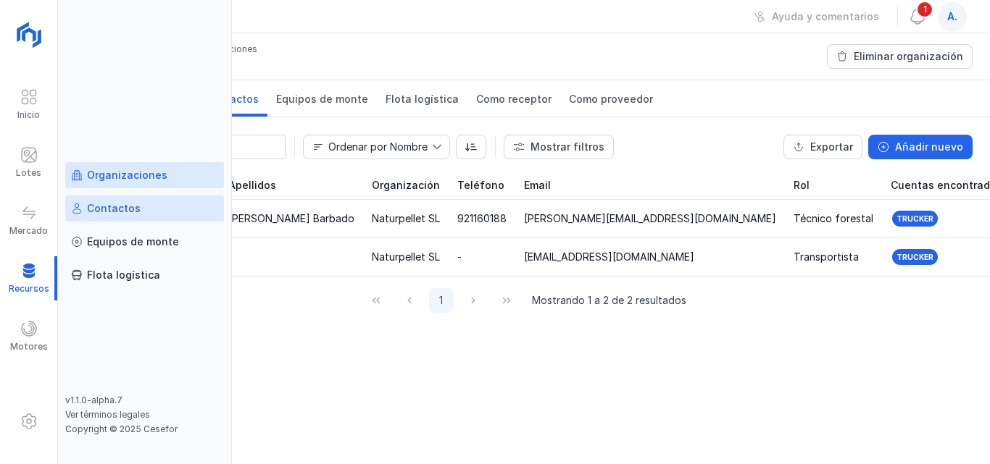
click at [141, 214] on div "Contactos" at bounding box center [144, 208] width 147 height 14
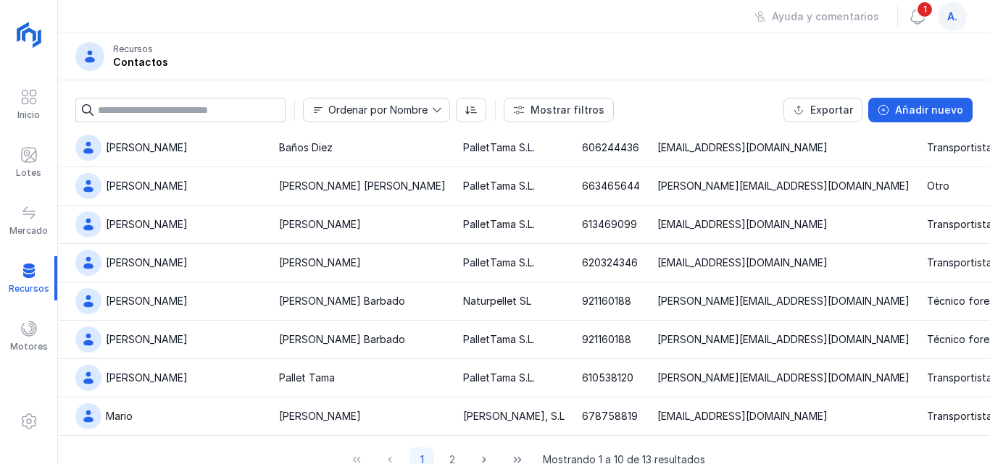
scroll to position [130, 0]
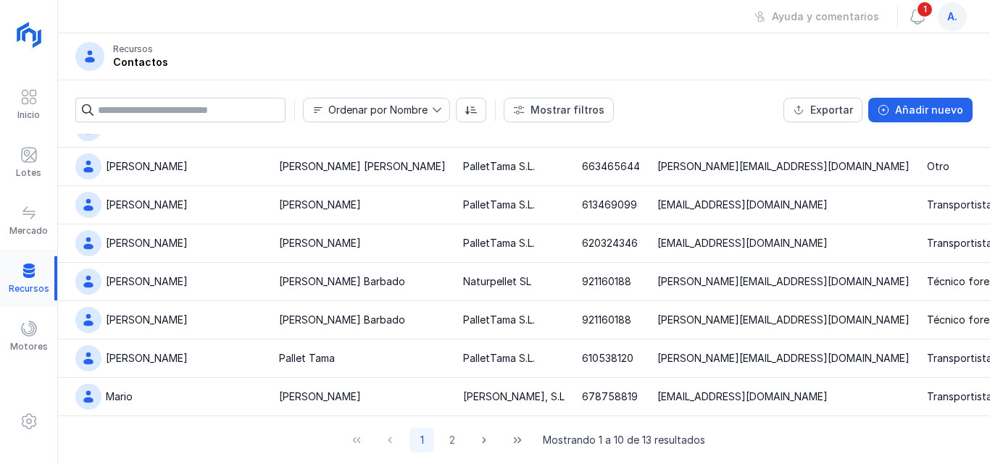
click at [35, 277] on div at bounding box center [28, 278] width 57 height 44
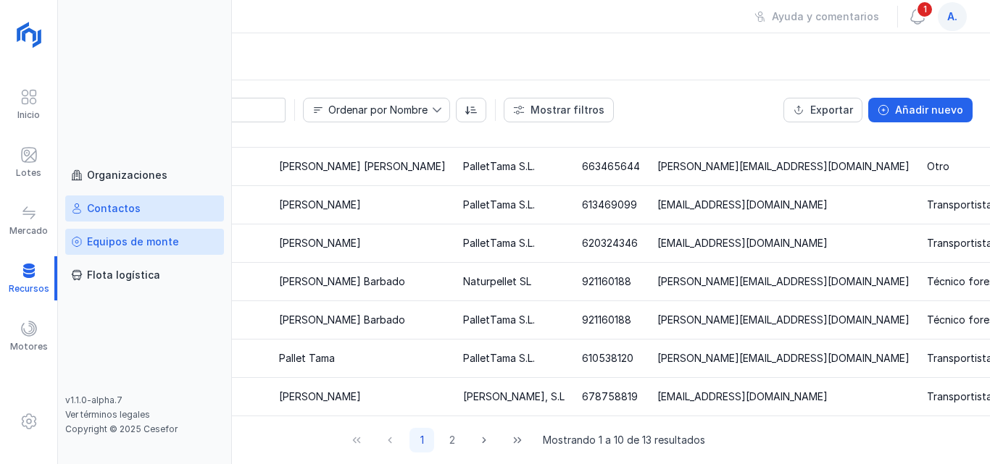
click at [151, 242] on div "Equipos de monte" at bounding box center [133, 242] width 92 height 14
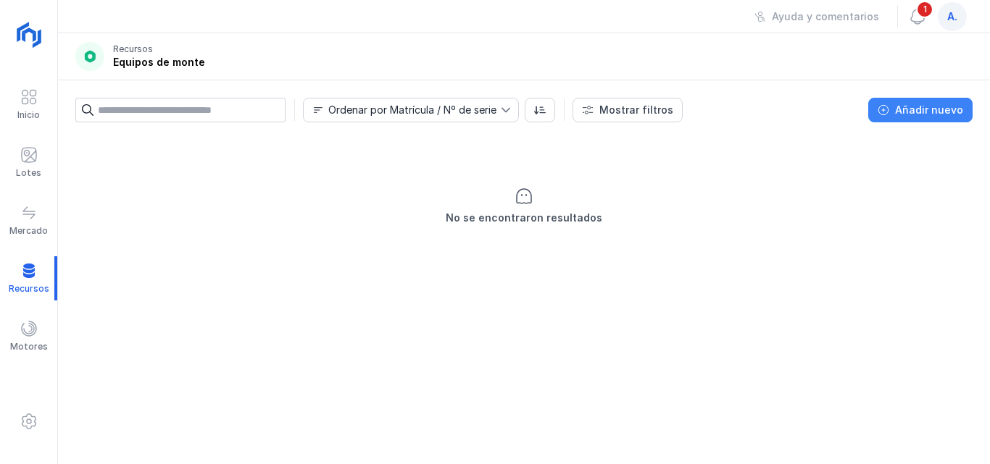
click at [927, 119] on button "Añadir nuevo" at bounding box center [920, 110] width 104 height 25
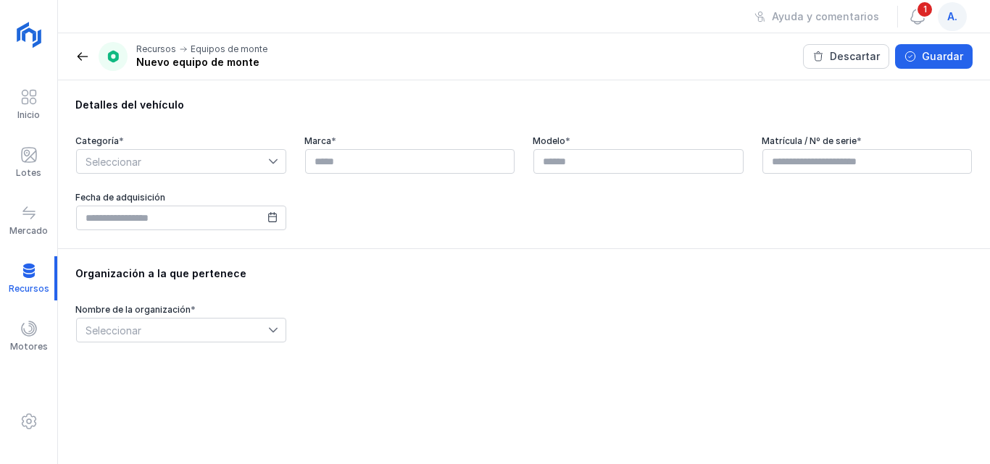
click at [138, 161] on span "Seleccionar" at bounding box center [172, 161] width 191 height 23
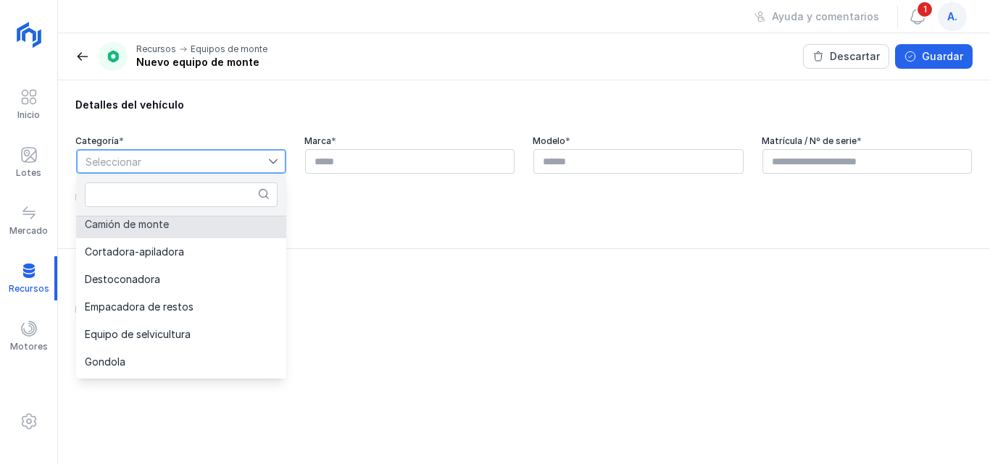
scroll to position [55, 0]
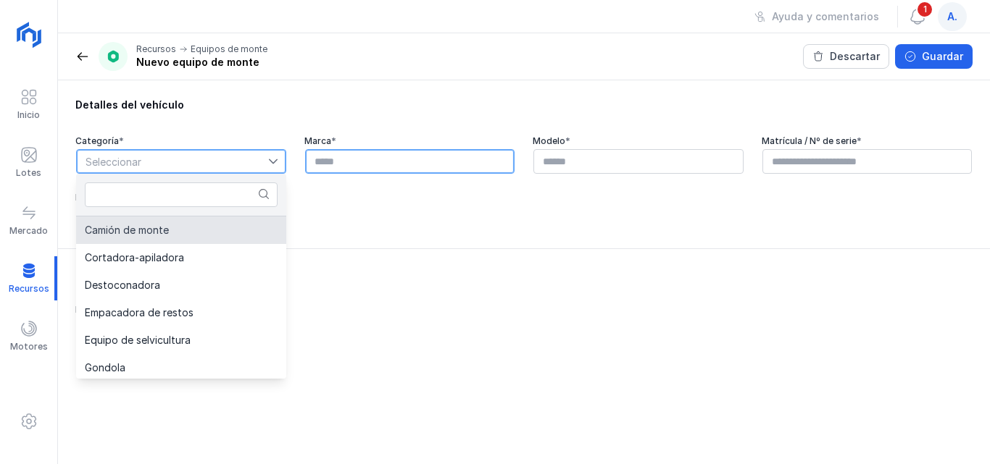
click at [380, 162] on input "text" at bounding box center [410, 161] width 210 height 25
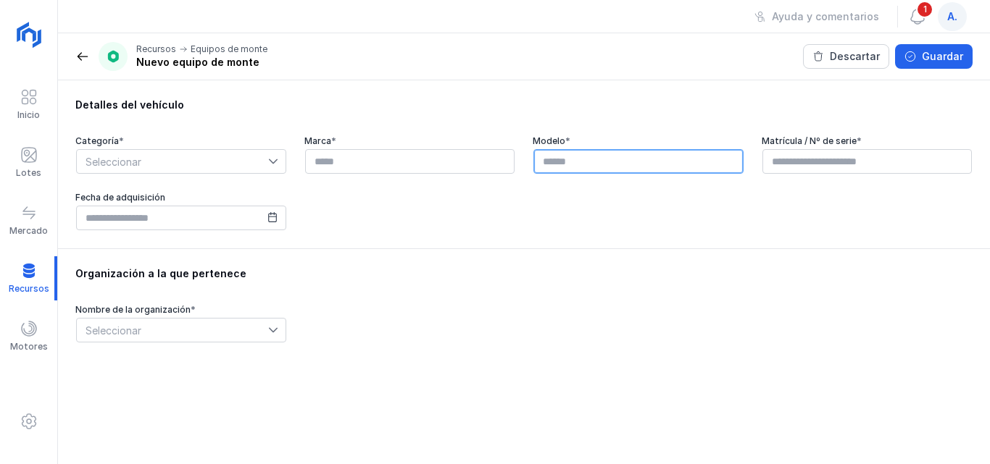
click at [620, 157] on input "text" at bounding box center [638, 161] width 210 height 25
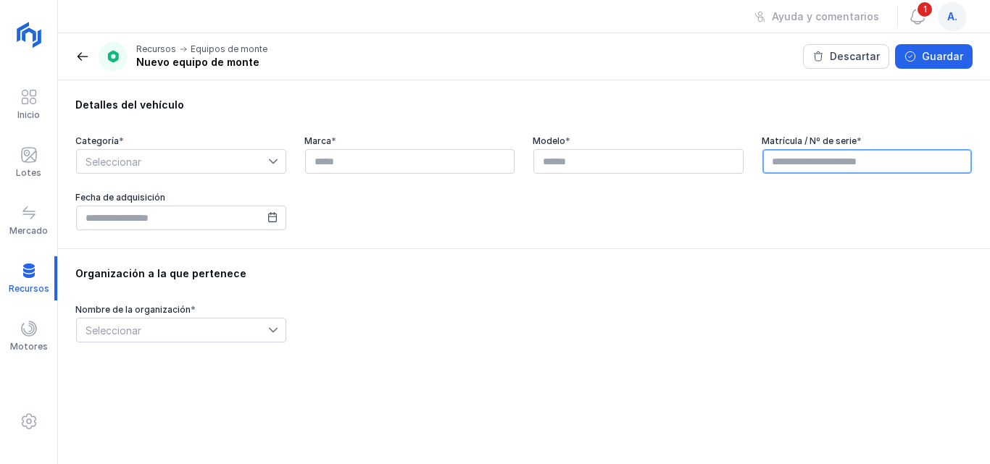
click at [809, 156] on input "text" at bounding box center [867, 161] width 210 height 25
click at [38, 264] on div at bounding box center [28, 278] width 57 height 44
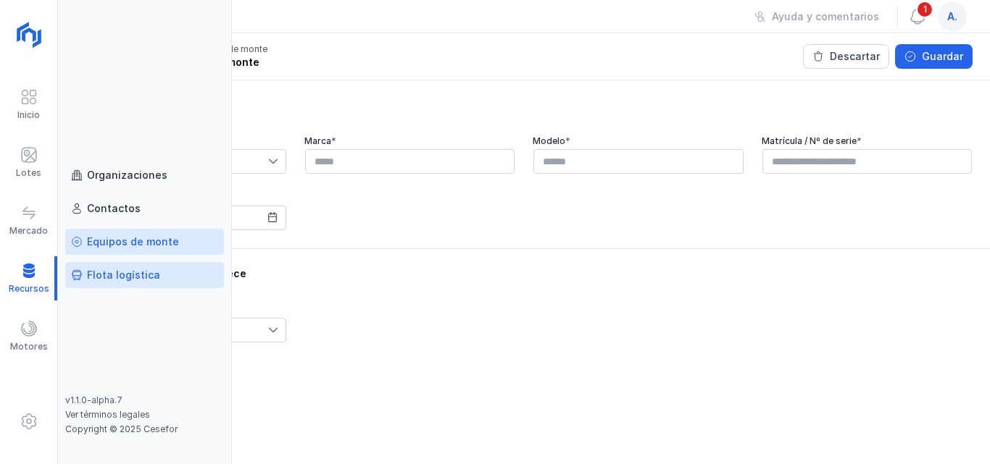
click at [130, 278] on div "Flota logística" at bounding box center [123, 275] width 73 height 14
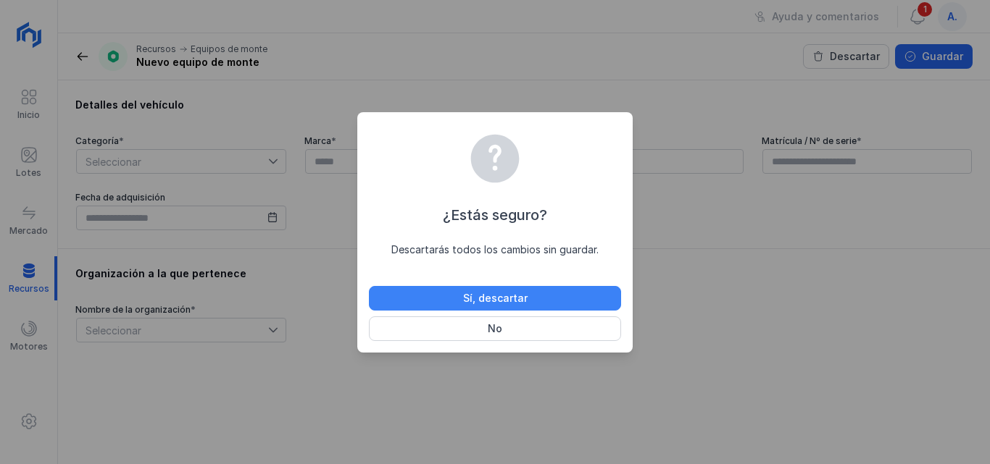
click at [448, 298] on button "Sí, descartar" at bounding box center [495, 298] width 252 height 25
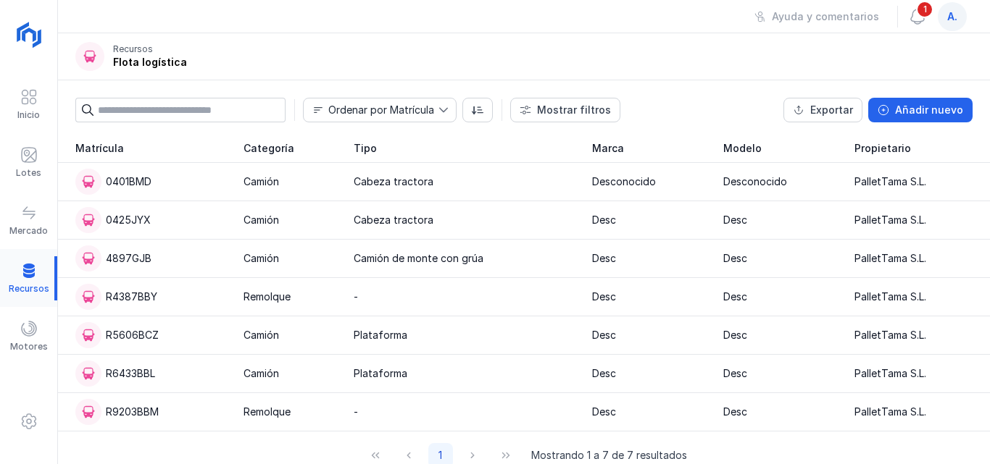
click at [41, 270] on div at bounding box center [28, 278] width 57 height 44
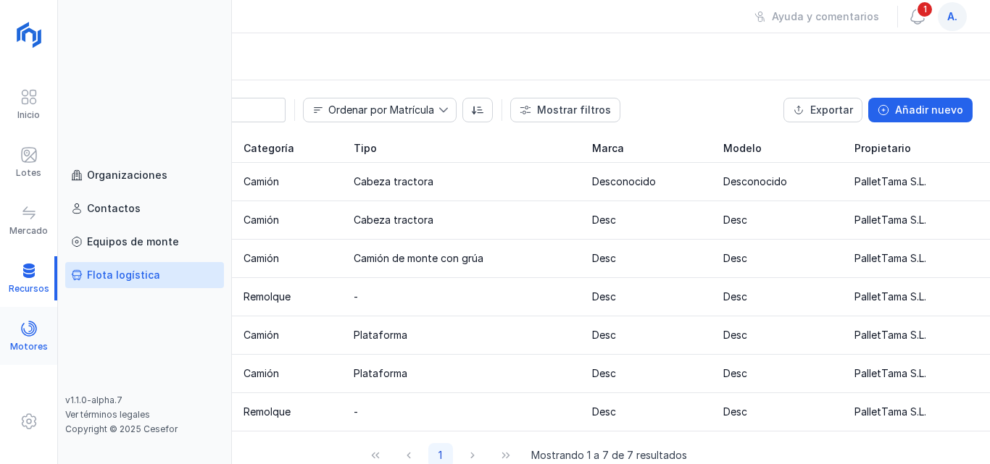
click at [37, 333] on span at bounding box center [28, 328] width 17 height 17
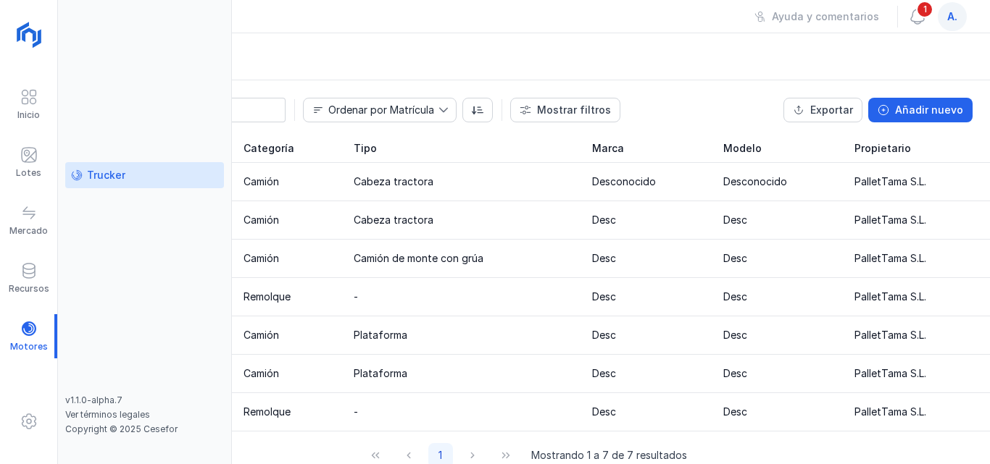
click at [133, 175] on div "Trucker" at bounding box center [144, 175] width 147 height 14
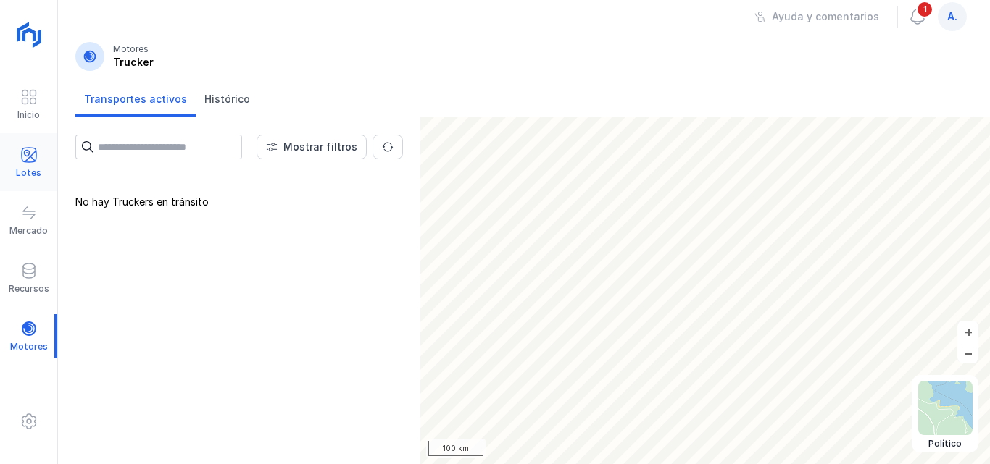
click at [28, 151] on span at bounding box center [28, 154] width 17 height 17
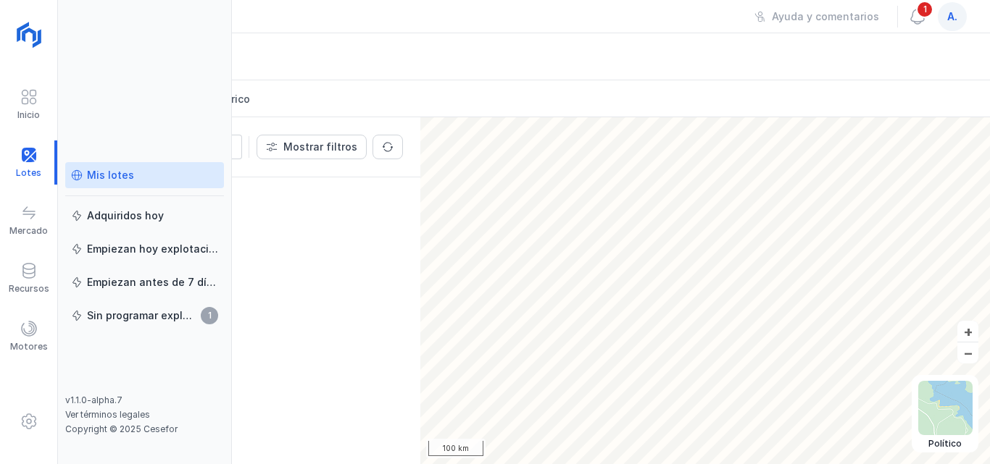
click at [90, 181] on div "Mis lotes" at bounding box center [110, 175] width 47 height 14
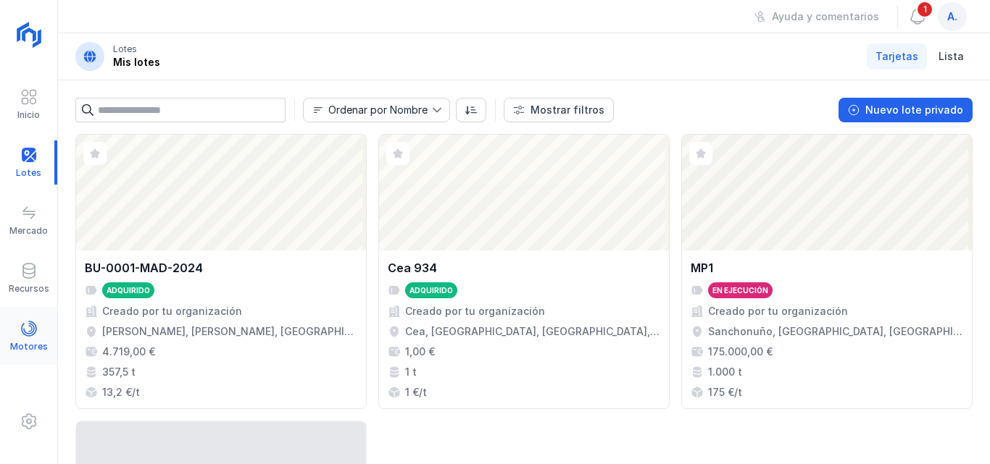
click at [36, 326] on span at bounding box center [28, 328] width 17 height 17
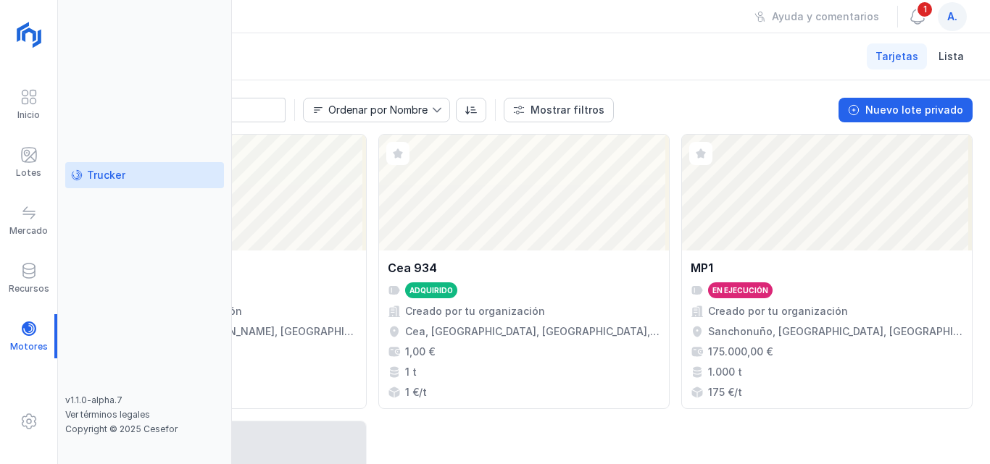
click at [128, 180] on div "Trucker" at bounding box center [144, 175] width 147 height 14
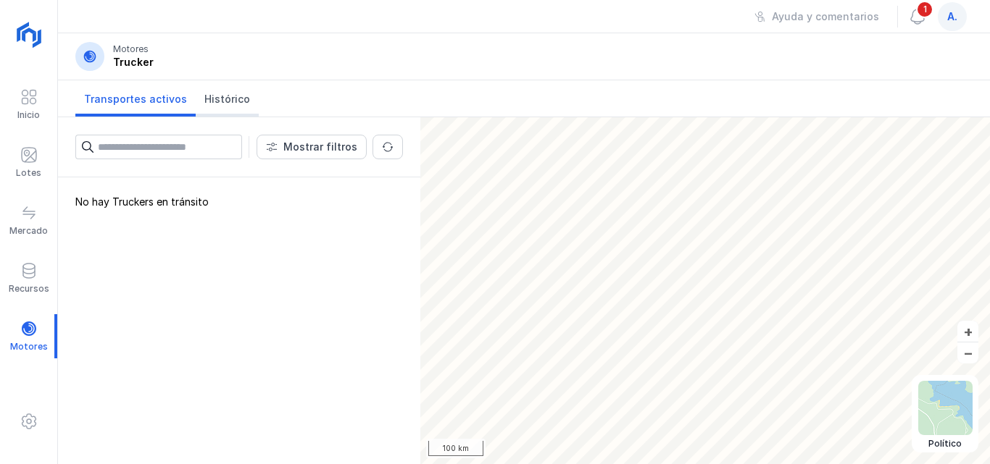
click at [227, 96] on span "Histórico" at bounding box center [227, 99] width 46 height 14
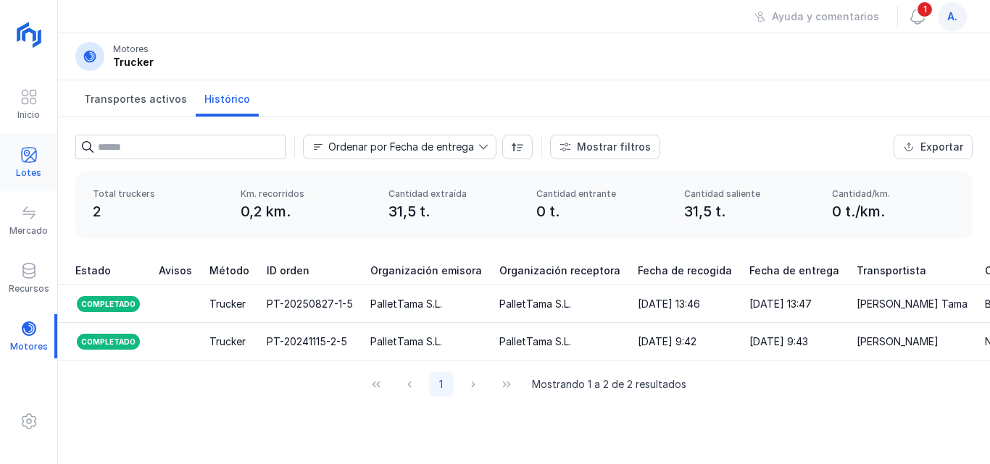
click at [37, 153] on span at bounding box center [28, 154] width 17 height 17
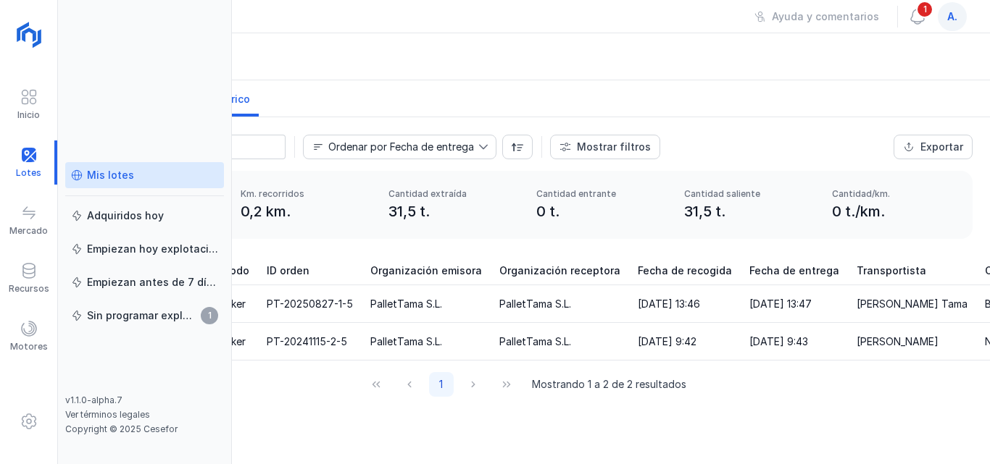
click at [104, 176] on div "Mis lotes" at bounding box center [110, 175] width 47 height 14
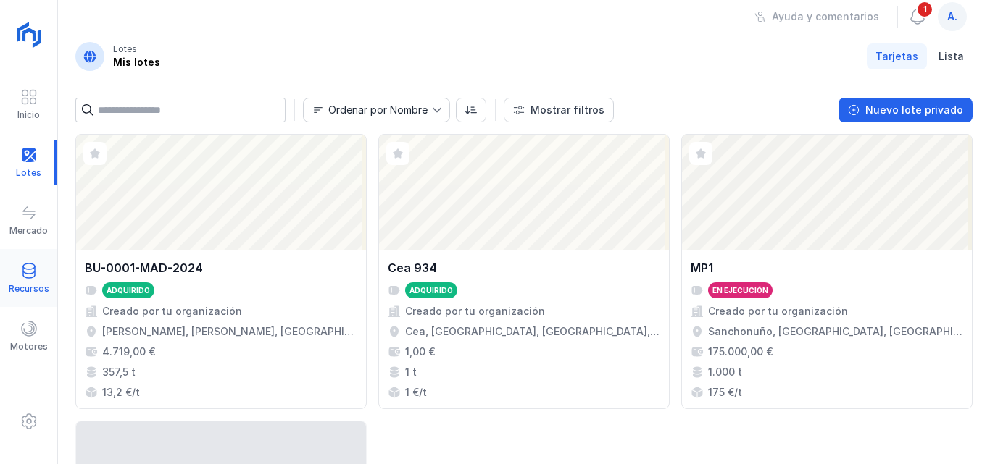
click at [31, 279] on span at bounding box center [28, 270] width 17 height 17
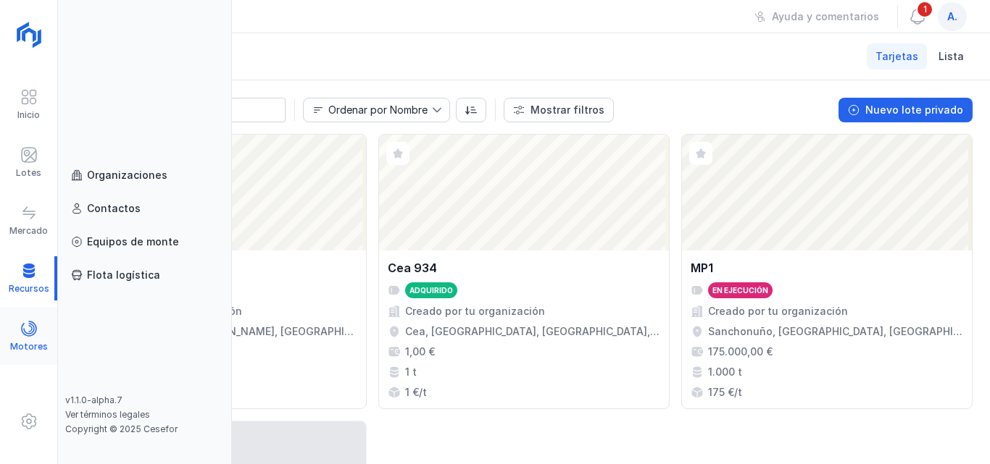
click at [33, 337] on span at bounding box center [28, 328] width 17 height 17
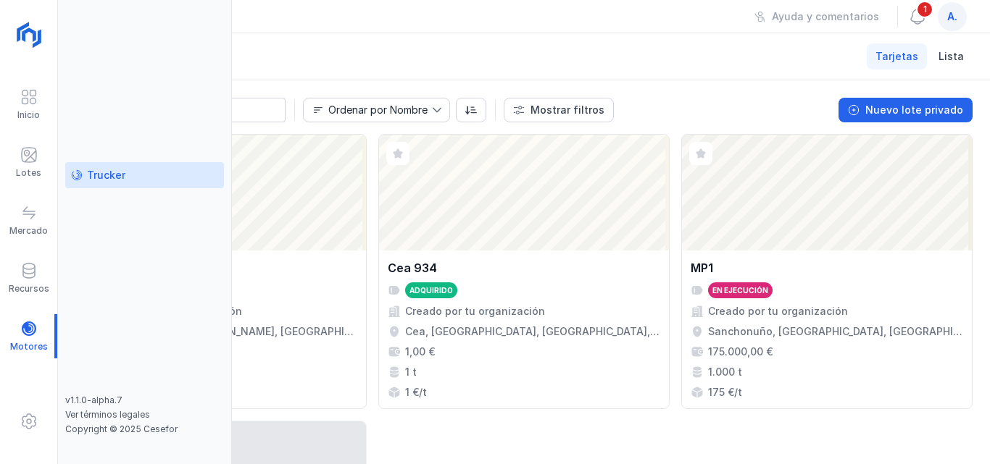
click at [141, 183] on link "Trucker" at bounding box center [144, 175] width 159 height 26
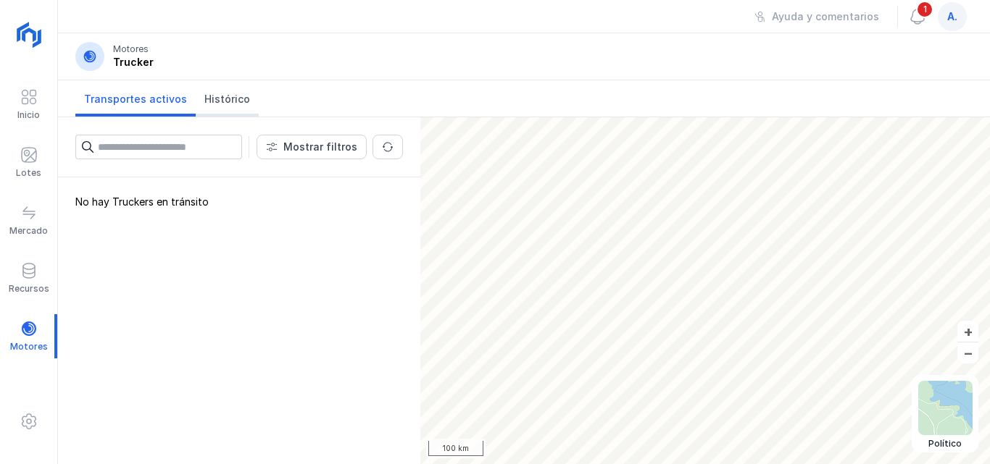
click at [227, 96] on span "Histórico" at bounding box center [227, 99] width 46 height 14
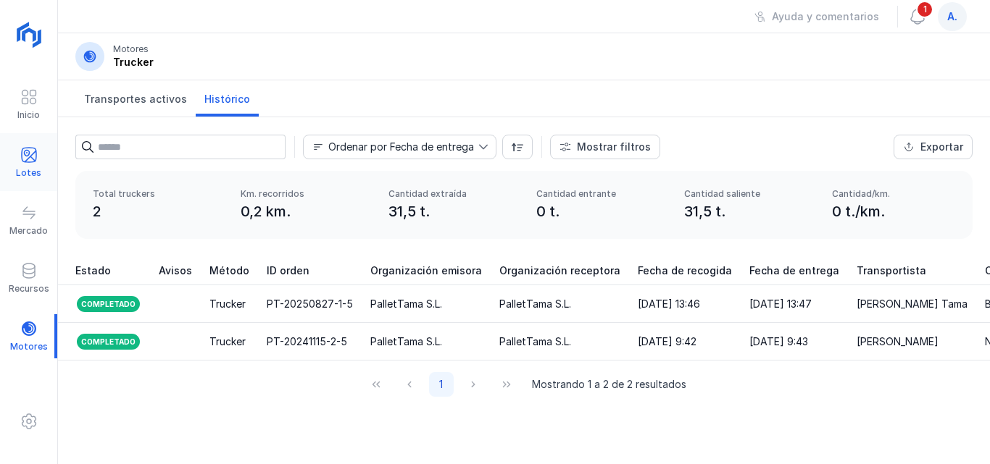
click at [30, 153] on span at bounding box center [28, 154] width 17 height 17
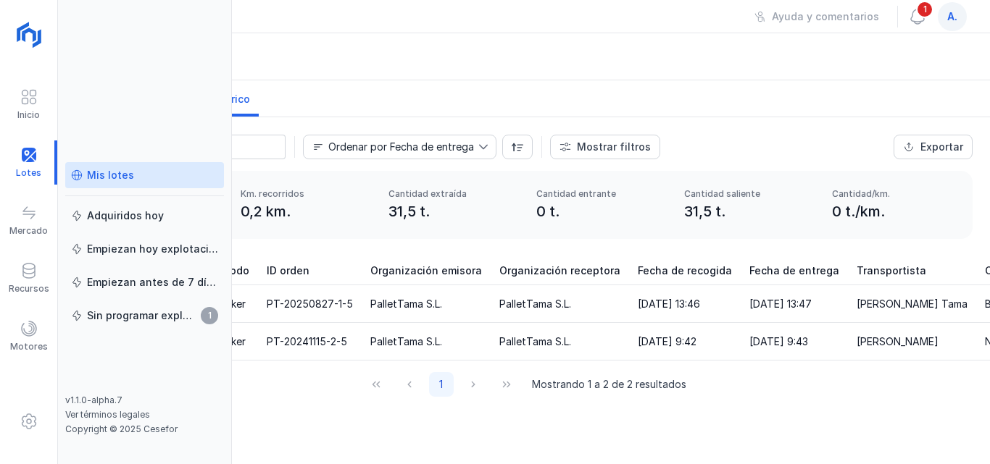
click at [125, 176] on div "Mis lotes" at bounding box center [110, 175] width 47 height 14
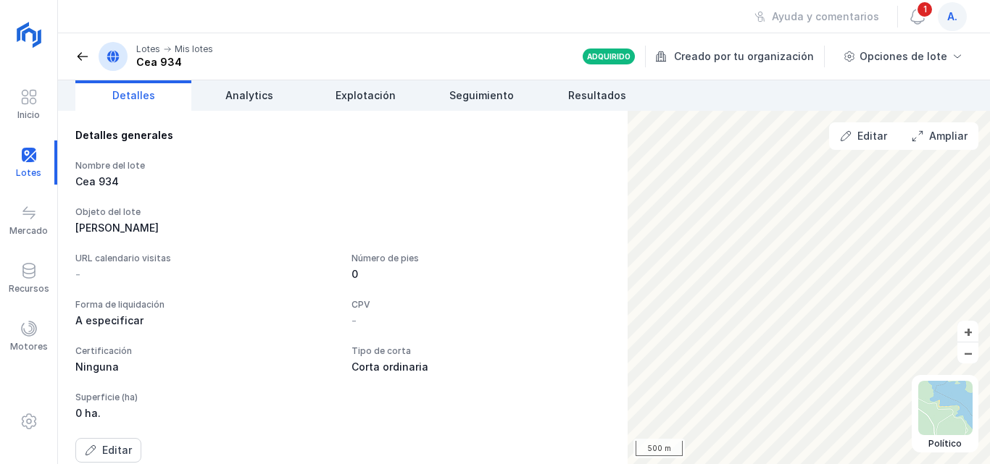
click at [82, 55] on span at bounding box center [82, 56] width 14 height 14
